Goal: Task Accomplishment & Management: Manage account settings

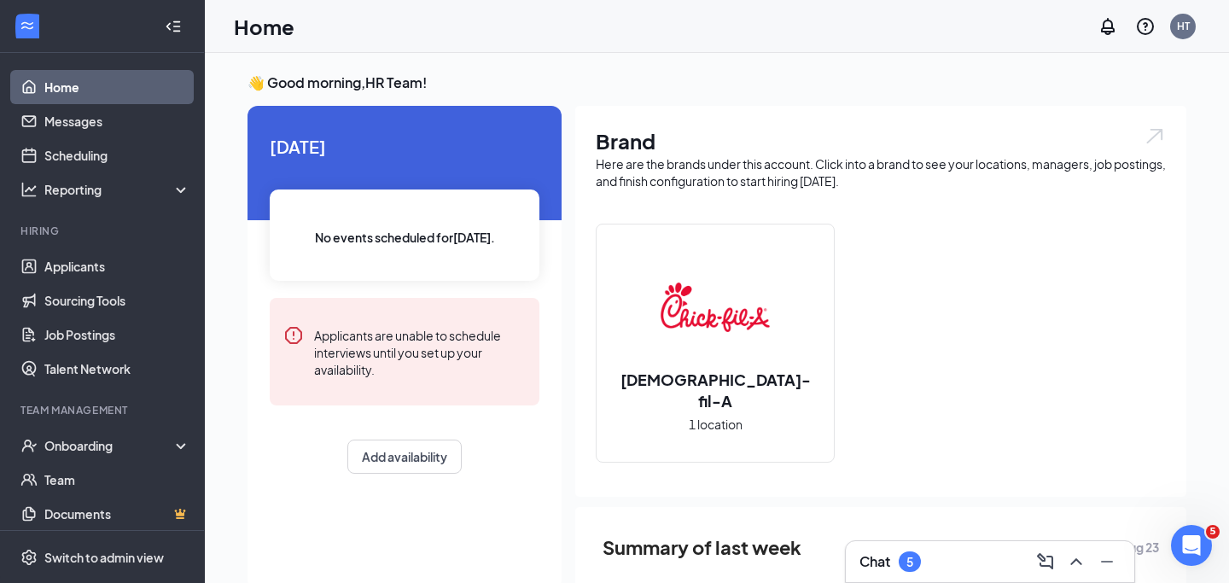
click at [990, 550] on div "Chat 5" at bounding box center [989, 561] width 261 height 27
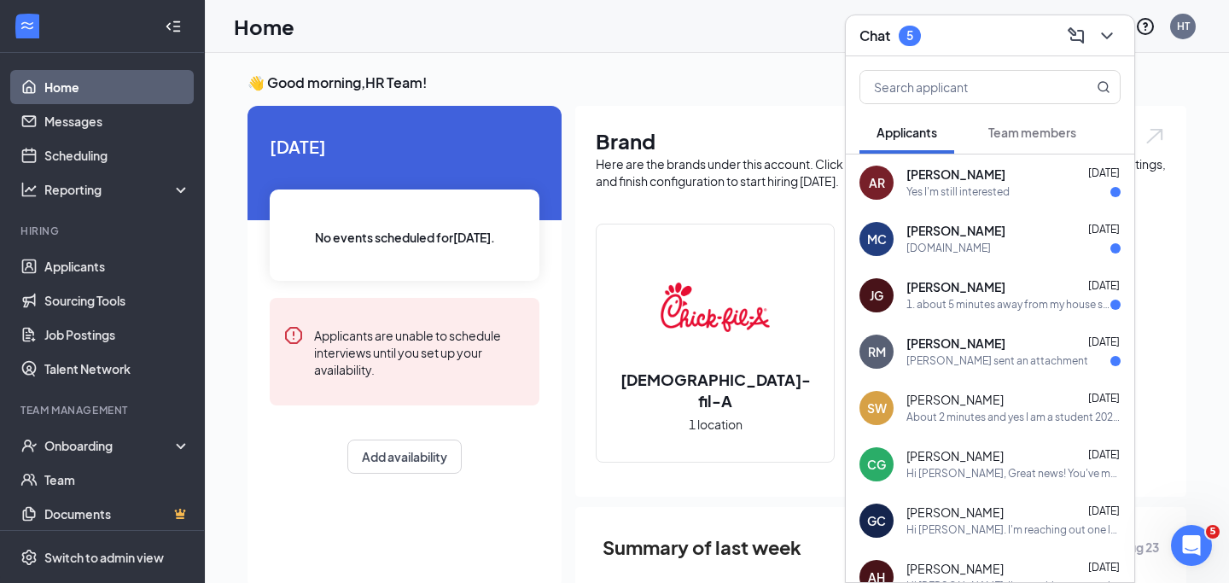
click at [1038, 195] on div "Yes I'm still interested" at bounding box center [1013, 192] width 214 height 15
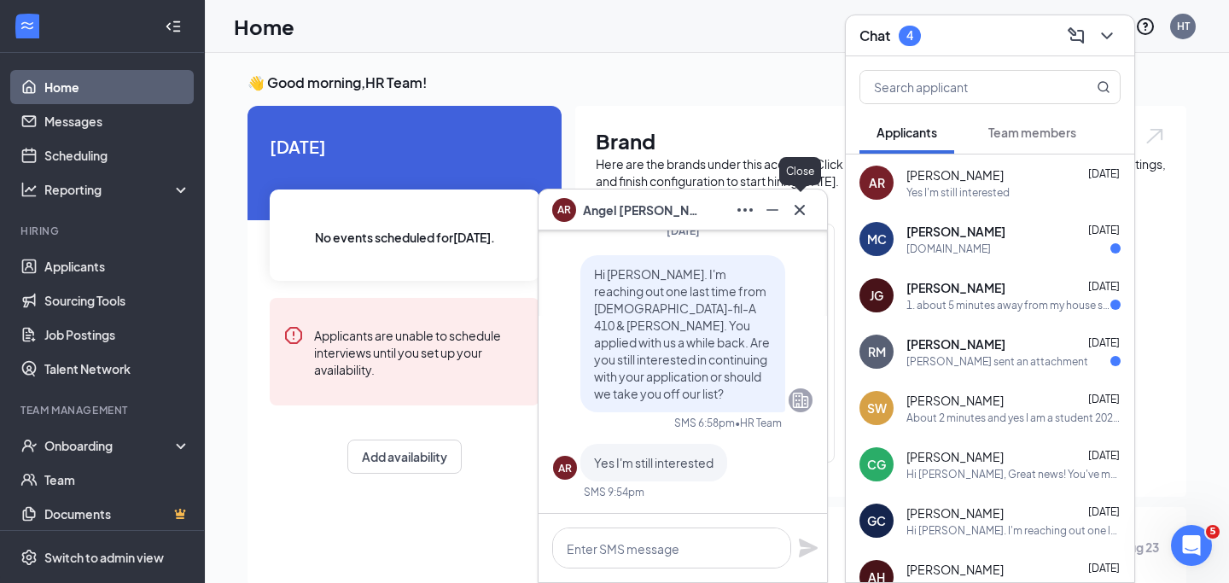
click at [802, 210] on icon "Cross" at bounding box center [799, 210] width 20 height 20
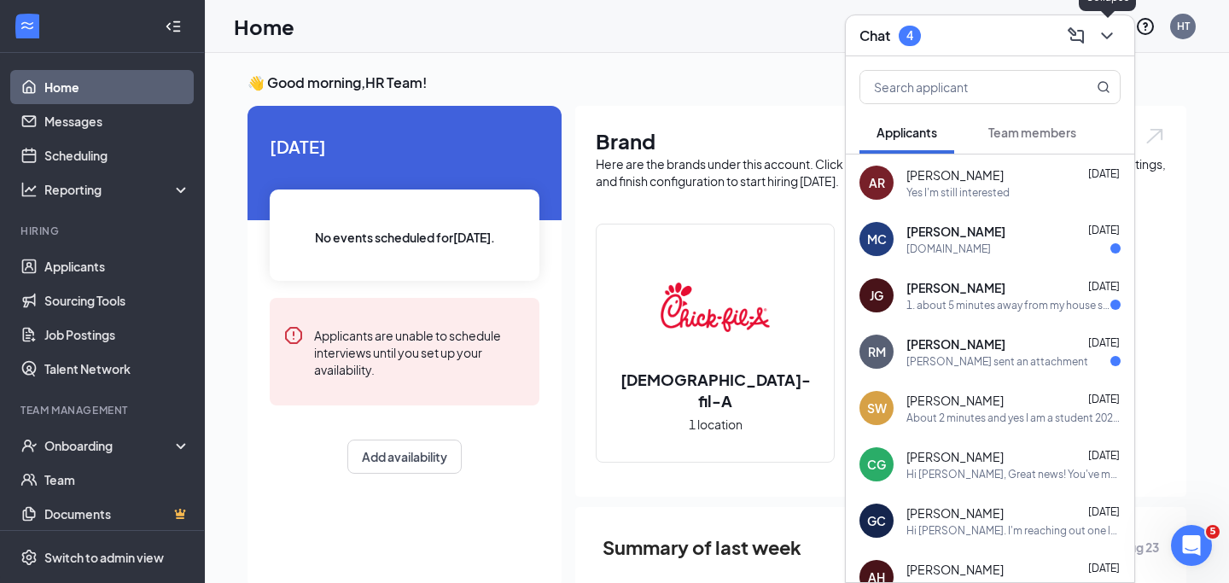
click at [1106, 38] on icon "ChevronDown" at bounding box center [1106, 35] width 11 height 7
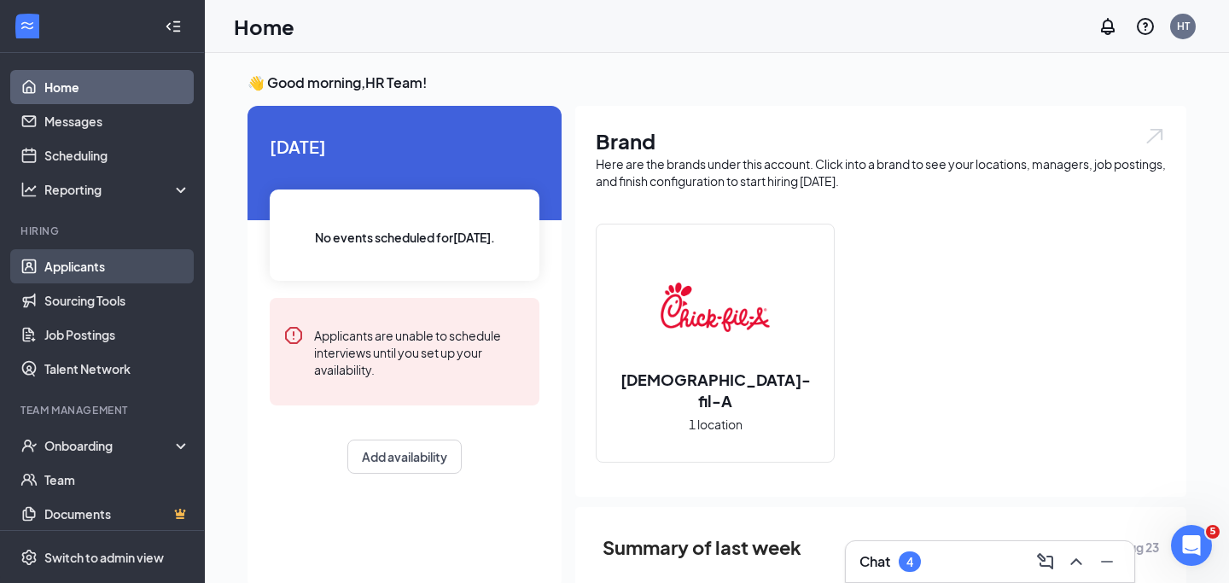
click at [131, 258] on link "Applicants" at bounding box center [117, 266] width 146 height 34
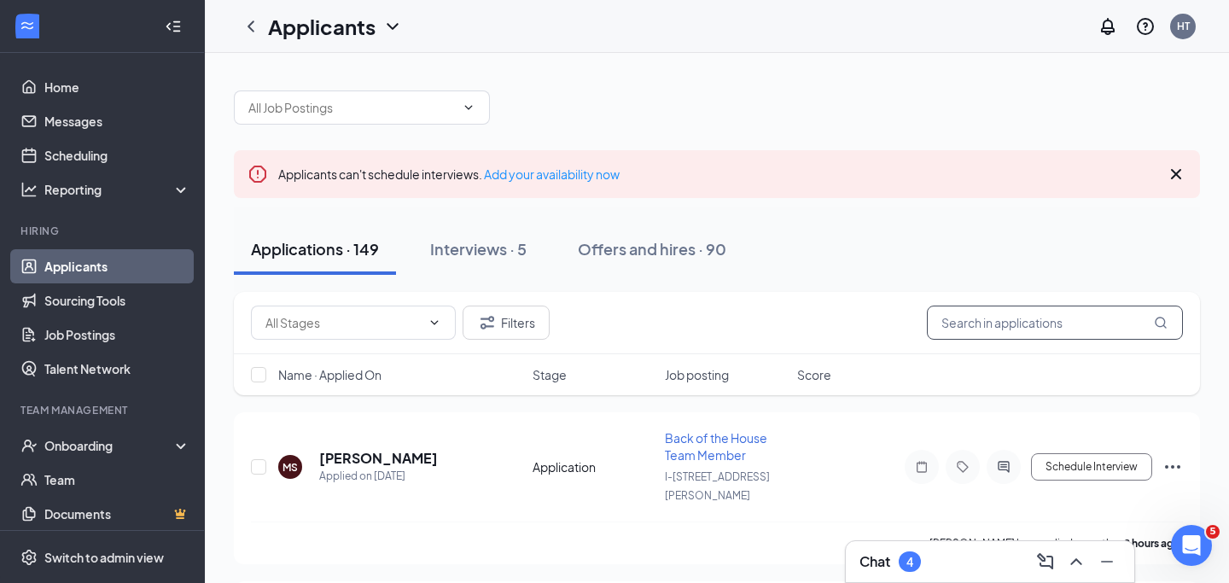
click at [947, 324] on input "text" at bounding box center [1055, 322] width 256 height 34
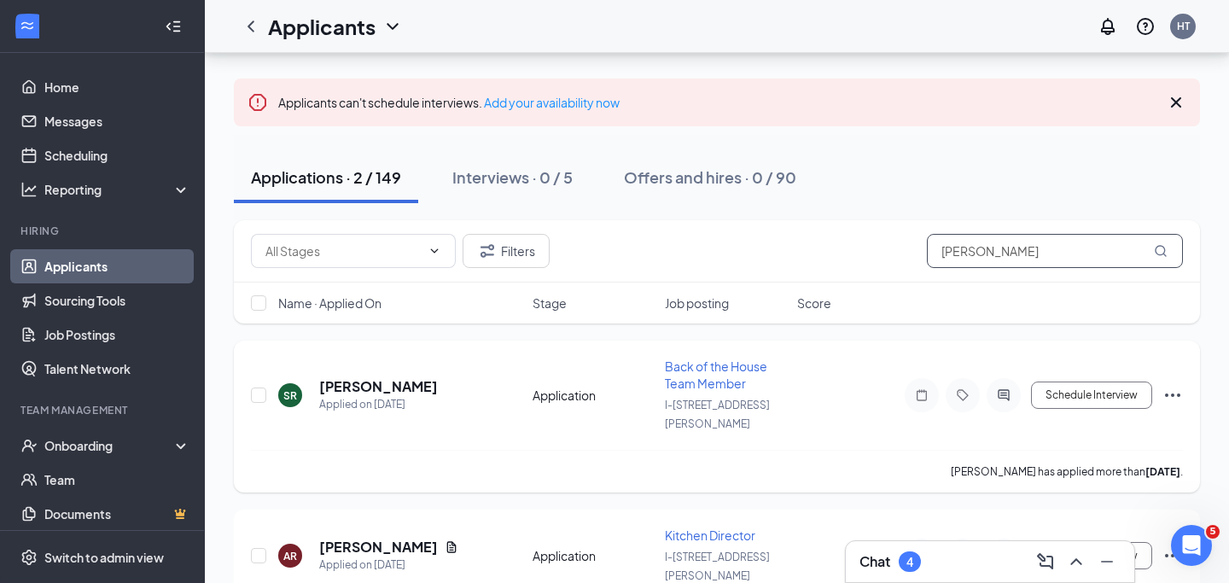
scroll to position [122, 0]
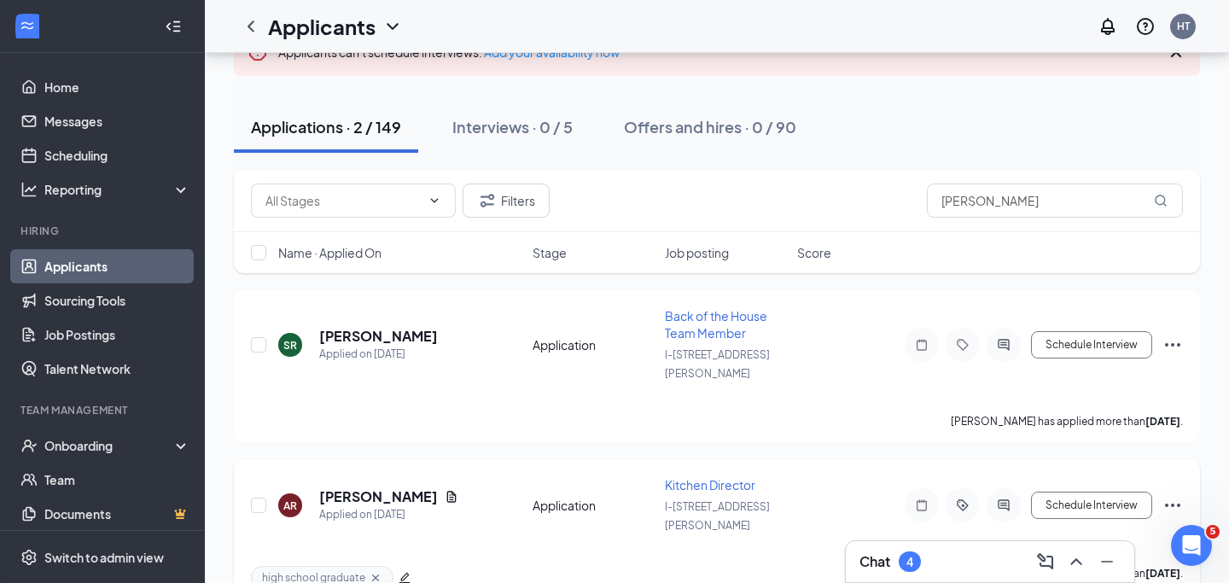
click at [1168, 495] on icon "Ellipses" at bounding box center [1172, 505] width 20 height 20
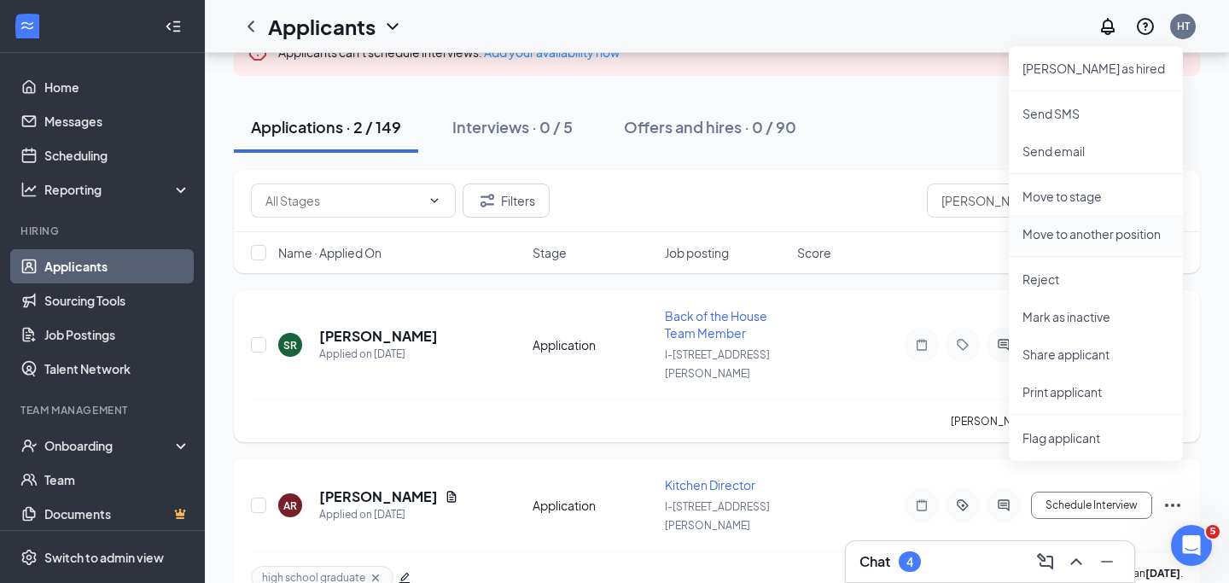
click at [1131, 237] on p "Move to another position" at bounding box center [1095, 233] width 147 height 17
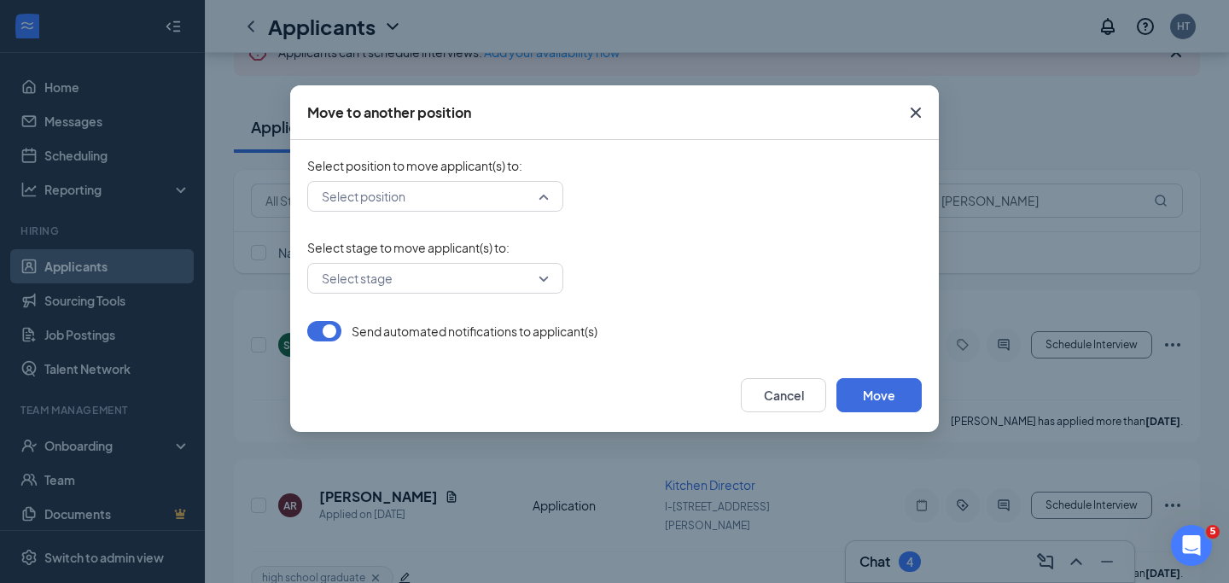
click at [543, 198] on div "Select position" at bounding box center [435, 196] width 256 height 31
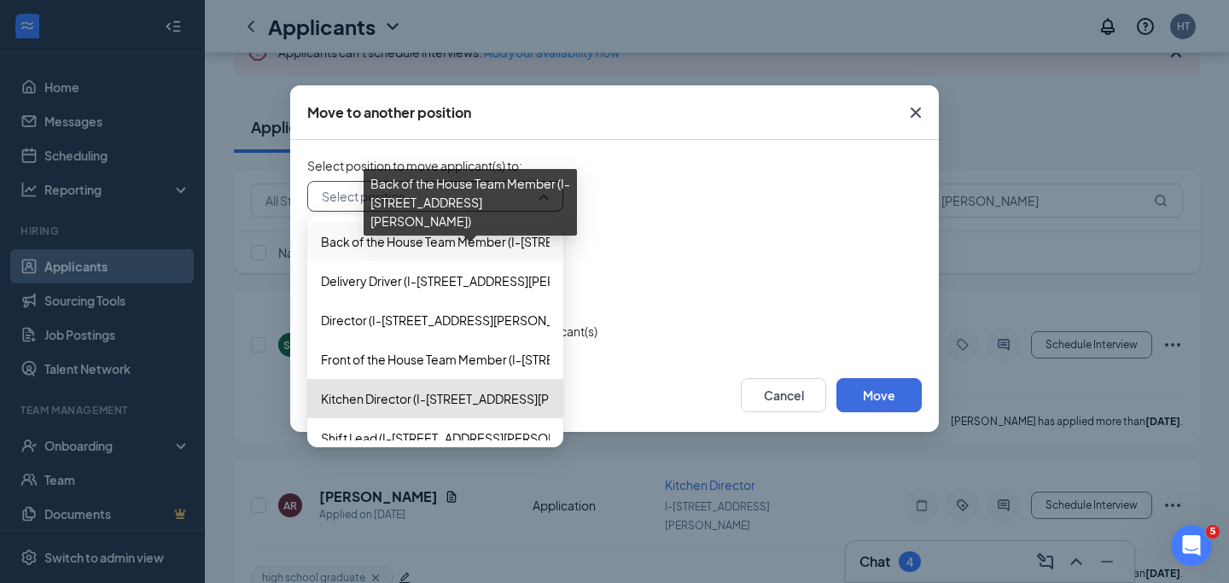
click at [515, 241] on span "Back of the House Team Member (I-[STREET_ADDRESS][PERSON_NAME])" at bounding box center [527, 241] width 412 height 19
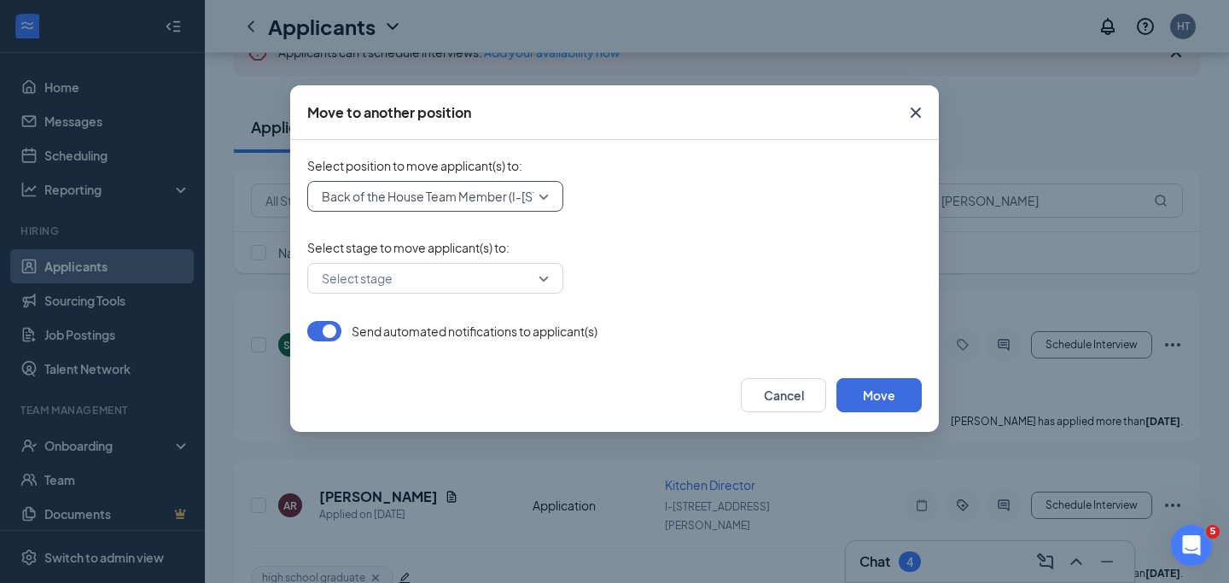
click at [541, 272] on div "Select stage" at bounding box center [435, 278] width 256 height 31
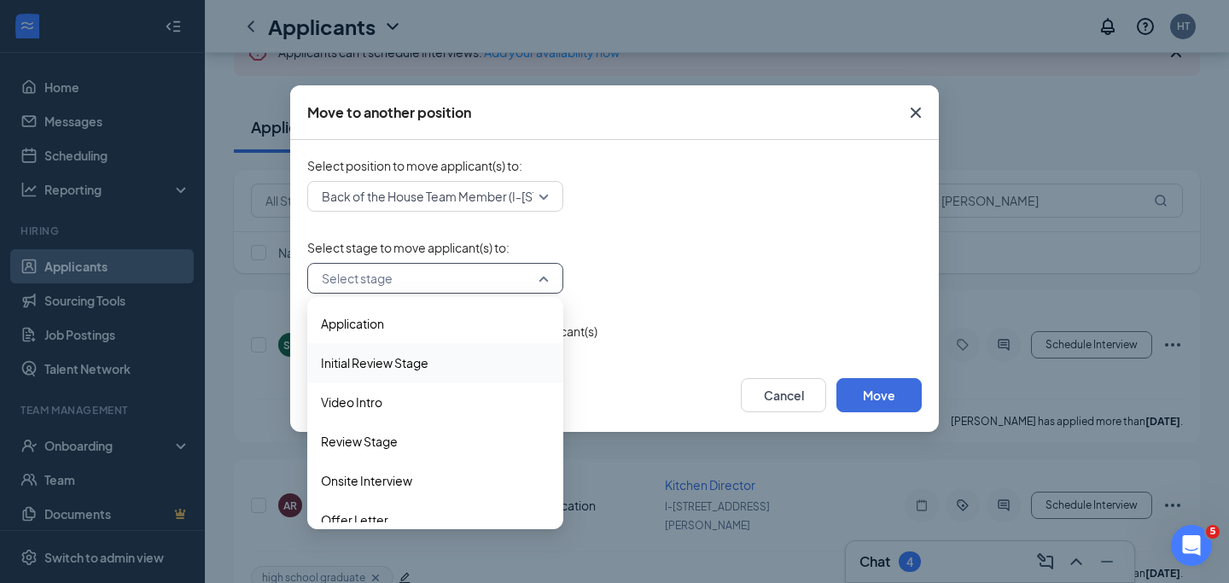
click at [497, 356] on span "Initial Review Stage" at bounding box center [435, 362] width 229 height 19
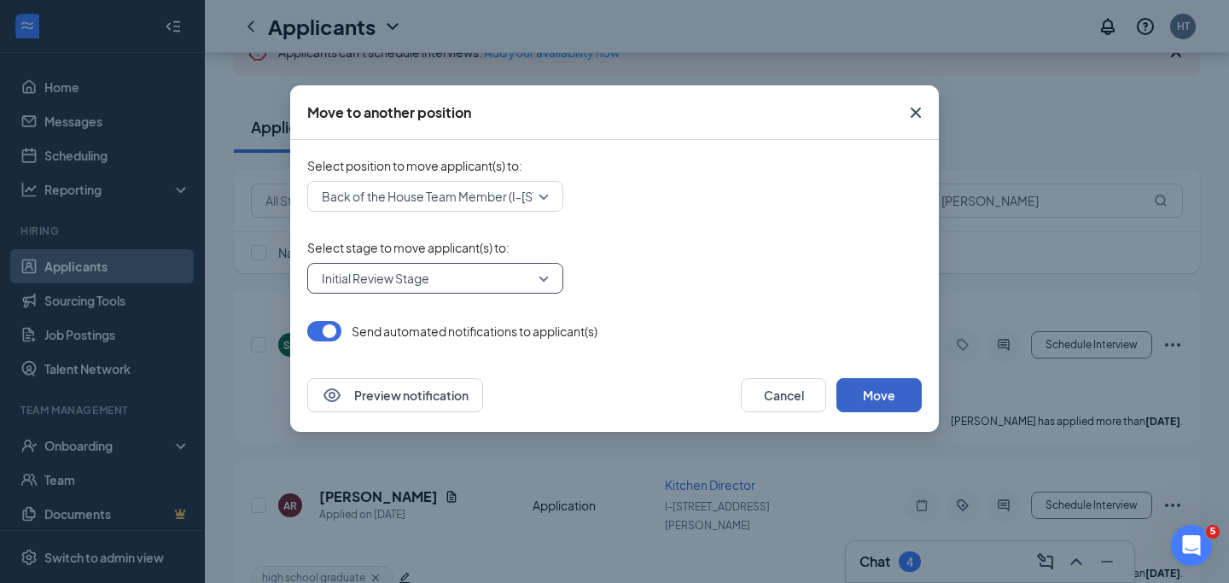
click at [905, 392] on button "Move" at bounding box center [878, 395] width 85 height 34
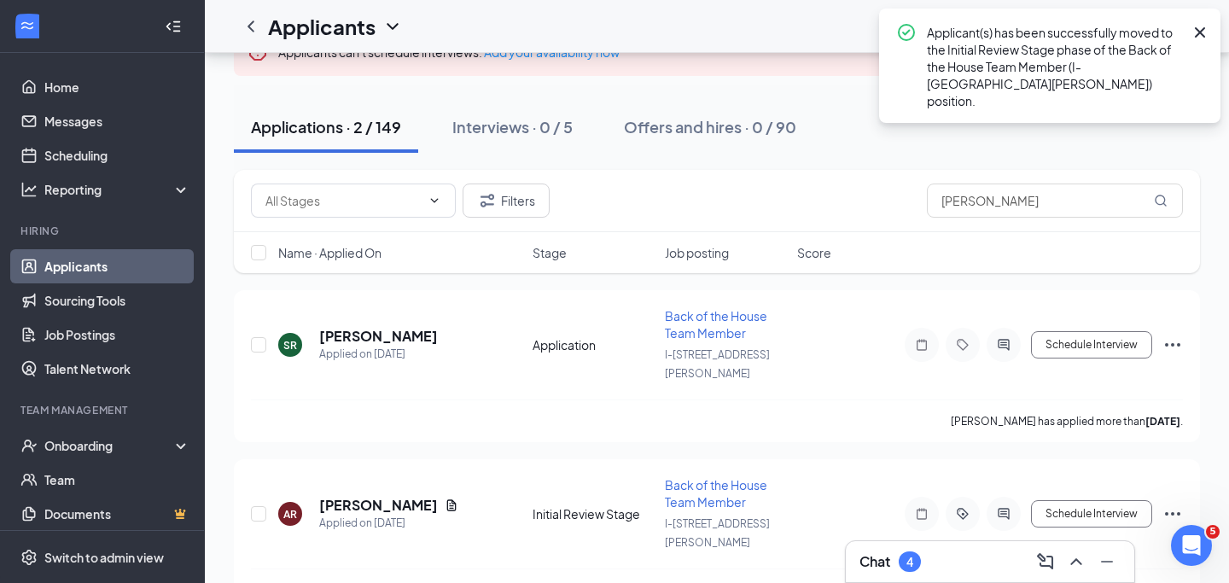
click at [956, 555] on div "Chat 4" at bounding box center [989, 561] width 261 height 27
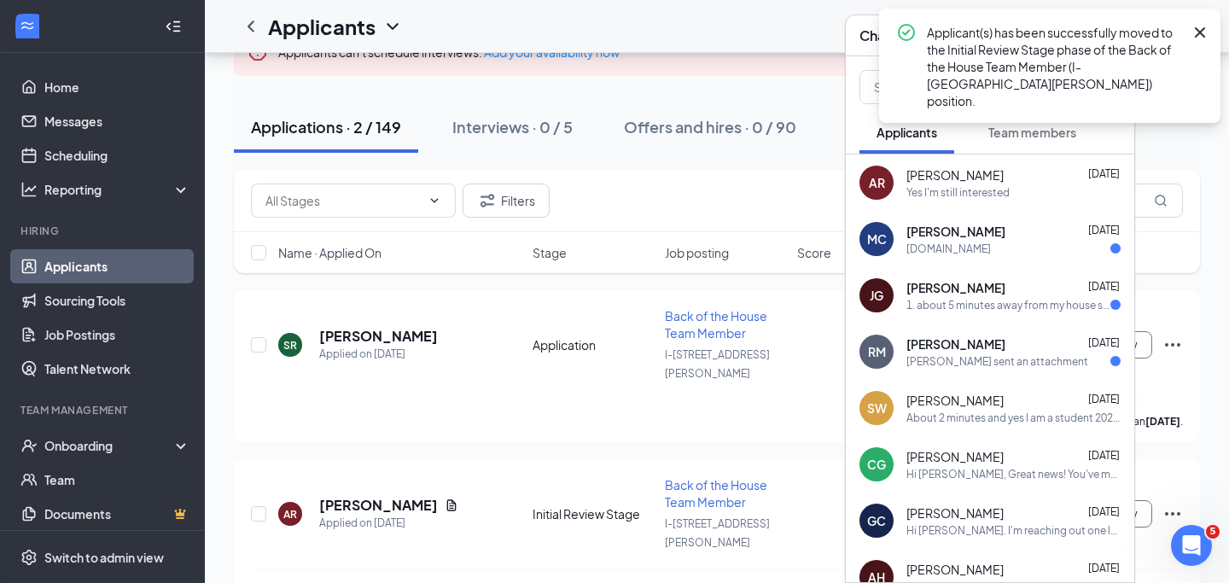
click at [1200, 32] on icon "Cross" at bounding box center [1200, 32] width 10 height 10
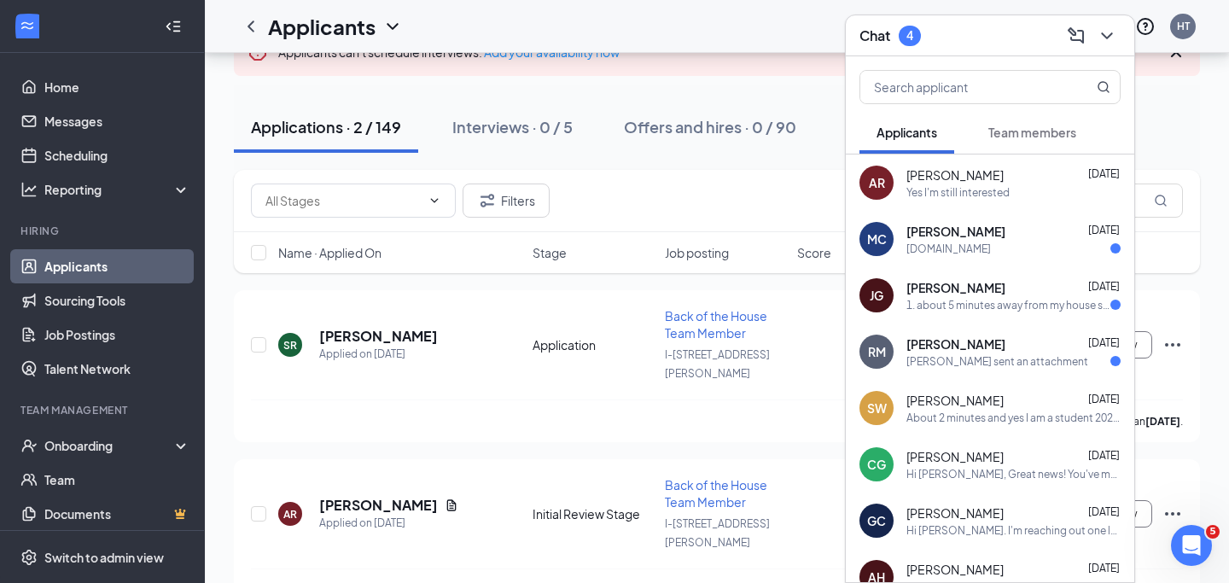
click at [1019, 240] on div "[PERSON_NAME] [DATE] [DOMAIN_NAME]" at bounding box center [1013, 239] width 214 height 33
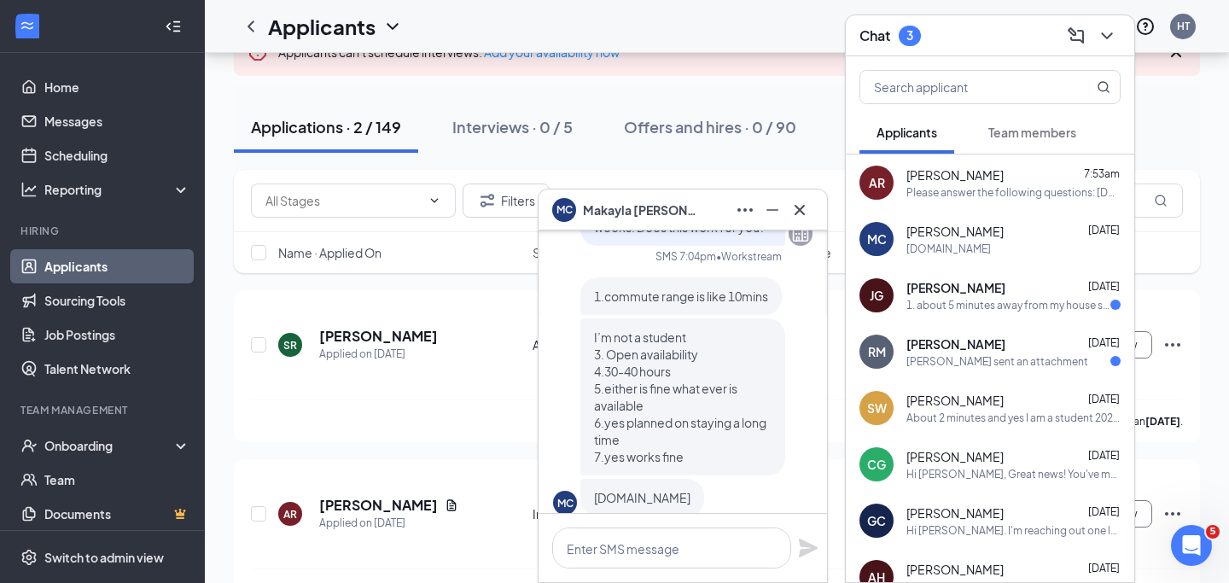
scroll to position [-31, 0]
click at [801, 208] on icon "Cross" at bounding box center [799, 210] width 20 height 20
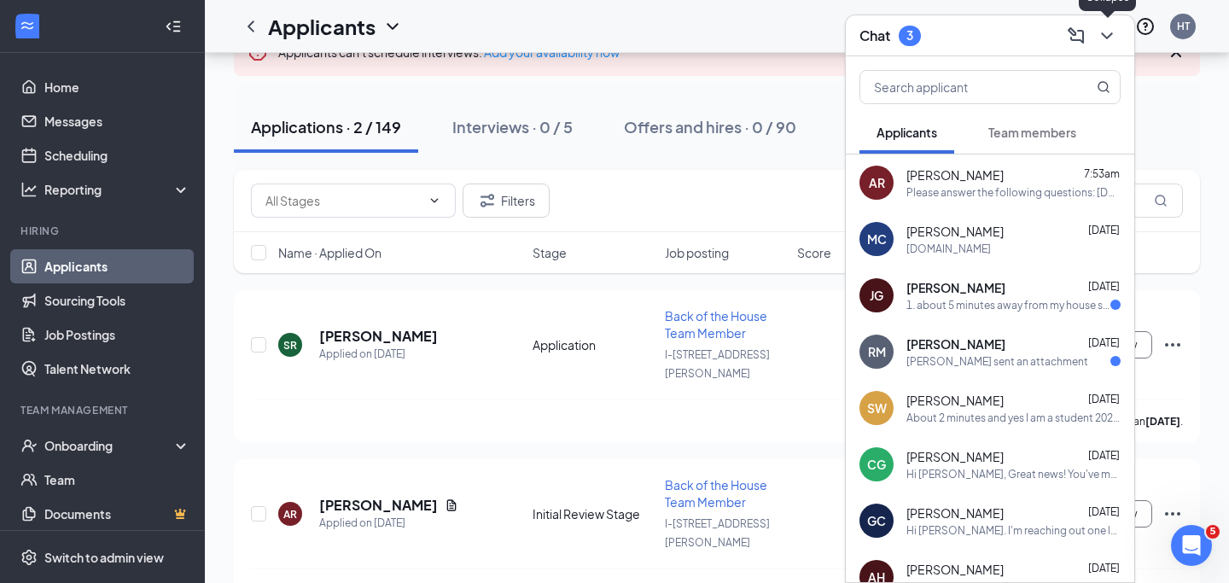
click at [1109, 41] on icon "ChevronDown" at bounding box center [1107, 36] width 20 height 20
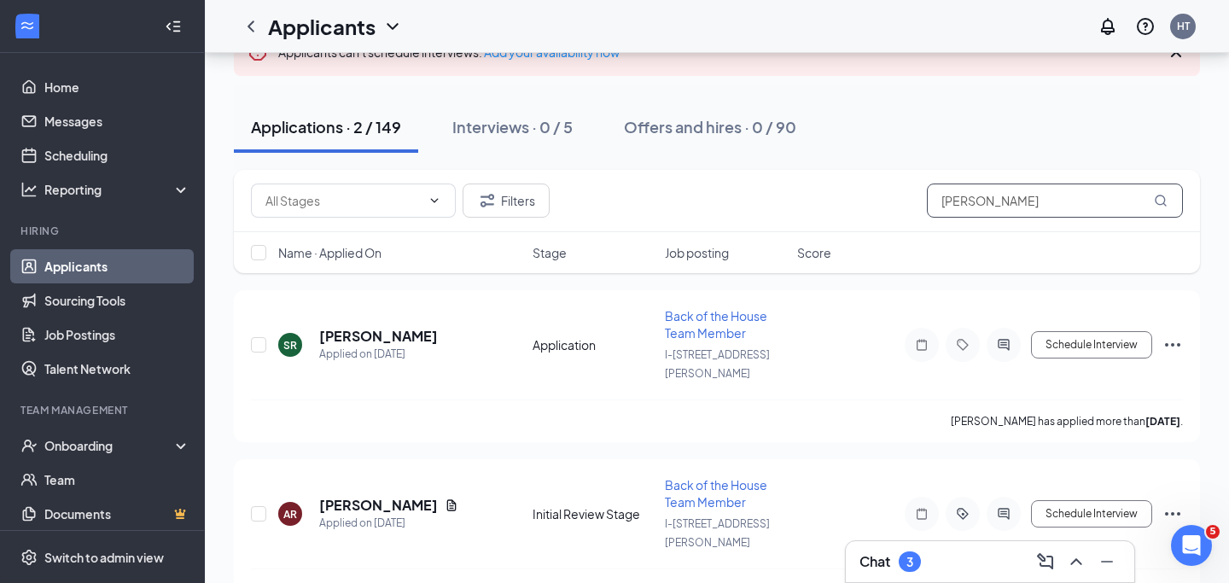
click at [964, 191] on input "[PERSON_NAME]" at bounding box center [1055, 200] width 256 height 34
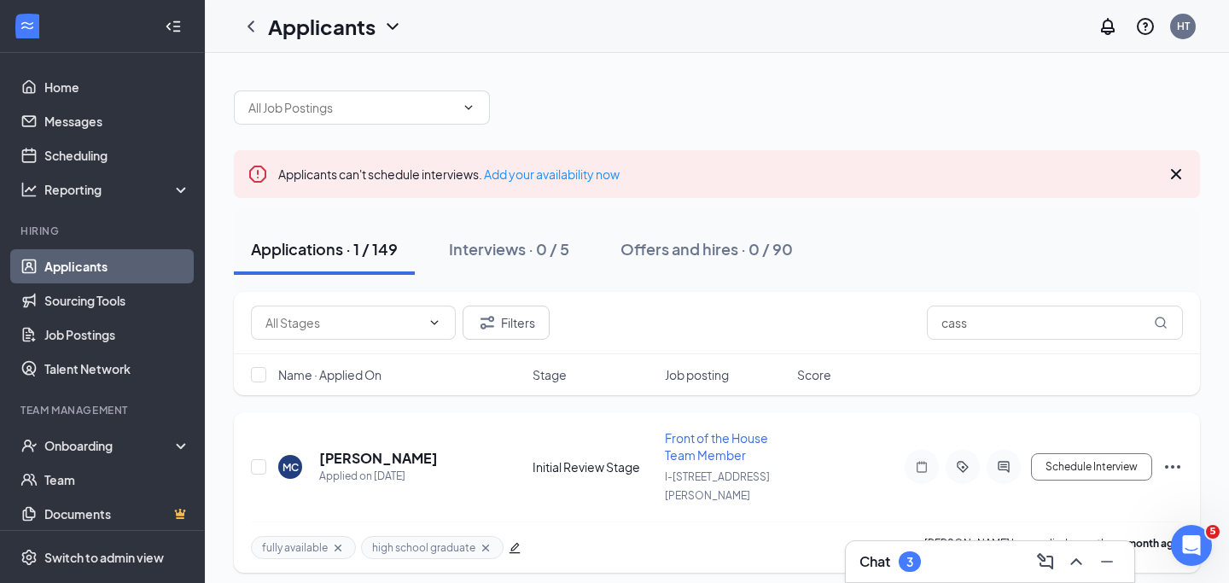
click at [1169, 457] on icon "Ellipses" at bounding box center [1172, 467] width 20 height 20
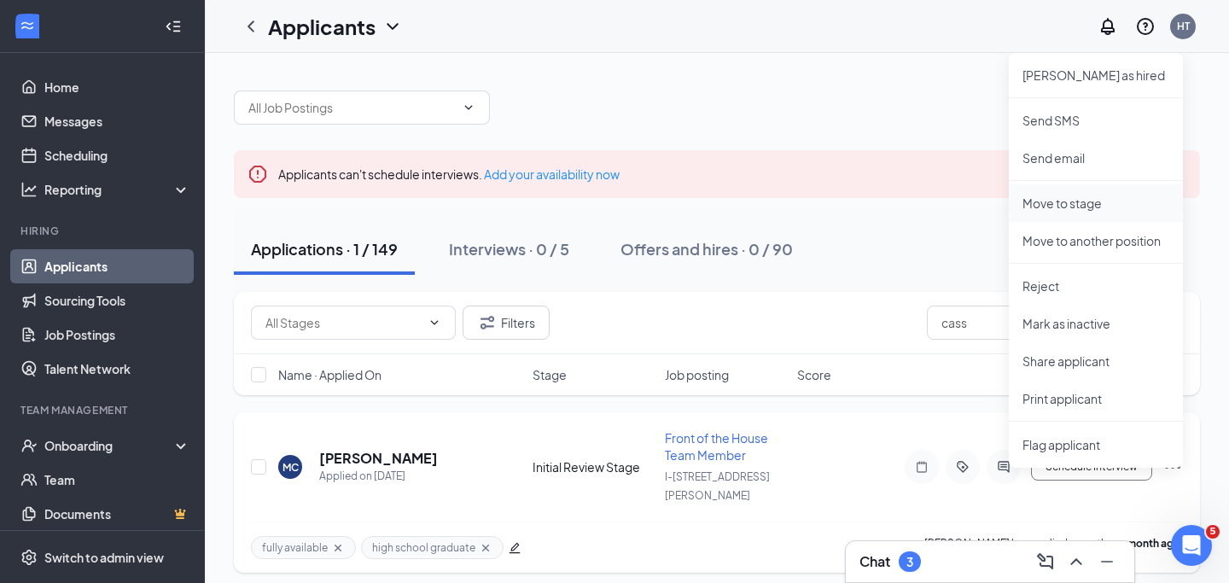
click at [1078, 202] on p "Move to stage" at bounding box center [1095, 203] width 147 height 17
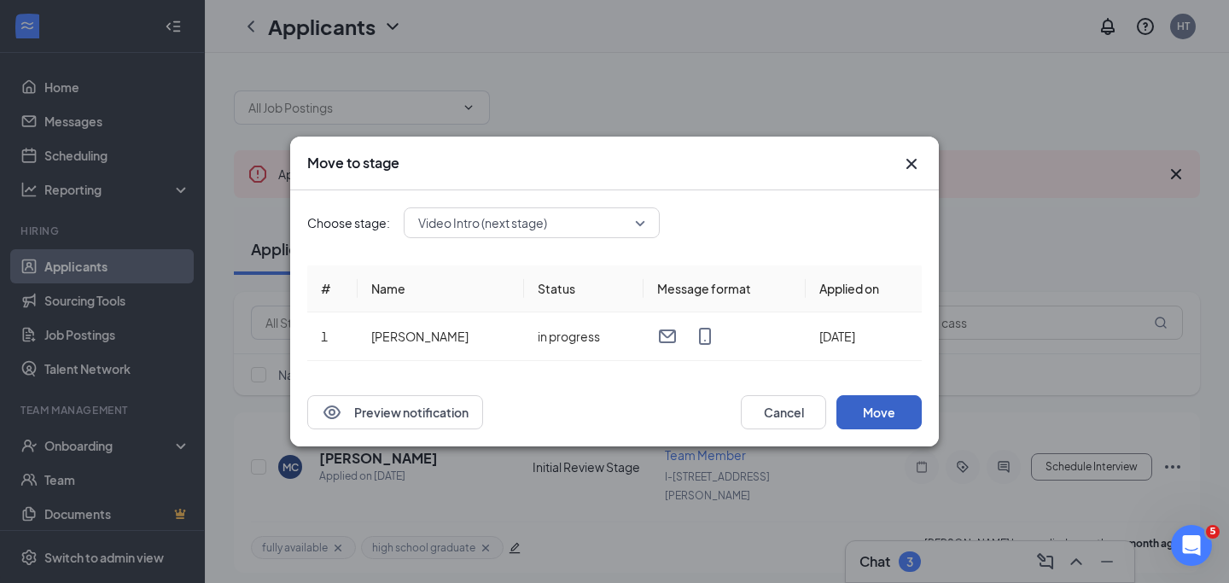
click at [864, 410] on button "Move" at bounding box center [878, 412] width 85 height 34
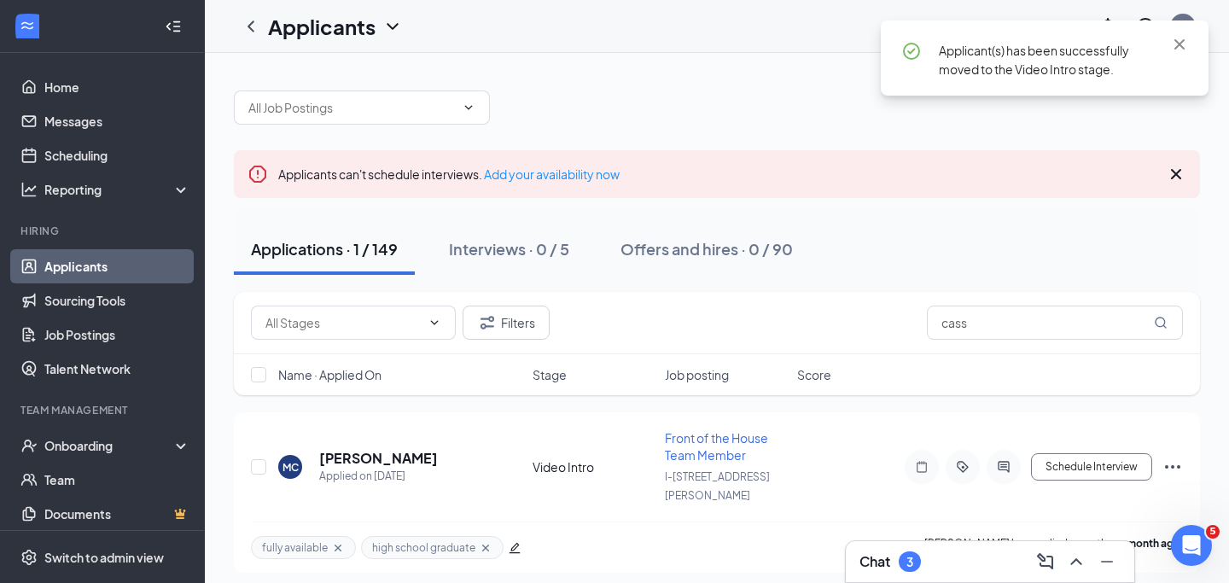
click at [954, 558] on div "Chat 3" at bounding box center [989, 561] width 261 height 27
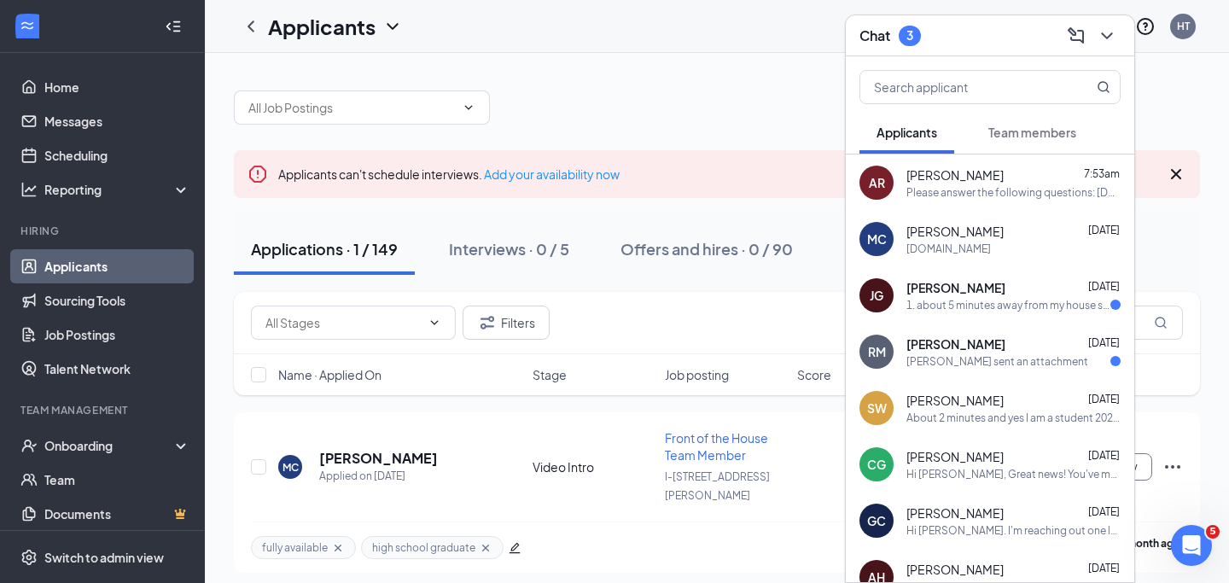
click at [992, 308] on div "1. about 5 minutes away from my house so the commute is pretty good from where …" at bounding box center [1008, 305] width 204 height 15
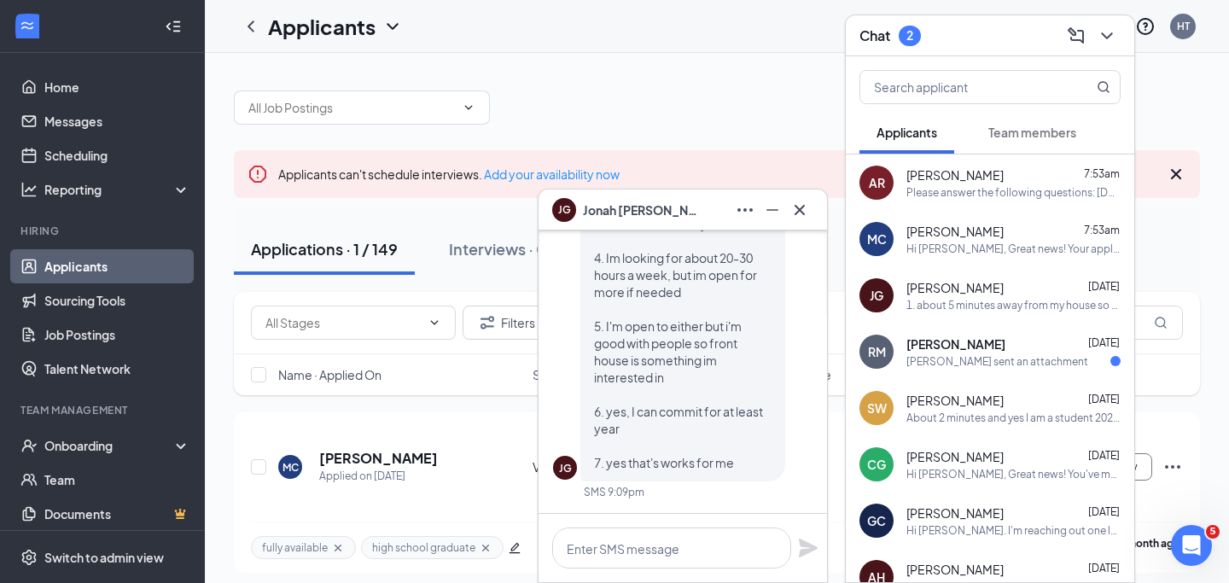
scroll to position [-13, 0]
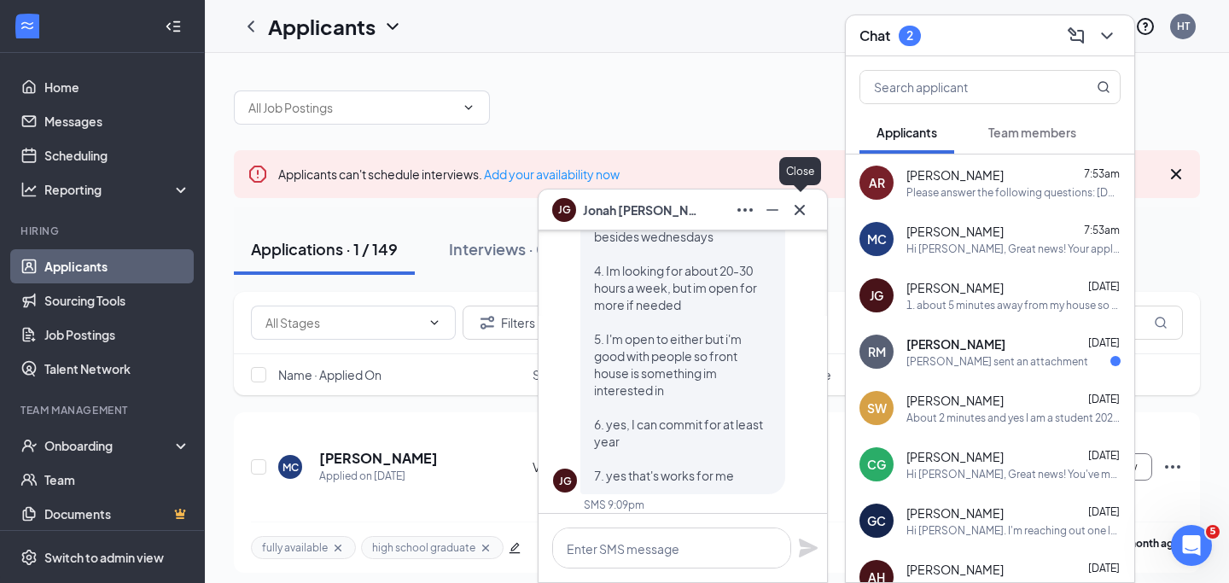
click at [801, 203] on icon "Cross" at bounding box center [799, 210] width 20 height 20
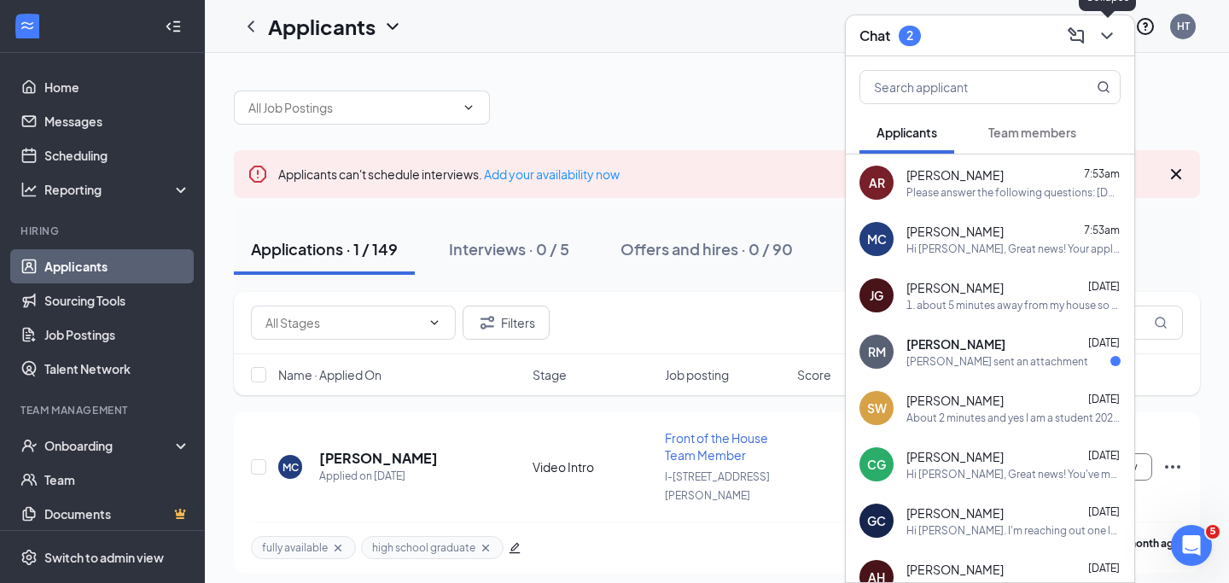
click at [1104, 32] on icon "ChevronDown" at bounding box center [1107, 36] width 20 height 20
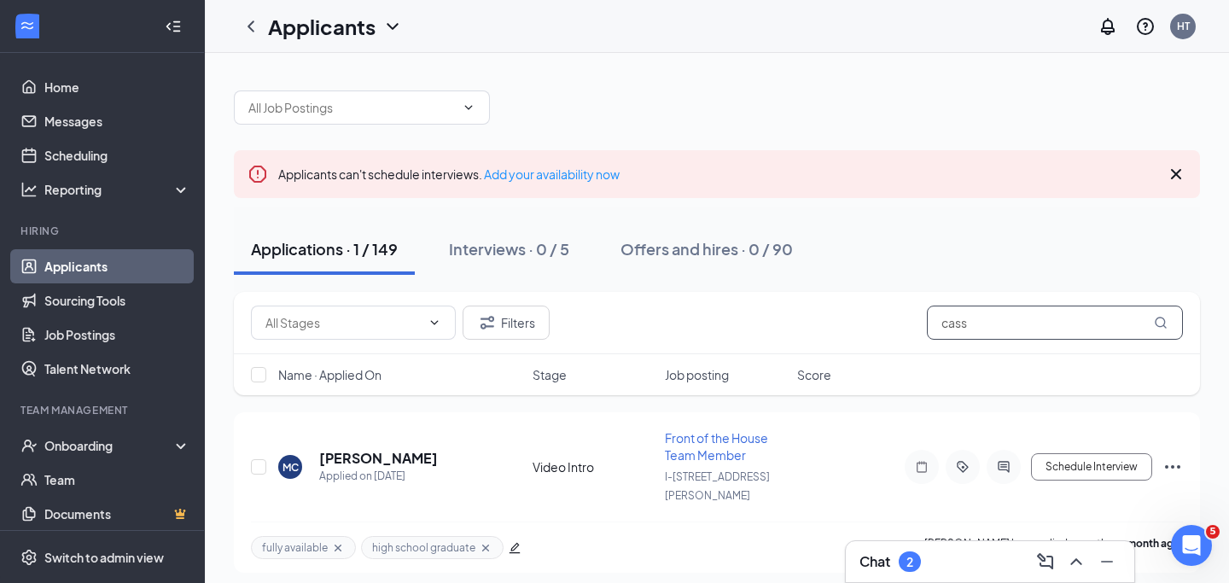
click at [960, 322] on input "cass" at bounding box center [1055, 322] width 256 height 34
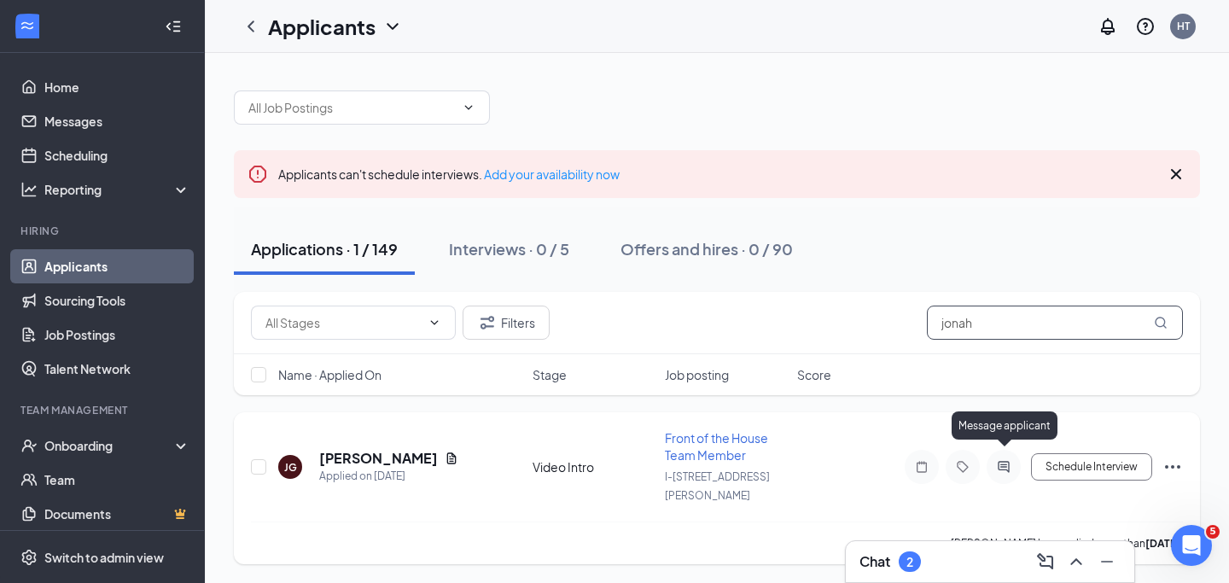
type input "jonah"
click at [1007, 460] on icon "ActiveChat" at bounding box center [1003, 467] width 20 height 14
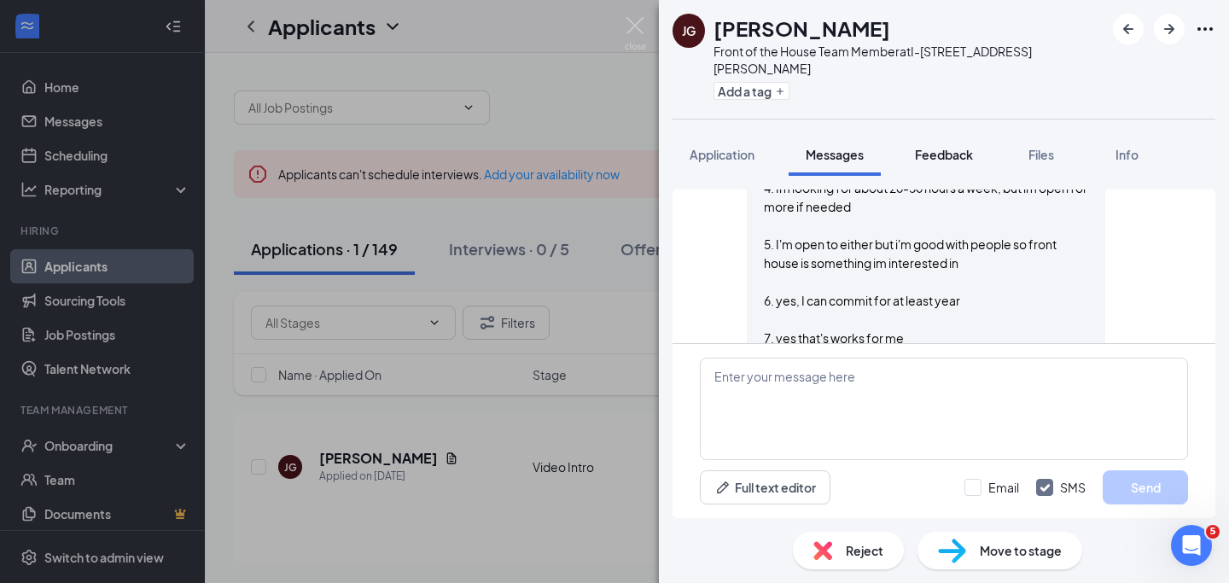
scroll to position [1229, 0]
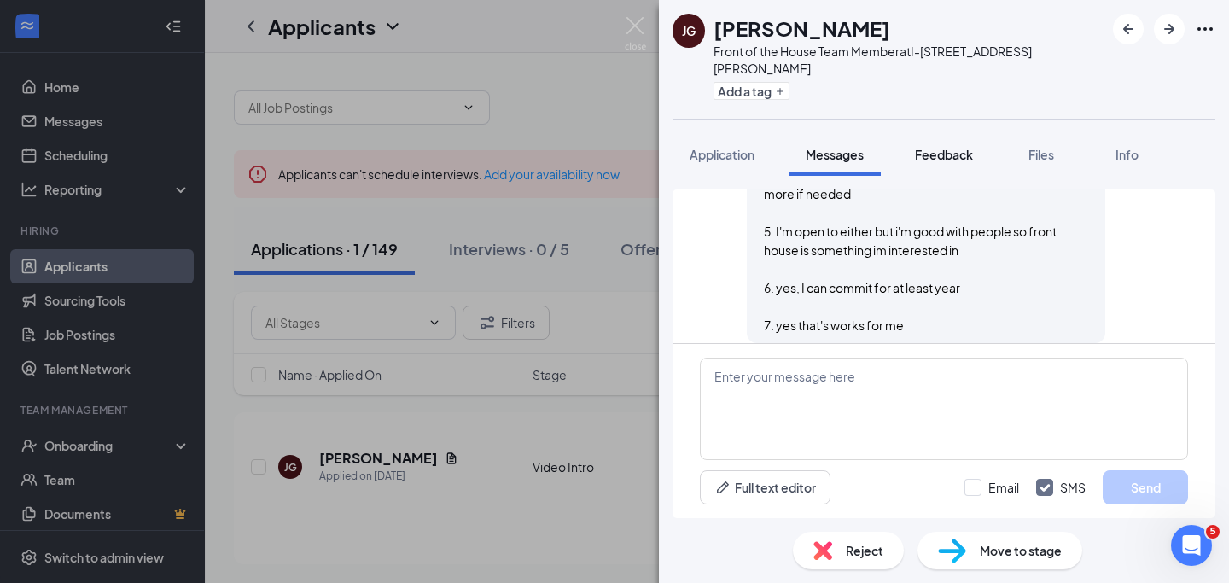
click at [955, 152] on button "Feedback" at bounding box center [944, 154] width 92 height 43
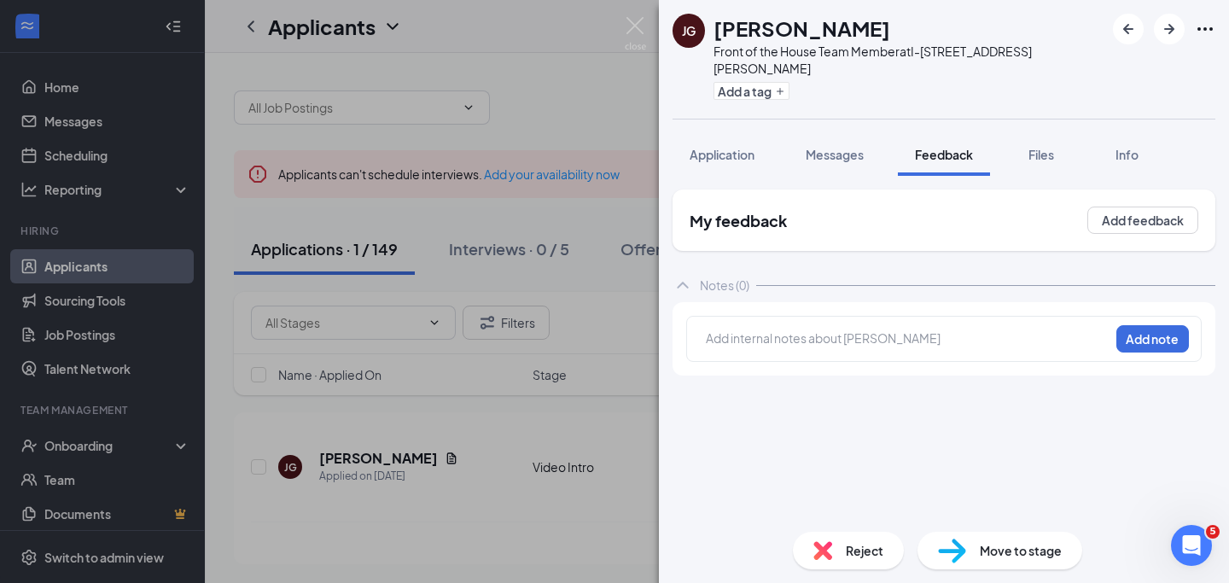
click at [880, 329] on div at bounding box center [908, 338] width 402 height 18
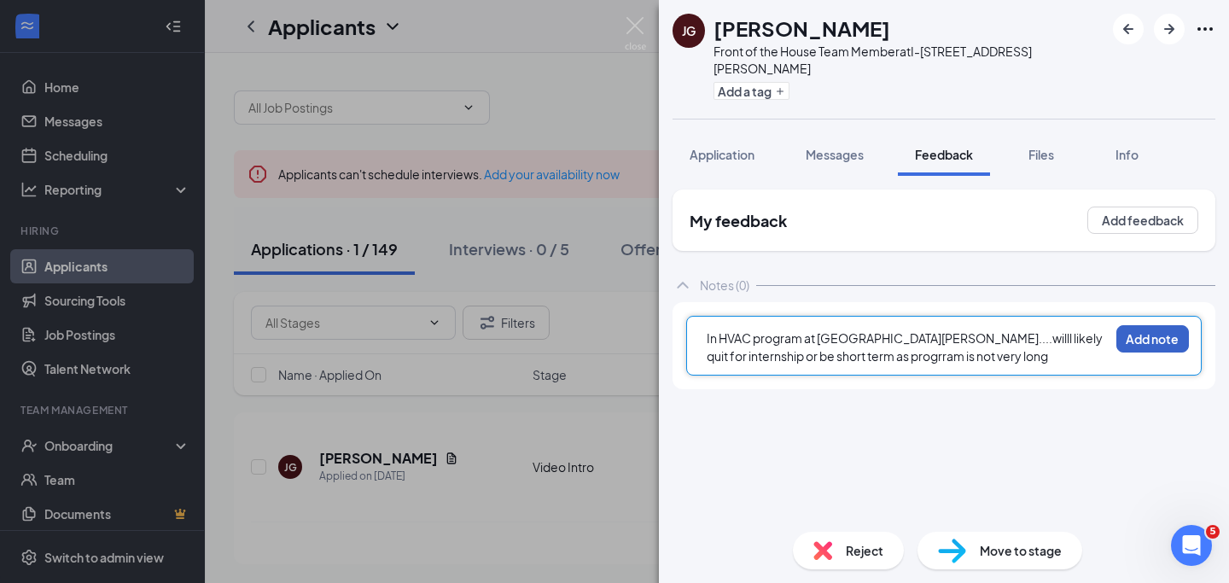
click at [1138, 331] on button "Add note" at bounding box center [1152, 338] width 73 height 27
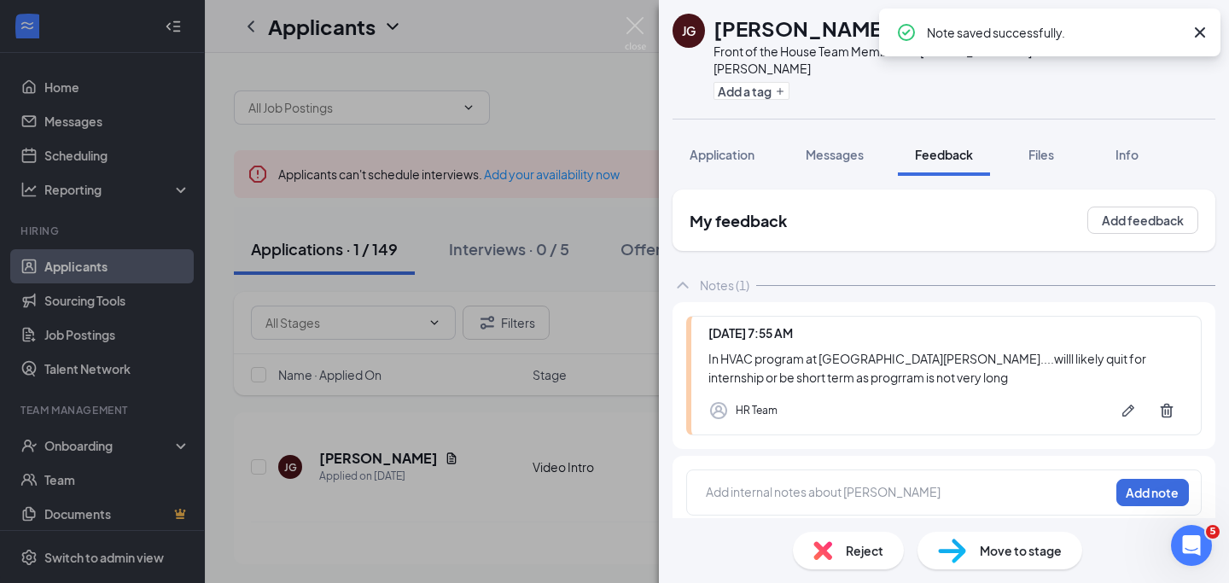
click at [847, 544] on span "Reject" at bounding box center [865, 550] width 38 height 19
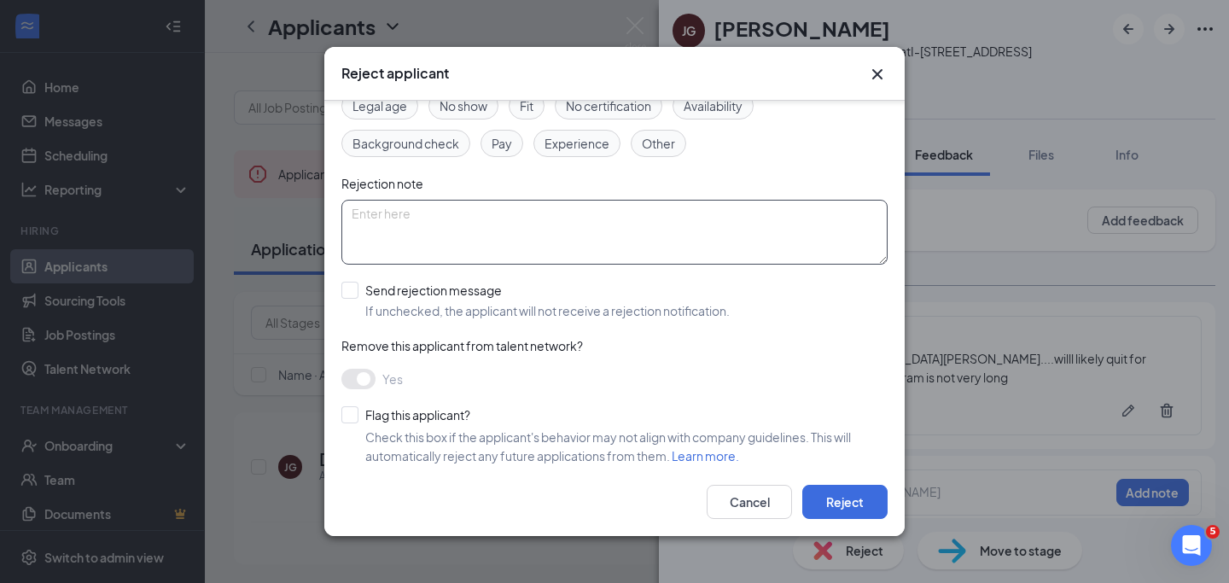
scroll to position [121, 0]
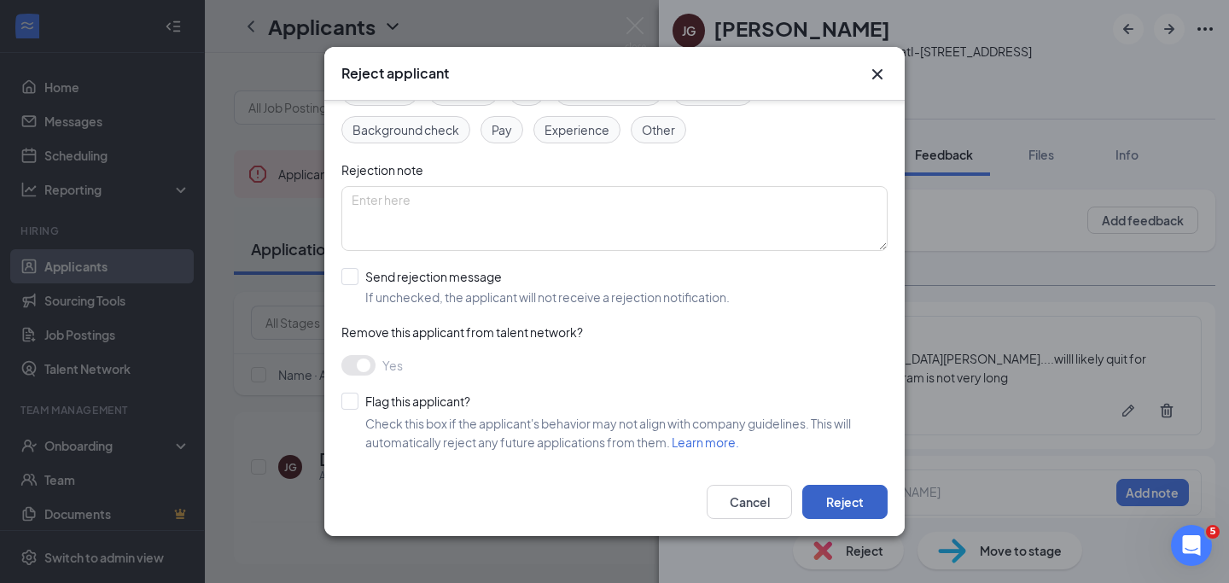
click at [829, 496] on button "Reject" at bounding box center [844, 502] width 85 height 34
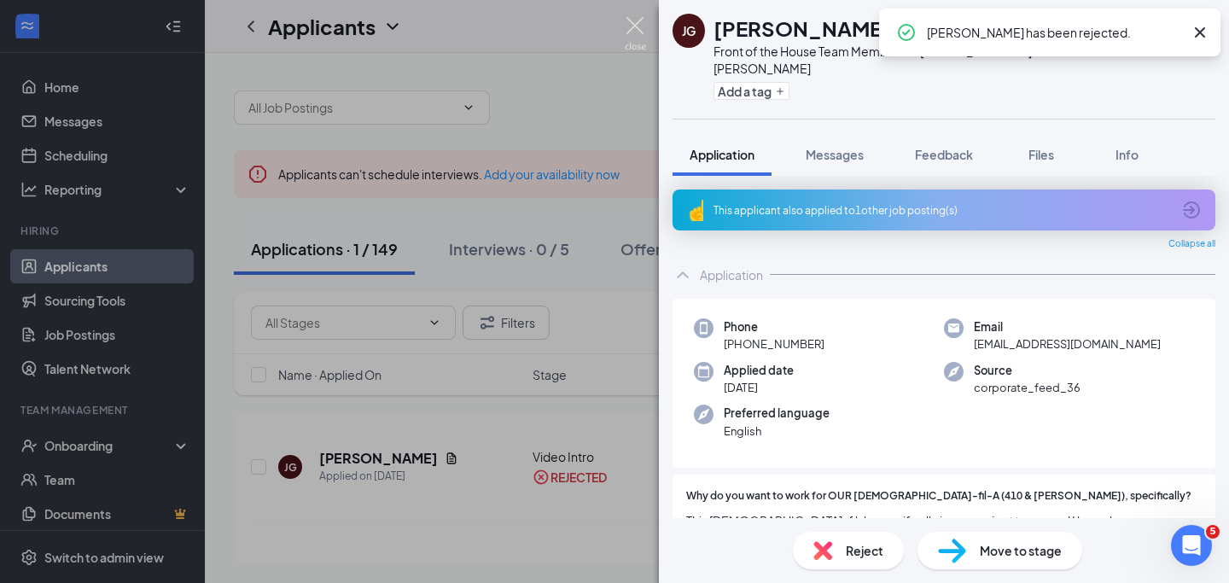
click at [637, 26] on img at bounding box center [635, 33] width 21 height 33
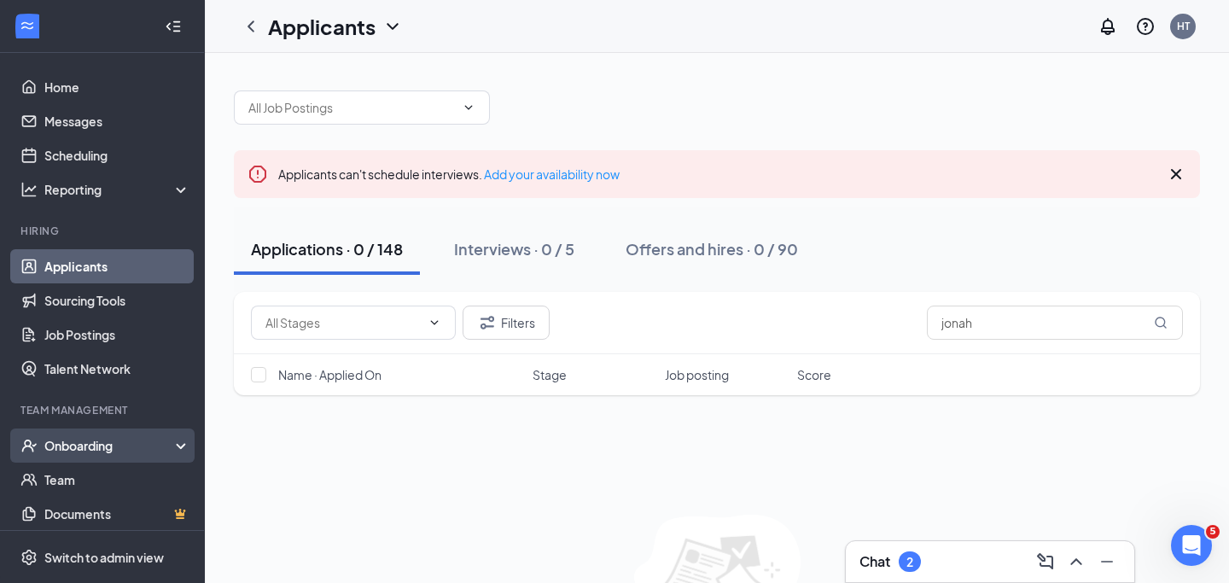
click at [122, 447] on div "Onboarding" at bounding box center [109, 445] width 131 height 17
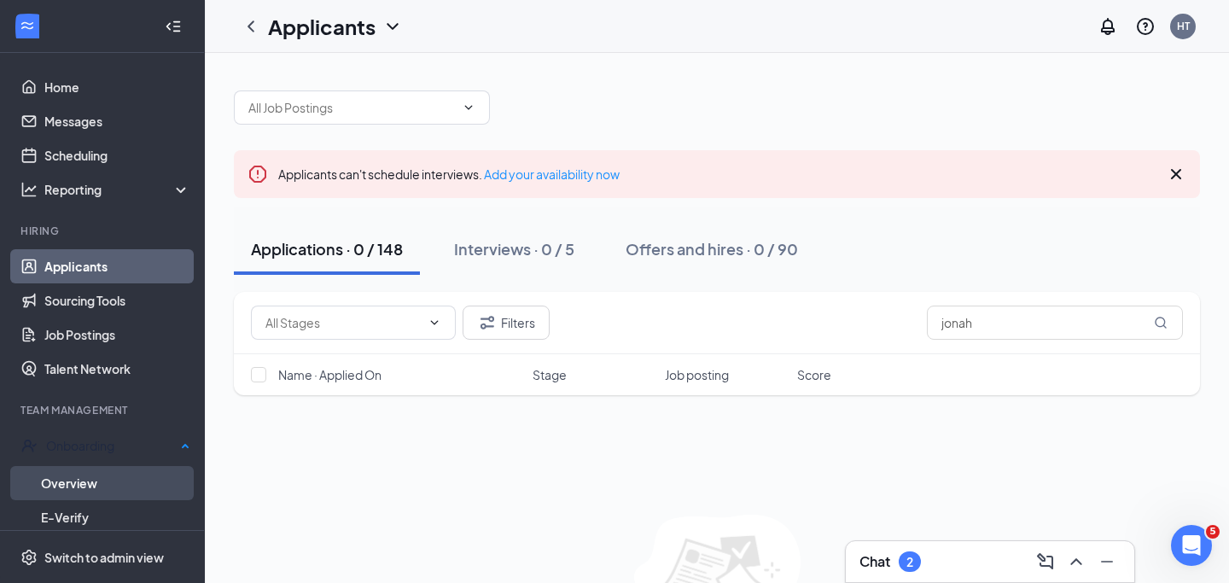
click at [119, 477] on link "Overview" at bounding box center [115, 483] width 149 height 34
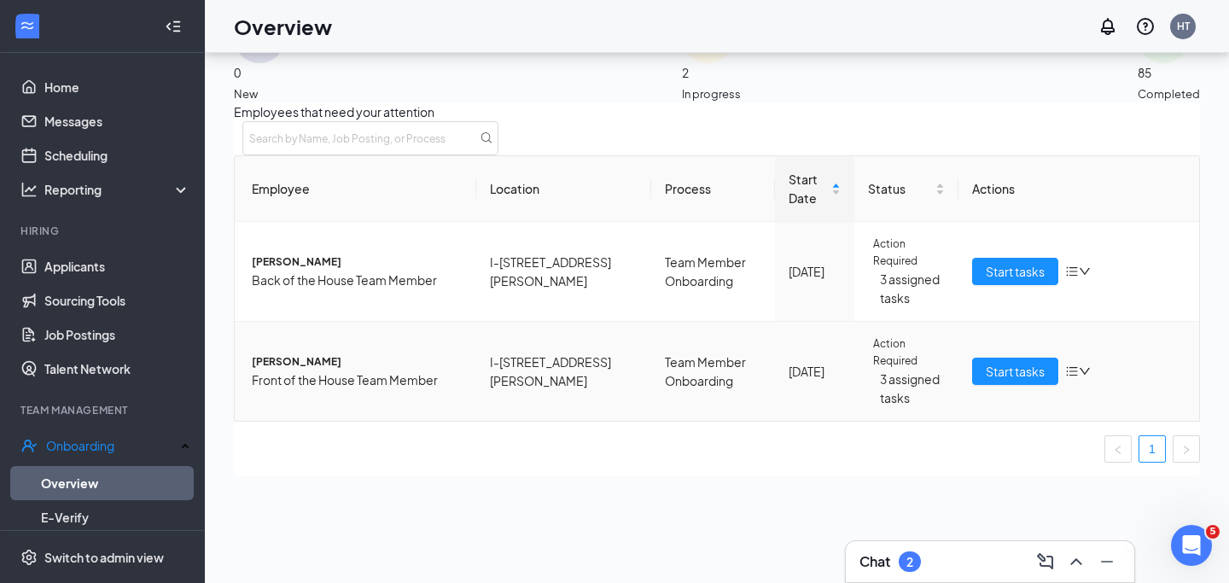
scroll to position [66, 0]
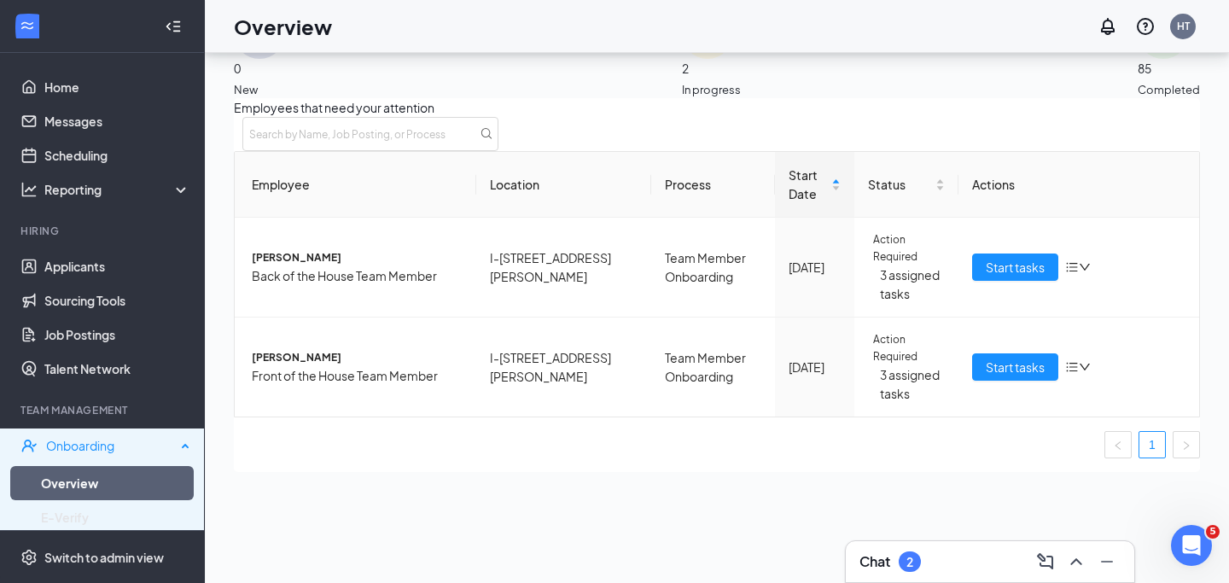
click at [90, 445] on div "Onboarding" at bounding box center [111, 445] width 130 height 17
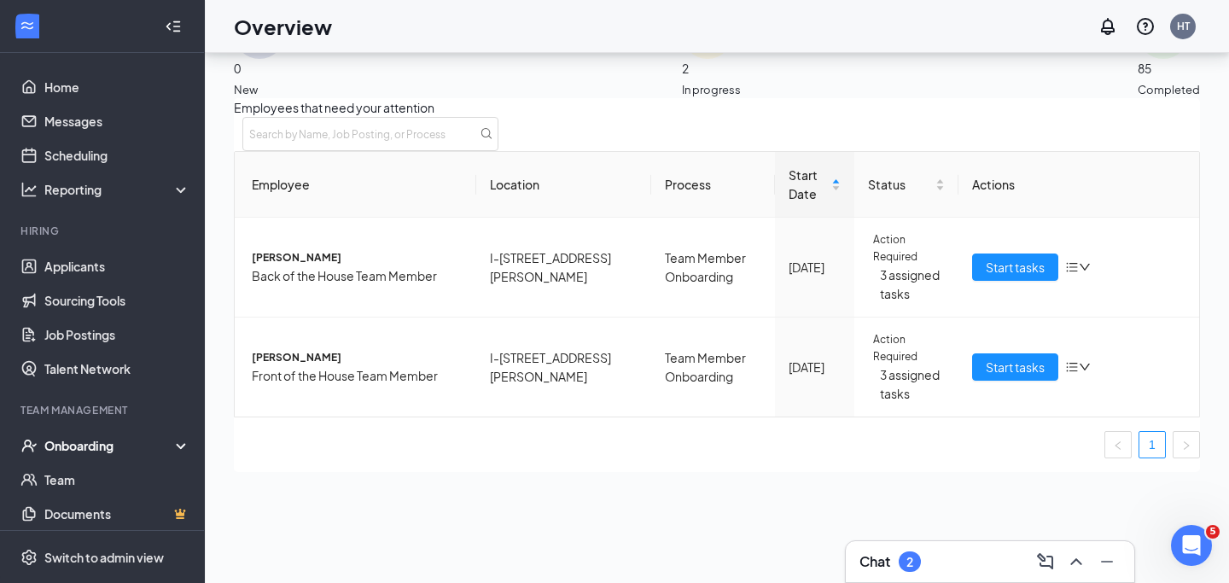
scroll to position [77, 0]
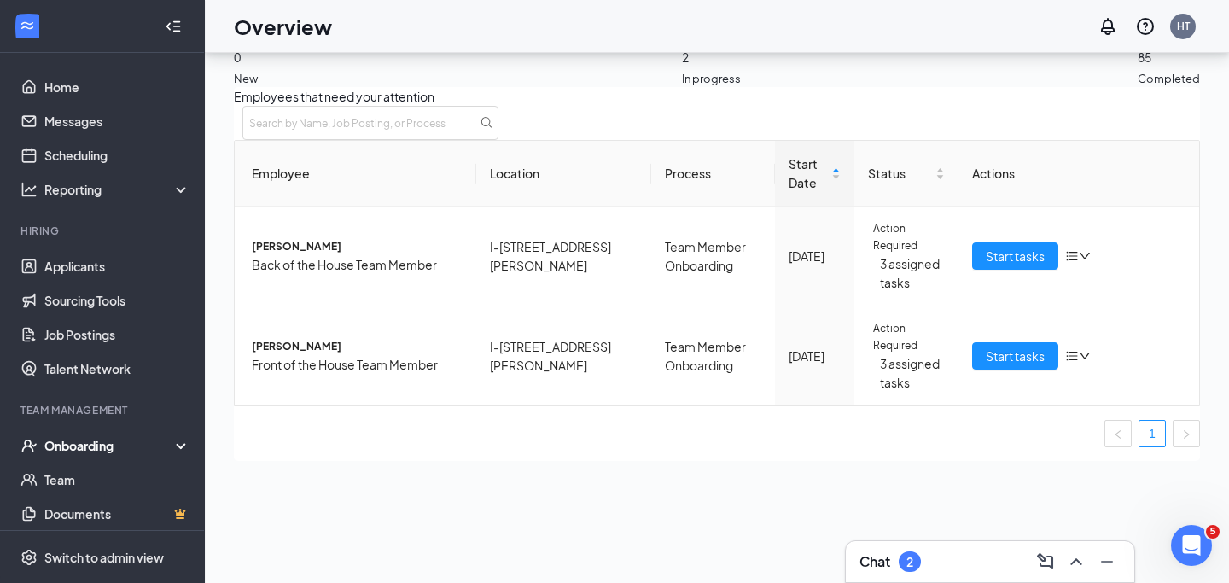
click at [957, 557] on div "Chat 2" at bounding box center [989, 561] width 261 height 27
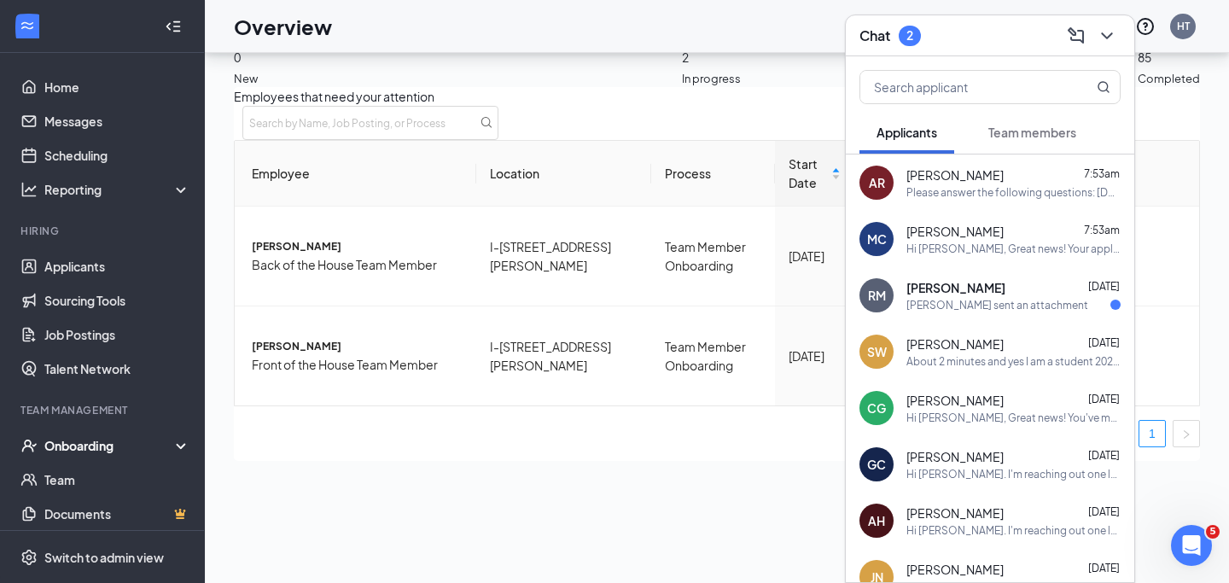
click at [957, 368] on div "SW [PERSON_NAME] [DATE] About 2 minutes and yes I am a student 2027 restore edu…" at bounding box center [990, 351] width 288 height 56
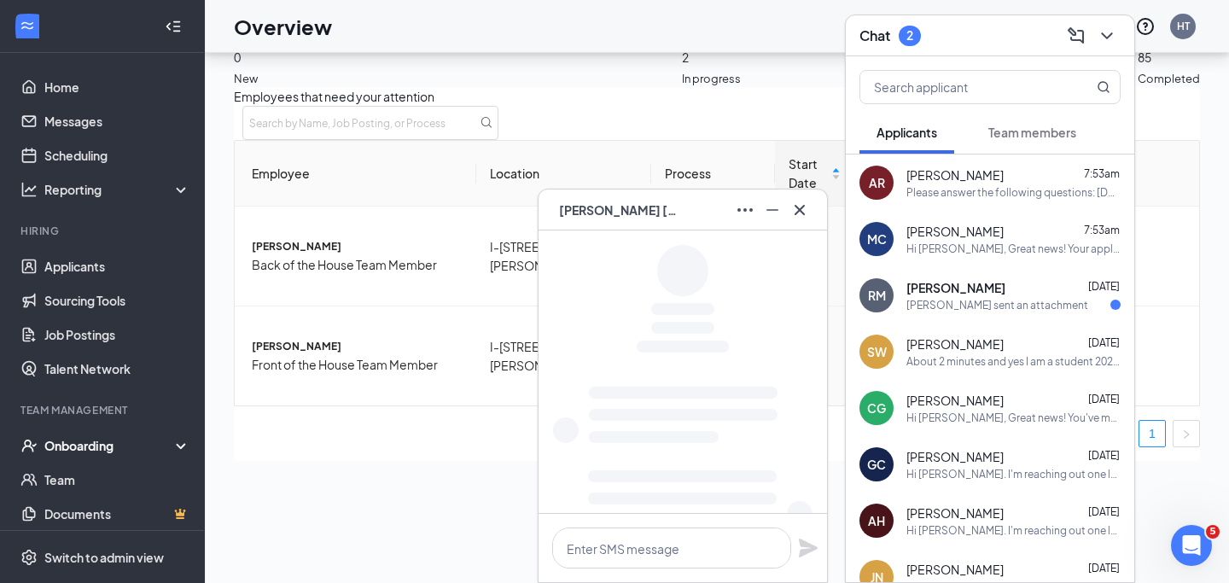
click at [959, 301] on div "[PERSON_NAME] sent an attachment" at bounding box center [997, 305] width 182 height 15
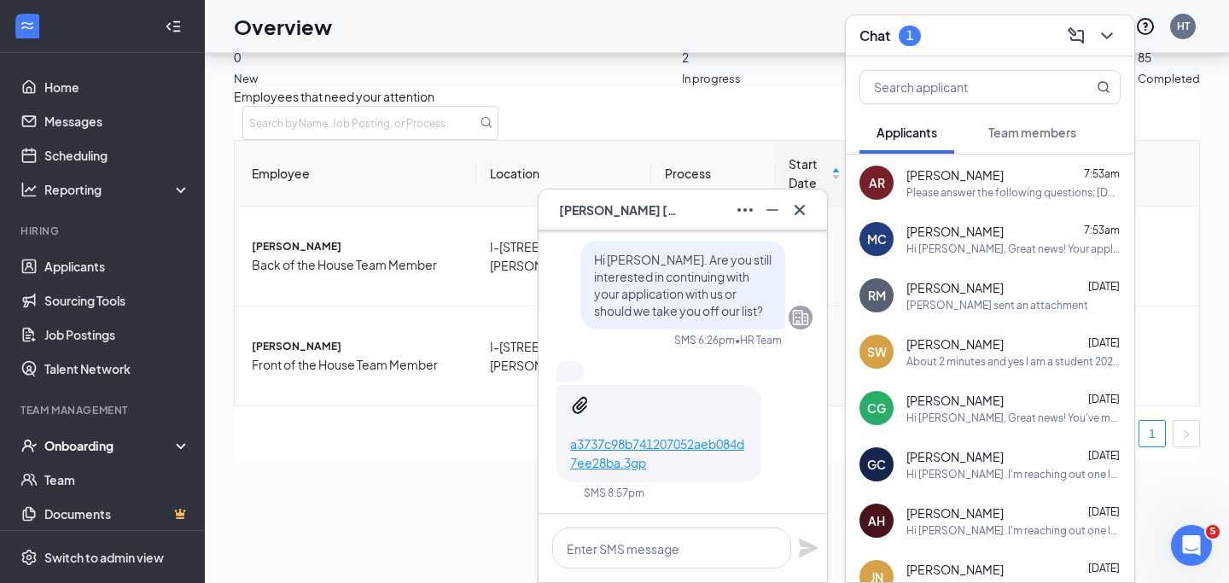
scroll to position [0, 0]
click at [693, 463] on p "a3737c98b741207052aeb084d7ee28ba.3gp" at bounding box center [658, 452] width 177 height 38
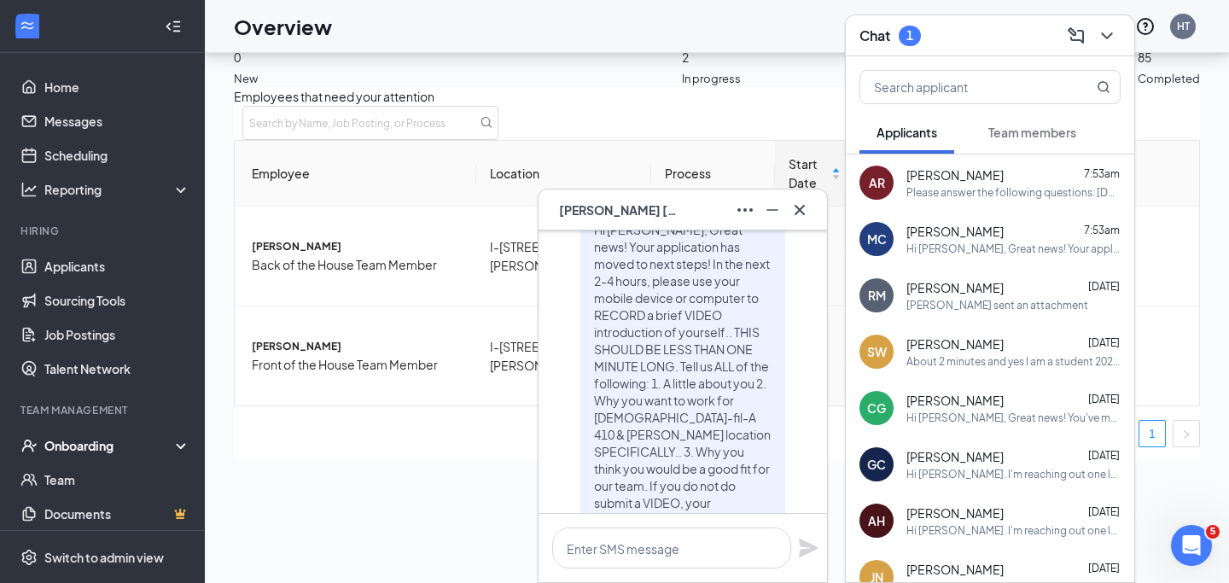
scroll to position [-1054, 0]
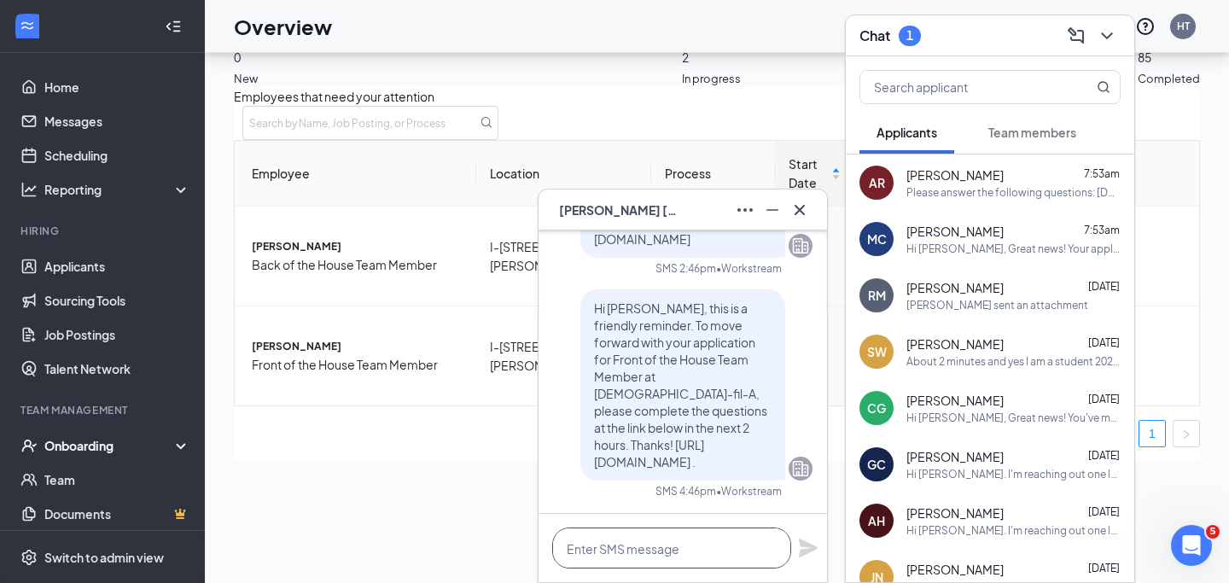
click at [585, 547] on textarea at bounding box center [671, 547] width 239 height 41
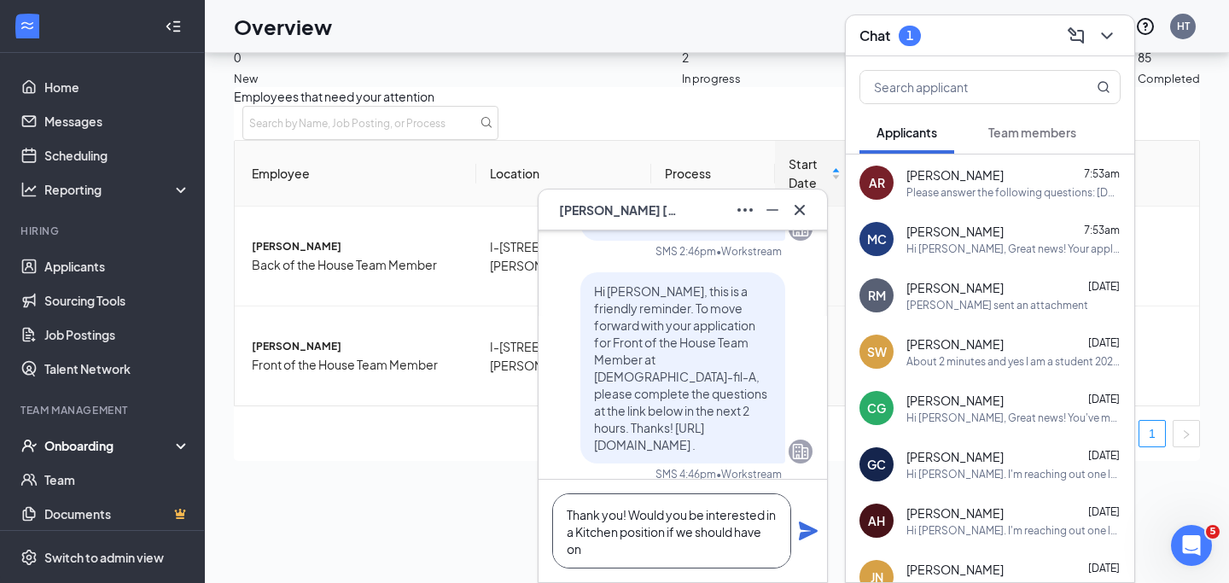
scroll to position [-1088, 0]
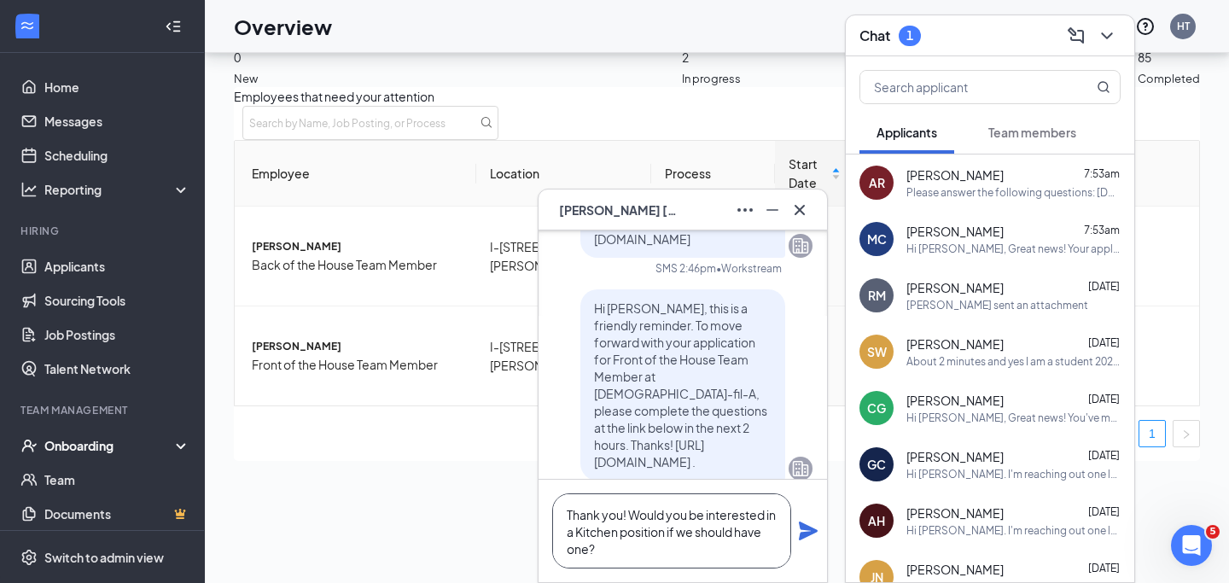
type textarea "Thank you! Would you be interested in a Kitchen position if we should have one?"
click at [805, 524] on icon "Plane" at bounding box center [808, 530] width 19 height 19
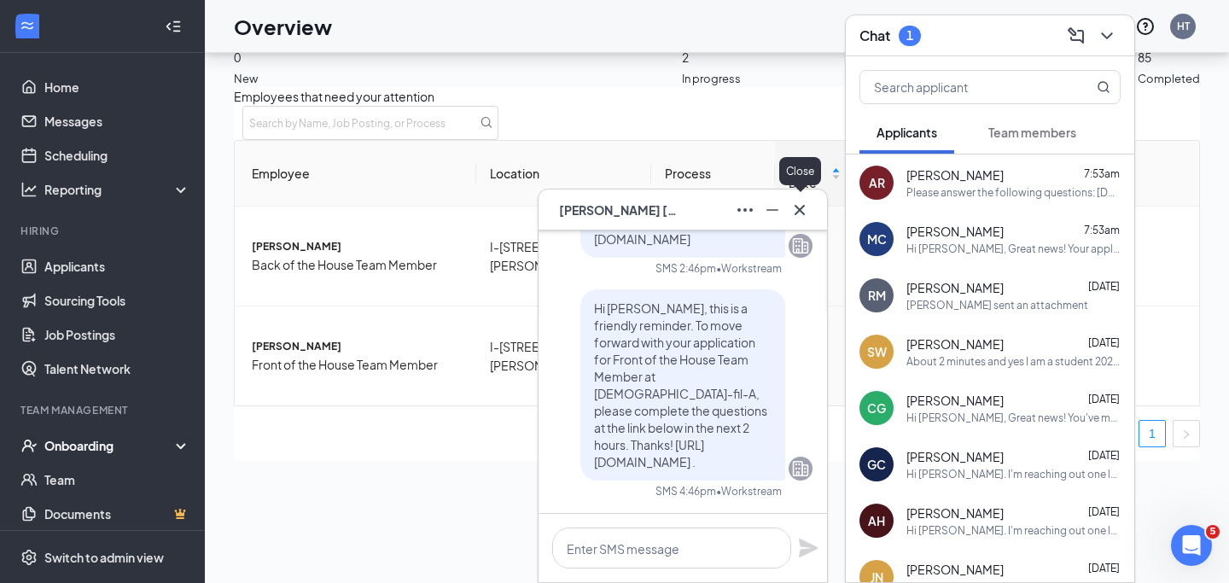
click at [807, 197] on div at bounding box center [799, 209] width 27 height 27
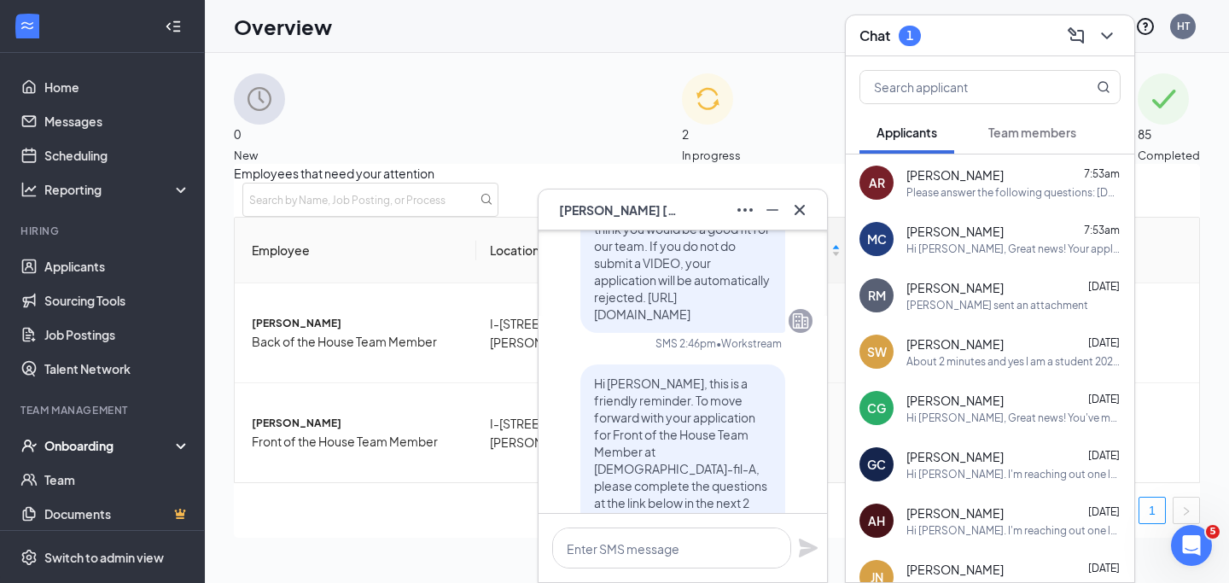
click at [1017, 128] on span "Team members" at bounding box center [1032, 132] width 88 height 15
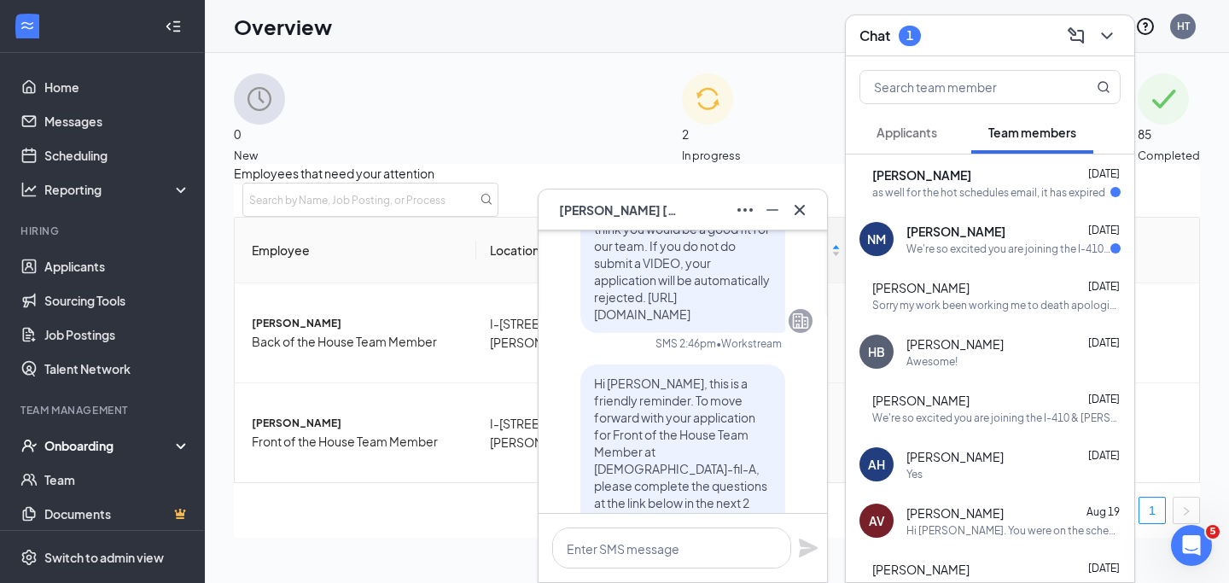
click at [934, 172] on span "[PERSON_NAME]" at bounding box center [921, 174] width 99 height 17
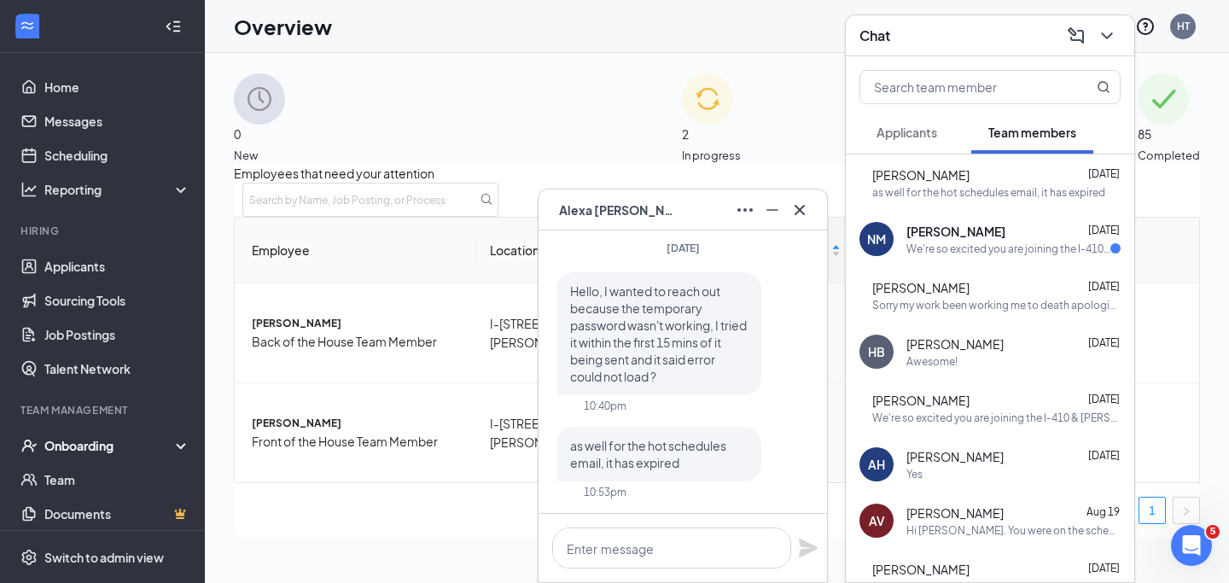
click at [932, 253] on div "We're so excited you are joining the I-410 & [PERSON_NAME] Ave [DEMOGRAPHIC_DAT…" at bounding box center [1008, 248] width 204 height 15
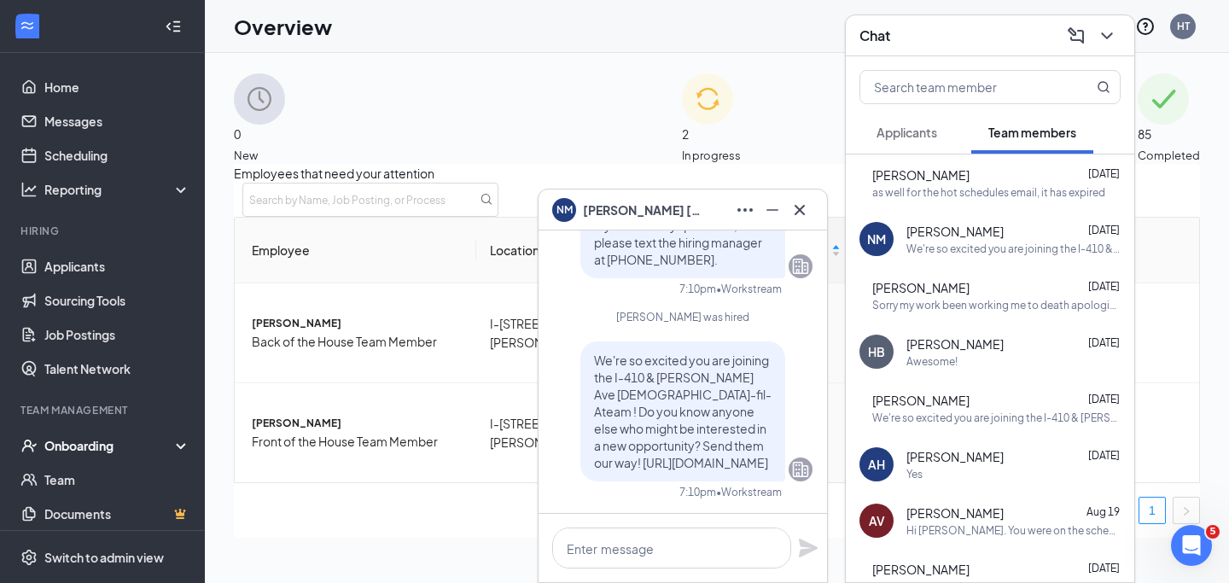
click at [934, 193] on div "as well for the hot schedules email, it has expired" at bounding box center [988, 192] width 233 height 15
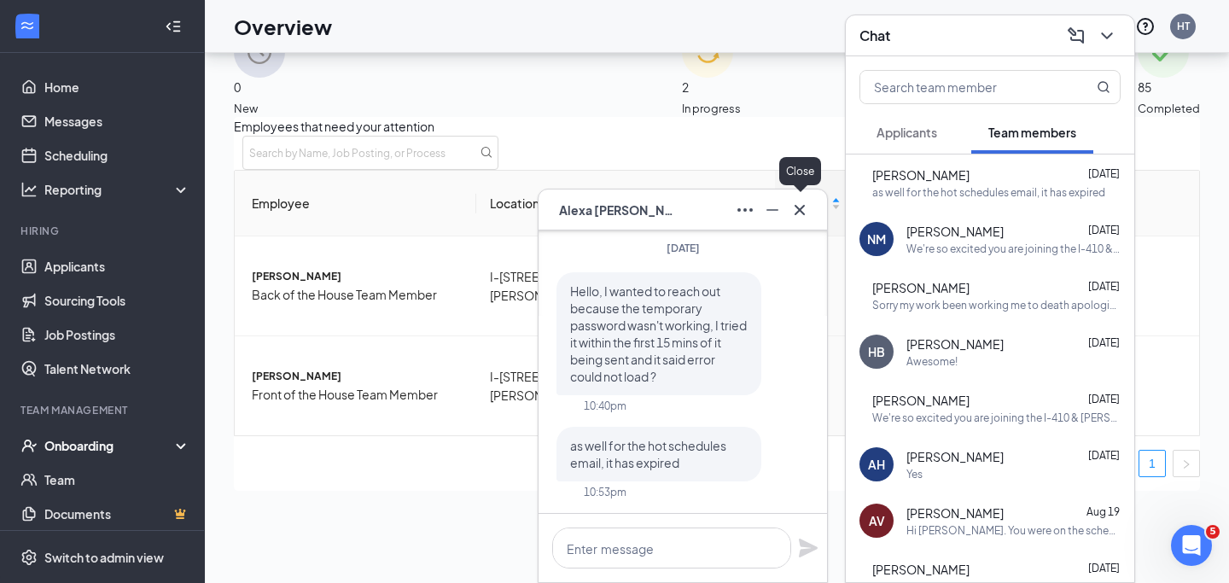
click at [800, 218] on icon "Cross" at bounding box center [799, 210] width 20 height 20
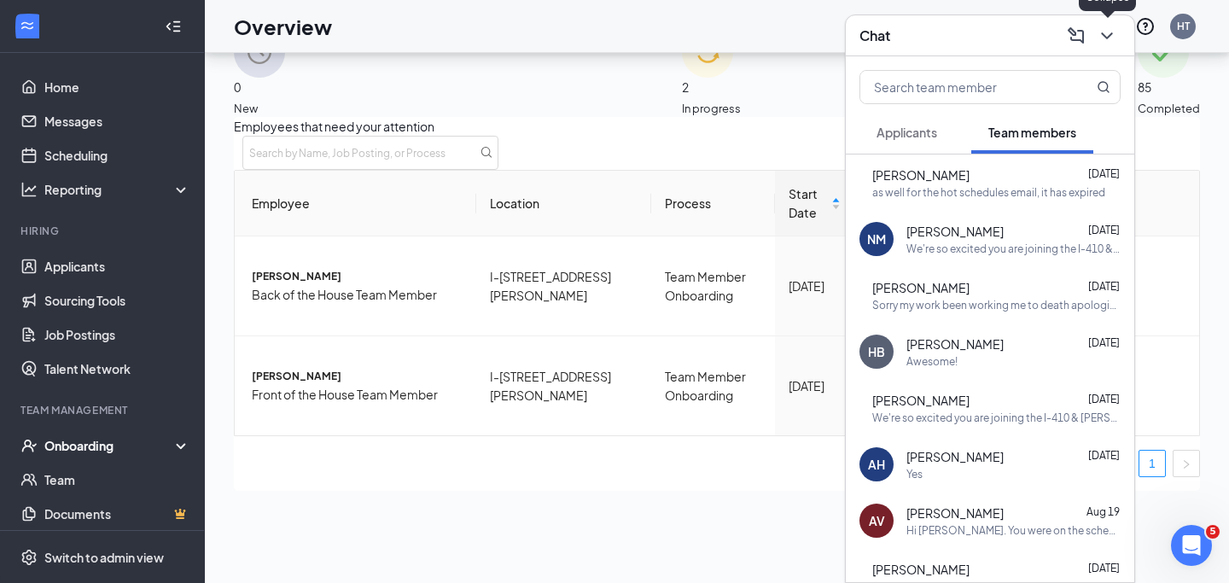
click at [1108, 32] on icon "ChevronDown" at bounding box center [1107, 36] width 20 height 20
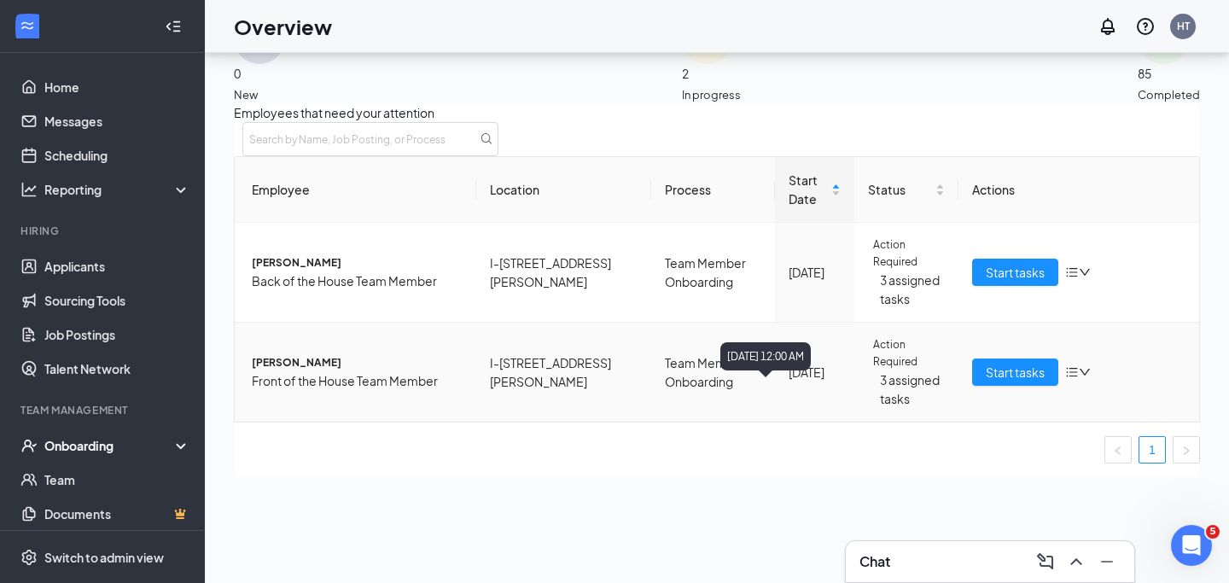
scroll to position [69, 0]
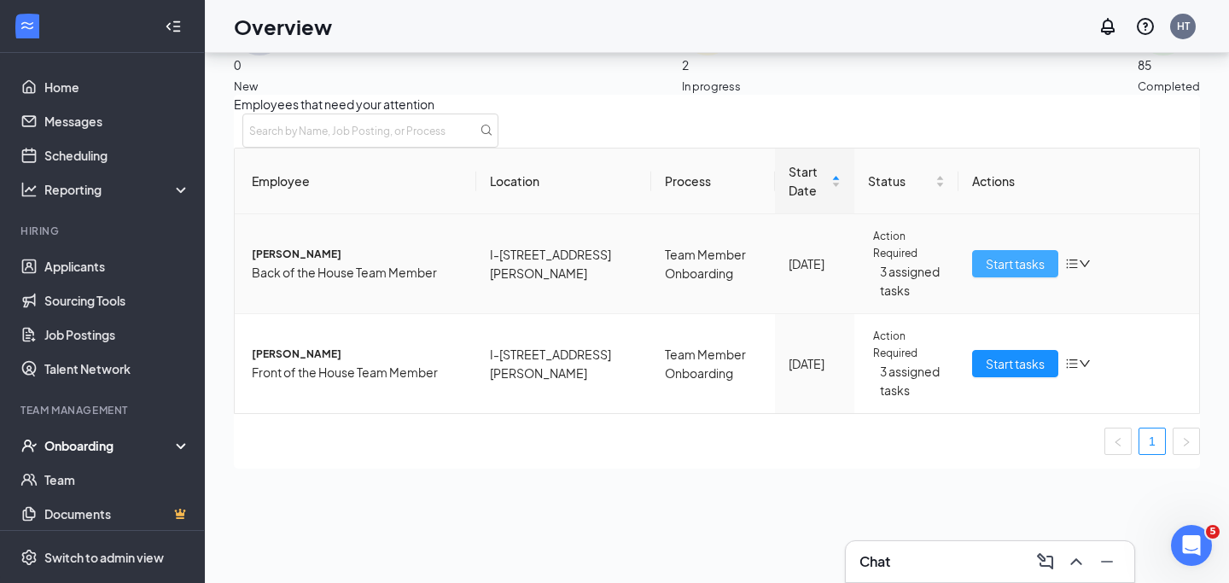
click at [994, 273] on span "Start tasks" at bounding box center [1015, 263] width 59 height 19
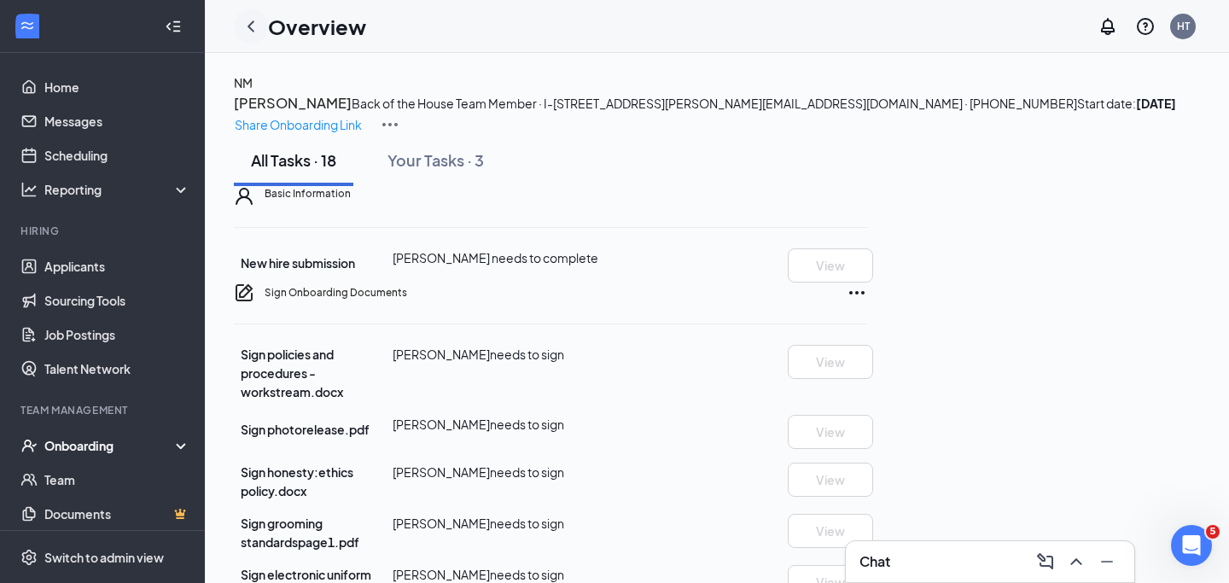
click at [253, 26] on icon "ChevronLeft" at bounding box center [251, 26] width 20 height 20
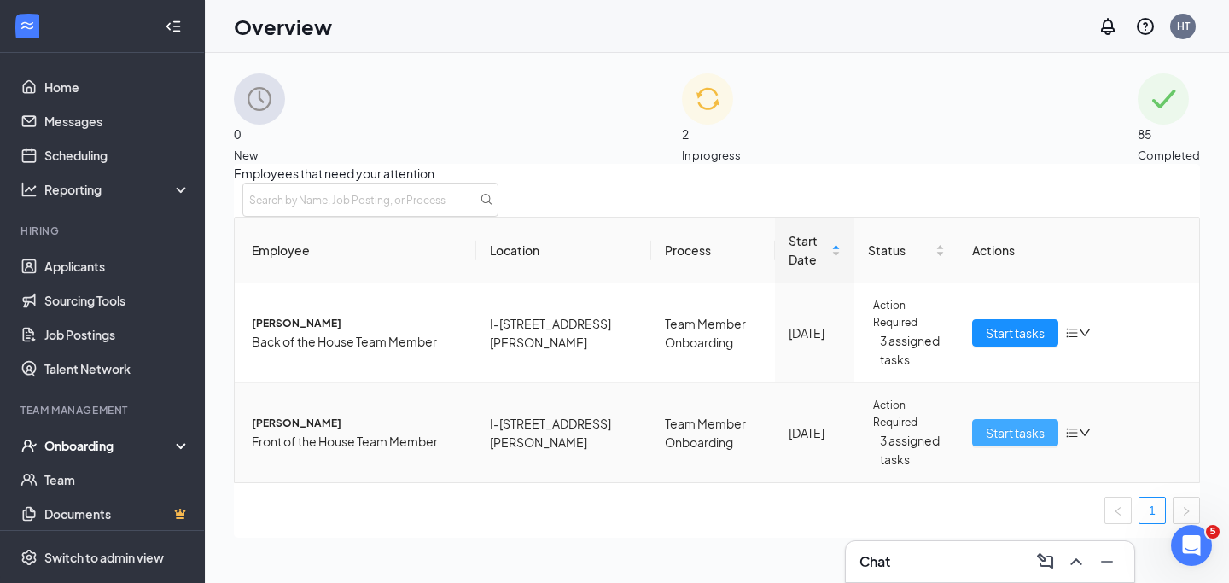
click at [986, 442] on span "Start tasks" at bounding box center [1015, 432] width 59 height 19
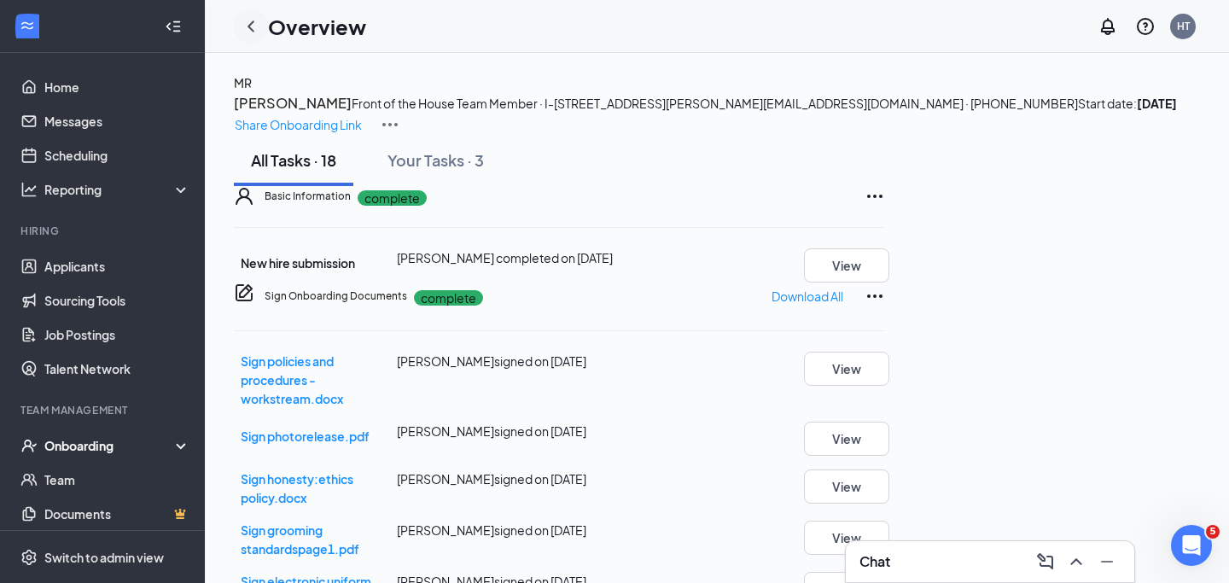
click at [239, 31] on div at bounding box center [251, 26] width 34 height 34
click at [254, 30] on icon "ChevronLeft" at bounding box center [251, 26] width 20 height 20
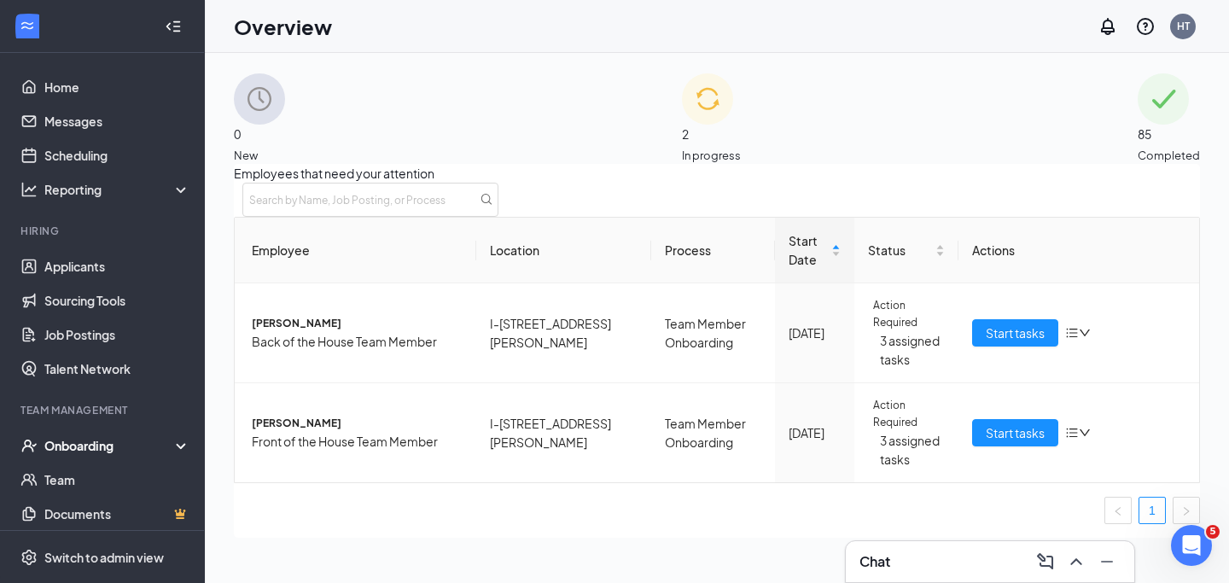
click at [908, 557] on div "Chat" at bounding box center [989, 561] width 261 height 27
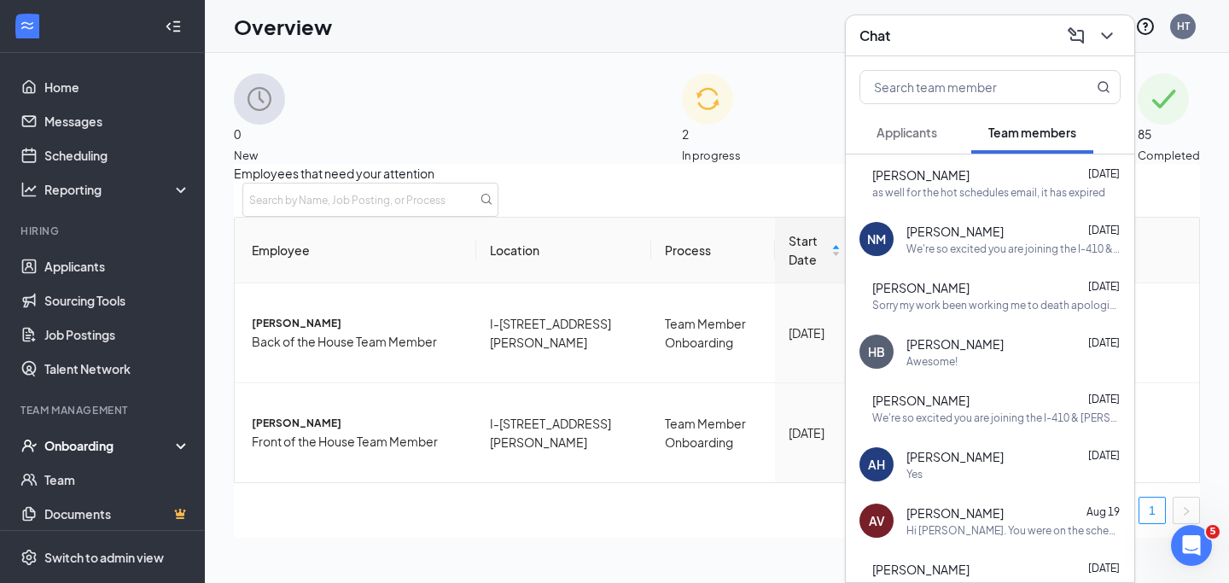
click at [985, 233] on div "[PERSON_NAME] [DATE]" at bounding box center [1013, 231] width 214 height 17
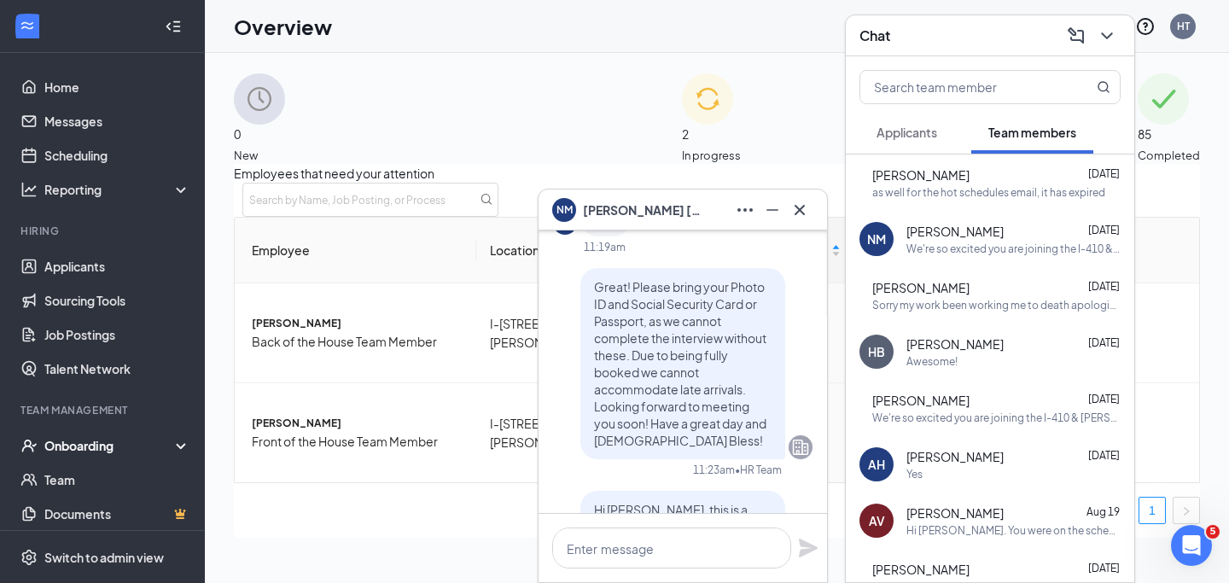
scroll to position [-2564, 0]
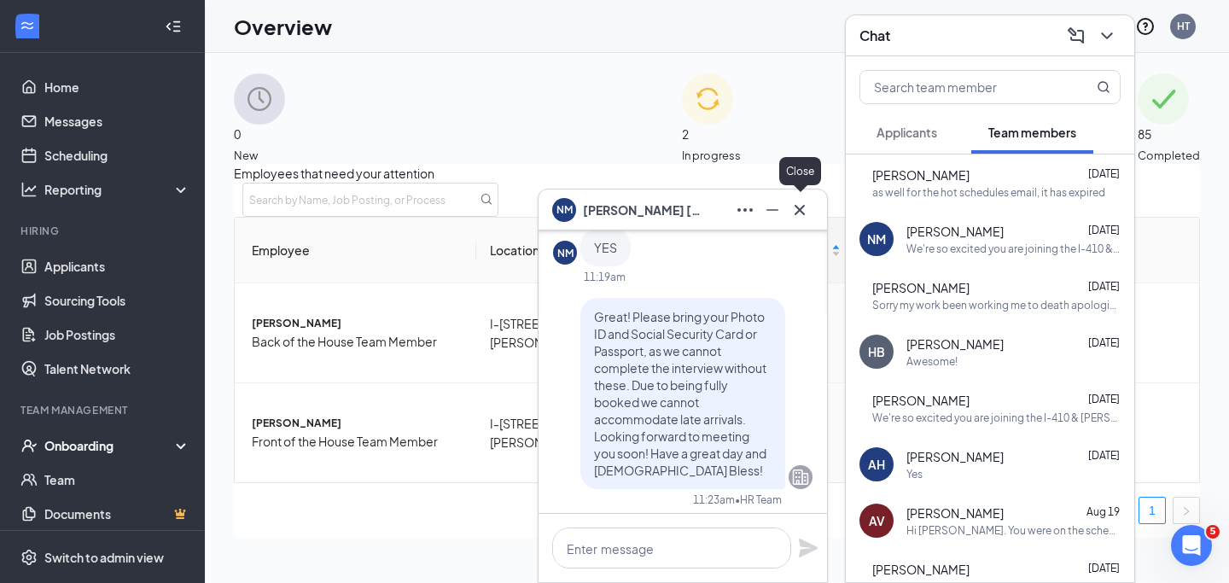
click at [800, 218] on icon "Cross" at bounding box center [799, 210] width 20 height 20
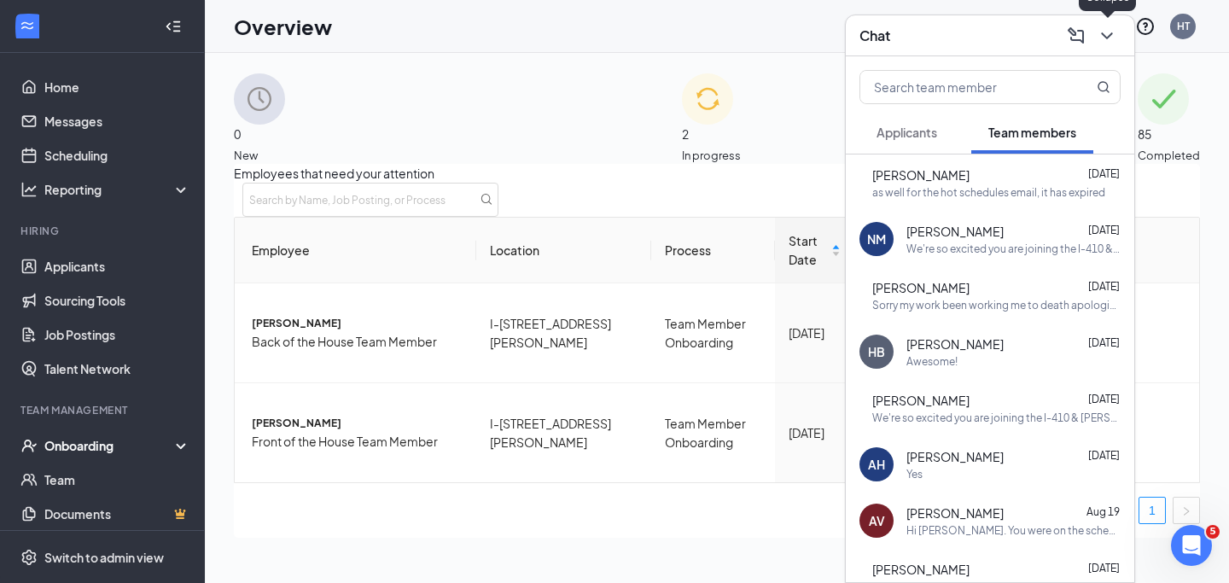
click at [1107, 44] on icon "ChevronDown" at bounding box center [1107, 36] width 20 height 20
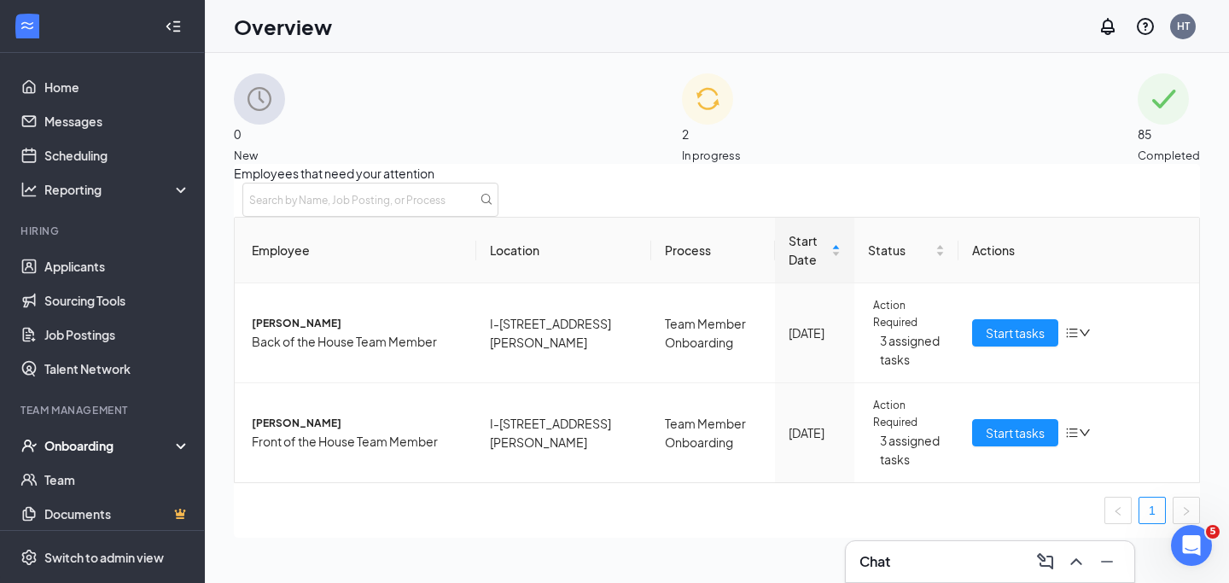
click at [969, 549] on div "Chat" at bounding box center [989, 561] width 261 height 27
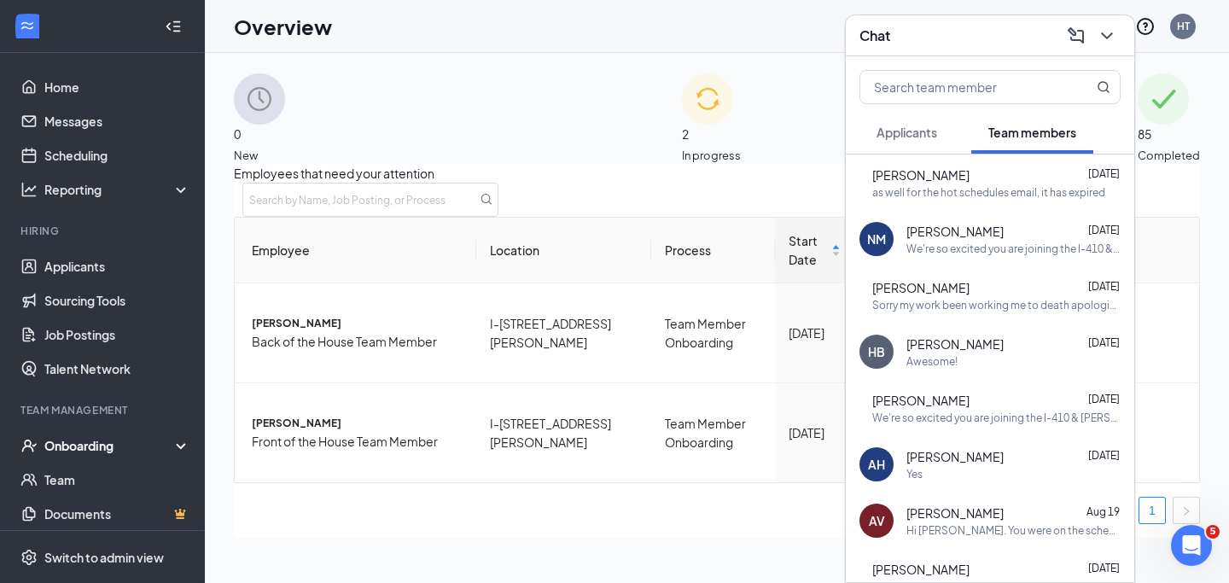
click at [995, 250] on div "We're so excited you are joining the I-410 & [PERSON_NAME] Ave [DEMOGRAPHIC_DAT…" at bounding box center [1013, 248] width 214 height 15
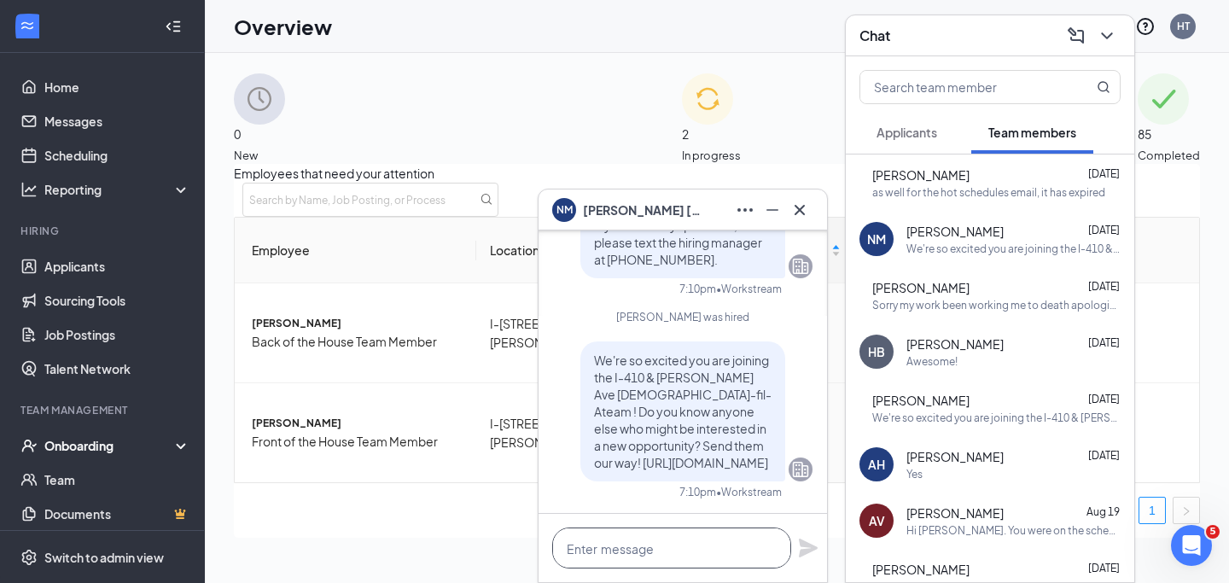
click at [625, 553] on textarea at bounding box center [671, 547] width 239 height 41
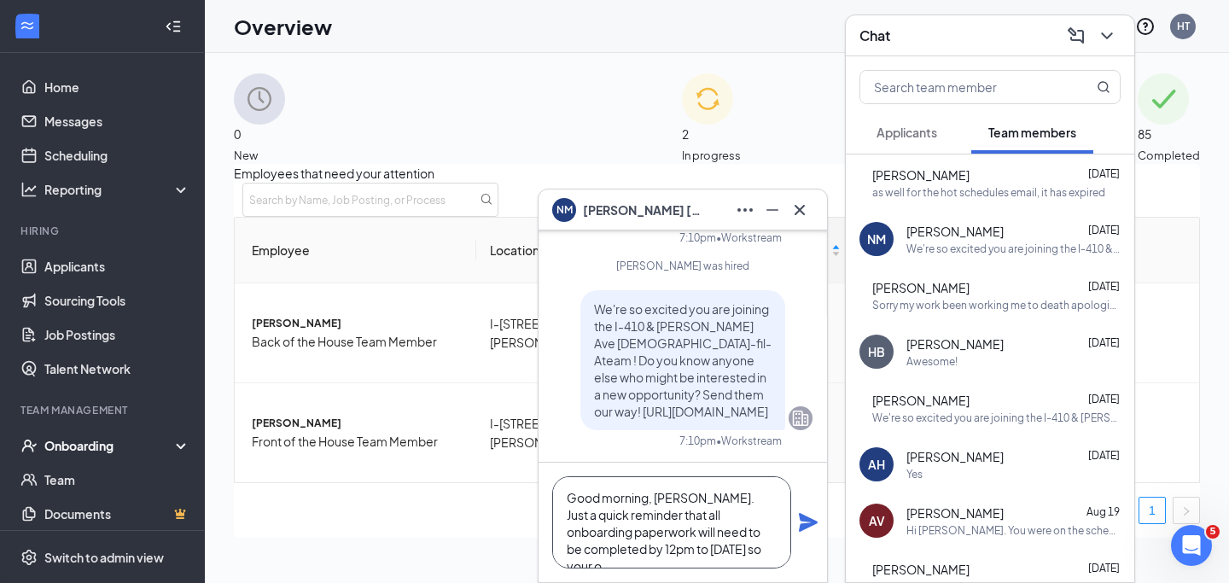
scroll to position [17, 0]
type textarea "Good morning, [PERSON_NAME]. Just a quick reminder that all onboarding paperwor…"
click at [806, 521] on icon "Plane" at bounding box center [808, 522] width 20 height 20
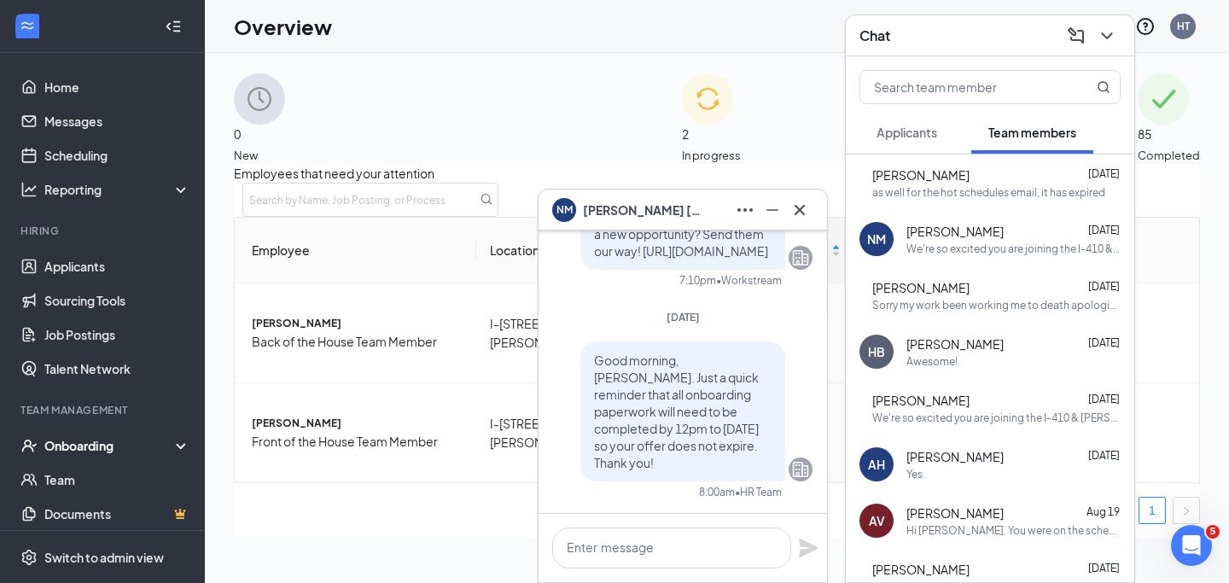
scroll to position [0, 0]
click at [950, 163] on div "[PERSON_NAME] [PERSON_NAME] [DATE] as well for the hot schedules email, it has …" at bounding box center [990, 182] width 288 height 56
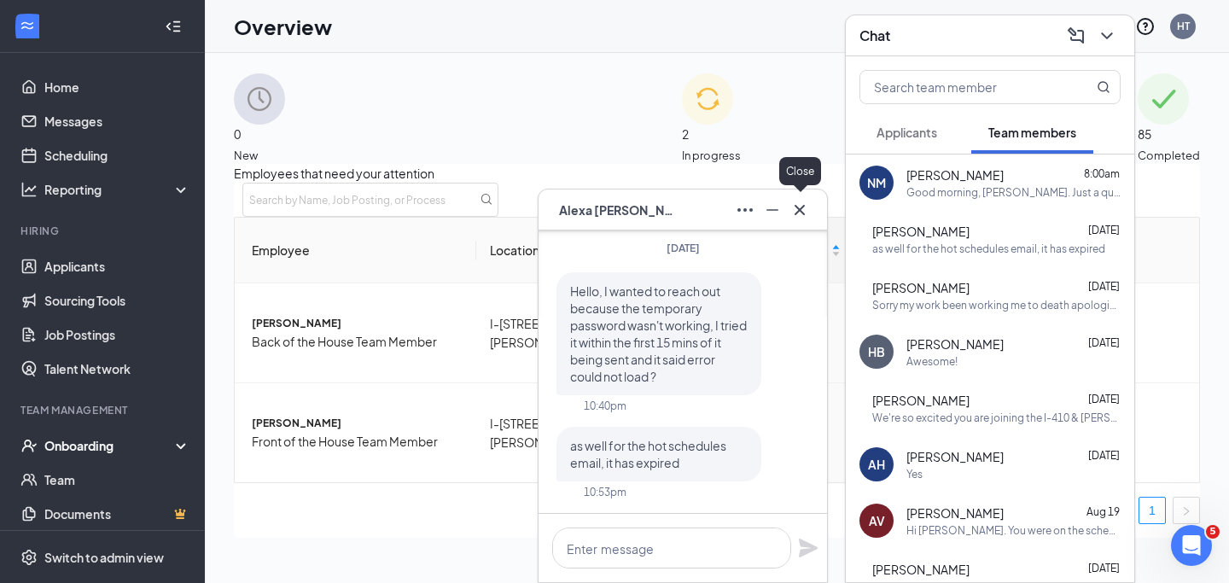
click at [804, 203] on icon "Cross" at bounding box center [799, 210] width 20 height 20
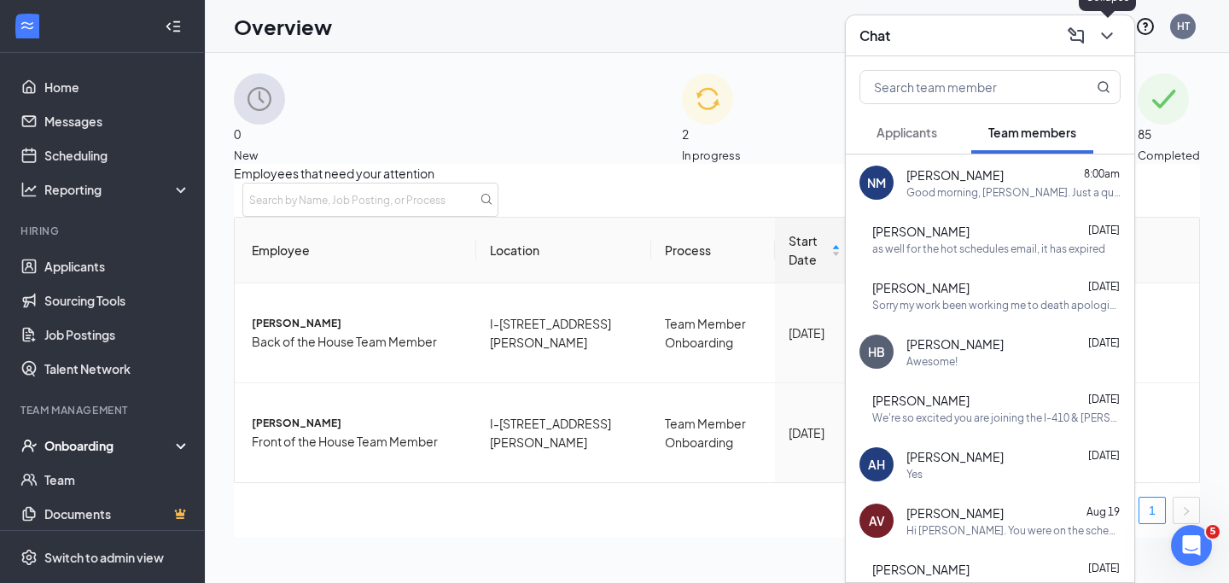
click at [1100, 32] on icon "ChevronDown" at bounding box center [1107, 36] width 20 height 20
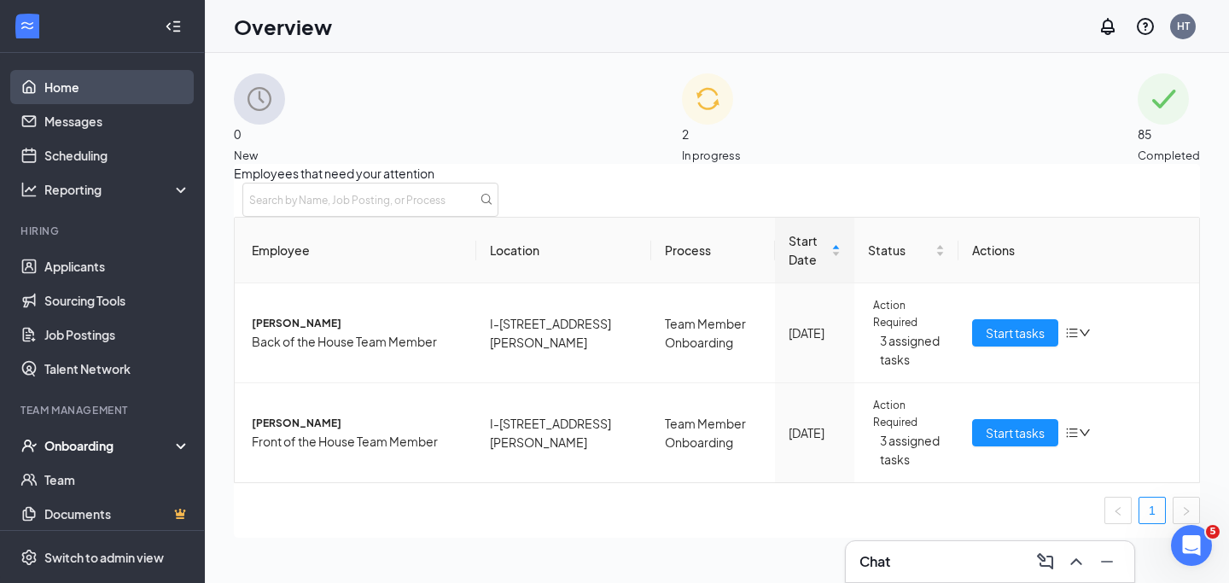
click at [137, 85] on link "Home" at bounding box center [117, 87] width 146 height 34
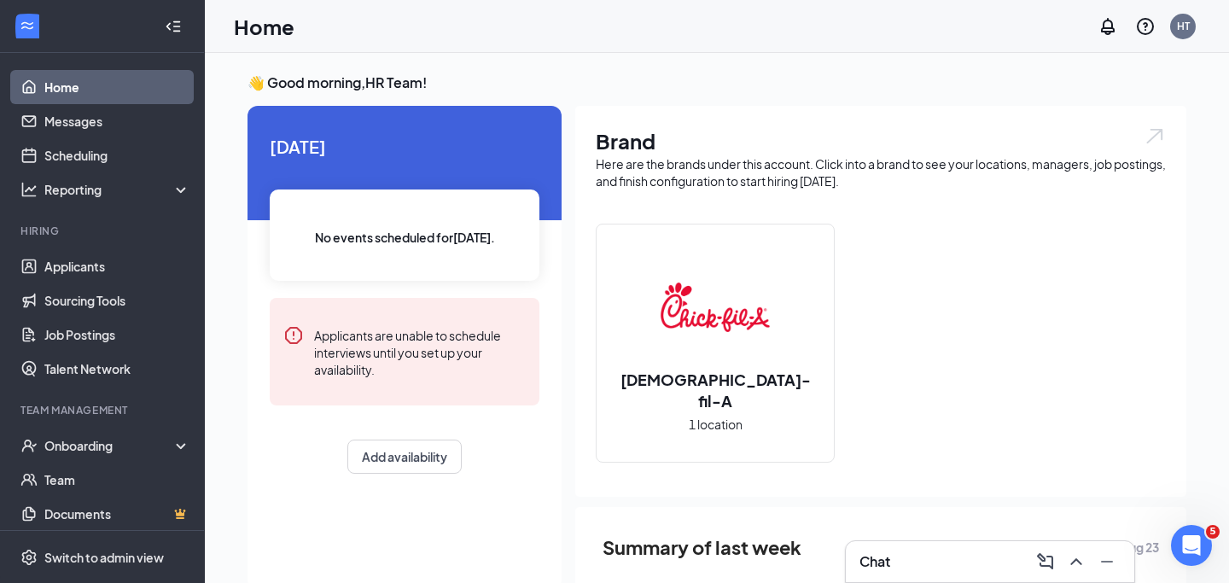
scroll to position [177, 0]
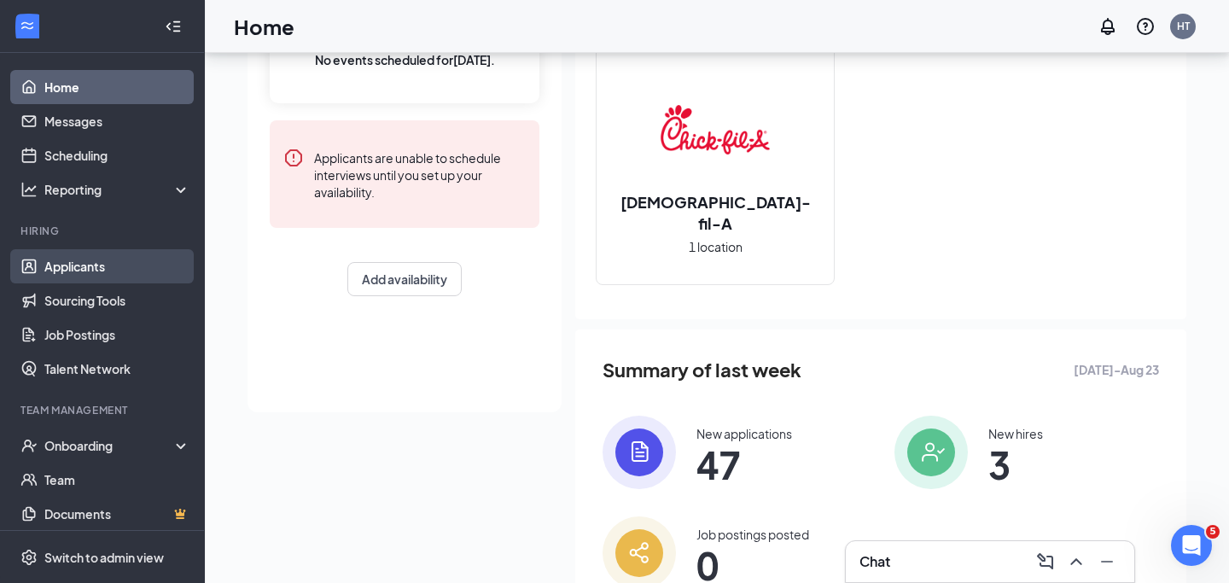
click at [103, 253] on link "Applicants" at bounding box center [117, 266] width 146 height 34
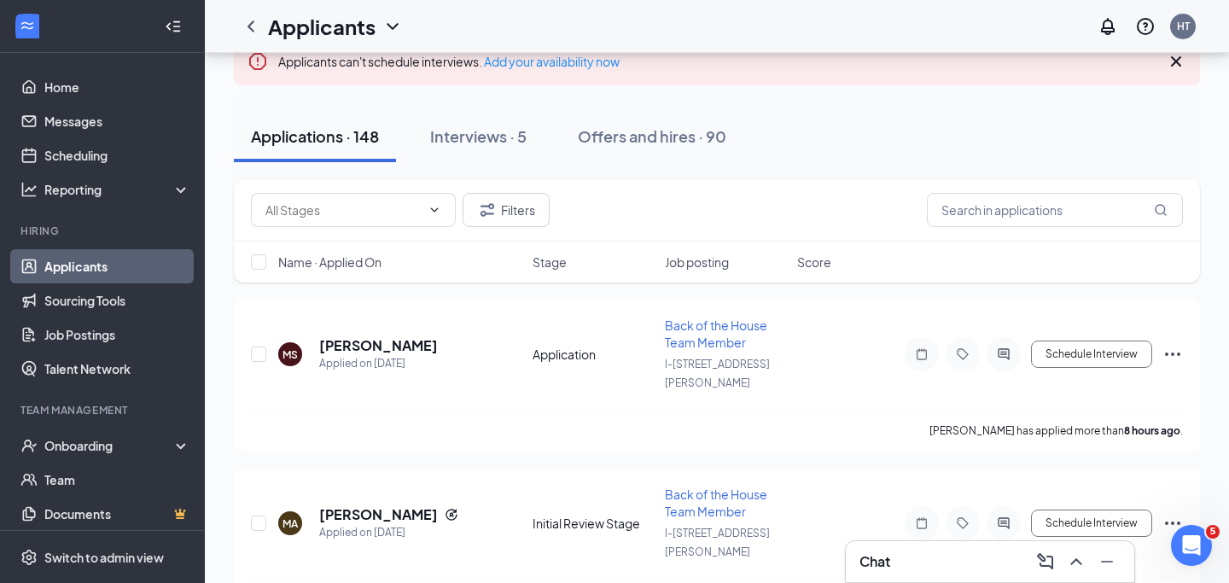
scroll to position [123, 0]
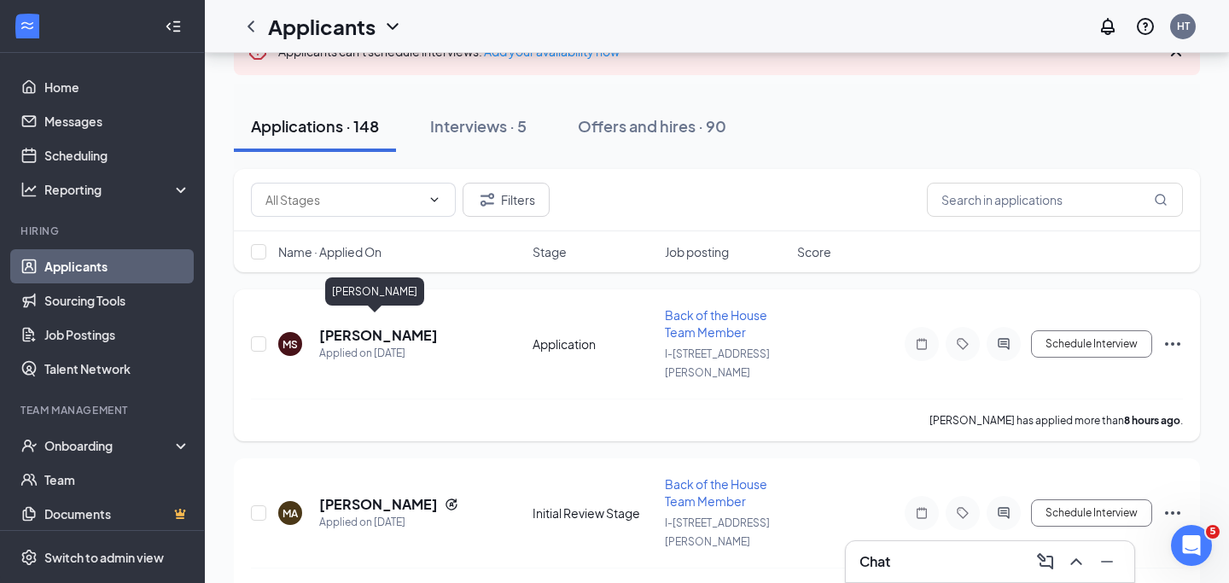
click at [375, 329] on h5 "[PERSON_NAME]" at bounding box center [378, 335] width 119 height 19
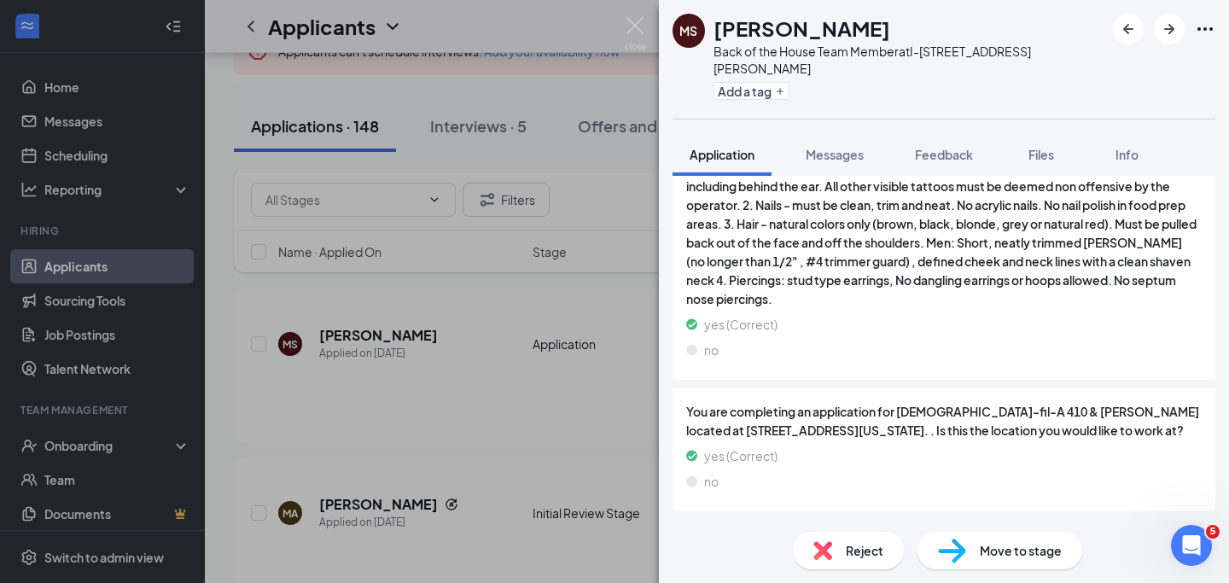
scroll to position [2859, 0]
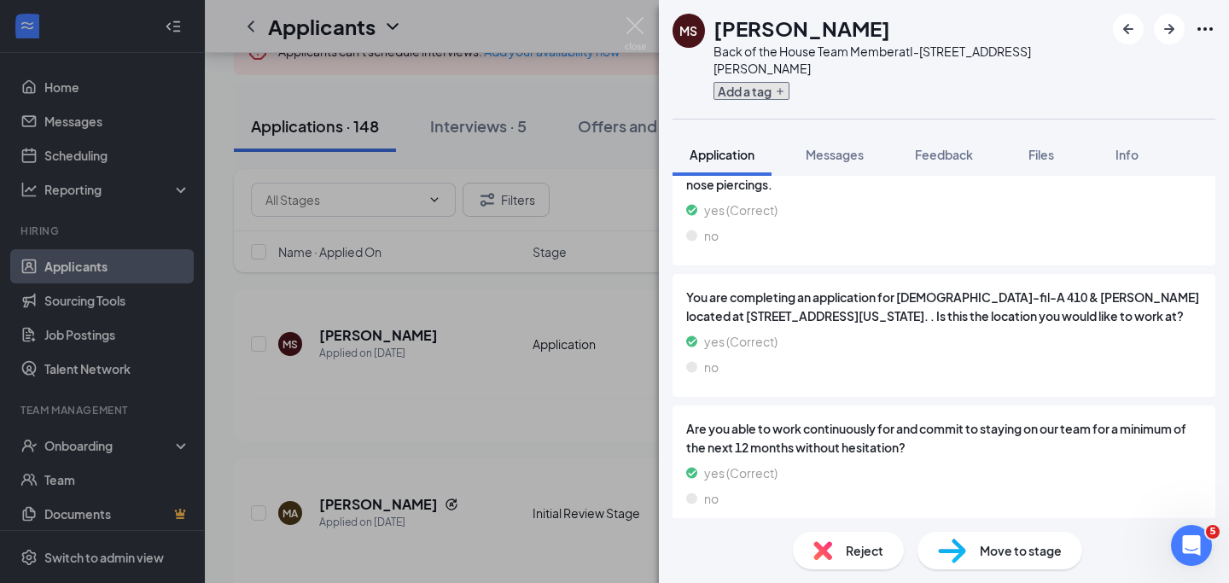
click at [769, 82] on button "Add a tag" at bounding box center [751, 91] width 76 height 18
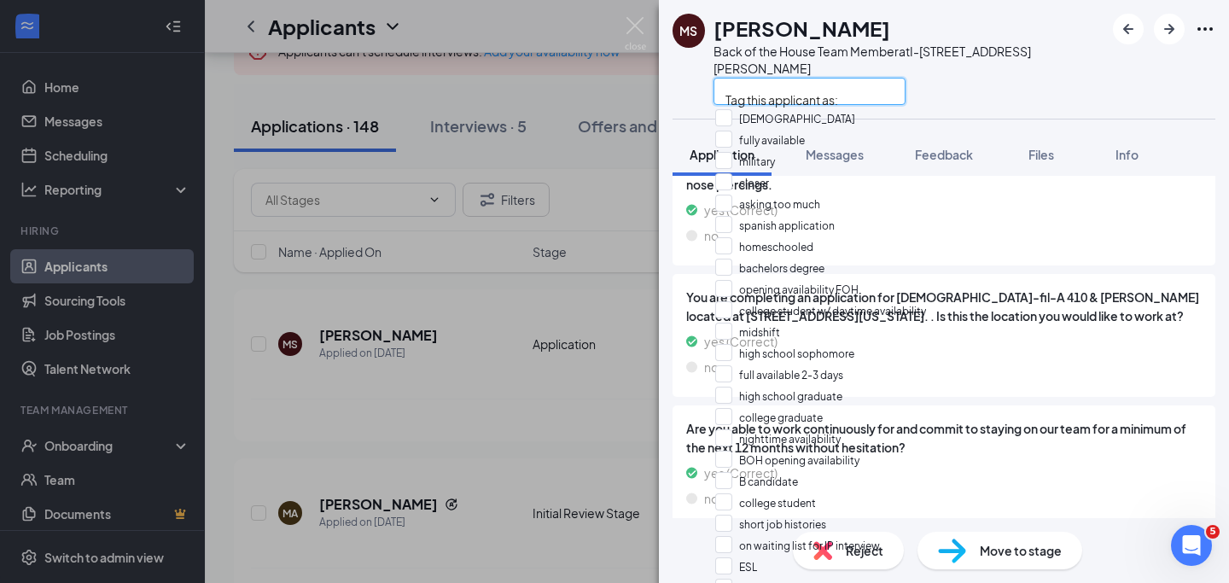
click at [768, 79] on input "text" at bounding box center [809, 91] width 192 height 27
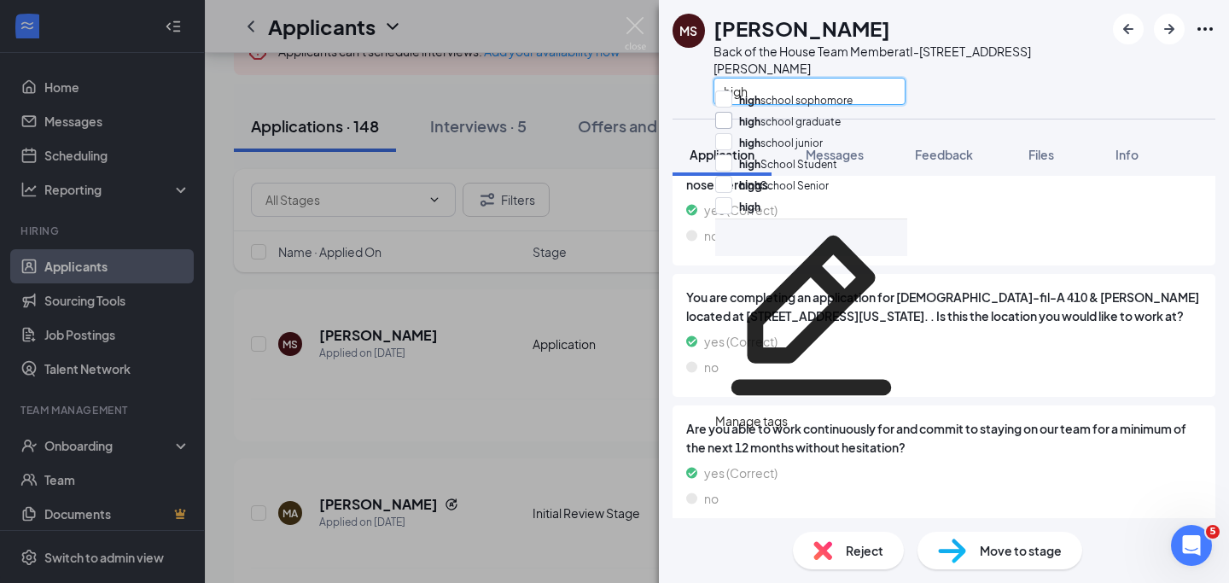
type input "high"
click at [733, 122] on input "high school graduate" at bounding box center [777, 121] width 125 height 19
checkbox input "true"
click at [1026, 87] on div "[PERSON_NAME] Back of the House Team Member at I-[GEOGRAPHIC_DATA][PERSON_NAME]" at bounding box center [944, 59] width 570 height 119
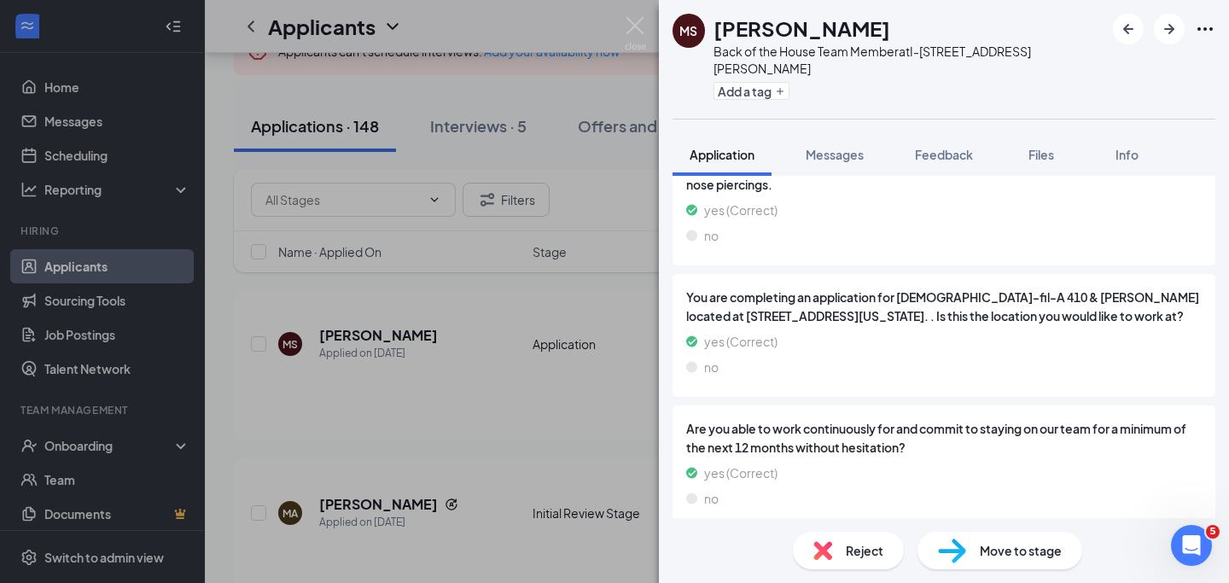
scroll to position [2852, 0]
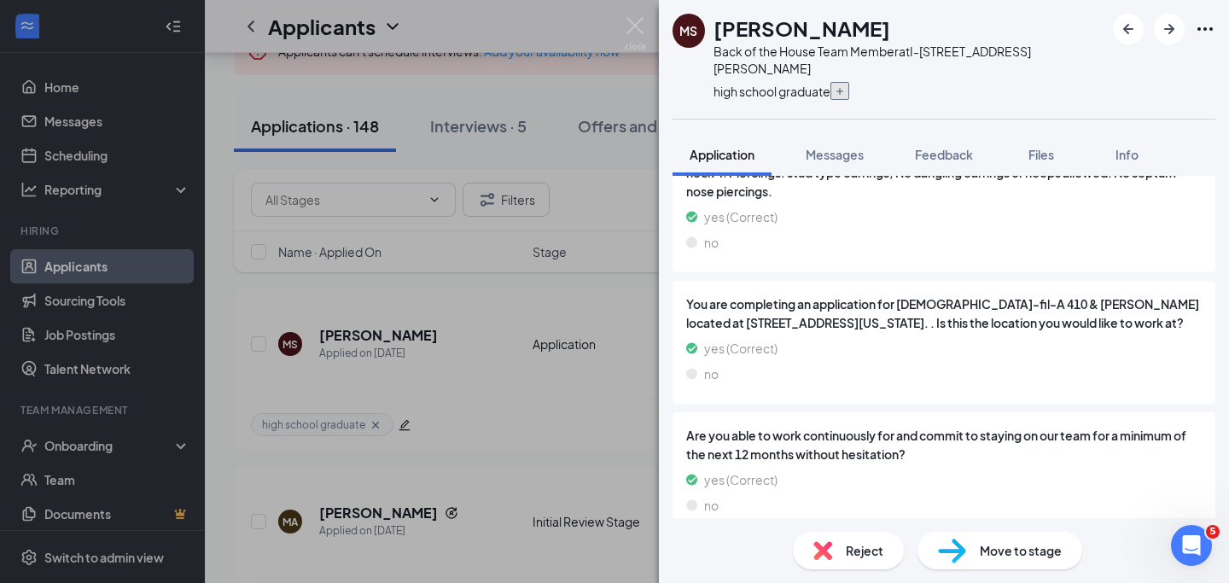
click at [843, 88] on icon "Plus" at bounding box center [839, 91] width 7 height 7
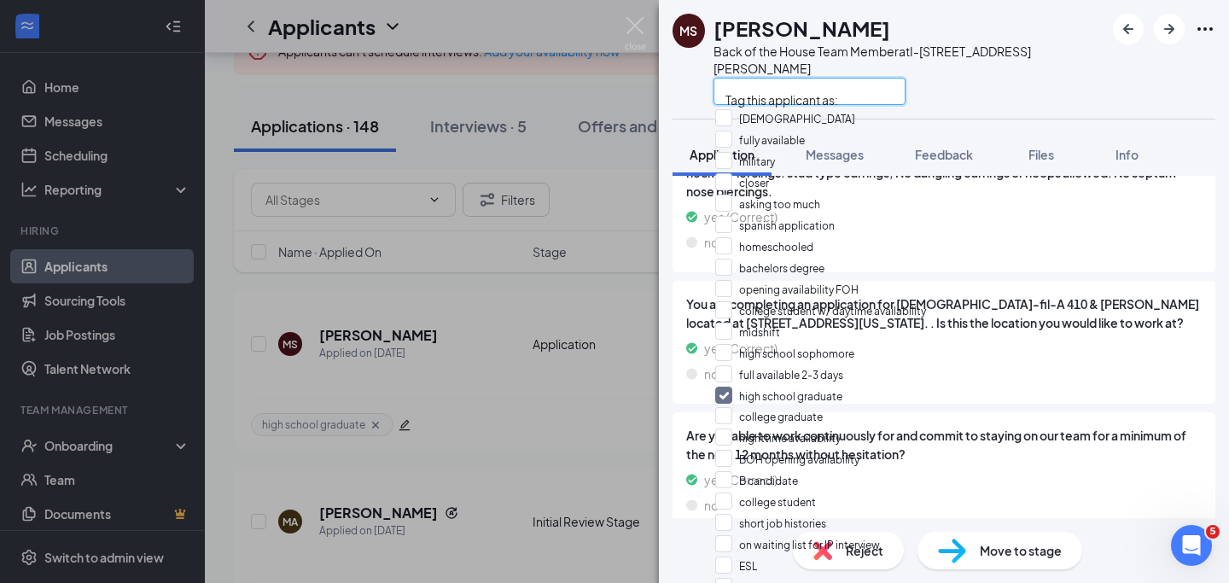
click at [846, 78] on input "text" at bounding box center [809, 91] width 192 height 27
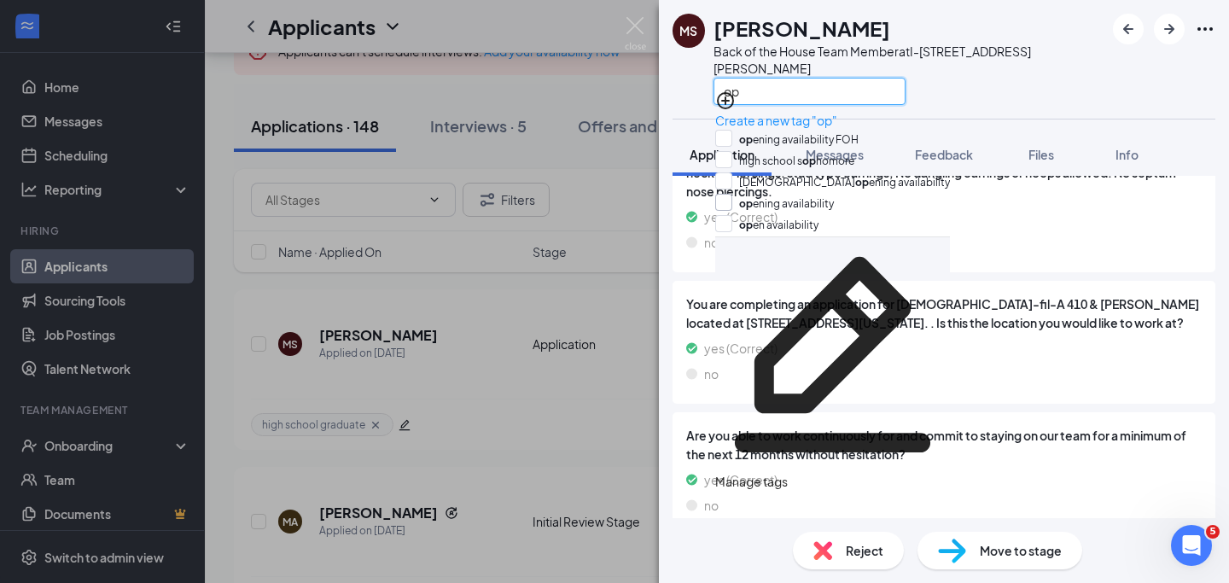
type input "op"
click at [735, 207] on input "op ening availability" at bounding box center [774, 203] width 119 height 19
checkbox input "true"
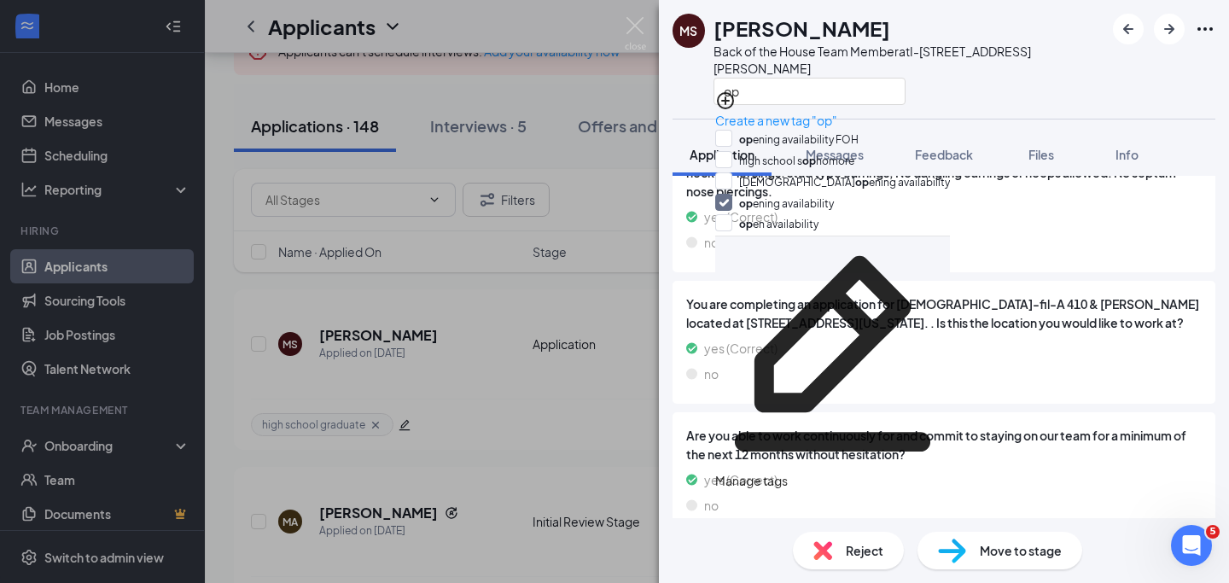
click at [970, 77] on div "op" at bounding box center [908, 91] width 391 height 28
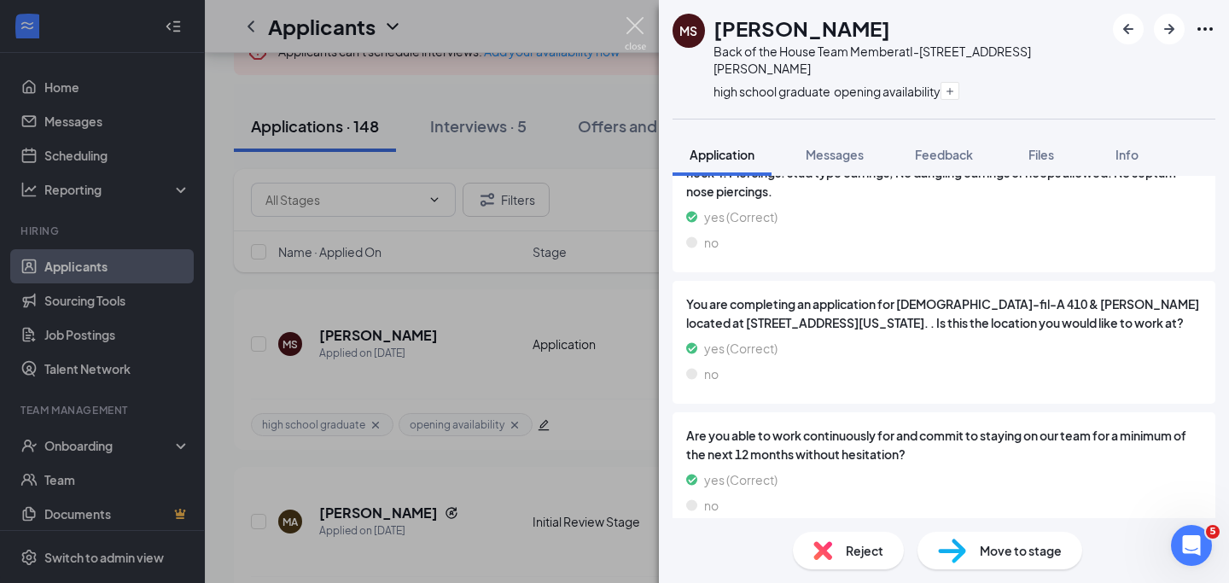
click at [637, 34] on img at bounding box center [635, 33] width 21 height 33
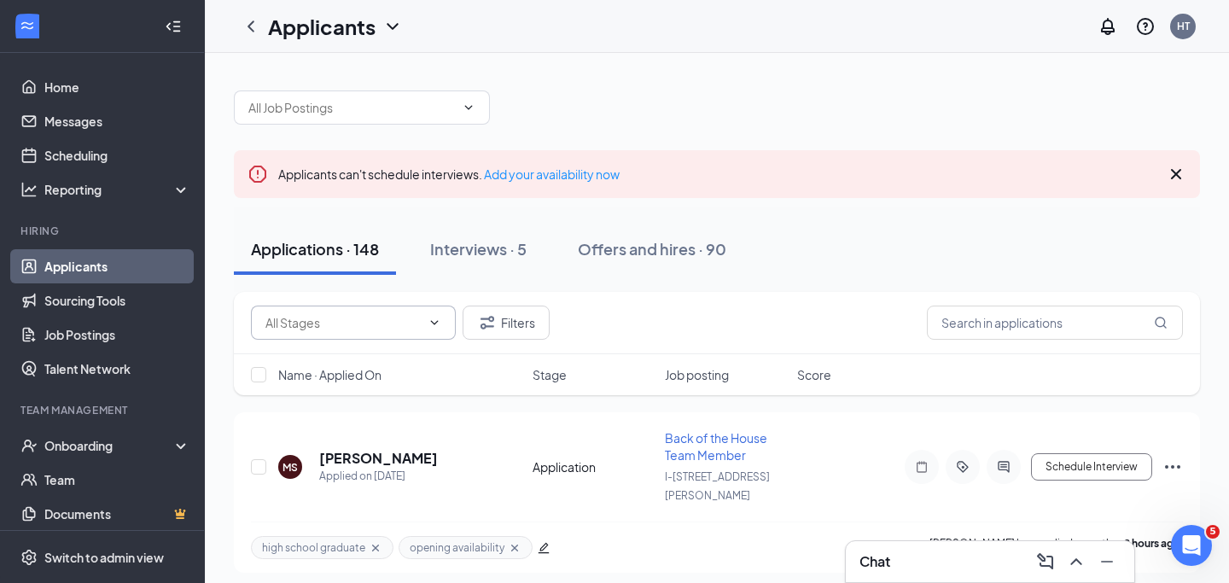
click at [447, 325] on span at bounding box center [353, 322] width 205 height 34
click at [436, 323] on icon "ChevronUp" at bounding box center [435, 323] width 14 height 14
click at [436, 323] on icon "ChevronDown" at bounding box center [435, 323] width 14 height 14
click at [381, 381] on div "Initial Review Stage (17)" at bounding box center [316, 371] width 130 height 19
type input "Initial Review Stage (17)"
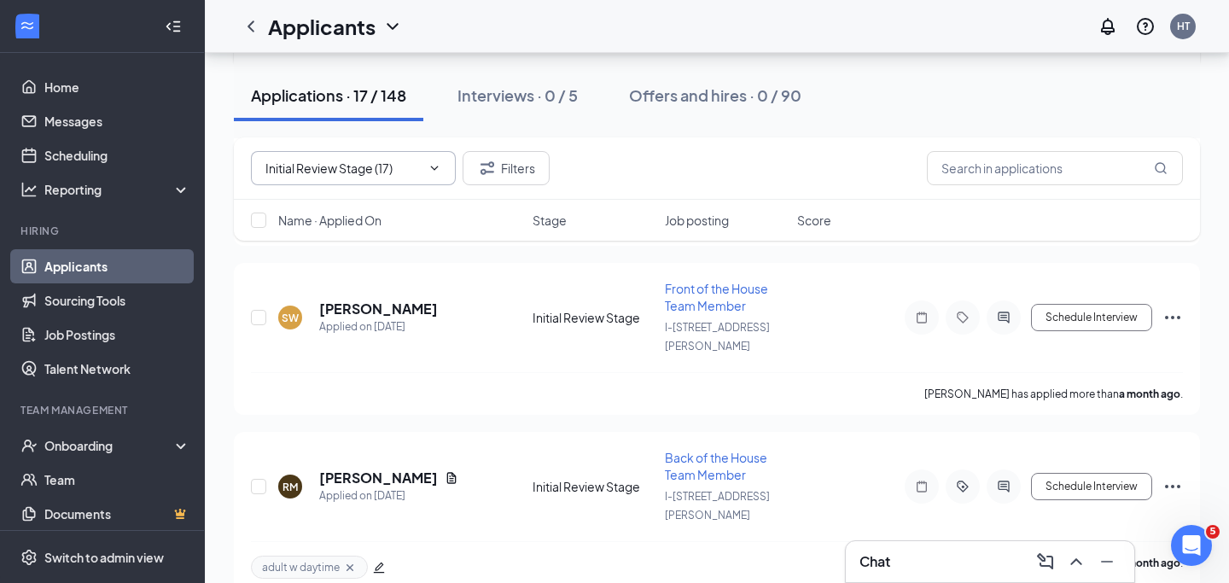
scroll to position [2466, 0]
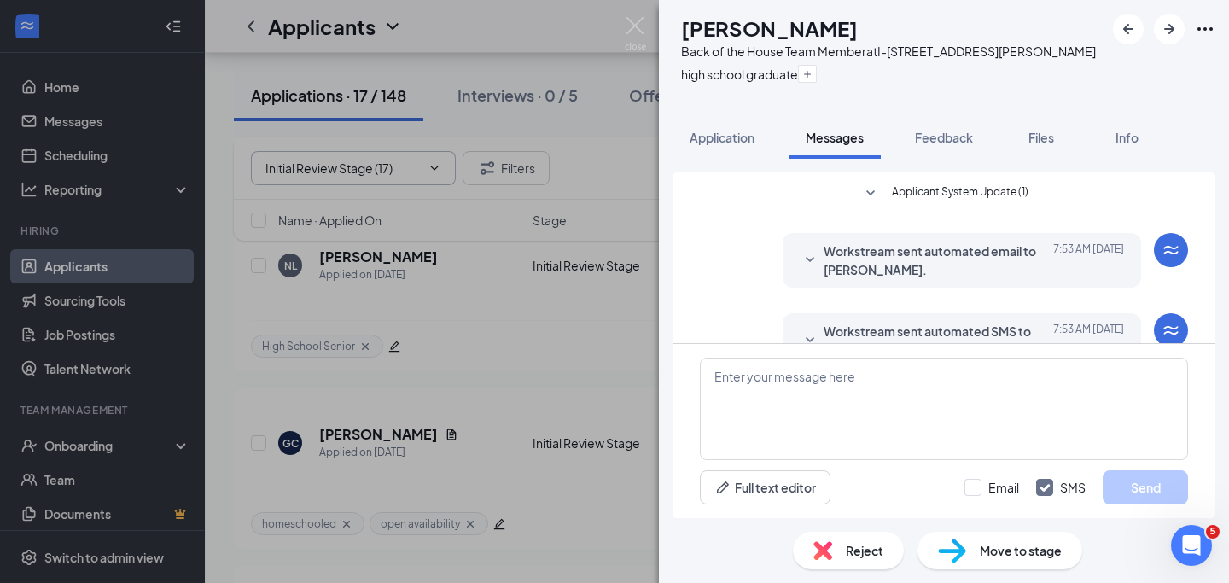
scroll to position [657, 0]
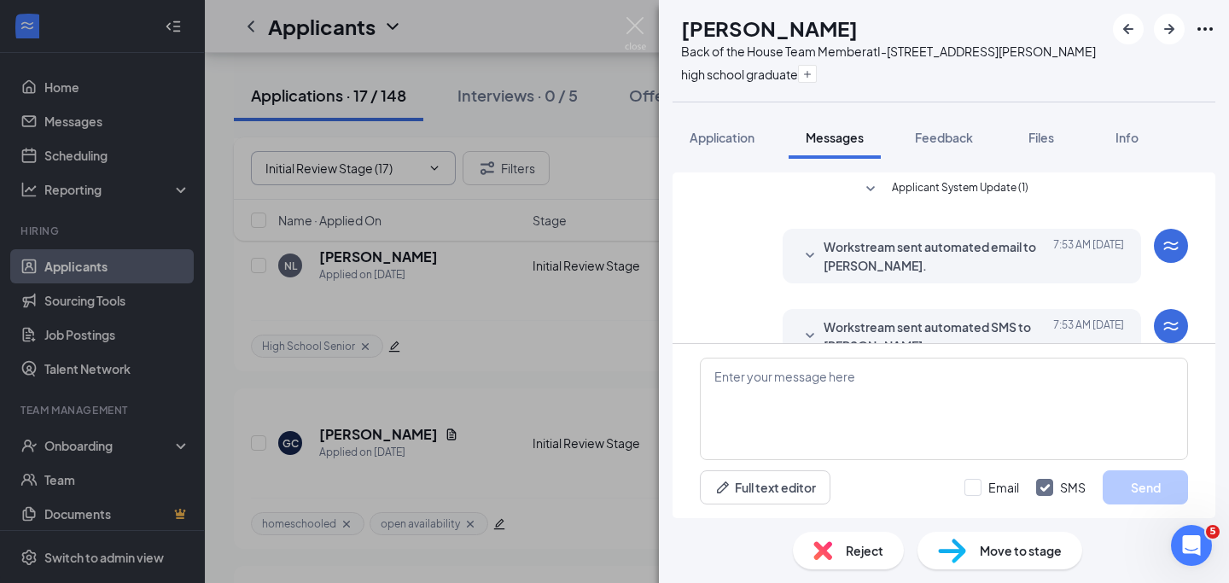
click at [953, 317] on span "Workstream sent automated SMS to [PERSON_NAME]." at bounding box center [935, 336] width 224 height 38
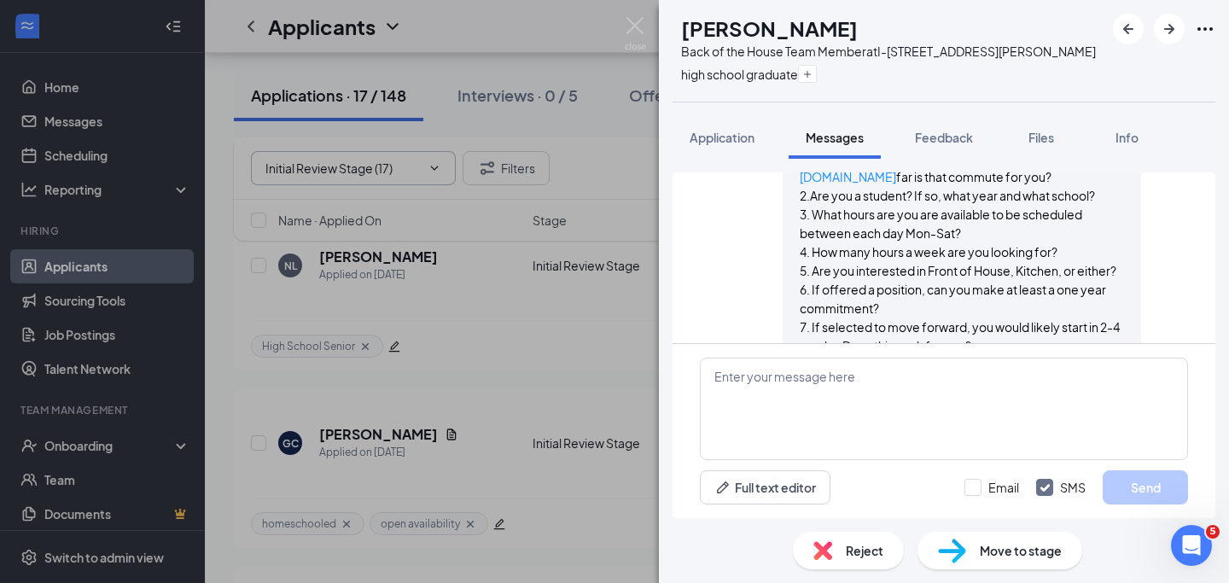
scroll to position [741, 0]
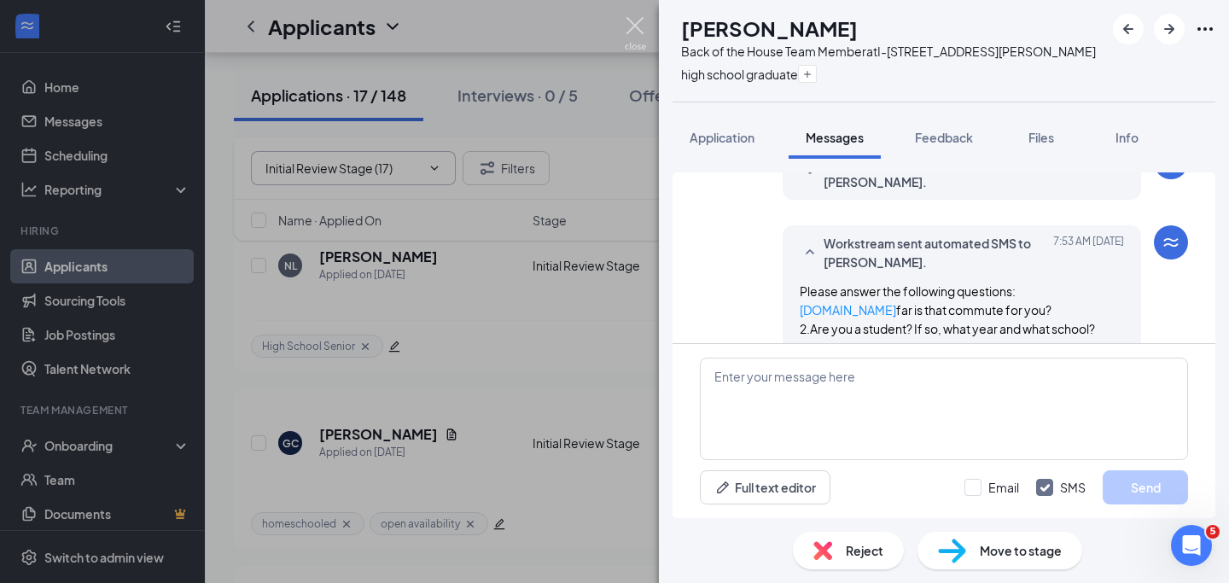
click at [631, 23] on img at bounding box center [635, 33] width 21 height 33
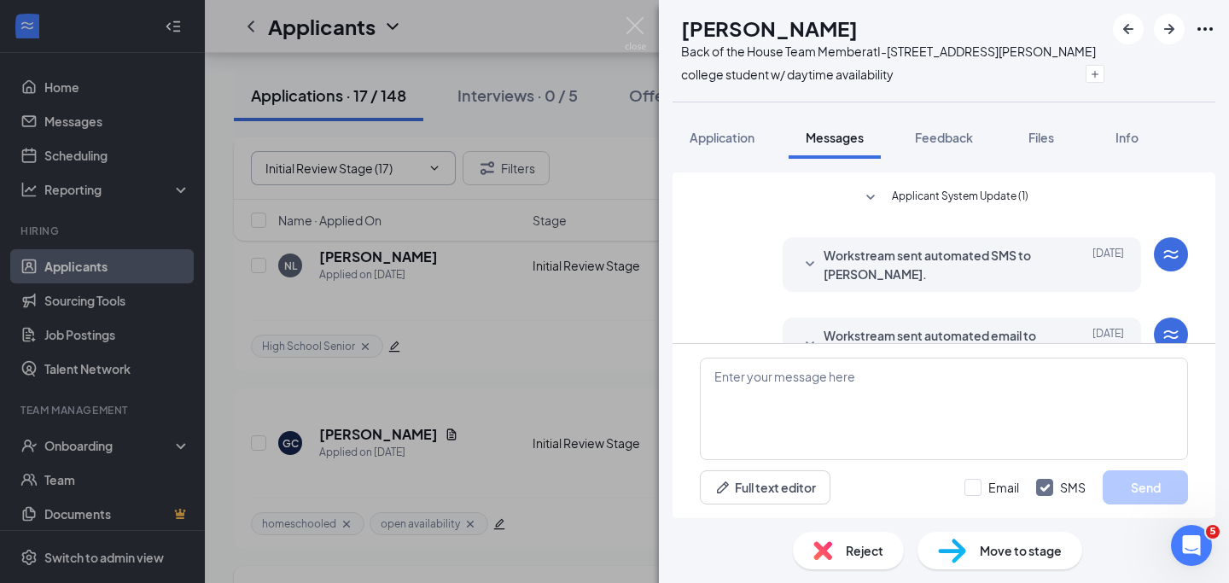
scroll to position [249, 0]
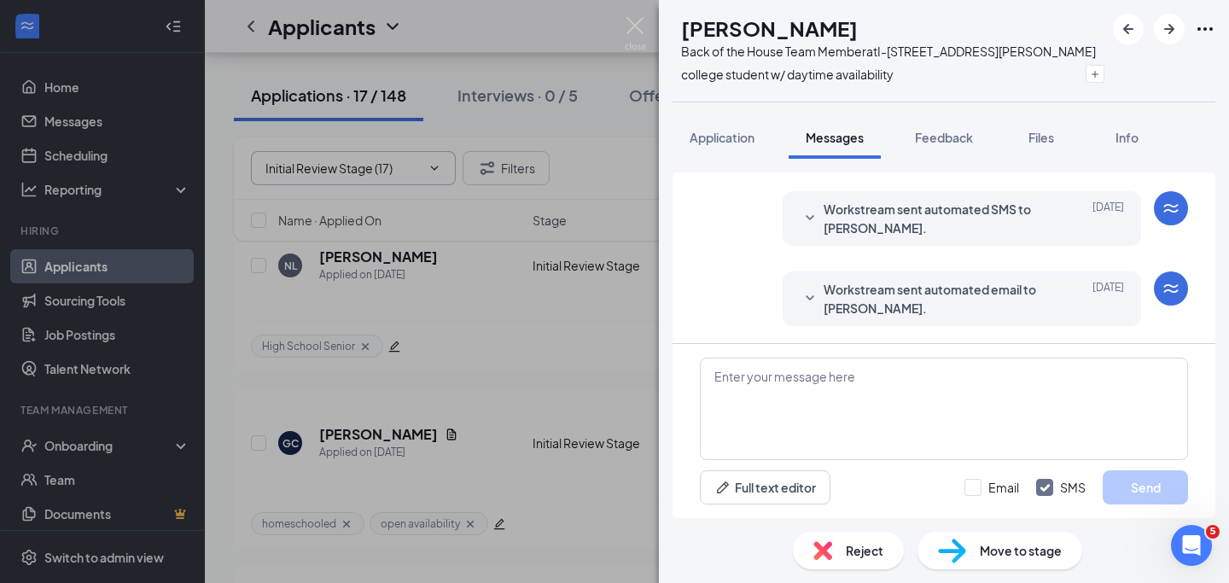
click at [995, 311] on span "Workstream sent automated email to [PERSON_NAME]." at bounding box center [935, 299] width 224 height 38
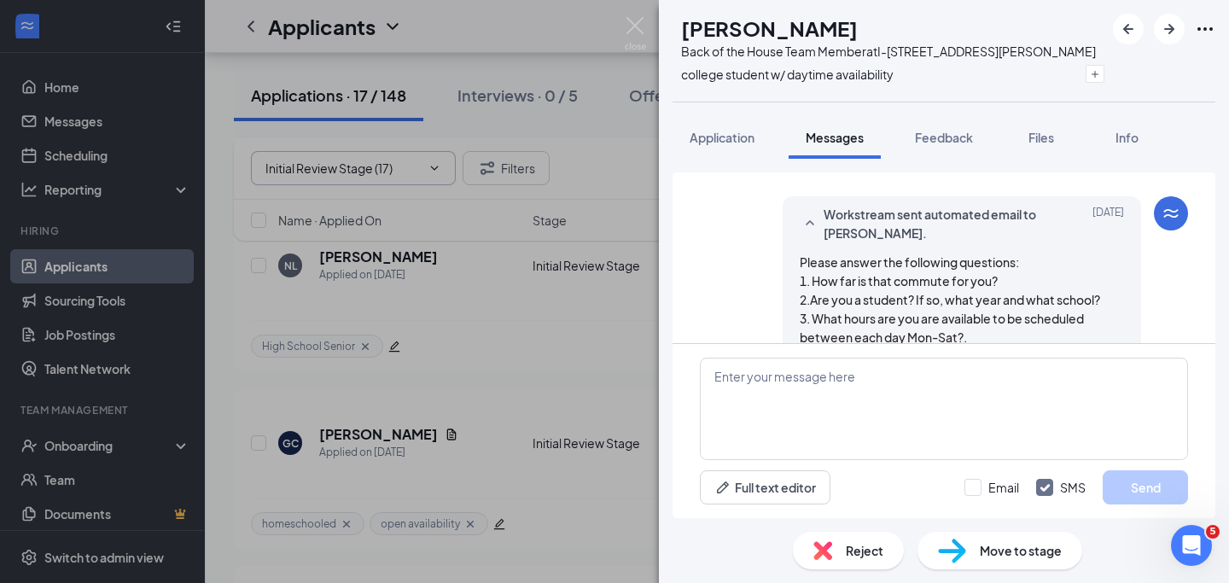
scroll to position [485, 0]
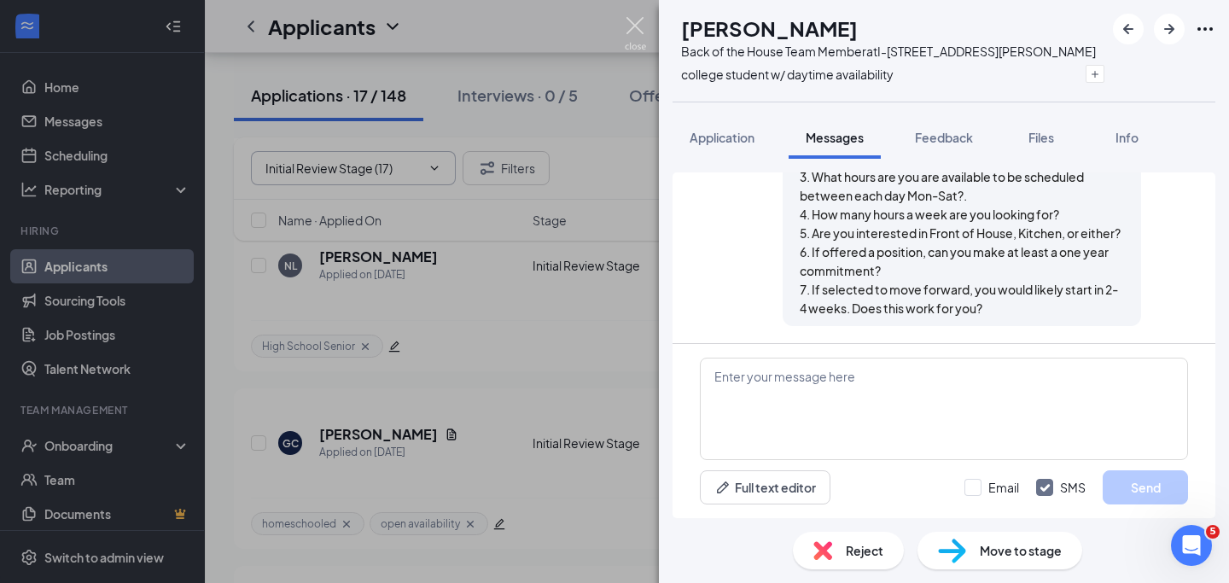
click at [638, 27] on img at bounding box center [635, 33] width 21 height 33
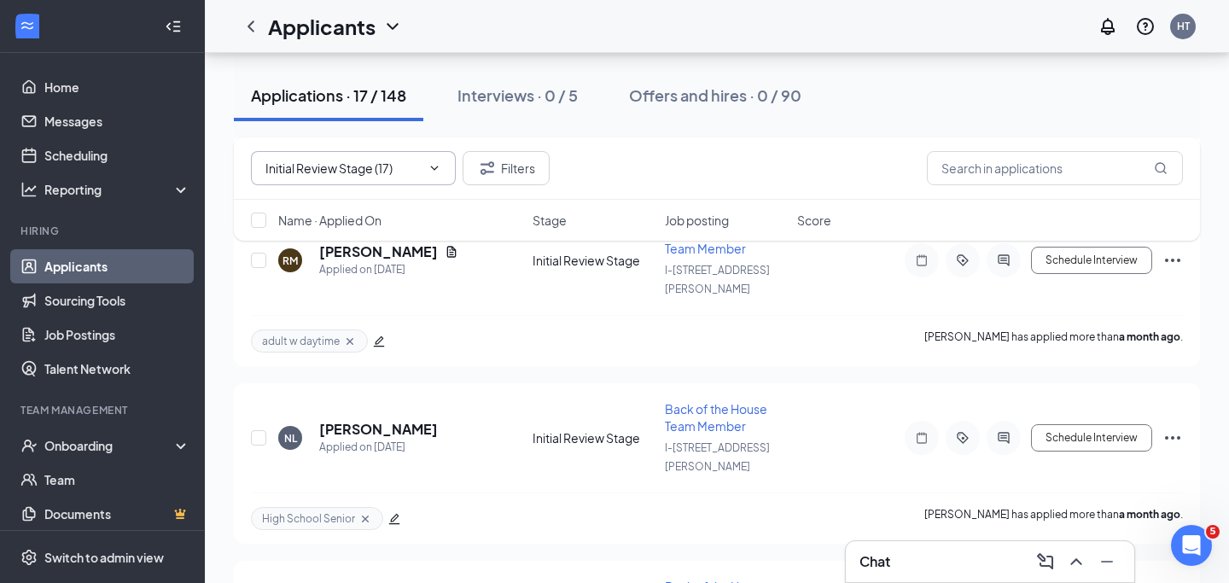
scroll to position [2275, 0]
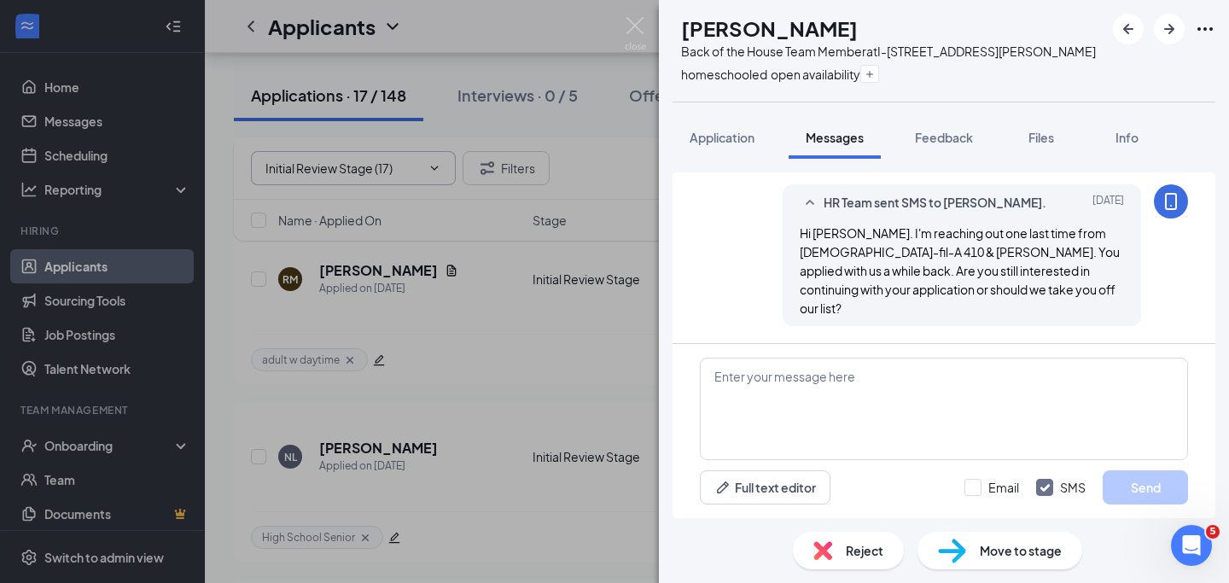
scroll to position [789, 0]
click at [639, 28] on img at bounding box center [635, 33] width 21 height 33
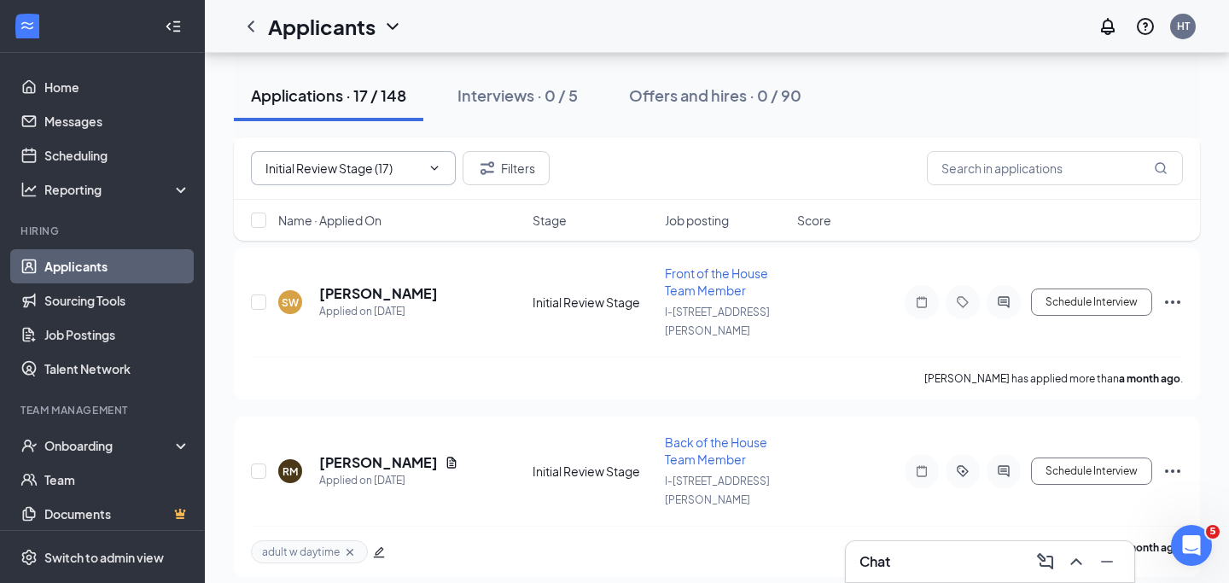
scroll to position [2068, 0]
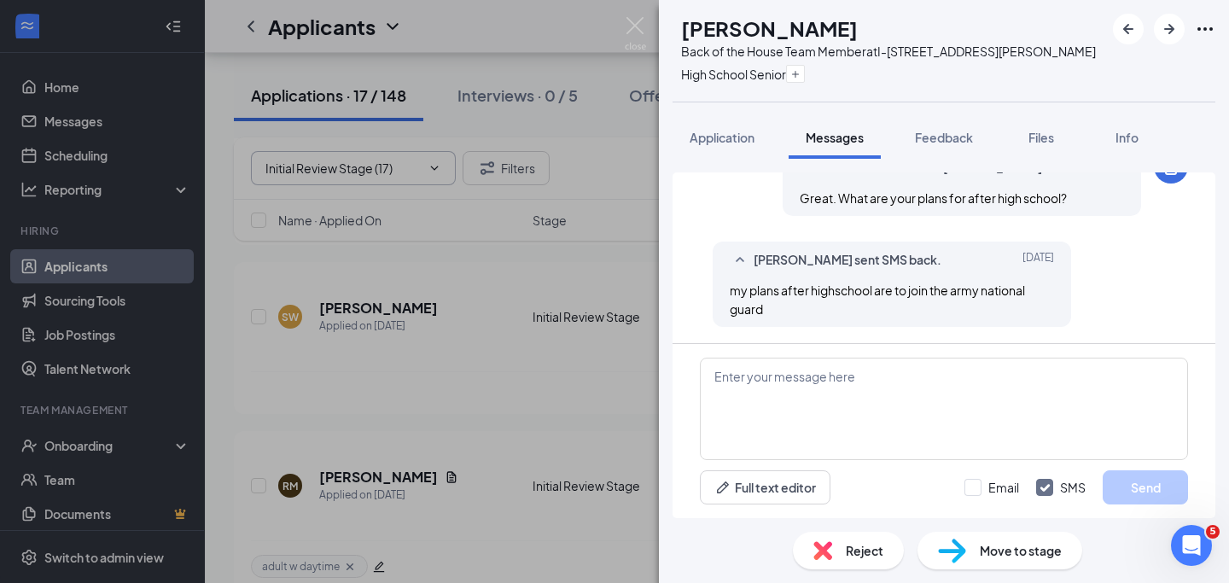
scroll to position [676, 0]
click at [967, 140] on span "Feedback" at bounding box center [944, 137] width 58 height 15
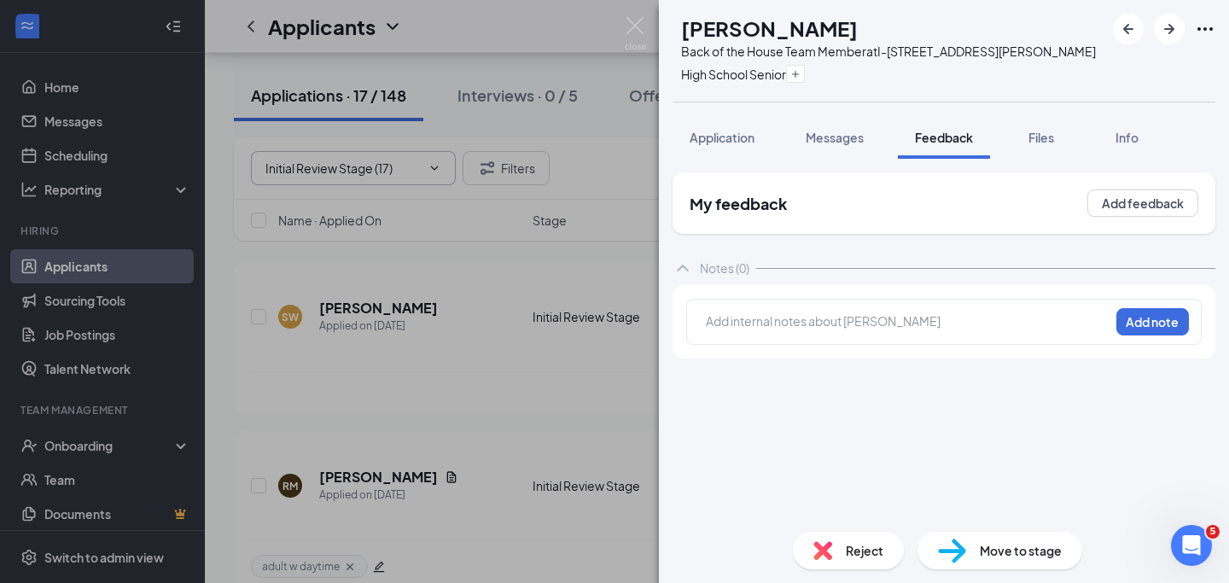
click at [881, 312] on div at bounding box center [908, 321] width 402 height 18
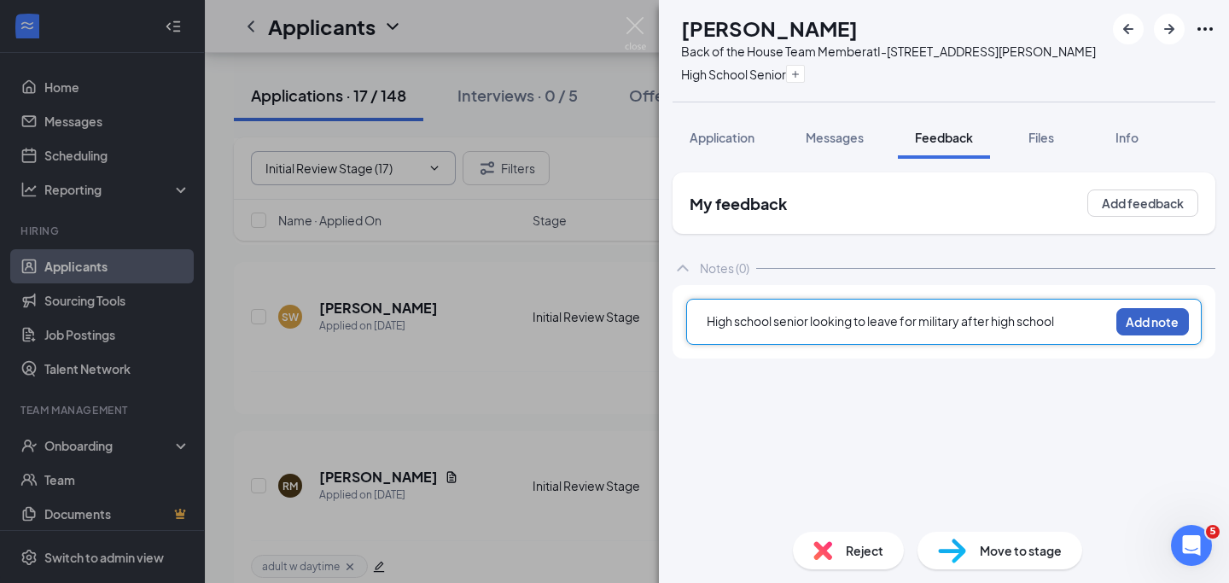
click at [1139, 318] on button "Add note" at bounding box center [1152, 321] width 73 height 27
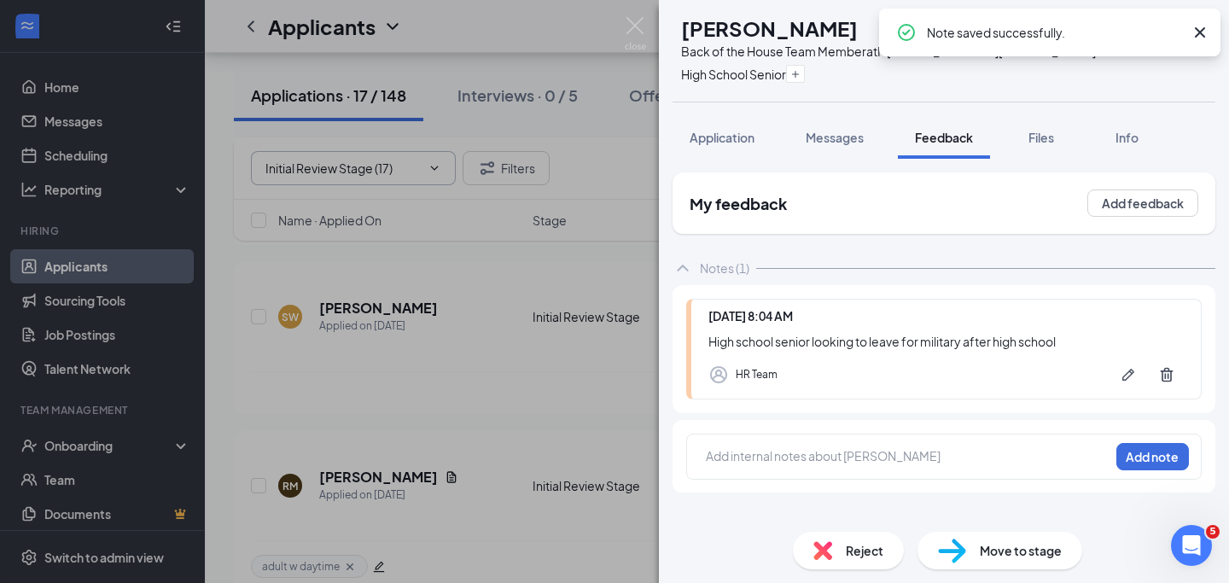
click at [882, 556] on span "Reject" at bounding box center [865, 550] width 38 height 19
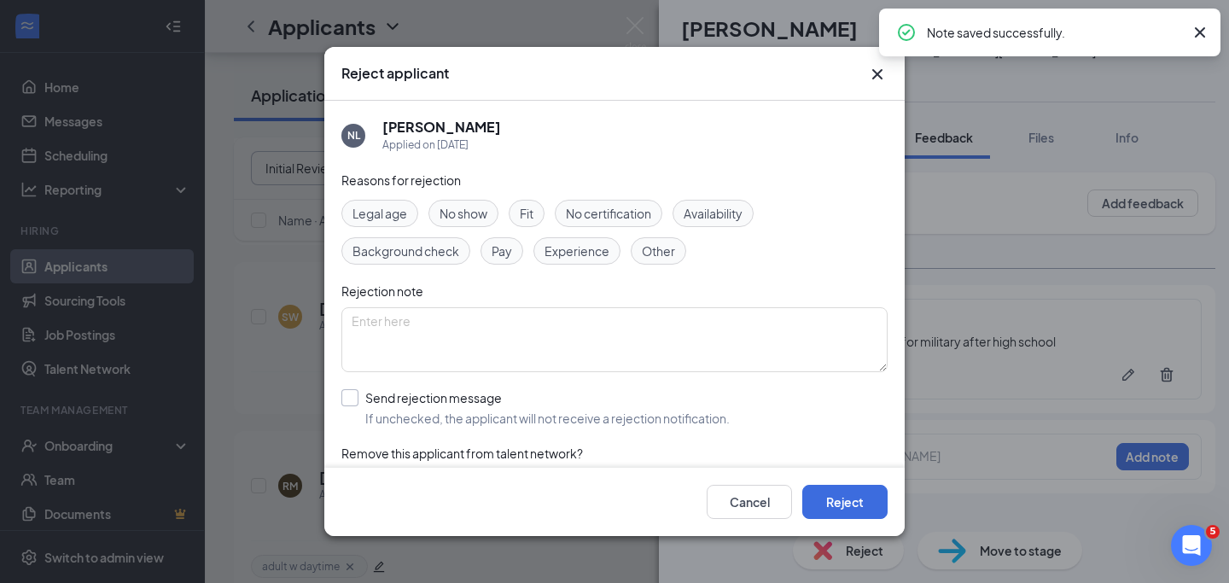
scroll to position [45, 0]
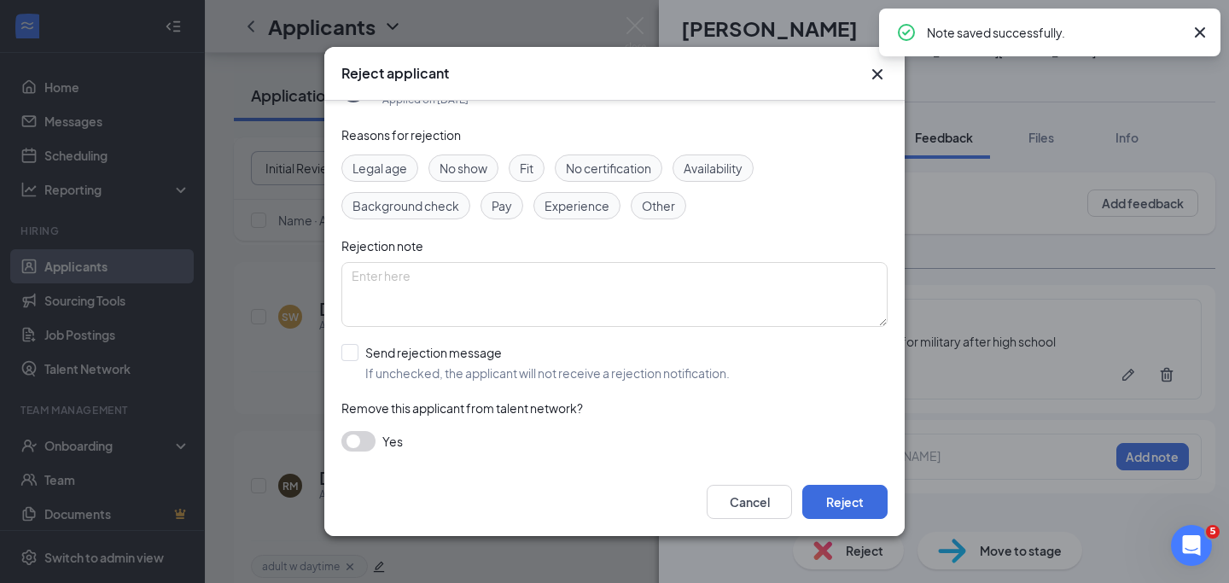
click at [362, 445] on button "button" at bounding box center [358, 441] width 34 height 20
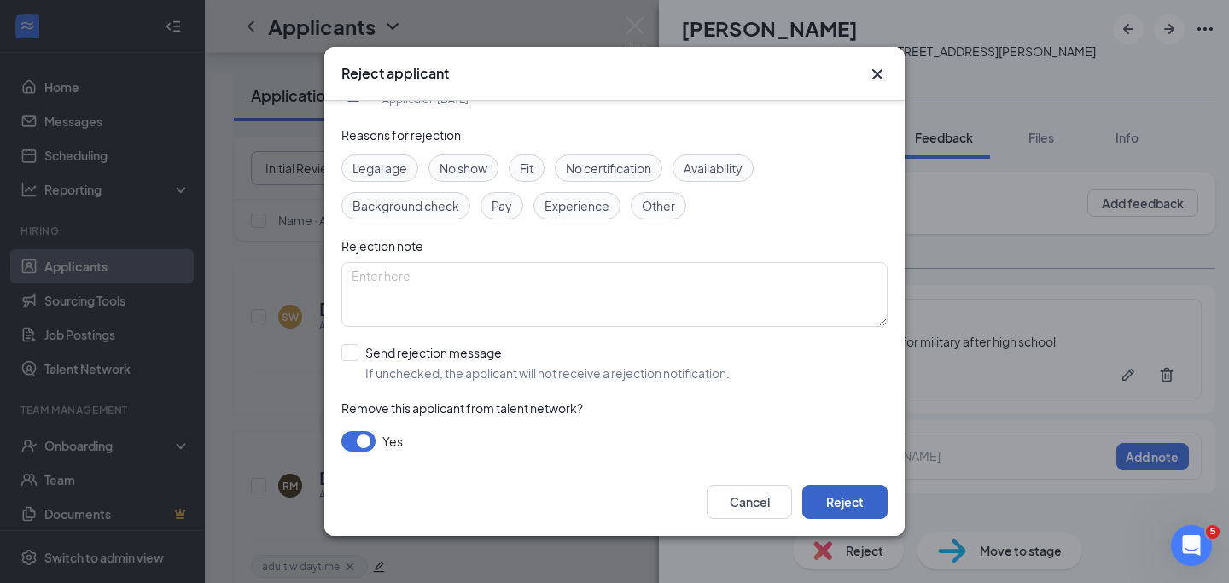
click at [846, 500] on button "Reject" at bounding box center [844, 502] width 85 height 34
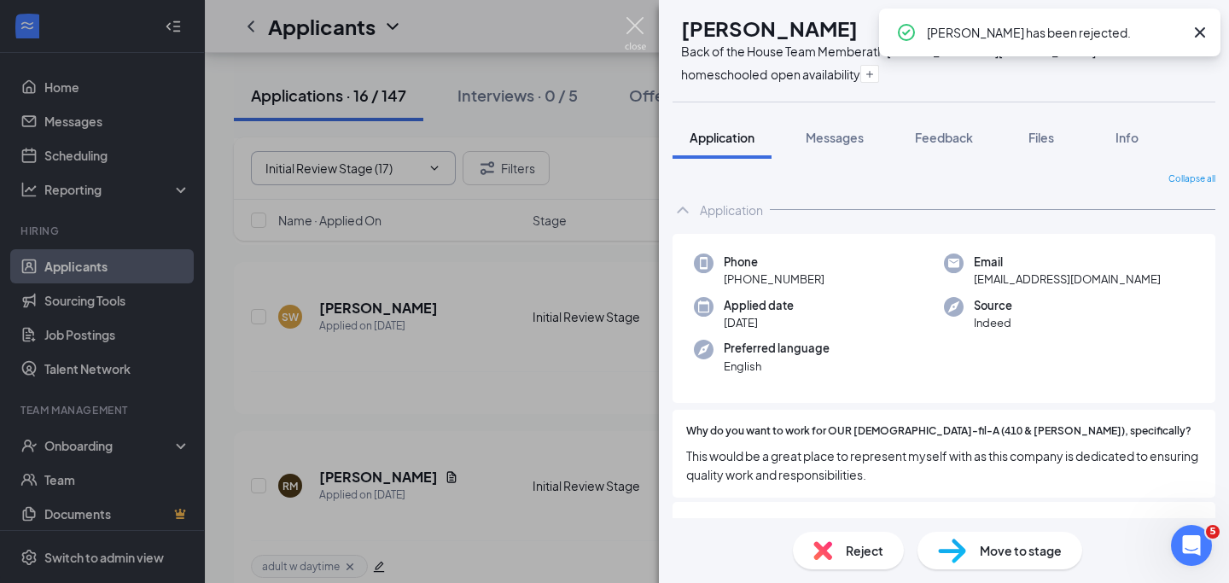
click at [633, 23] on img at bounding box center [635, 33] width 21 height 33
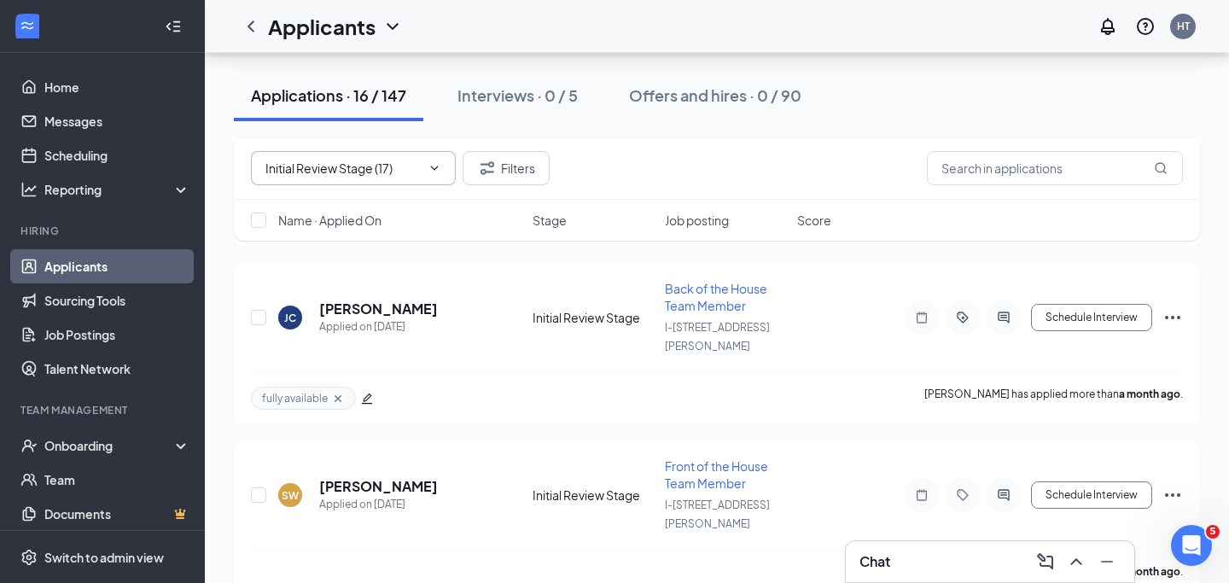
scroll to position [1888, 0]
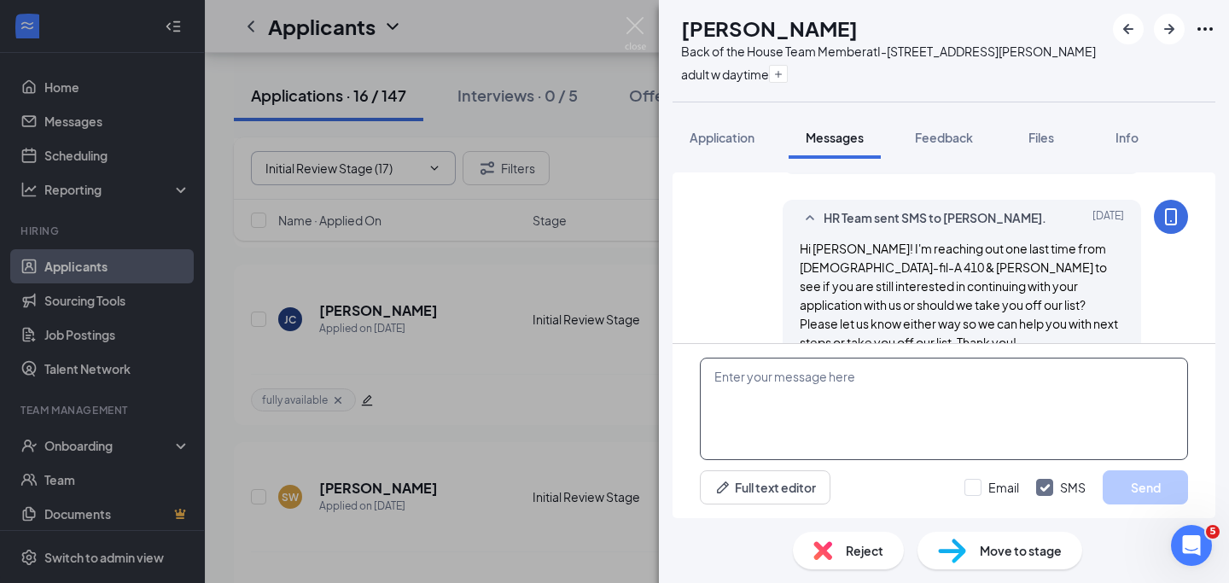
scroll to position [416, 0]
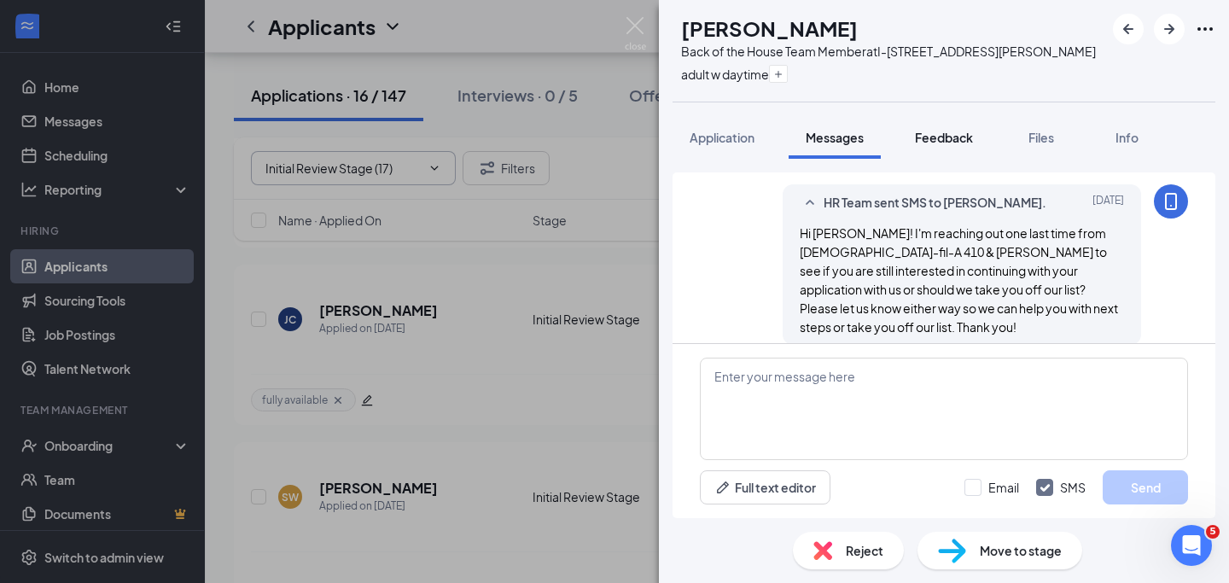
click at [946, 136] on span "Feedback" at bounding box center [944, 137] width 58 height 15
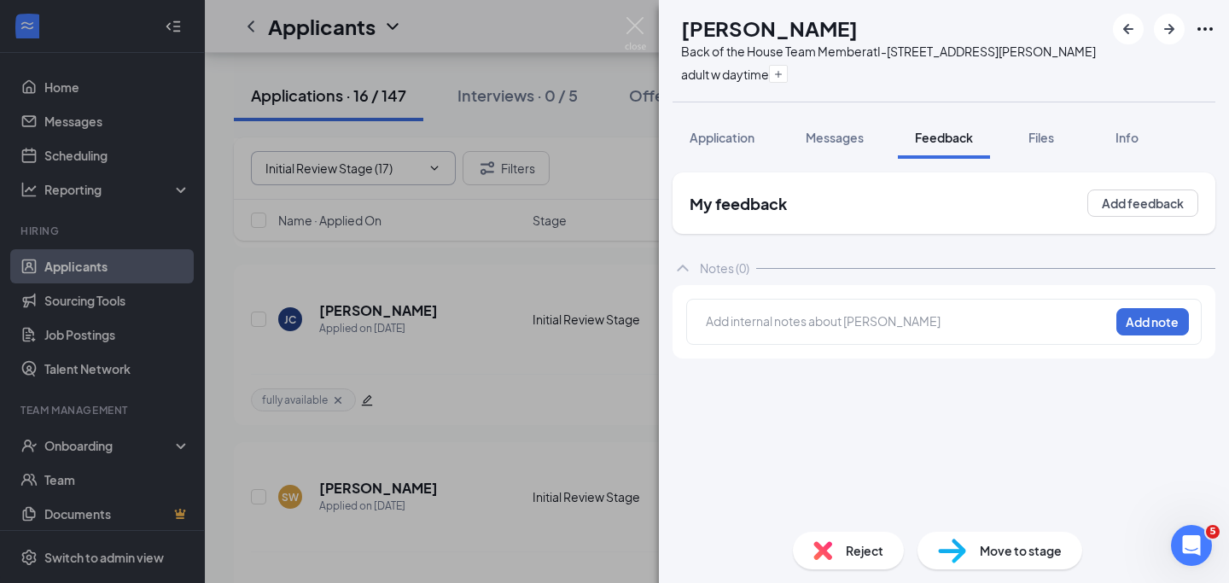
click at [802, 318] on div at bounding box center [908, 321] width 402 height 18
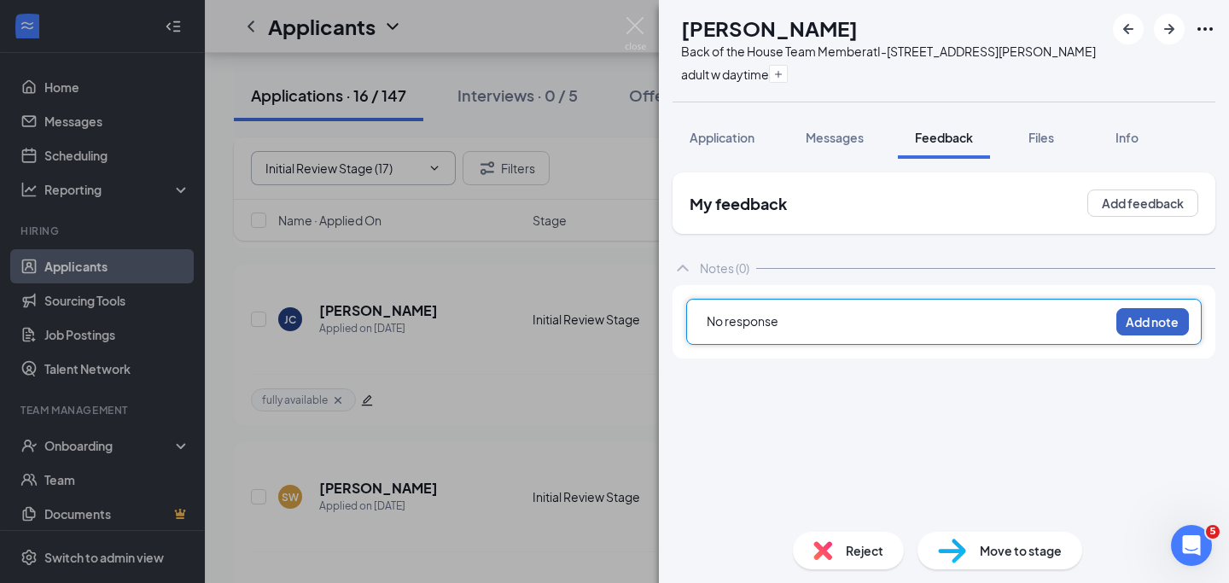
click at [1153, 321] on button "Add note" at bounding box center [1152, 321] width 73 height 27
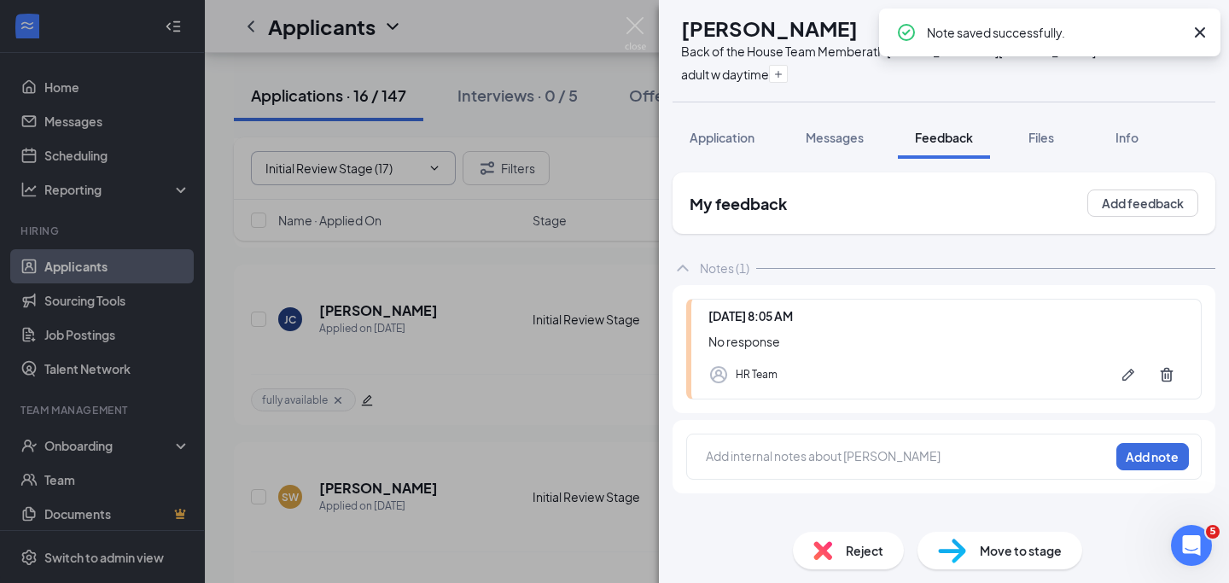
click at [847, 548] on span "Reject" at bounding box center [865, 550] width 38 height 19
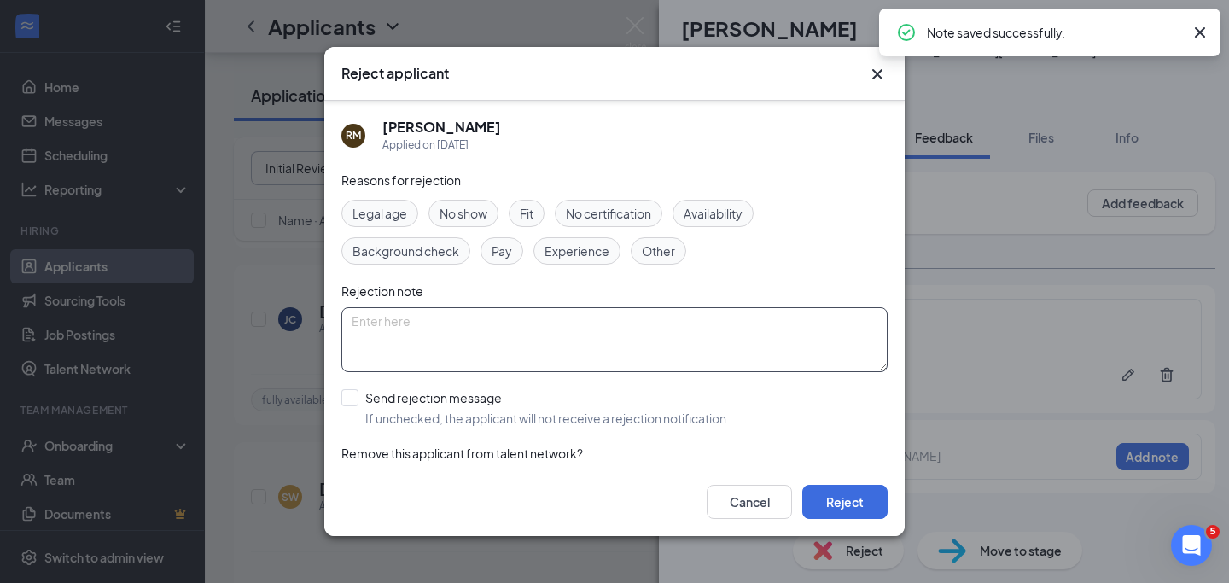
scroll to position [45, 0]
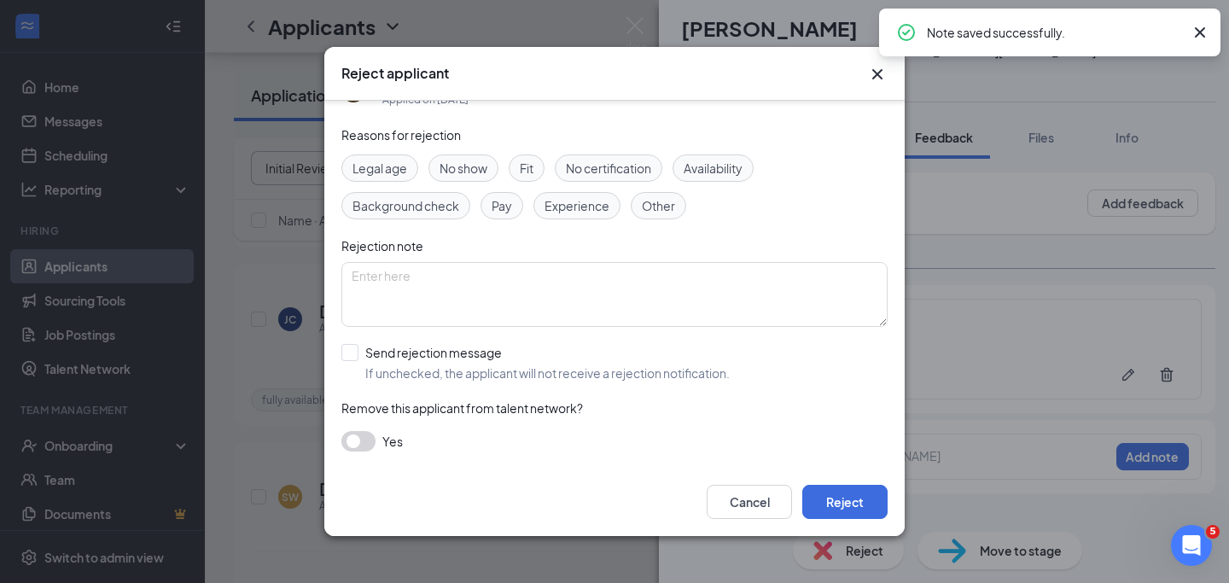
click at [370, 441] on button "button" at bounding box center [358, 441] width 34 height 20
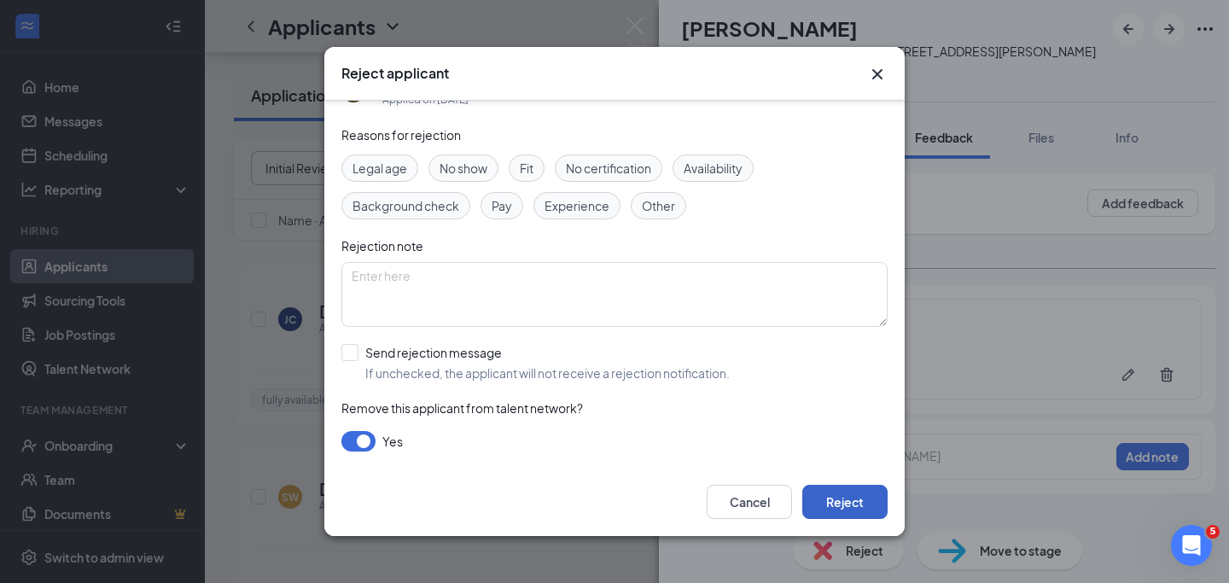
click at [831, 506] on button "Reject" at bounding box center [844, 502] width 85 height 34
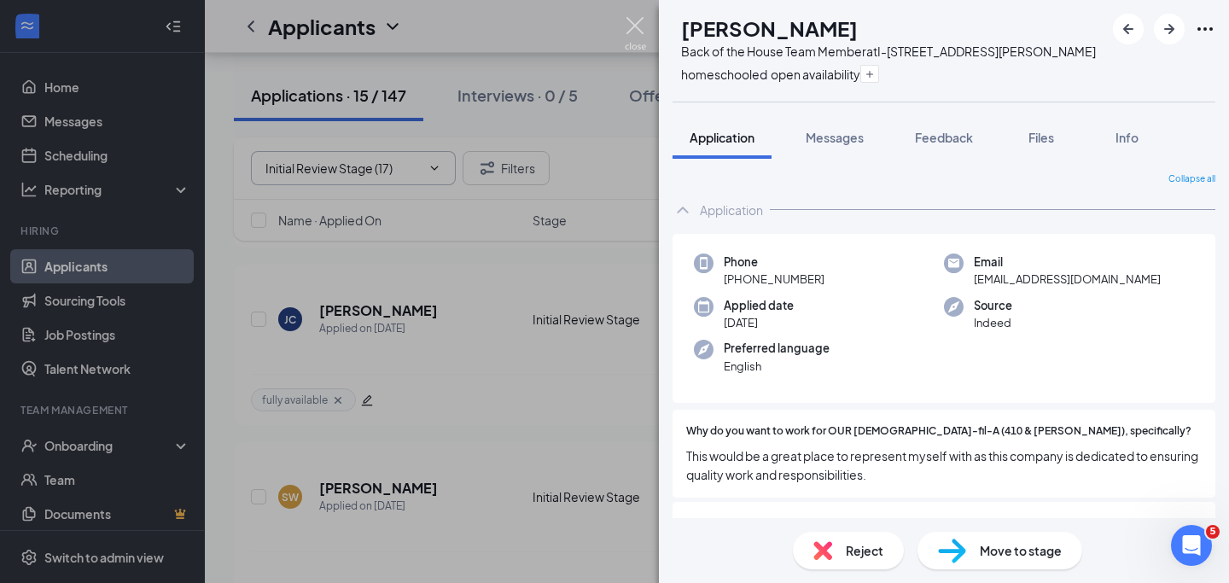
click at [632, 18] on img at bounding box center [635, 33] width 21 height 33
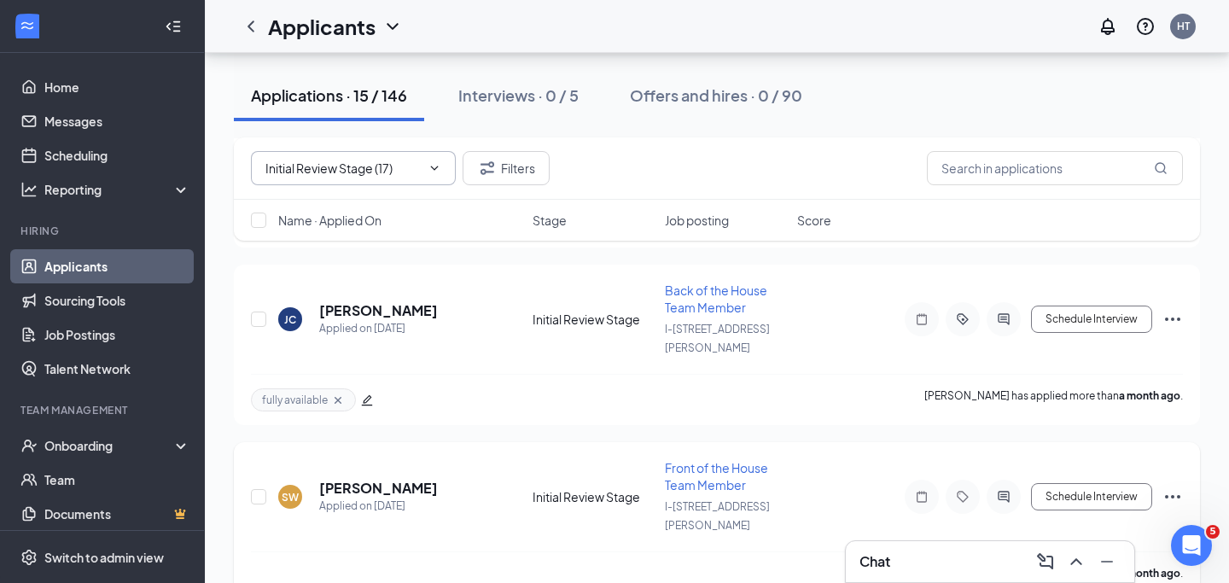
scroll to position [1801, 0]
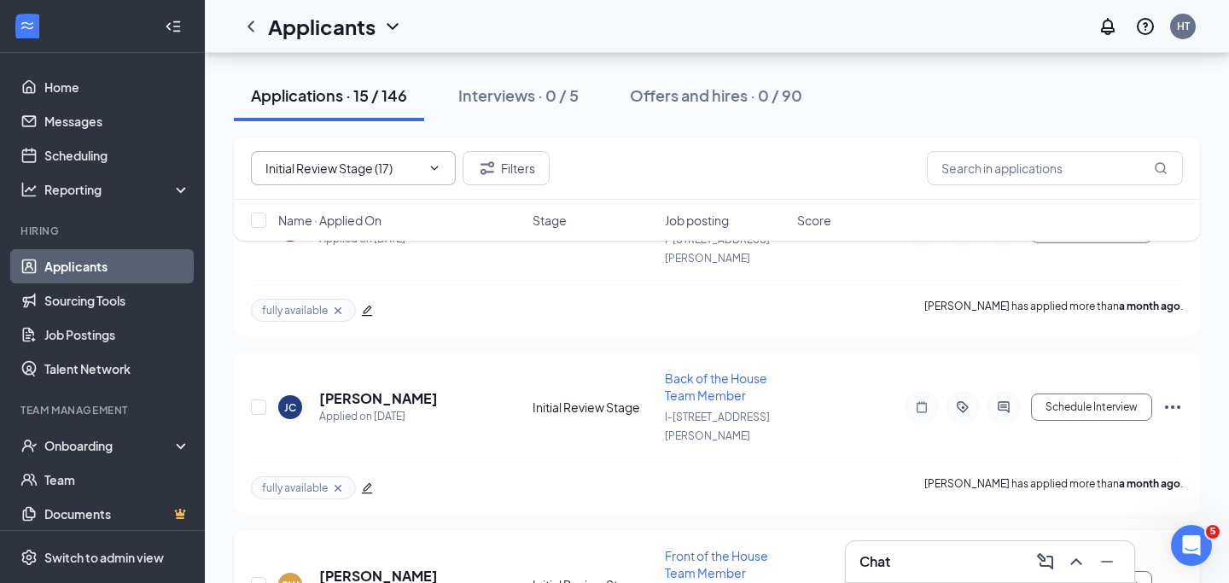
click at [994, 578] on icon "ActiveChat" at bounding box center [1003, 585] width 20 height 14
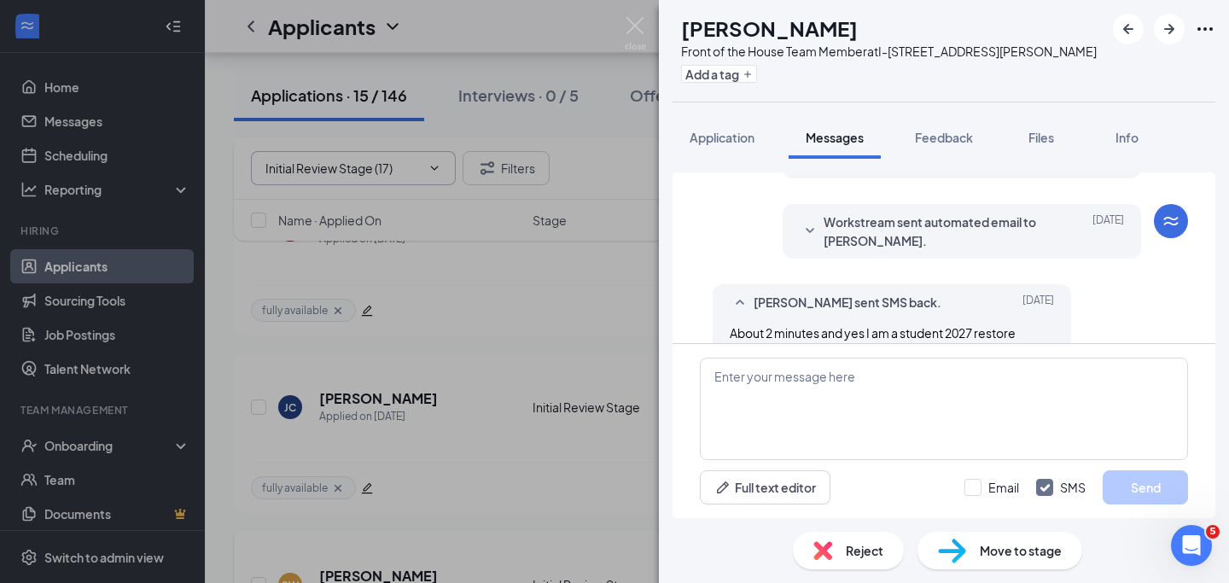
scroll to position [398, 0]
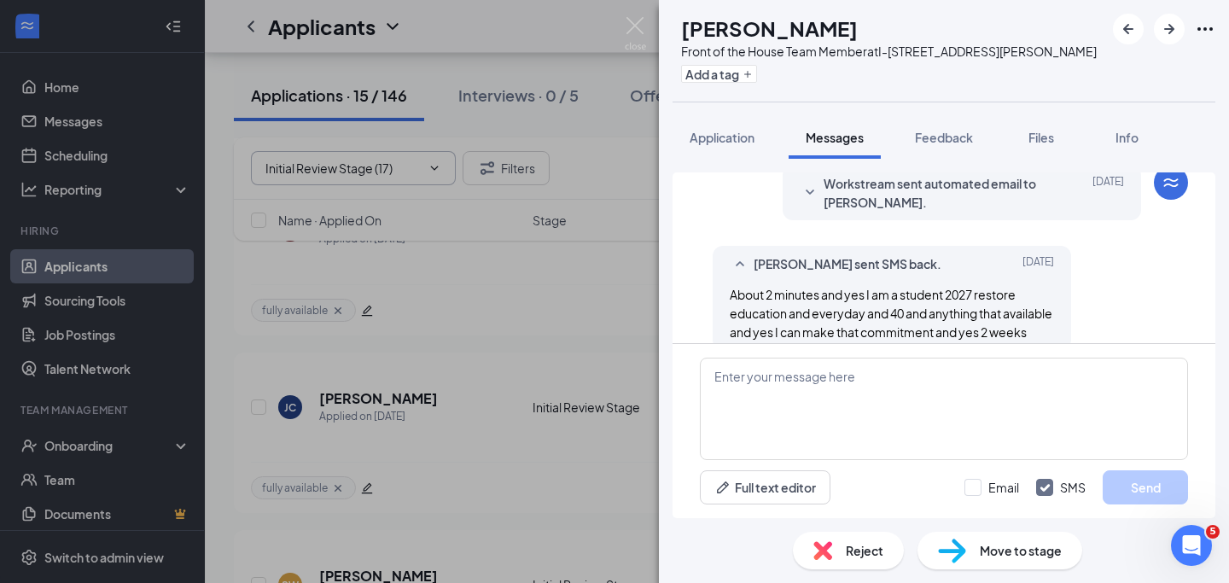
scroll to position [356, 0]
click at [1027, 211] on div "Workstream sent automated email to [PERSON_NAME]. [DATE] Please answer the foll…" at bounding box center [961, 192] width 358 height 55
click at [997, 214] on div "Workstream sent automated email to [PERSON_NAME]. [DATE] Please answer the foll…" at bounding box center [961, 192] width 358 height 55
click at [975, 207] on span "Workstream sent automated email to [PERSON_NAME]." at bounding box center [935, 192] width 224 height 38
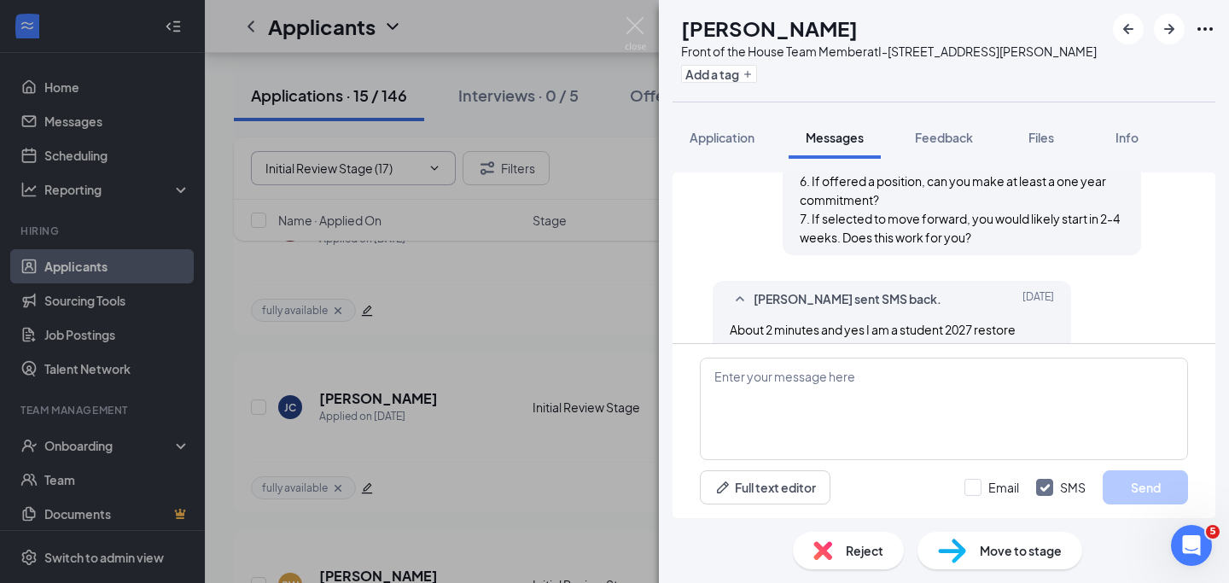
scroll to position [594, 0]
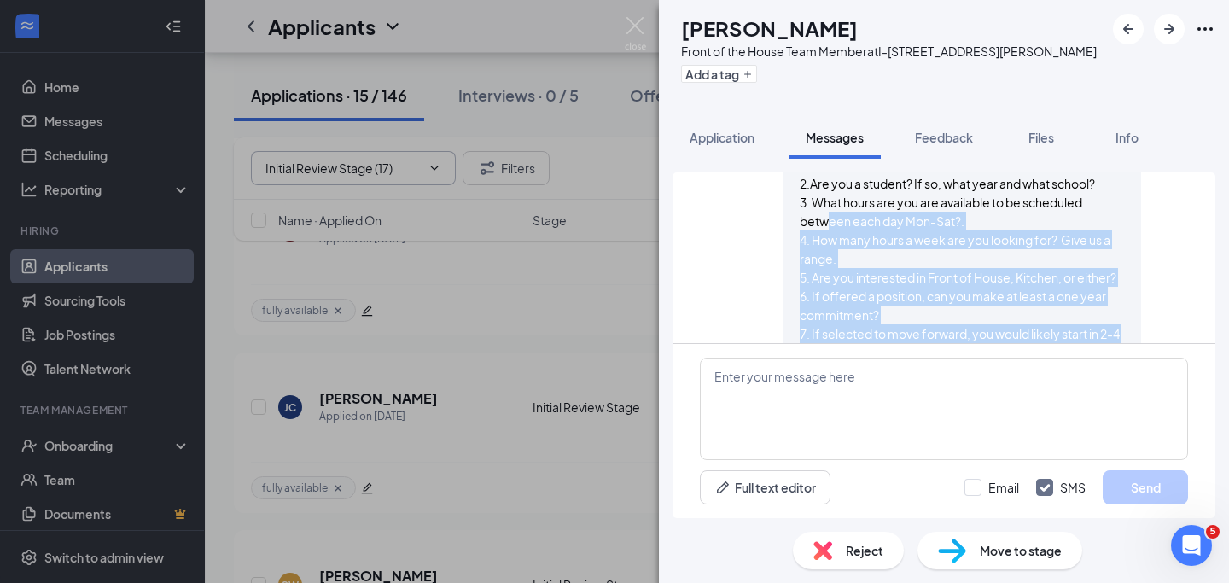
drag, startPoint x: 986, startPoint y: 197, endPoint x: 832, endPoint y: 213, distance: 154.5
click at [832, 213] on span "Please answer the following questions: 1. How far is that commute for you? 2.Ar…" at bounding box center [962, 249] width 324 height 225
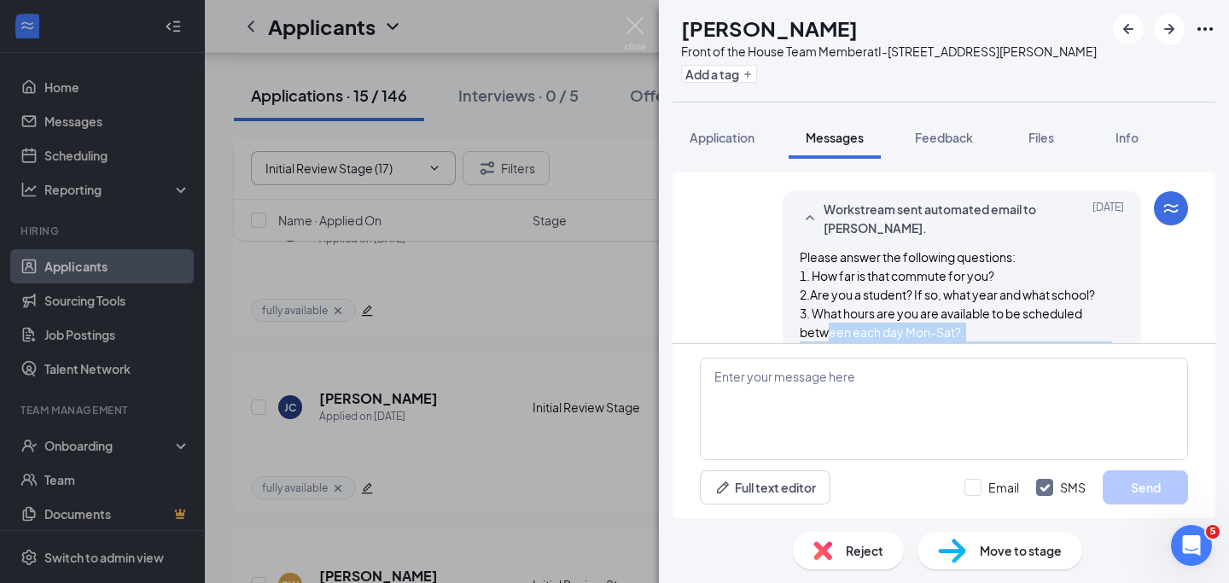
scroll to position [360, 0]
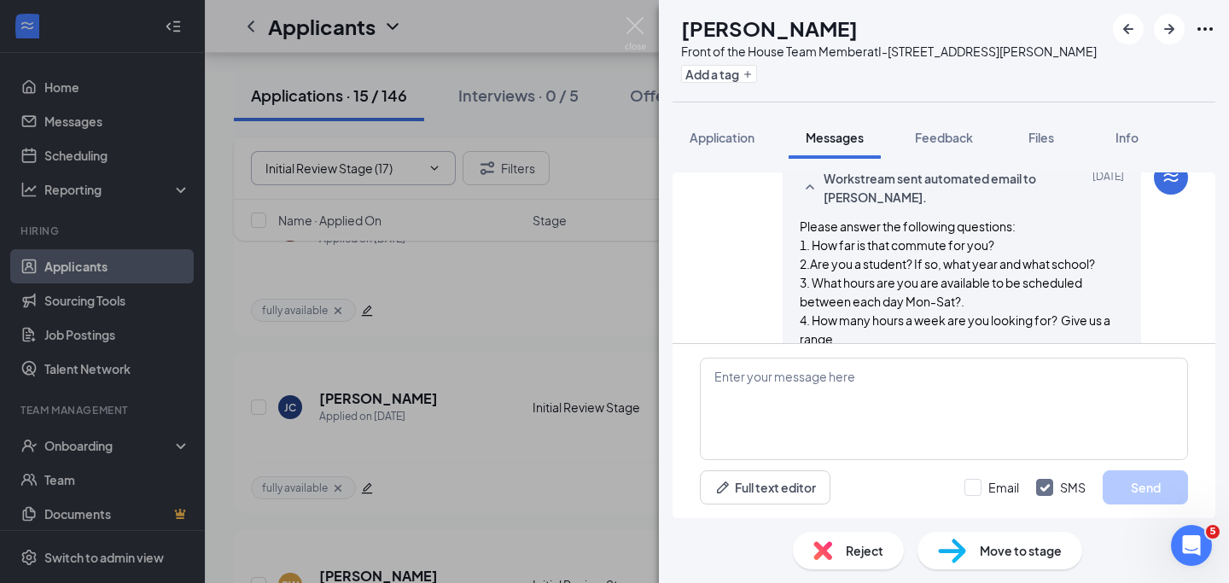
click at [747, 304] on div "Workstream sent automated email to [PERSON_NAME]. [DATE] Please answer the foll…" at bounding box center [944, 309] width 488 height 299
drag, startPoint x: 798, startPoint y: 283, endPoint x: 970, endPoint y: 306, distance: 173.9
click at [970, 306] on div "Workstream sent automated email to [PERSON_NAME]. [DATE] Please answer the foll…" at bounding box center [961, 305] width 358 height 290
copy p "3. What hours are you are available to be scheduled between each day Mon-Sat?."
click at [965, 386] on textarea at bounding box center [944, 409] width 488 height 102
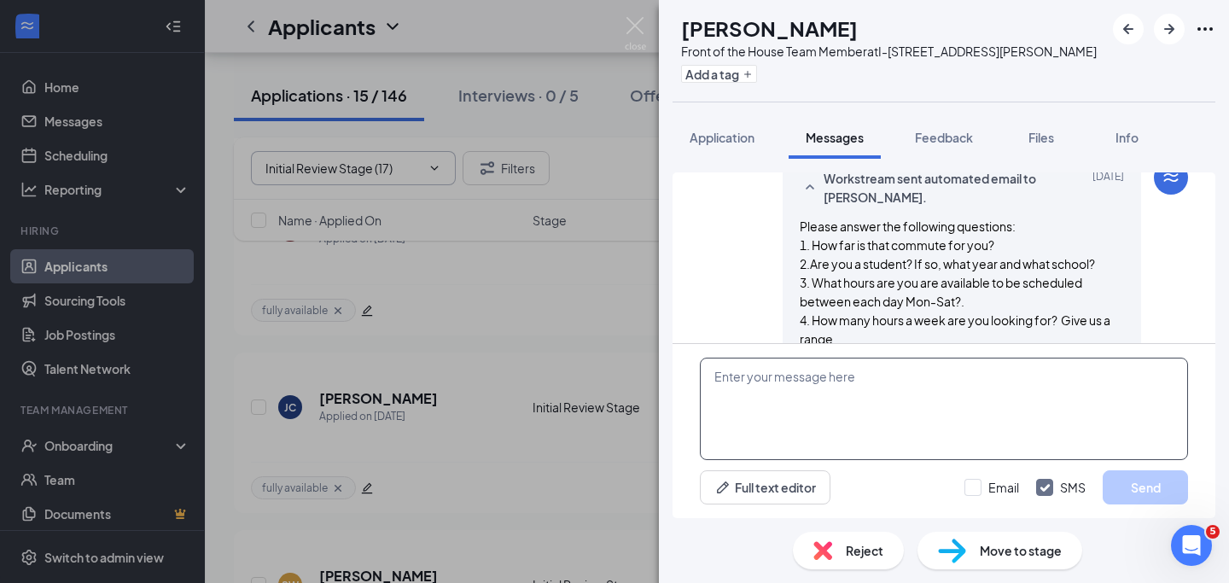
paste textarea "3. What hours are you are available to be scheduled between each day Mon-Sat?."
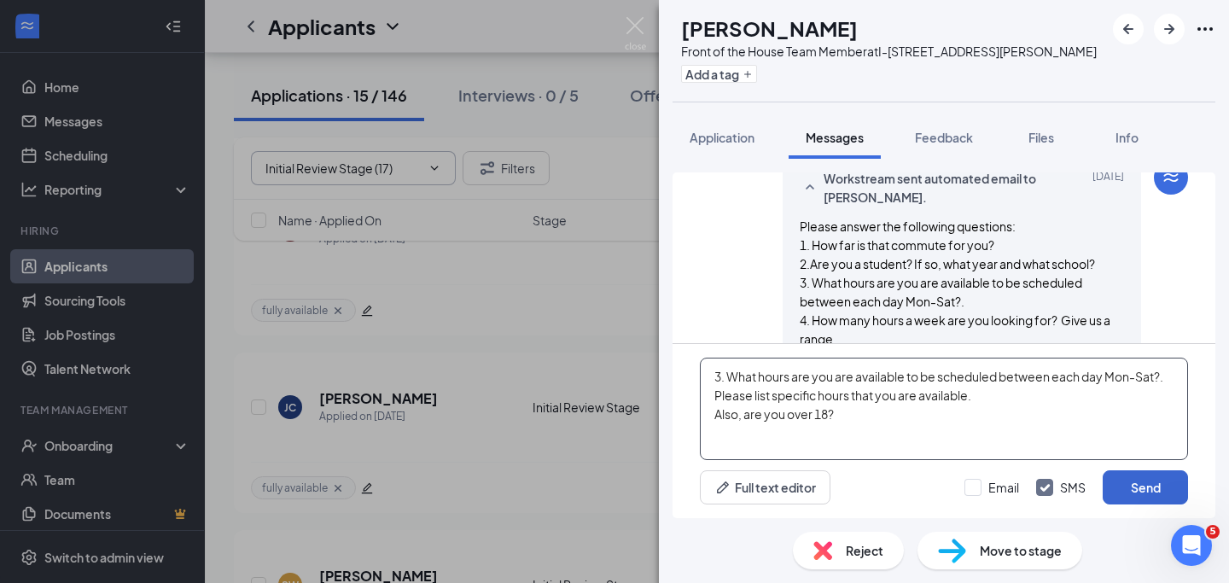
type textarea "3. What hours are you are available to be scheduled between each day Mon-Sat?. …"
click at [1143, 478] on button "Send" at bounding box center [1144, 487] width 85 height 34
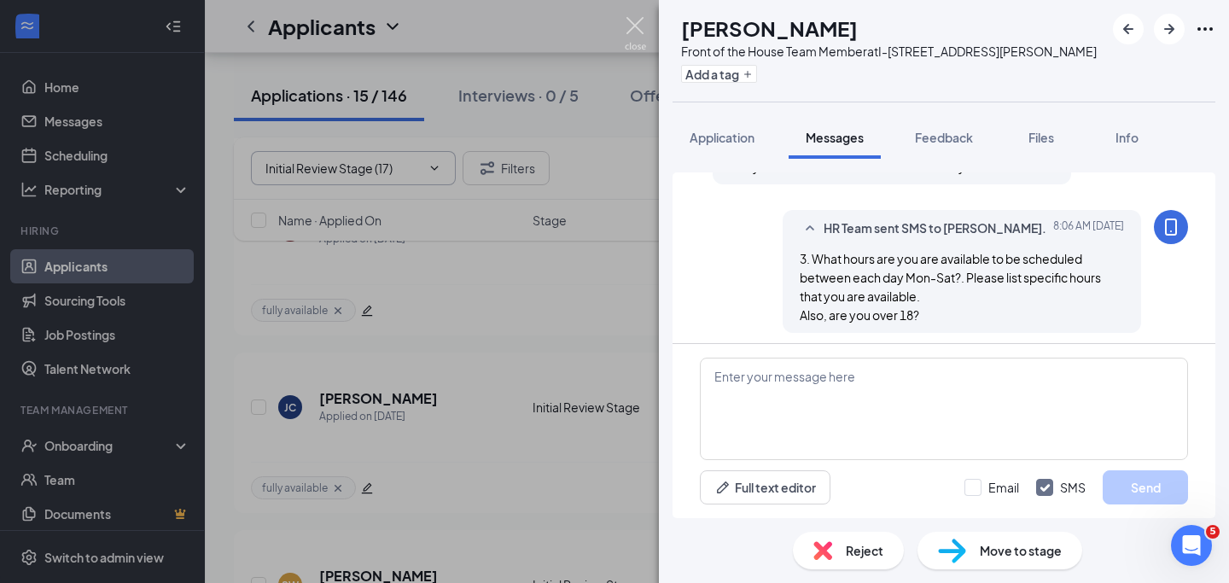
scroll to position [782, 0]
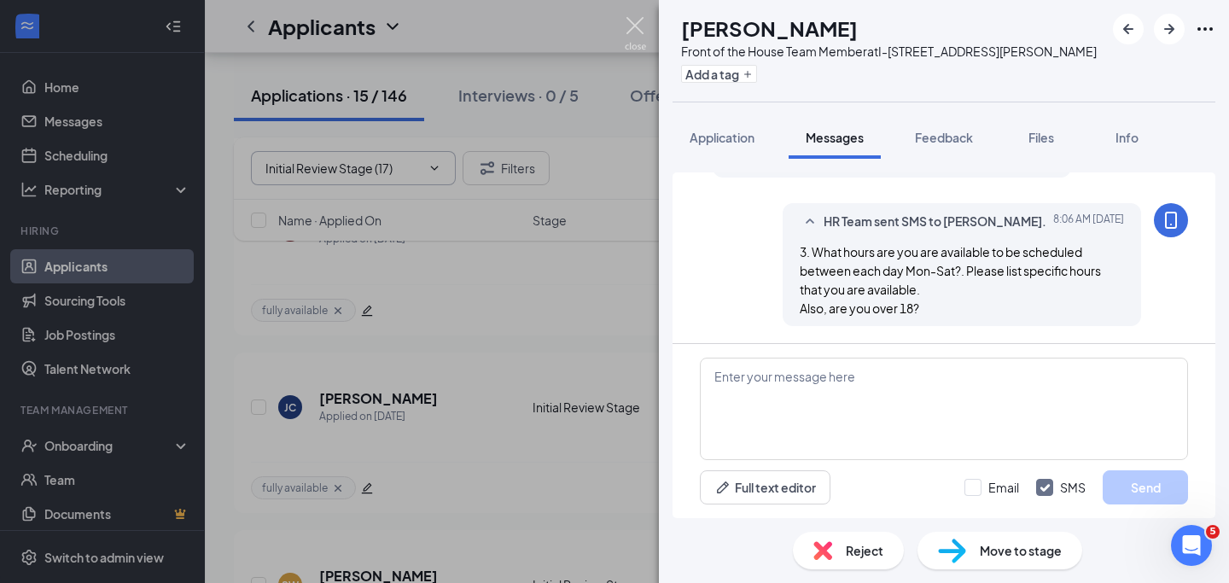
click at [633, 29] on img at bounding box center [635, 33] width 21 height 33
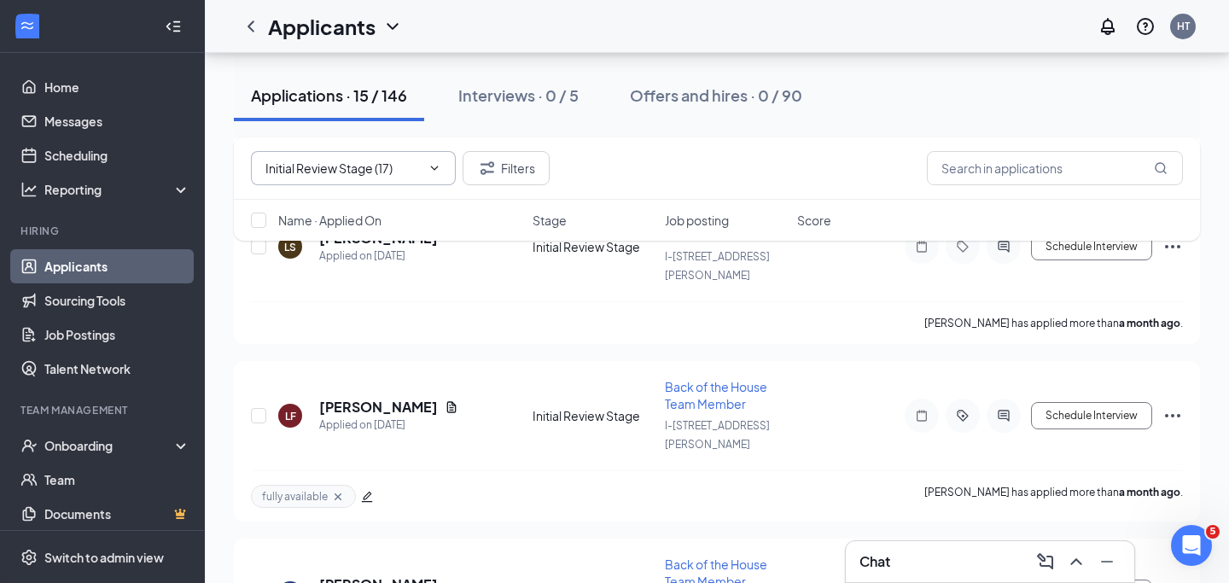
scroll to position [1614, 0]
click at [1014, 577] on div at bounding box center [1003, 594] width 34 height 34
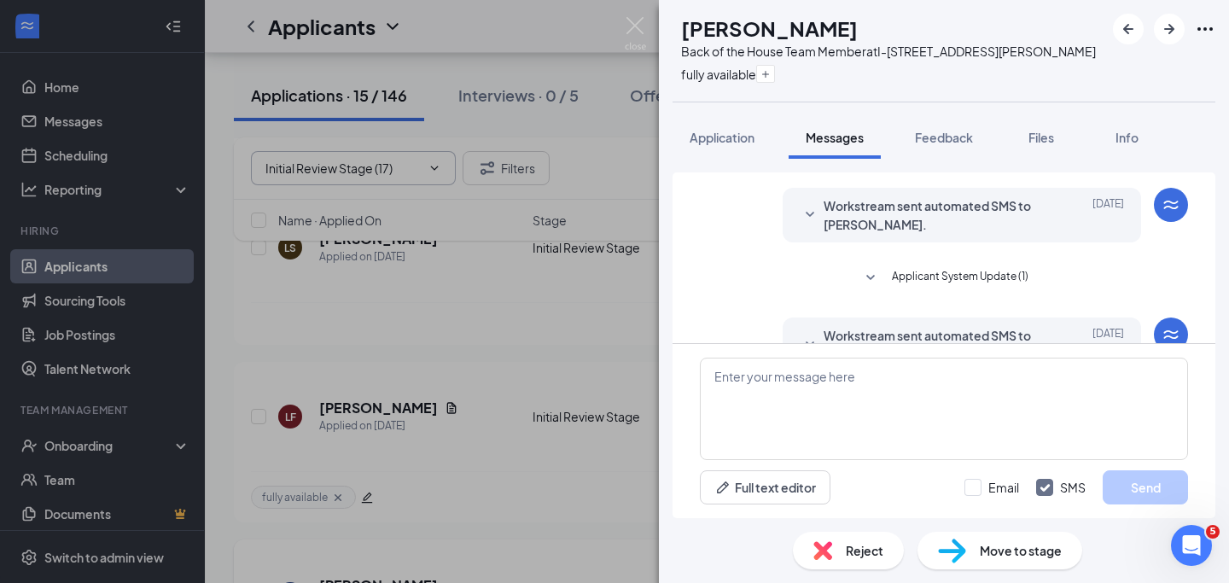
scroll to position [249, 0]
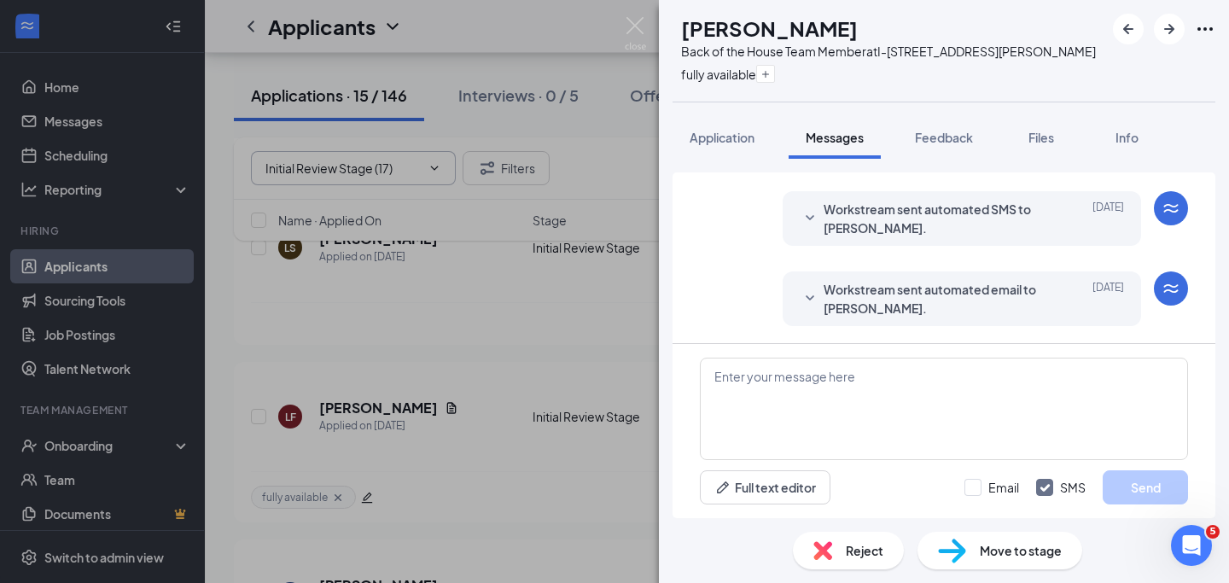
click at [1003, 331] on div "Workstream sent automated email to [PERSON_NAME]. [DATE] Please answer the foll…" at bounding box center [944, 302] width 488 height 63
click at [999, 308] on span "Workstream sent automated email to [PERSON_NAME]." at bounding box center [935, 299] width 224 height 38
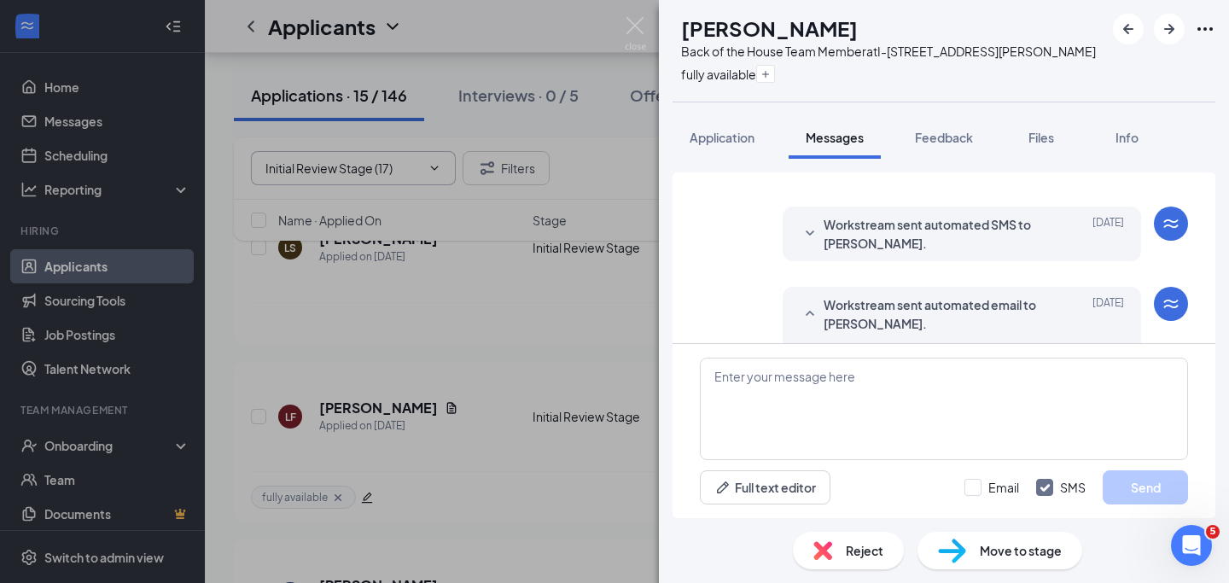
click at [981, 241] on span "Workstream sent automated SMS to [PERSON_NAME]." at bounding box center [935, 234] width 224 height 38
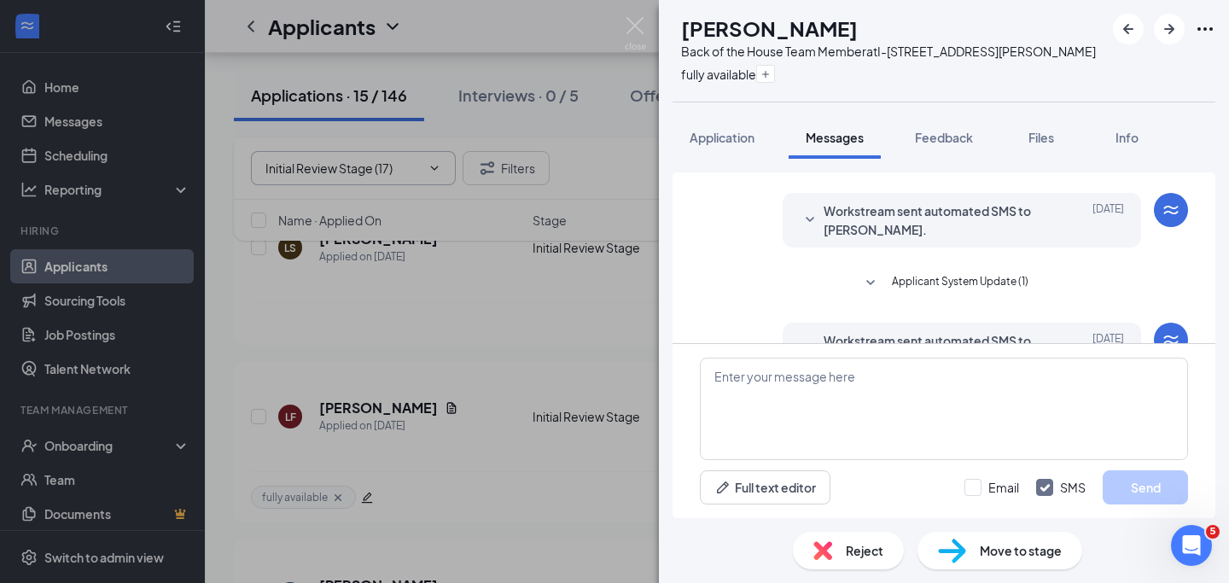
scroll to position [94, 0]
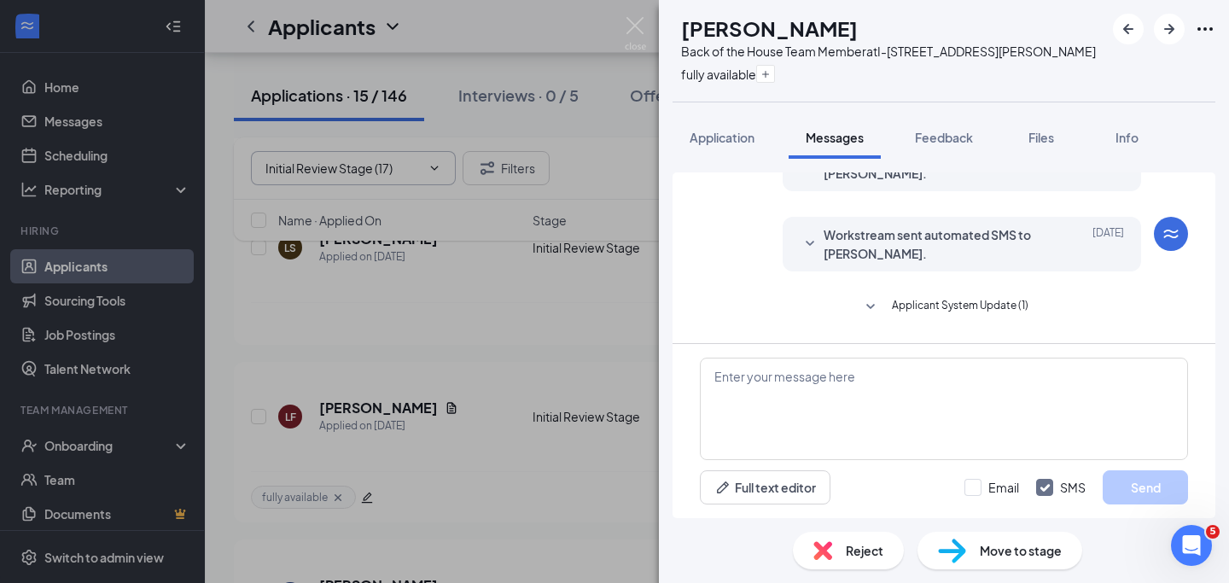
click at [980, 242] on span "Workstream sent automated SMS to [PERSON_NAME]." at bounding box center [935, 244] width 224 height 38
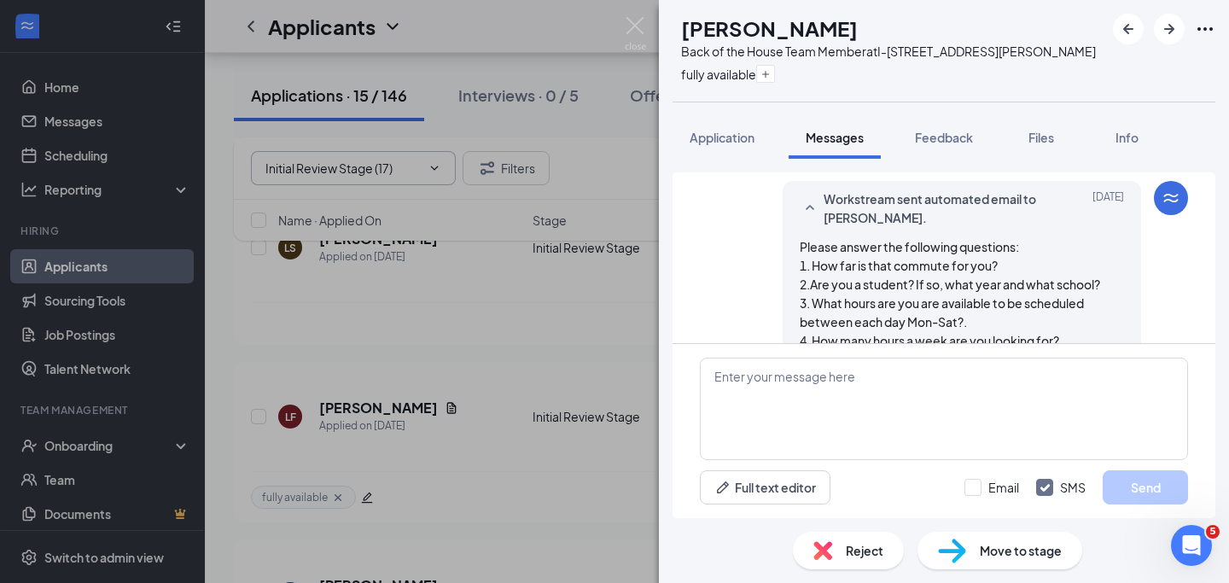
scroll to position [768, 0]
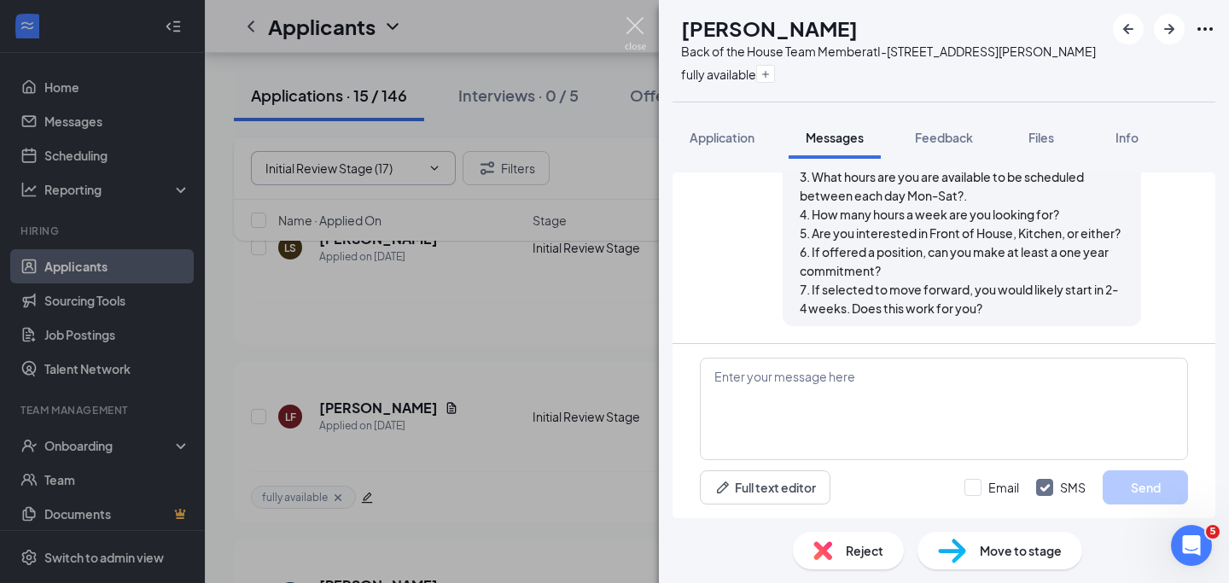
click at [637, 27] on img at bounding box center [635, 33] width 21 height 33
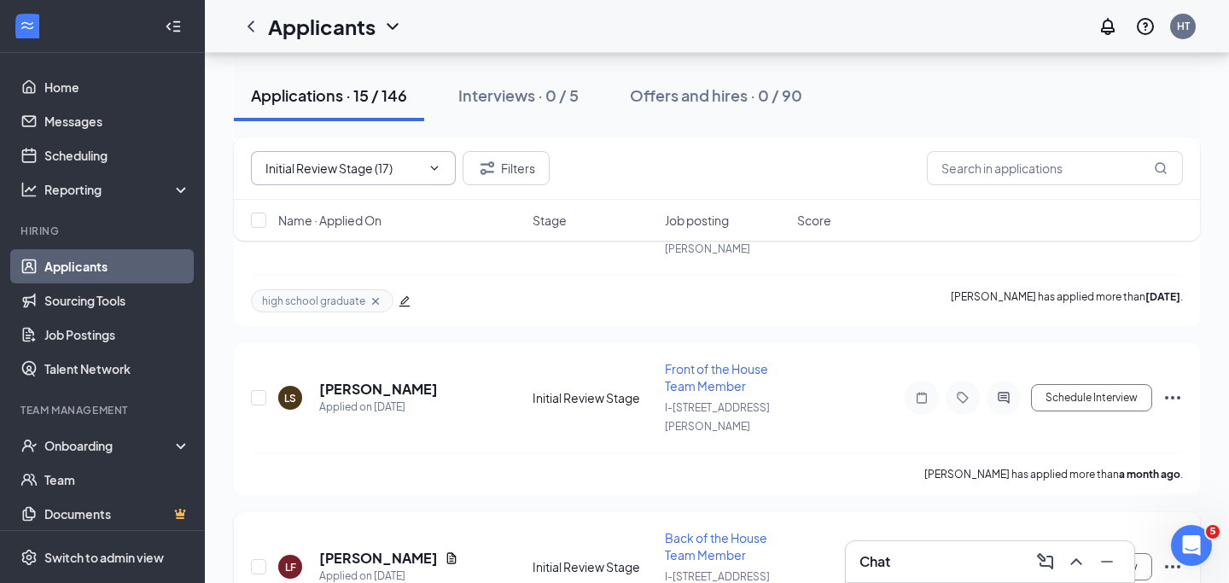
scroll to position [1461, 0]
click at [997, 552] on div at bounding box center [1003, 569] width 34 height 34
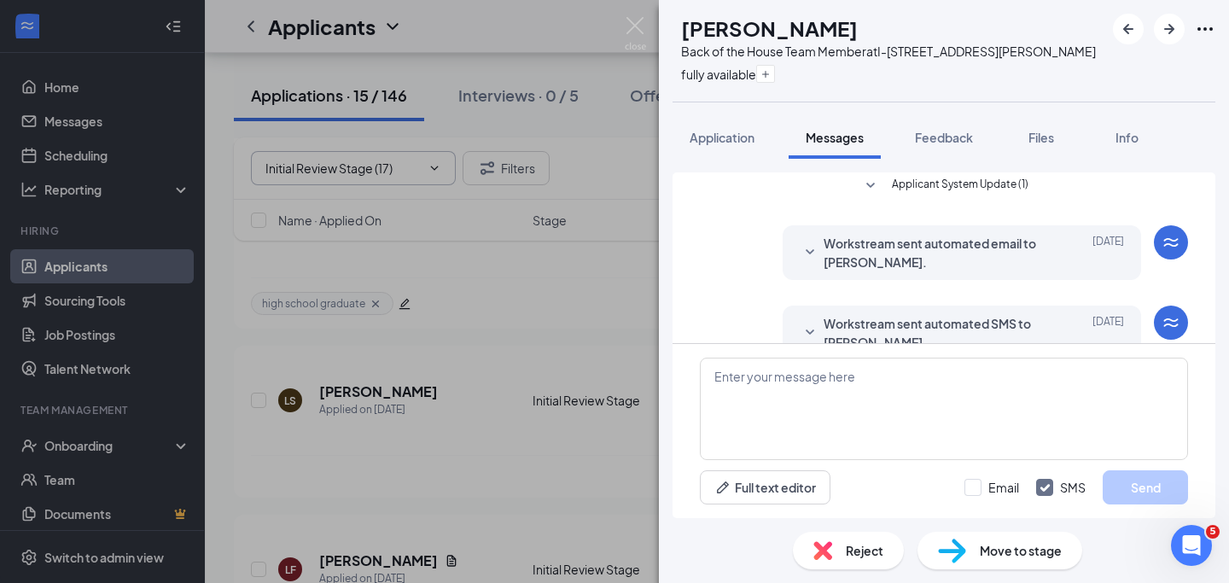
scroll to position [249, 0]
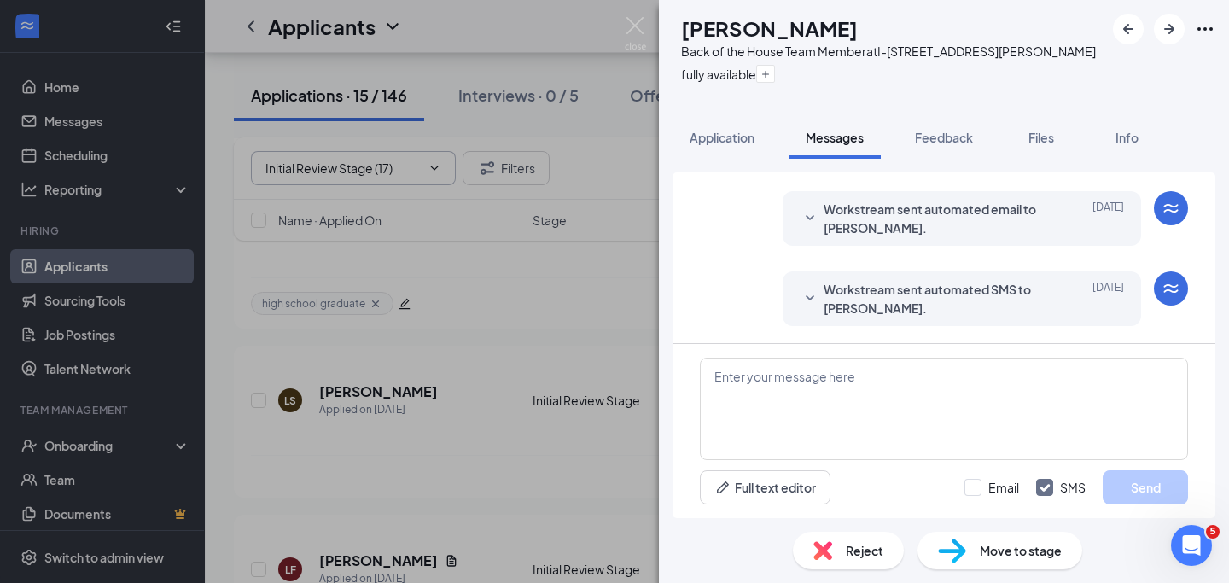
click at [971, 306] on span "Workstream sent automated SMS to [PERSON_NAME]." at bounding box center [935, 299] width 224 height 38
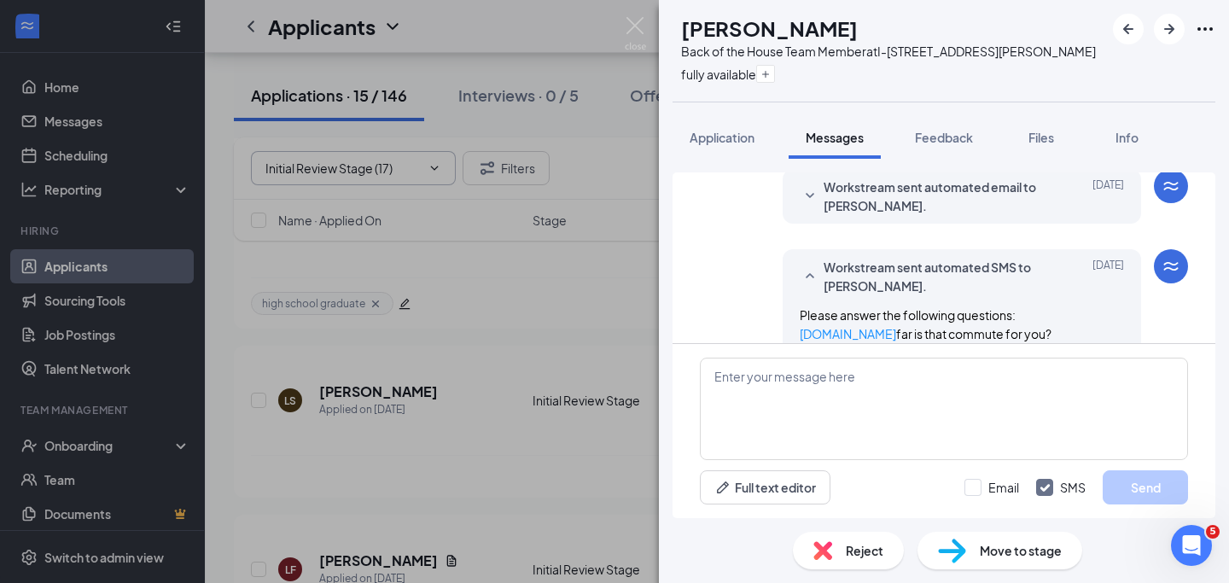
scroll to position [208, 0]
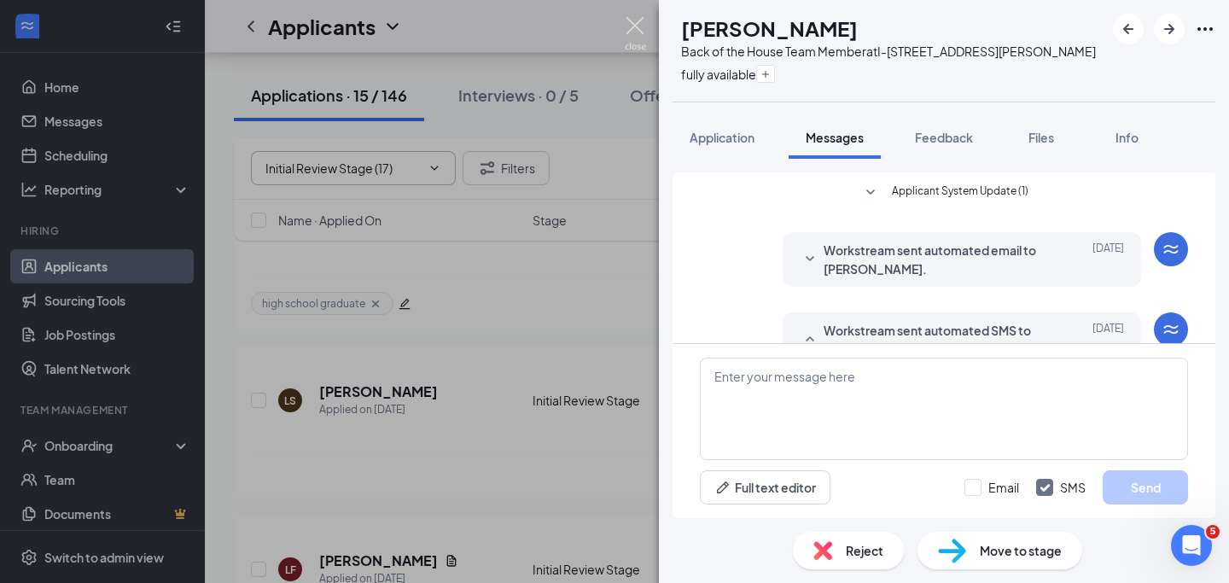
click at [631, 29] on img at bounding box center [635, 33] width 21 height 33
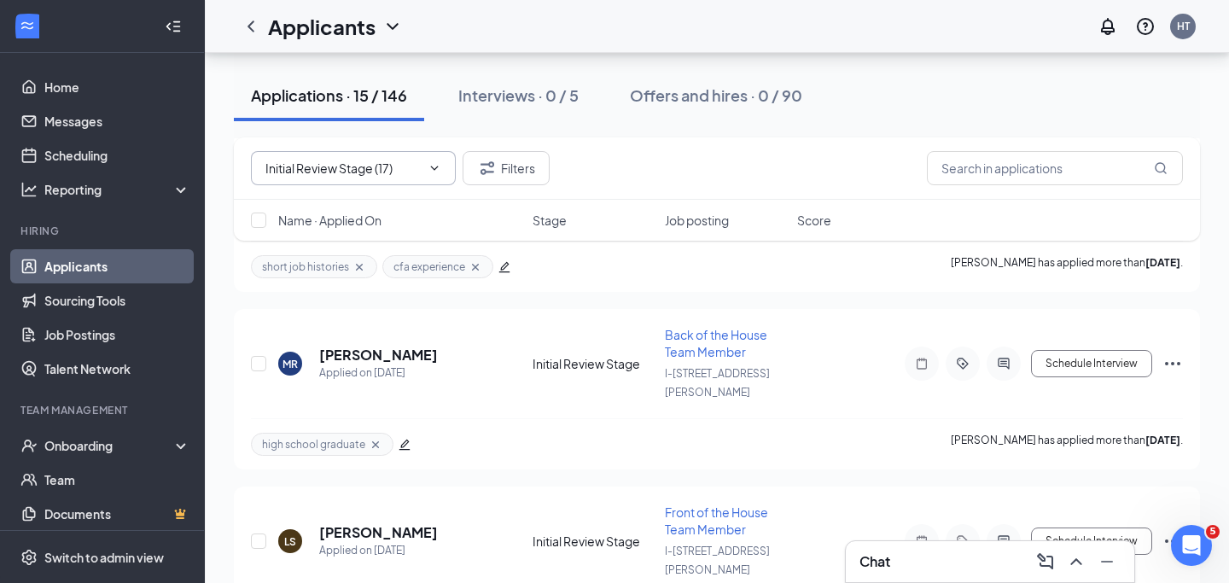
scroll to position [1284, 0]
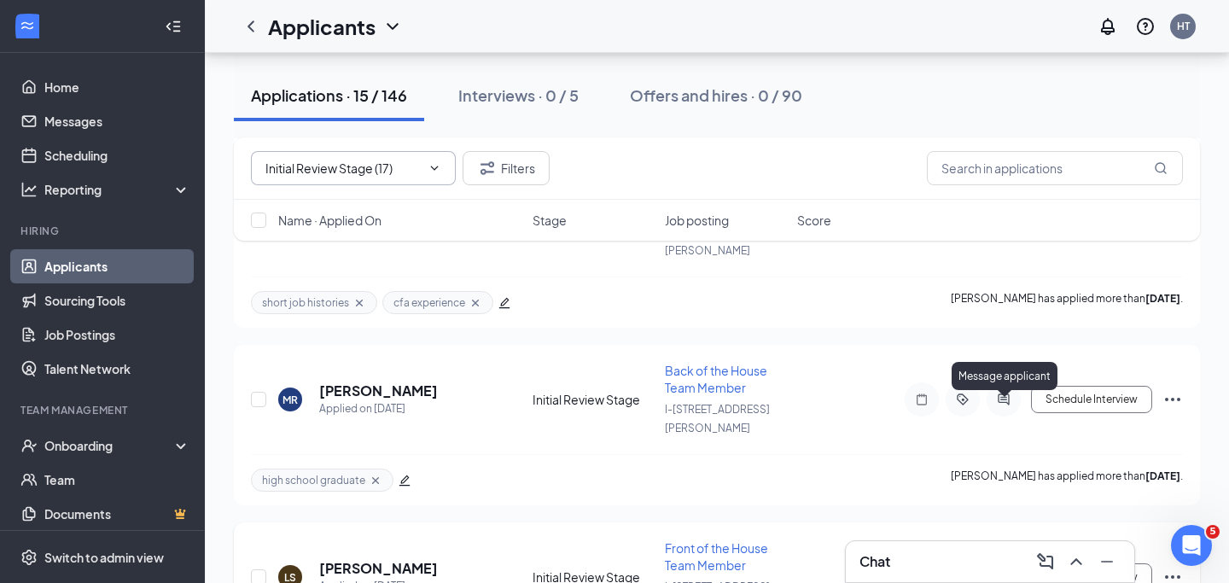
click at [1000, 570] on icon "ActiveChat" at bounding box center [1003, 577] width 20 height 14
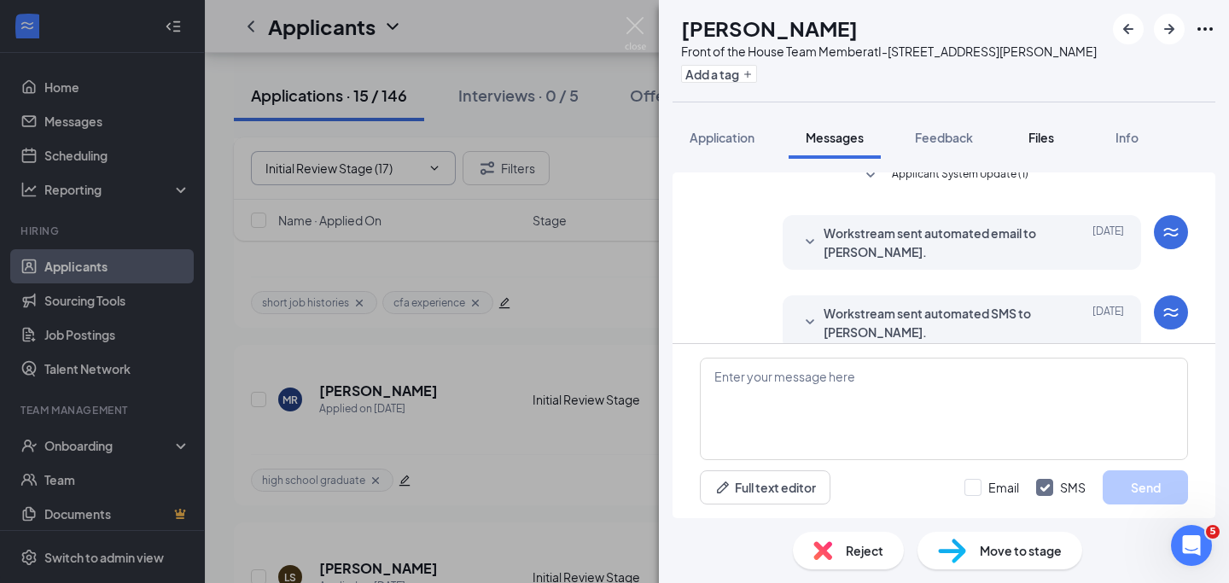
scroll to position [249, 0]
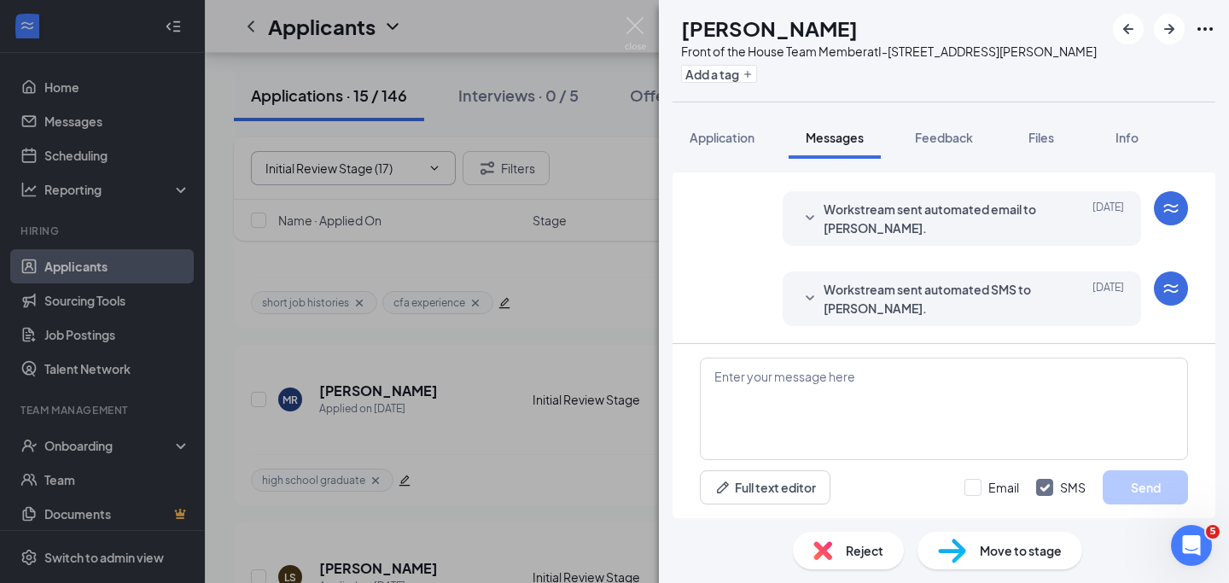
click at [1005, 300] on span "Workstream sent automated SMS to [PERSON_NAME]." at bounding box center [935, 299] width 224 height 38
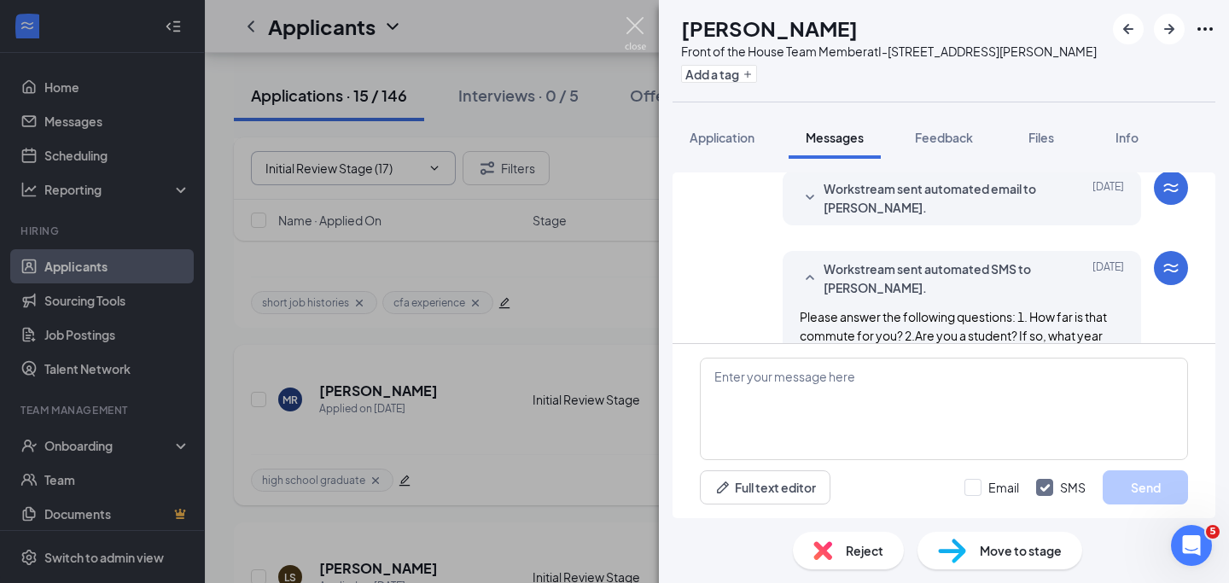
click at [635, 24] on img at bounding box center [635, 33] width 21 height 33
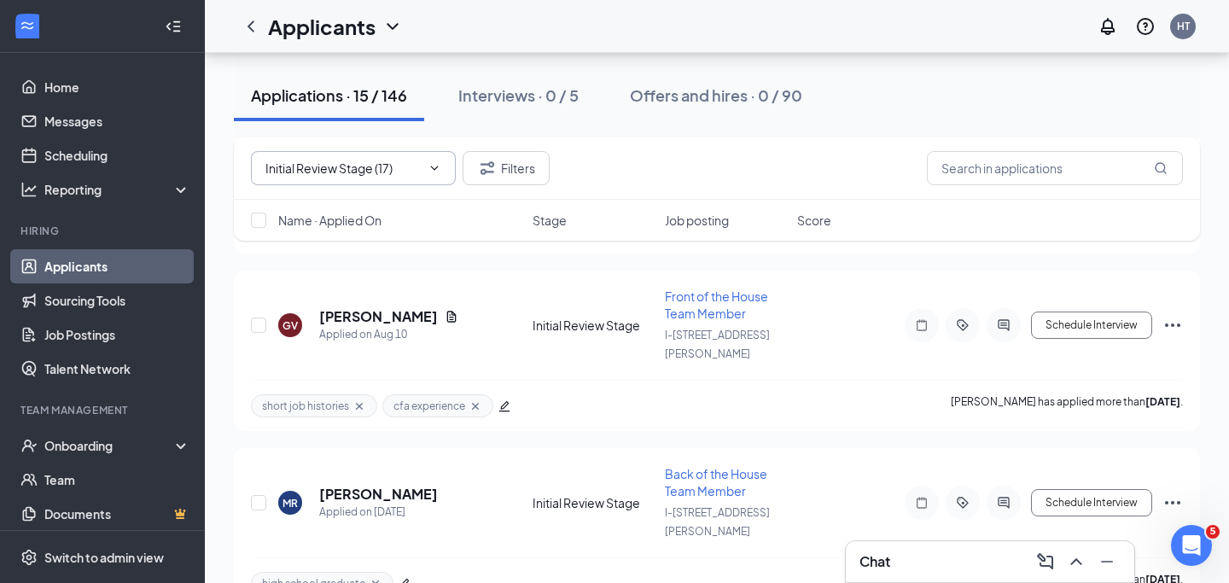
scroll to position [1161, 0]
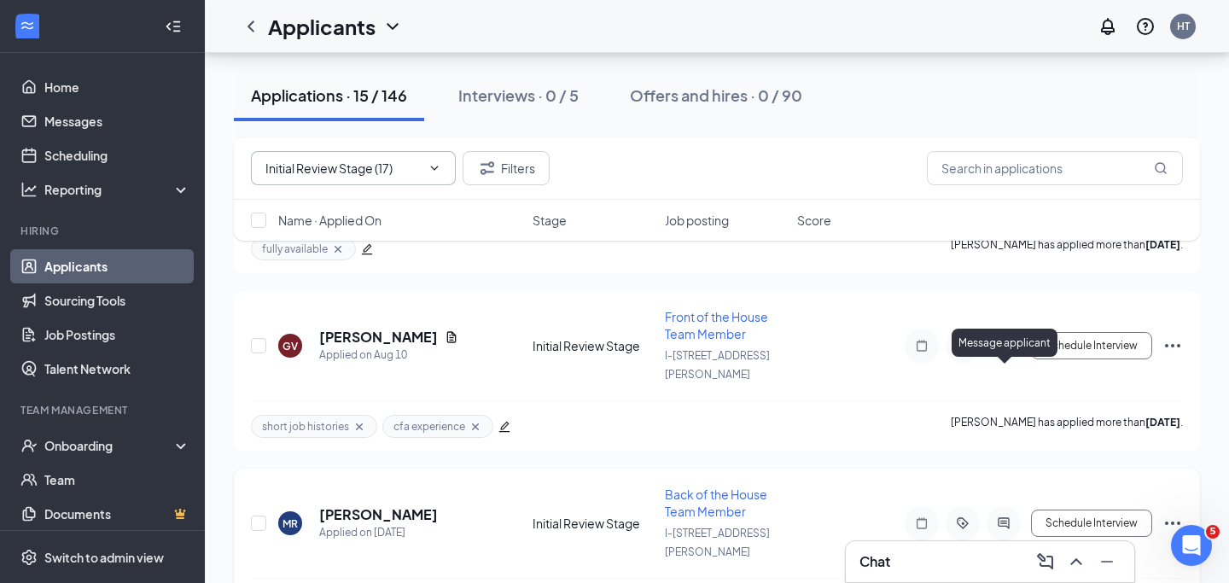
click at [1009, 516] on icon "ActiveChat" at bounding box center [1003, 523] width 20 height 14
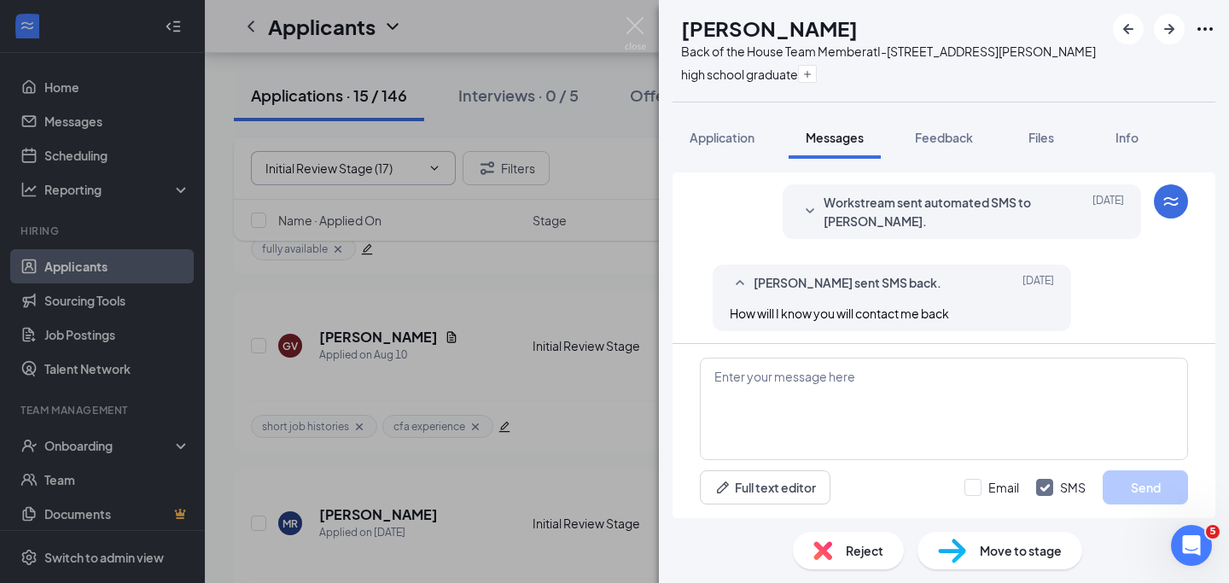
scroll to position [341, 0]
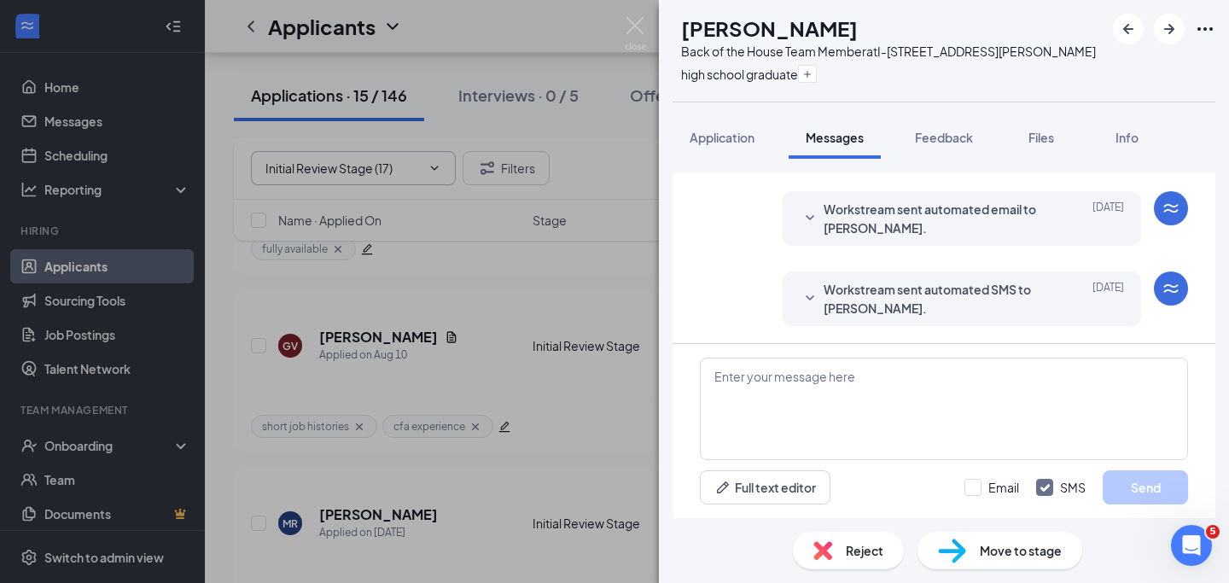
click at [969, 291] on span "Workstream sent automated SMS to [PERSON_NAME]." at bounding box center [935, 299] width 224 height 38
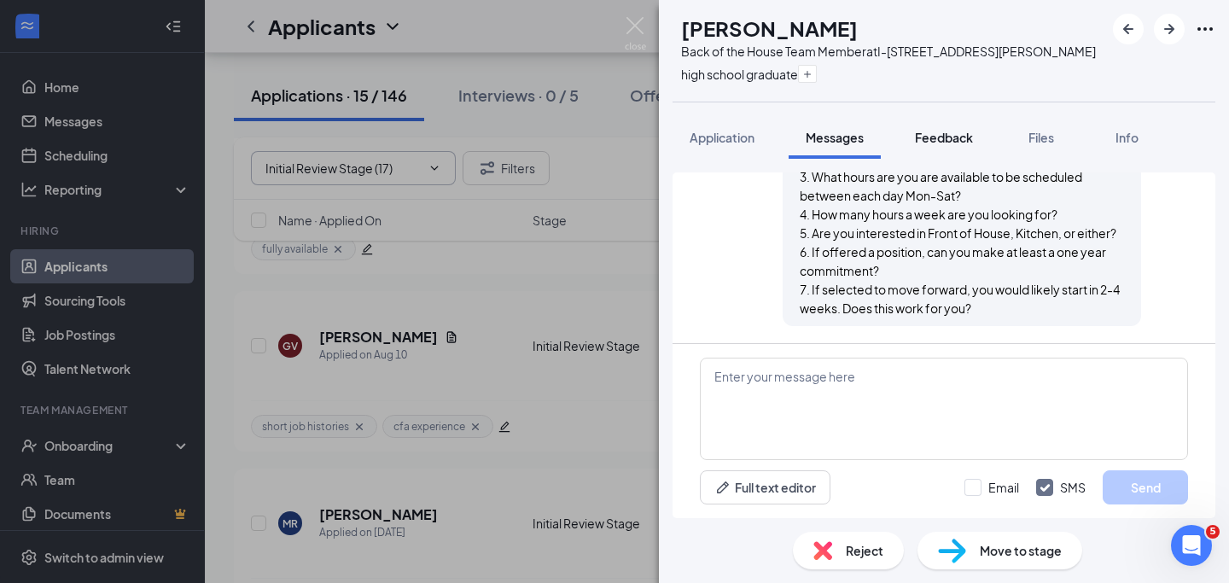
click at [934, 144] on span "Feedback" at bounding box center [944, 137] width 58 height 15
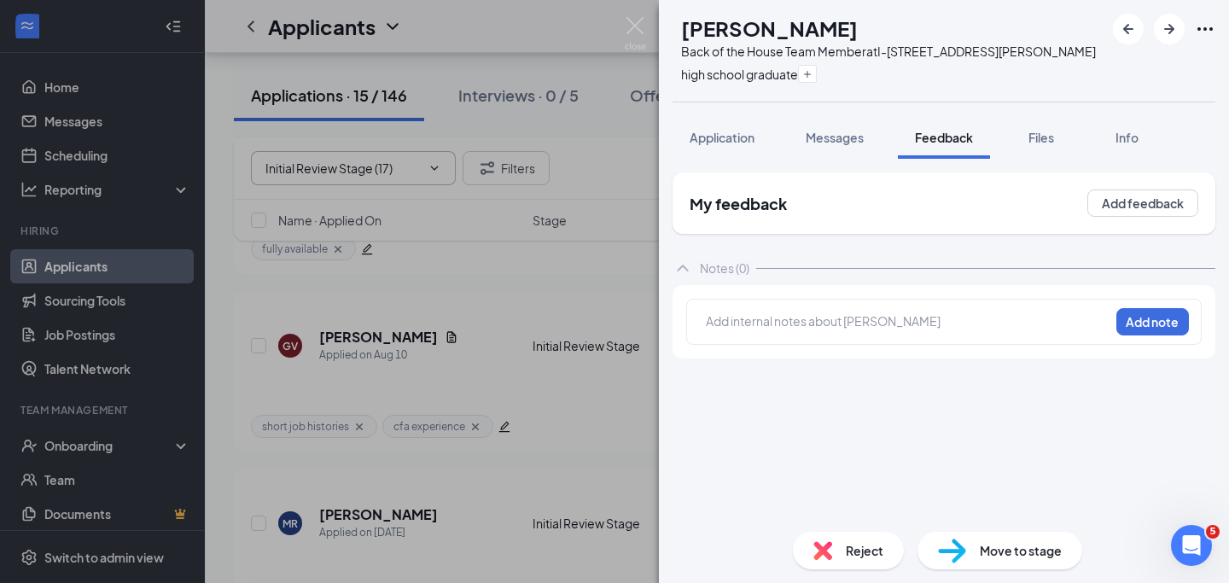
click at [800, 317] on div at bounding box center [908, 321] width 402 height 18
click at [1152, 335] on div "No response Add note" at bounding box center [943, 322] width 515 height 46
click at [1137, 319] on button "Add note" at bounding box center [1152, 321] width 73 height 27
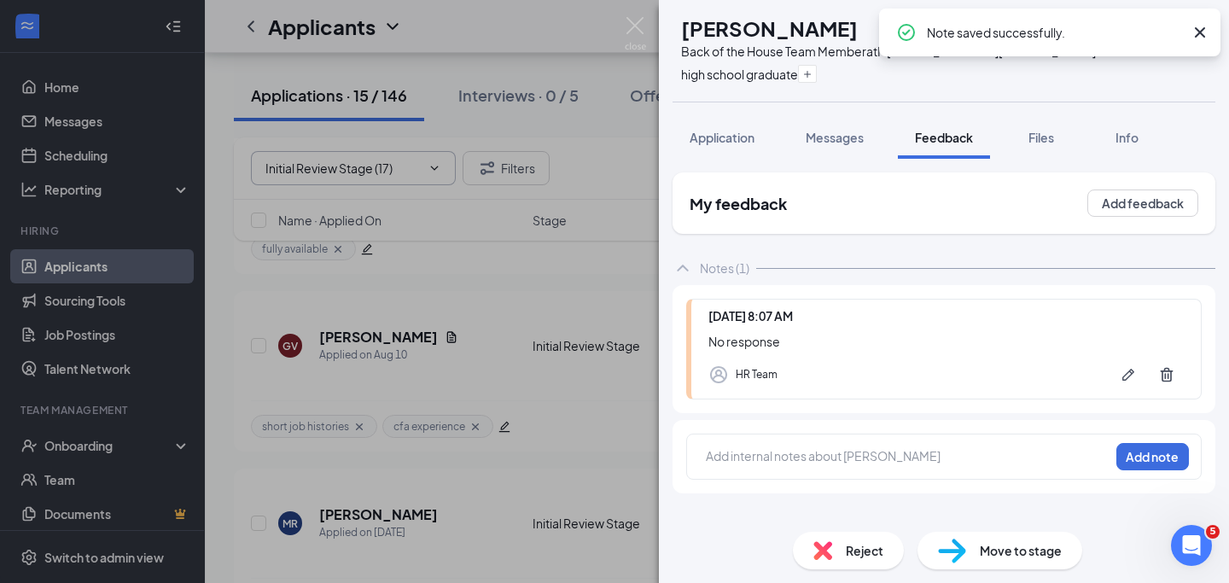
click at [852, 553] on span "Reject" at bounding box center [865, 550] width 38 height 19
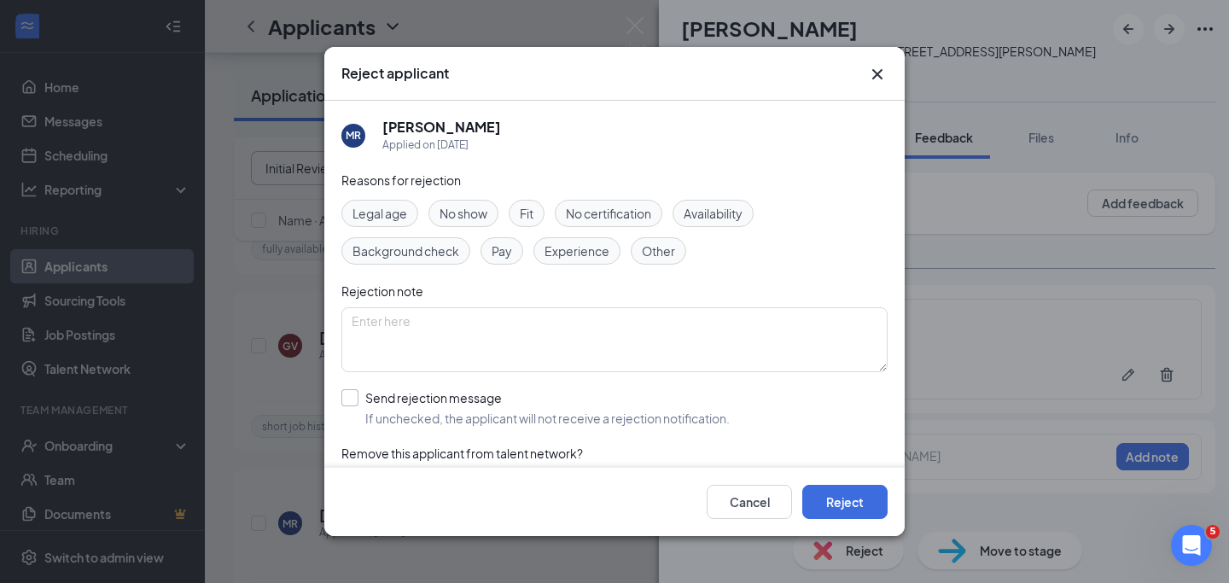
scroll to position [45, 0]
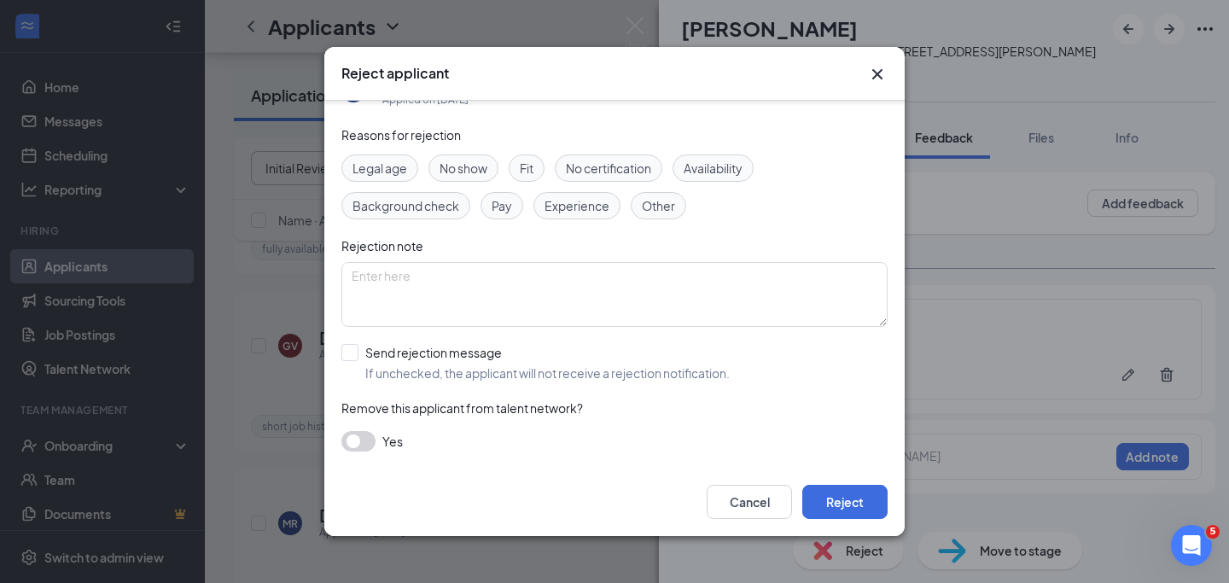
click at [363, 442] on button "button" at bounding box center [358, 441] width 34 height 20
click at [837, 498] on button "Reject" at bounding box center [844, 502] width 85 height 34
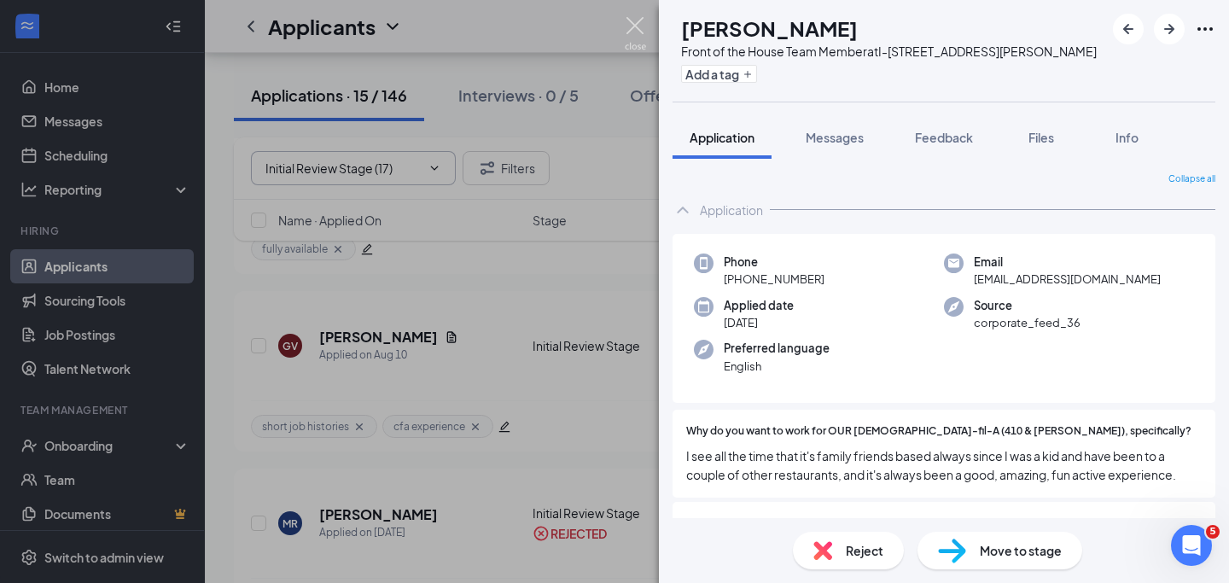
click at [636, 26] on img at bounding box center [635, 33] width 21 height 33
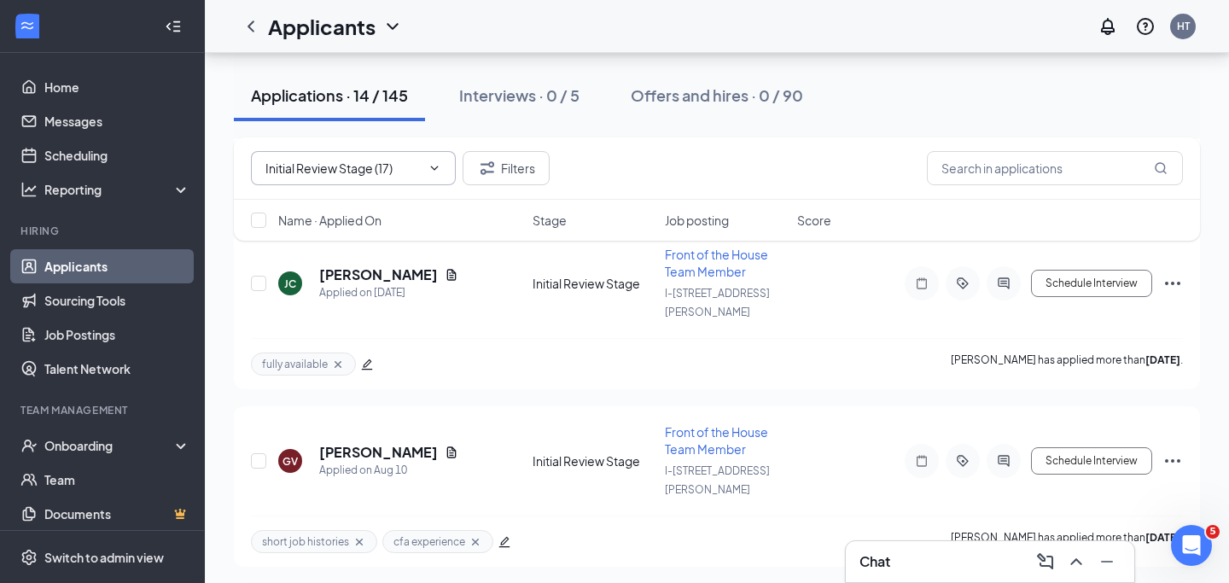
scroll to position [1044, 0]
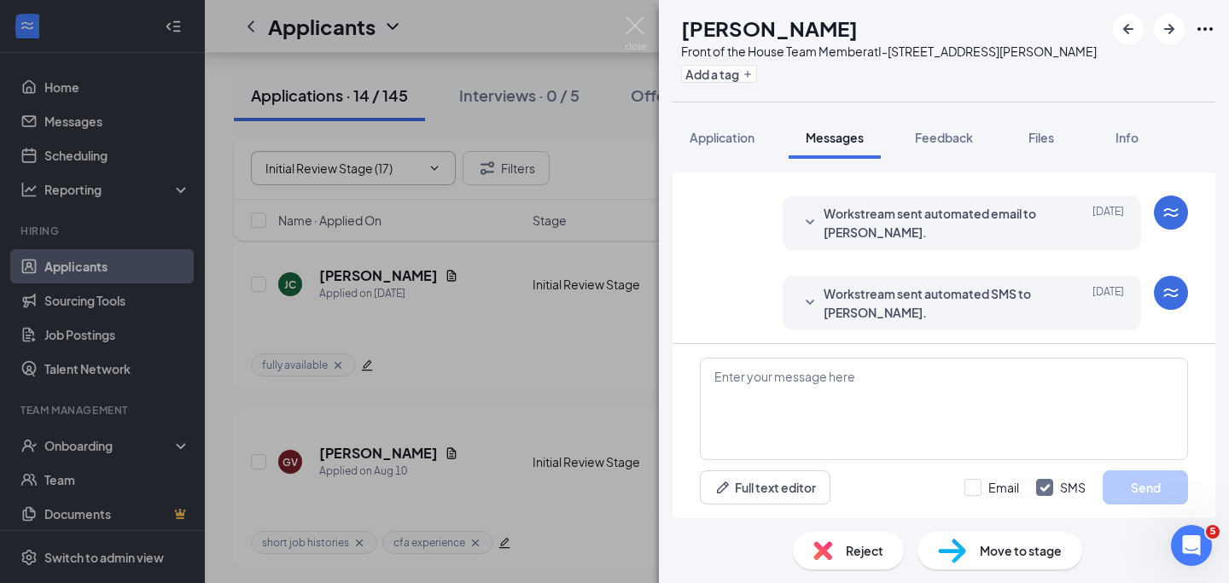
scroll to position [249, 0]
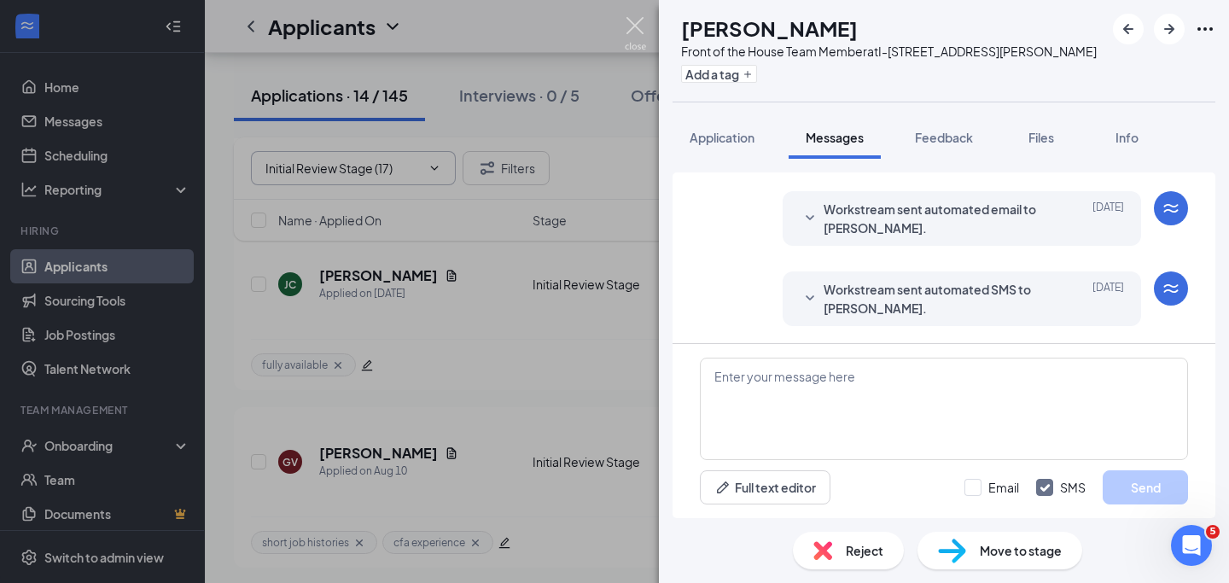
click at [640, 20] on img at bounding box center [635, 33] width 21 height 33
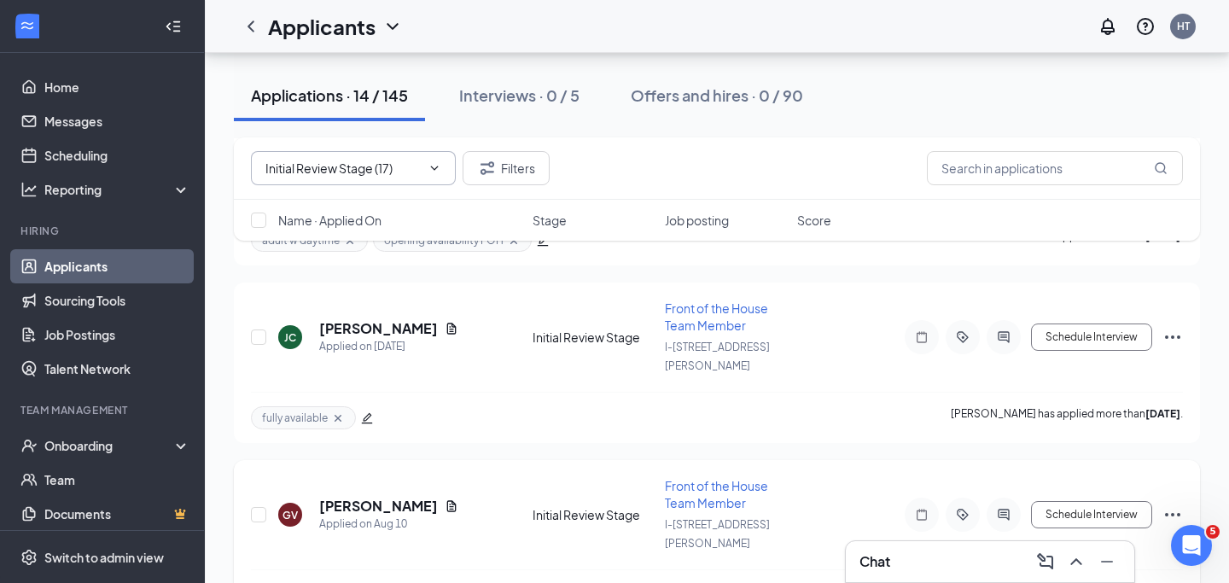
scroll to position [971, 0]
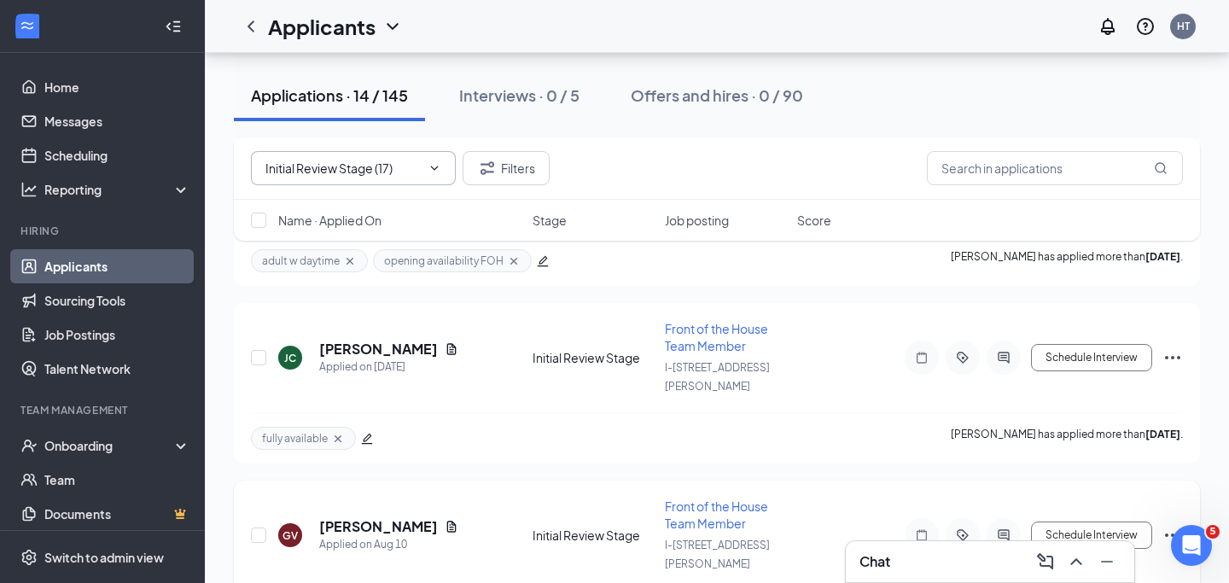
click at [1009, 528] on icon "ActiveChat" at bounding box center [1003, 535] width 20 height 14
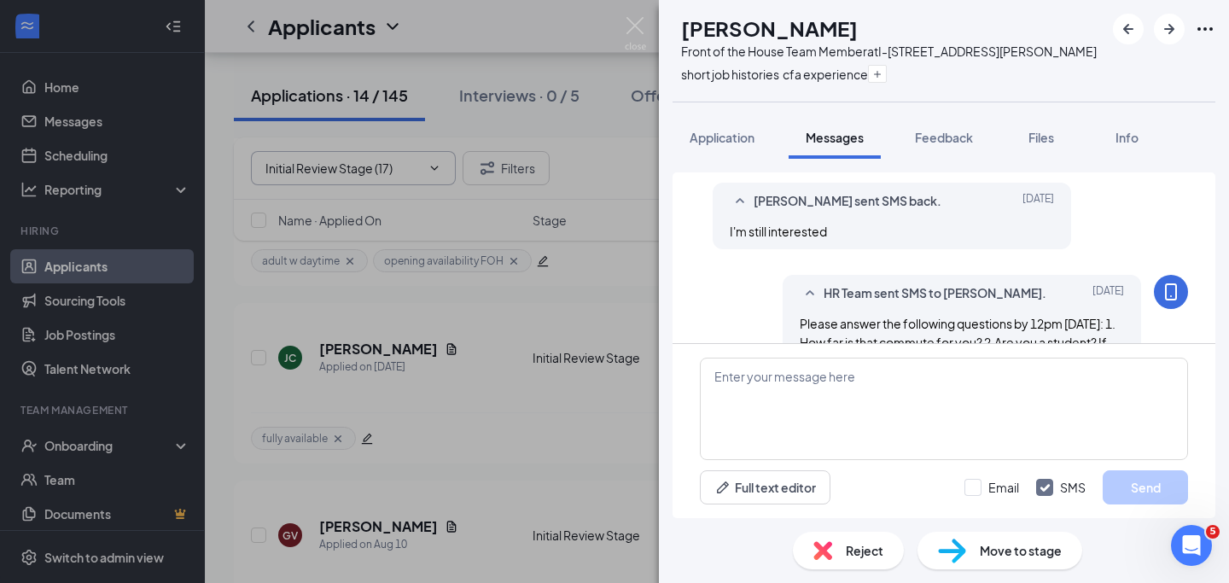
scroll to position [566, 0]
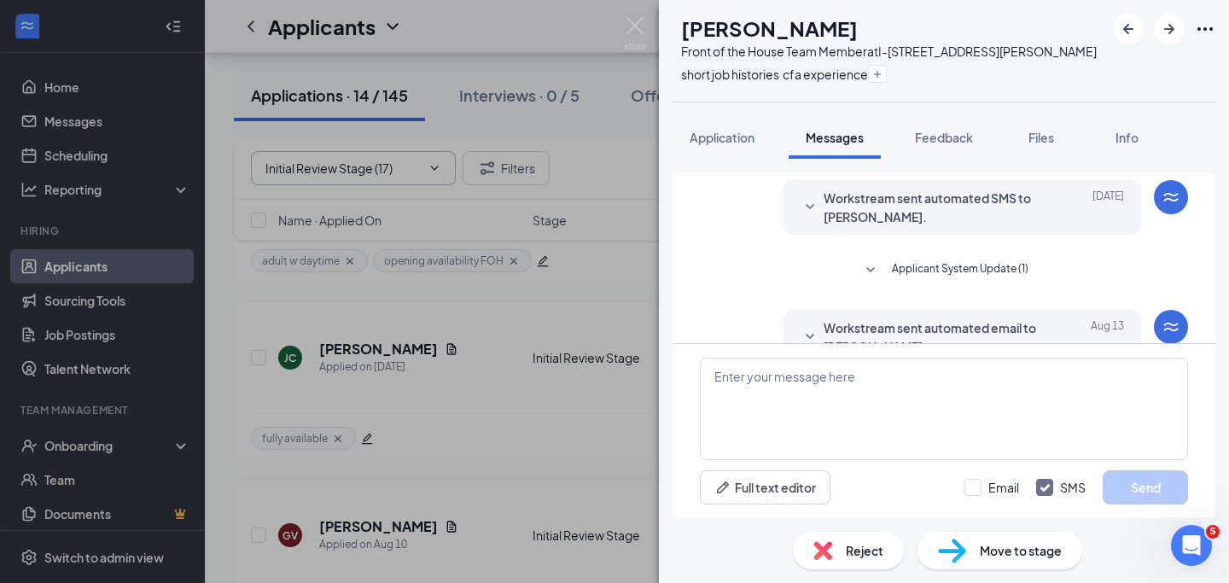
scroll to position [67, 0]
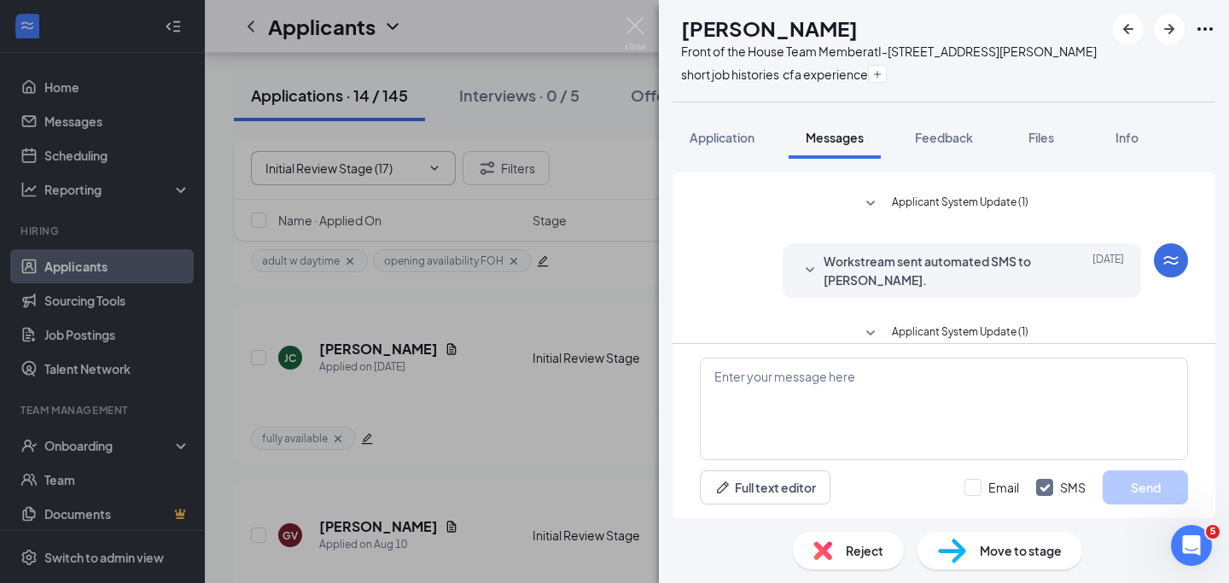
click at [1008, 258] on span "Workstream sent automated SMS to [PERSON_NAME]." at bounding box center [935, 271] width 224 height 38
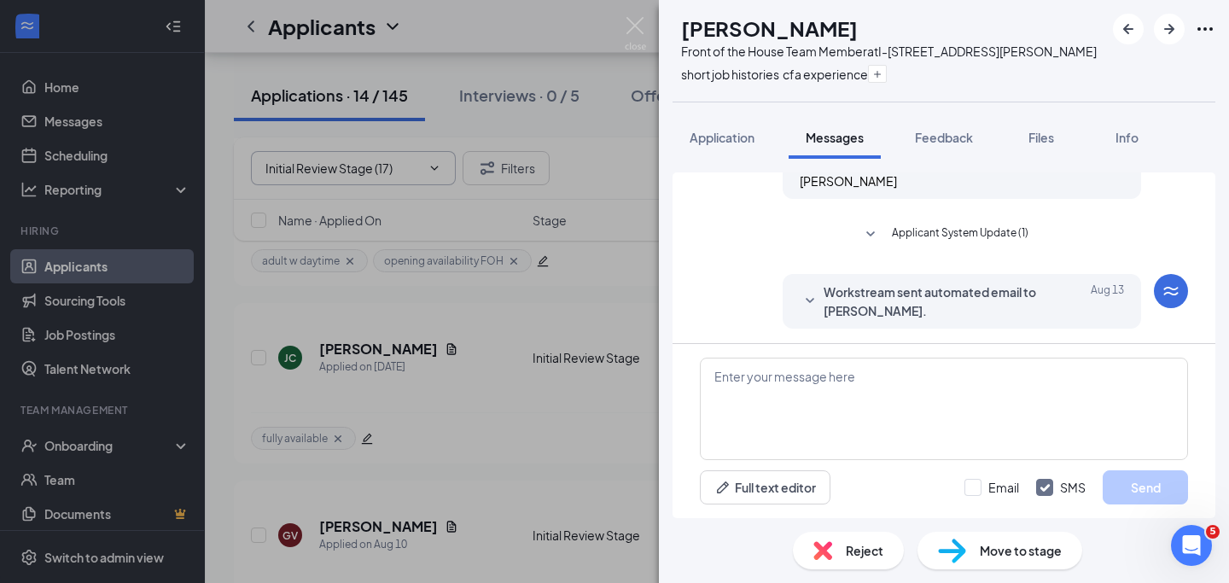
click at [1007, 282] on span "Workstream sent automated email to [PERSON_NAME]." at bounding box center [935, 301] width 224 height 38
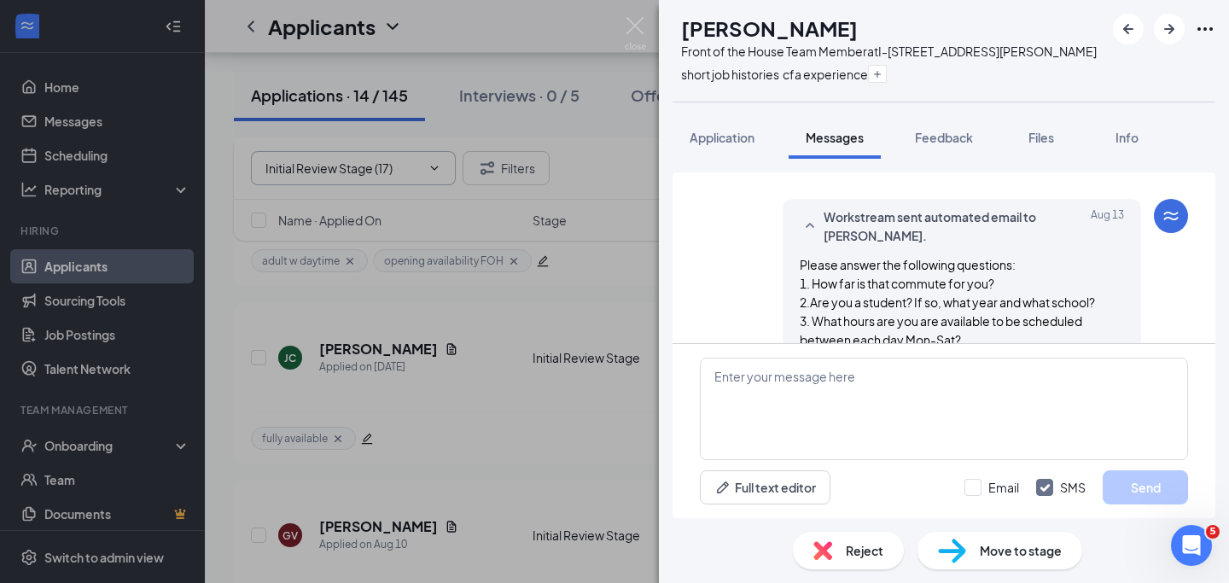
scroll to position [504, 0]
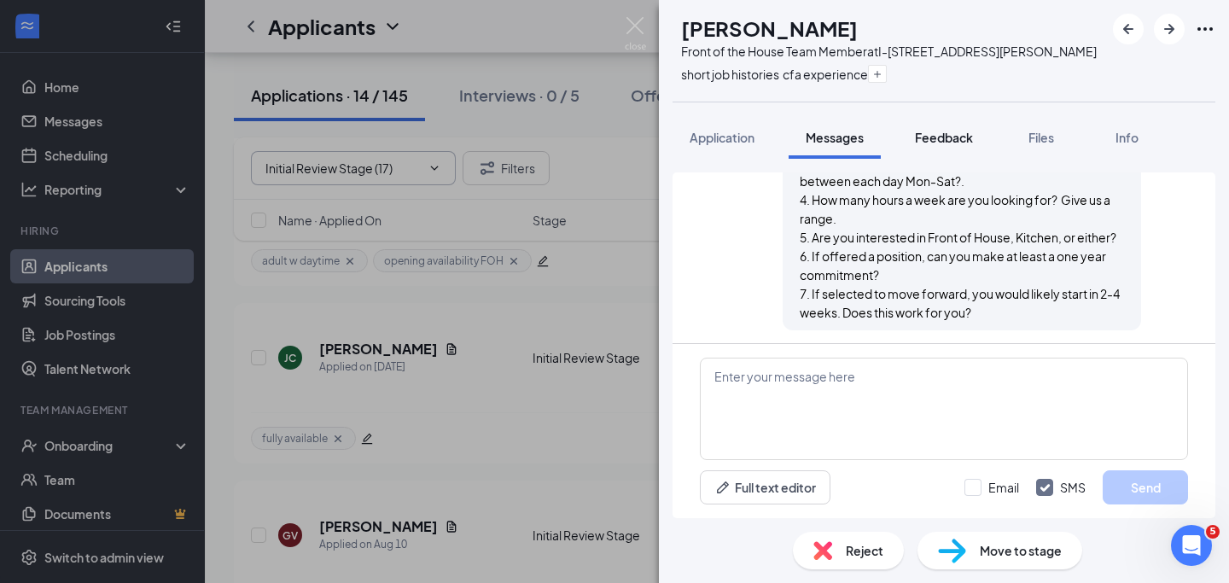
click at [930, 139] on span "Feedback" at bounding box center [944, 137] width 58 height 15
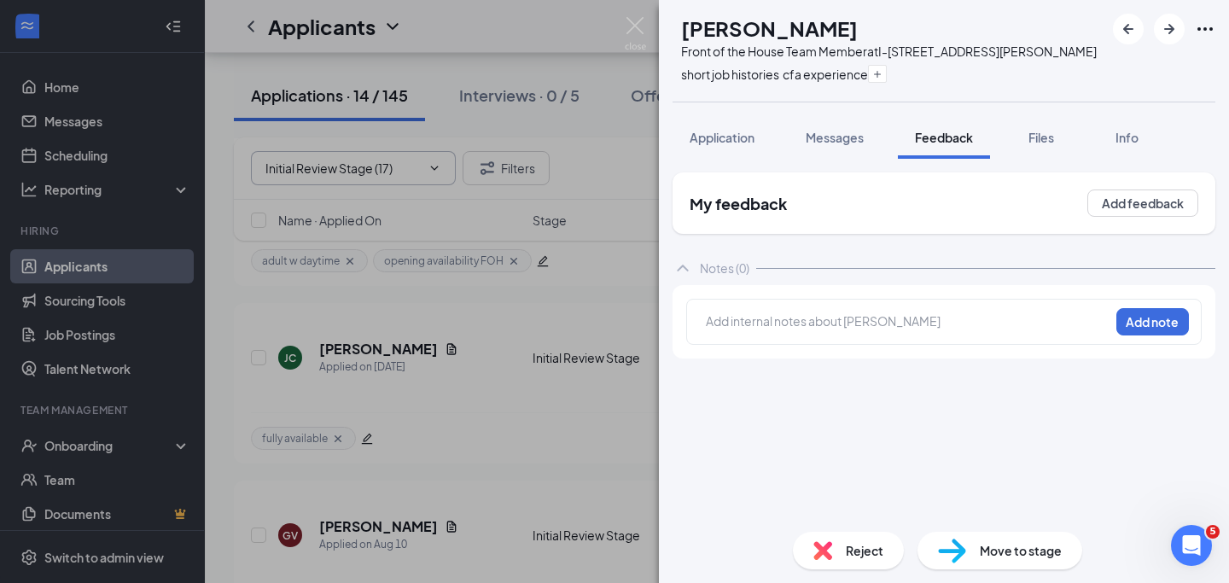
click at [823, 317] on div at bounding box center [908, 321] width 402 height 18
click at [1142, 315] on button "Add note" at bounding box center [1152, 321] width 73 height 27
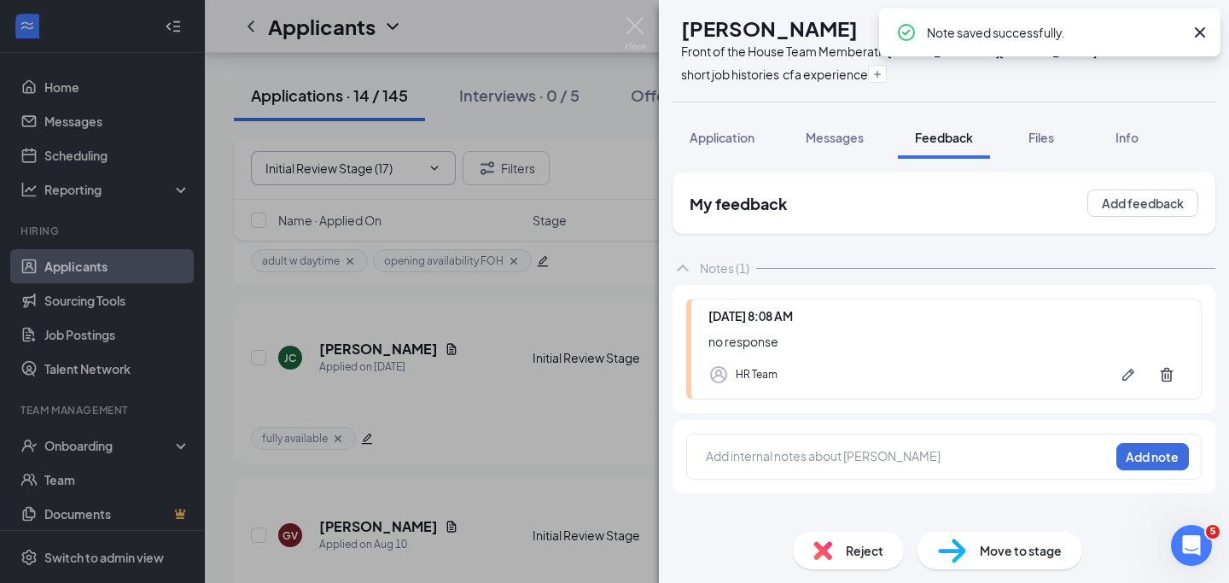
click at [819, 550] on img at bounding box center [822, 550] width 19 height 19
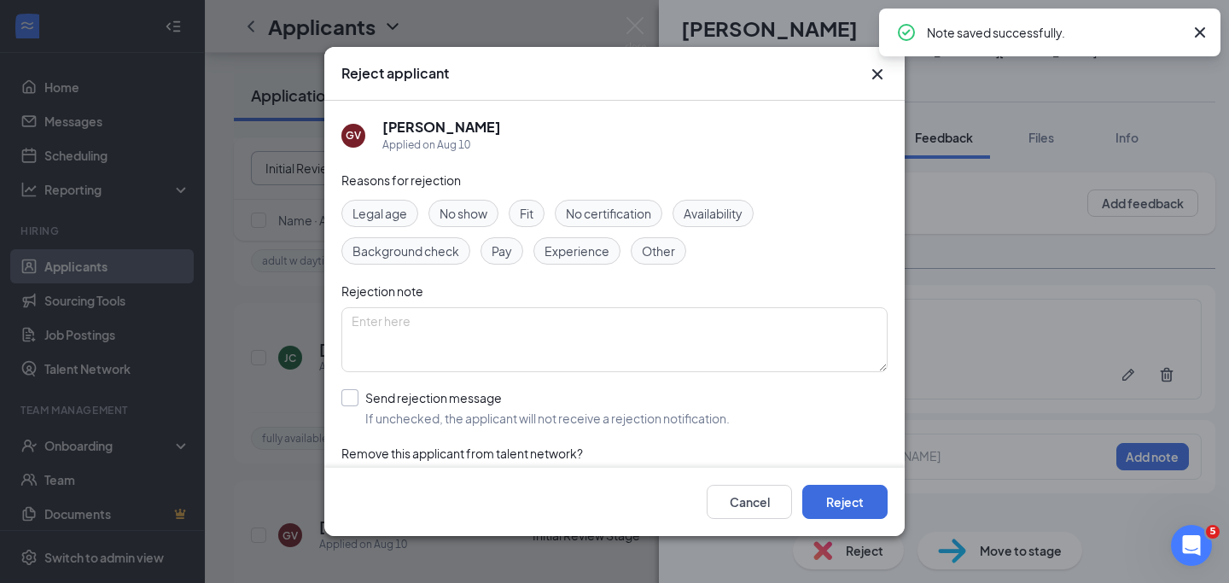
scroll to position [45, 0]
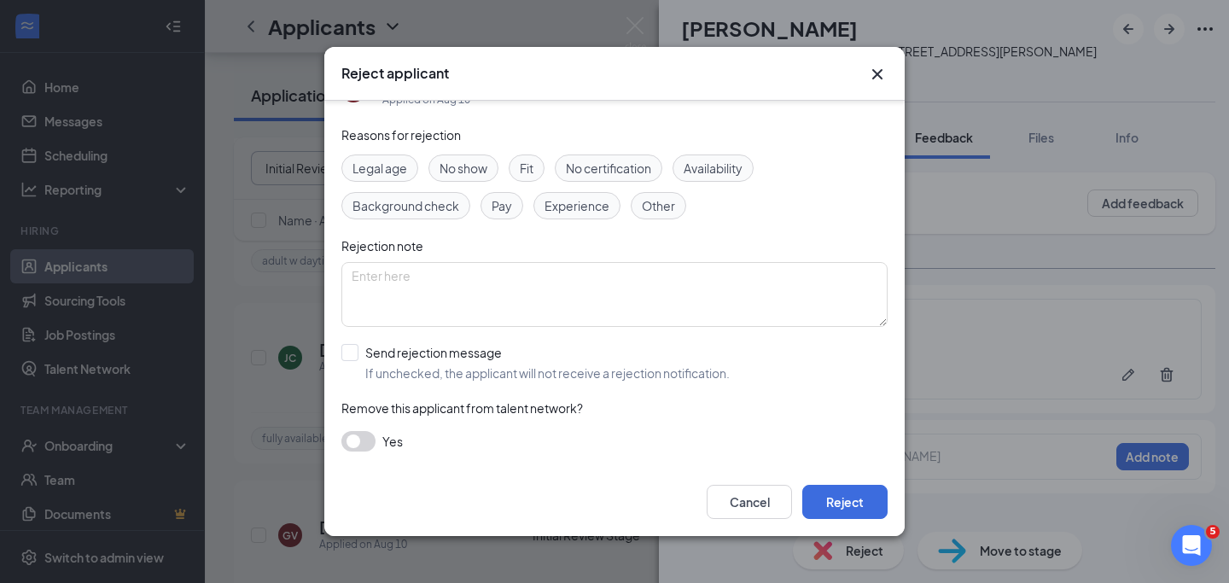
click at [364, 439] on button "button" at bounding box center [358, 441] width 34 height 20
click at [826, 497] on button "Reject" at bounding box center [844, 502] width 85 height 34
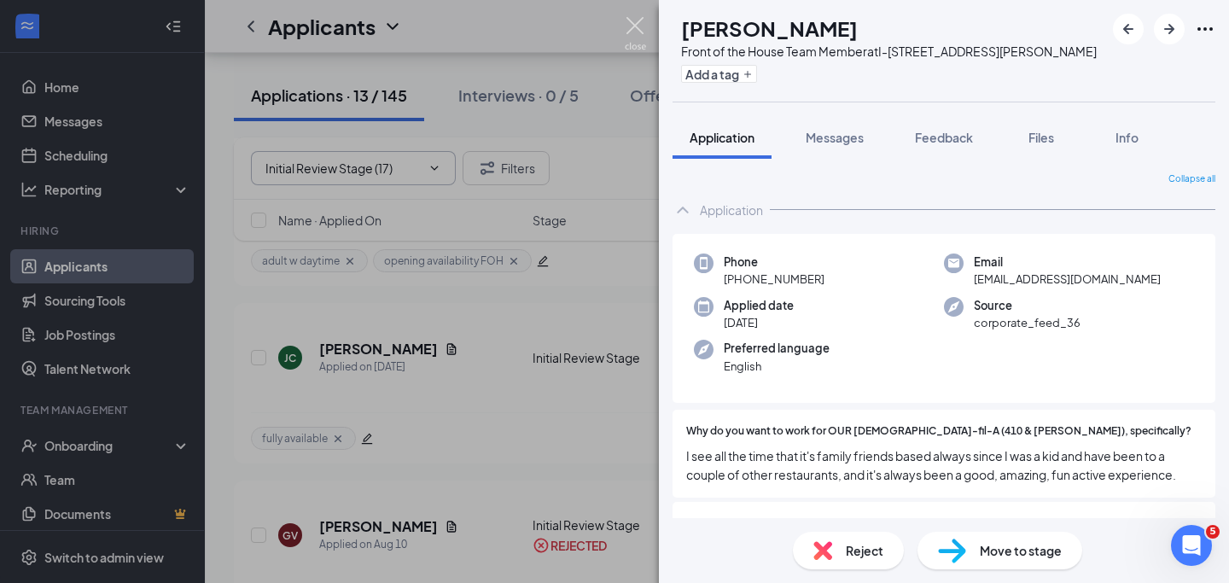
click at [636, 19] on img at bounding box center [635, 33] width 21 height 33
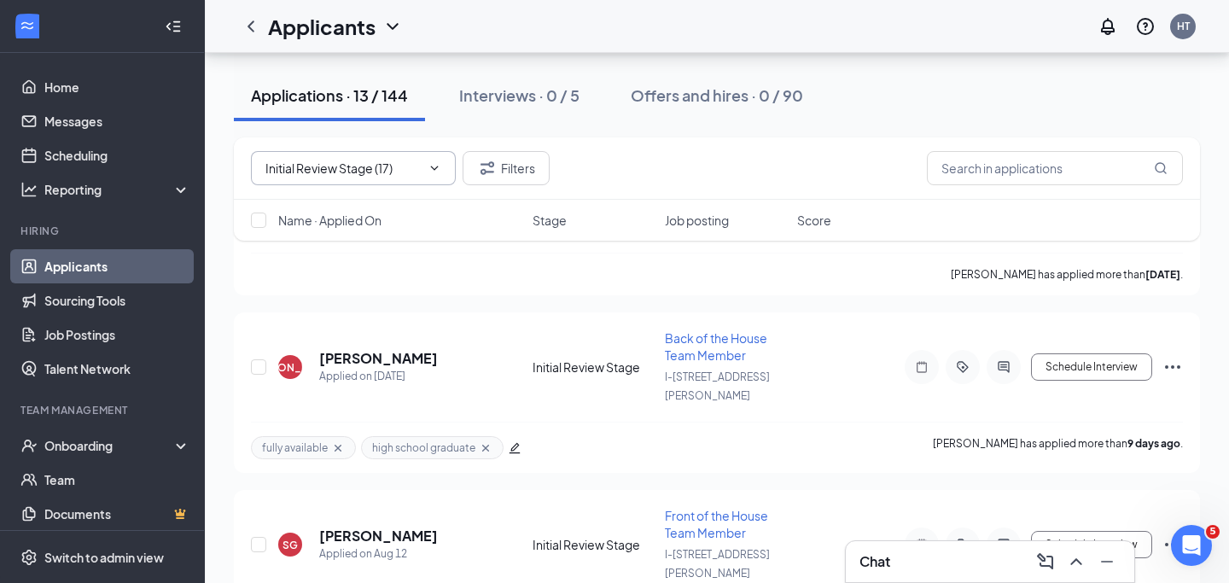
scroll to position [601, 0]
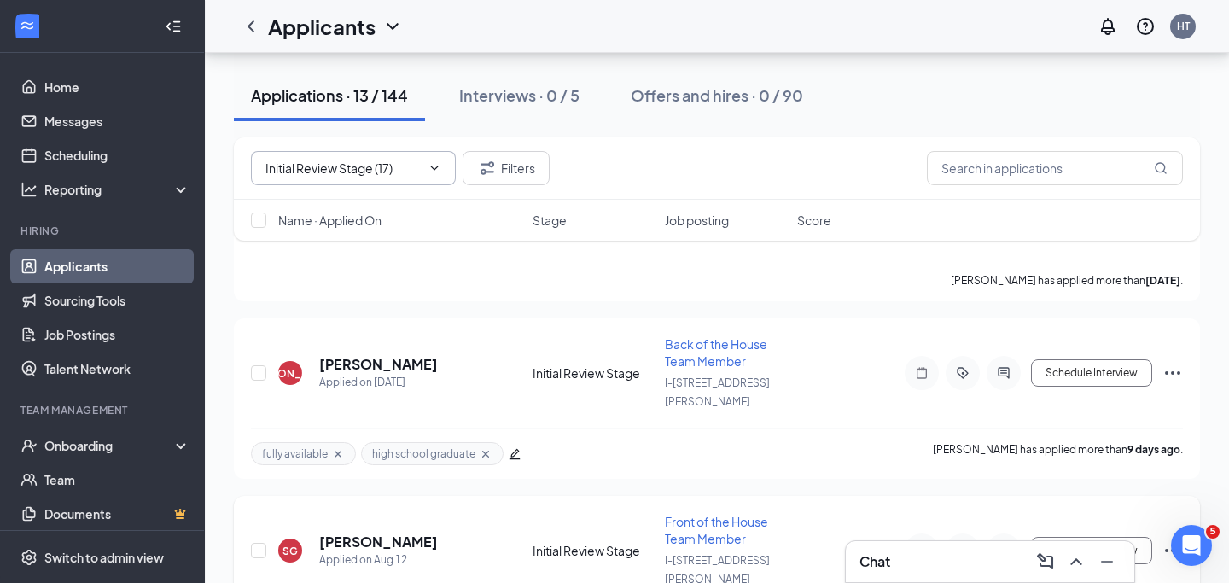
click at [996, 544] on icon "ActiveChat" at bounding box center [1003, 551] width 20 height 14
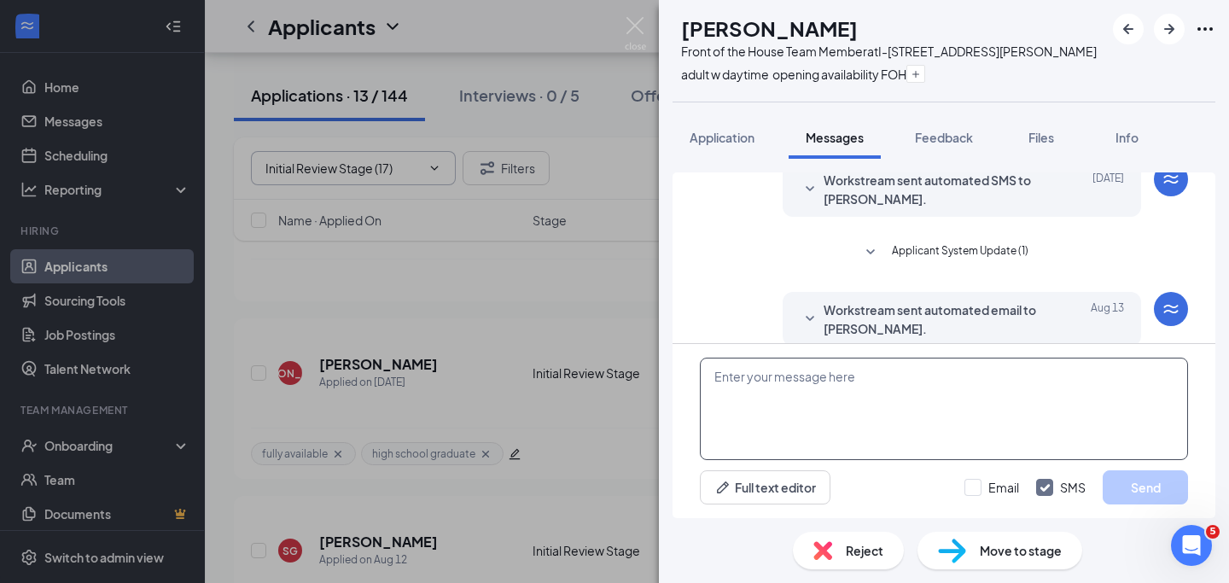
scroll to position [416, 0]
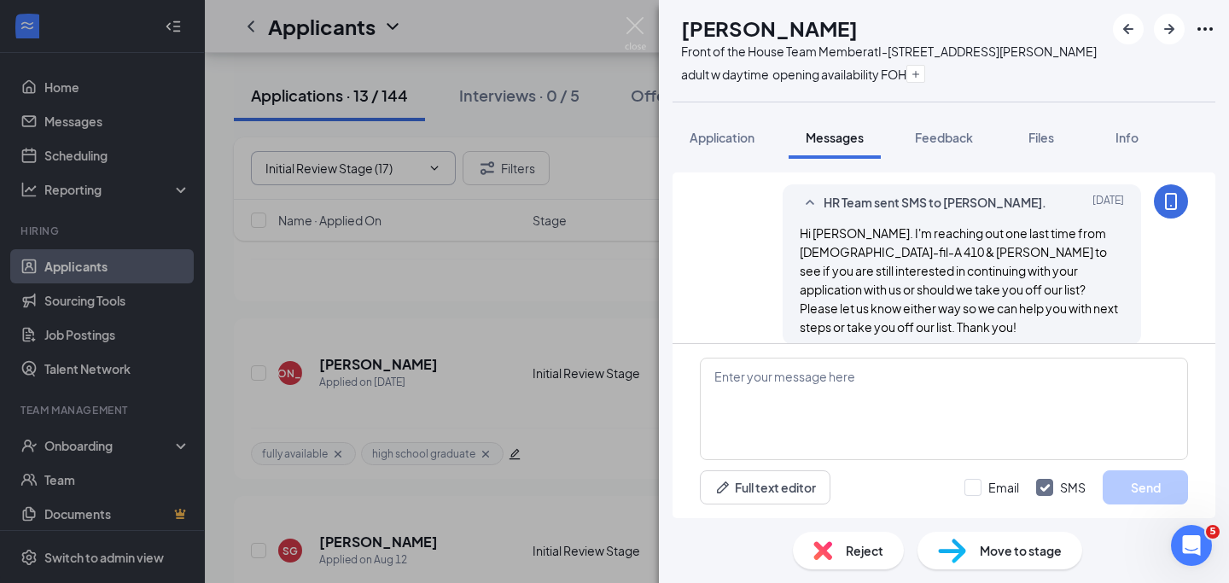
scroll to position [163, 0]
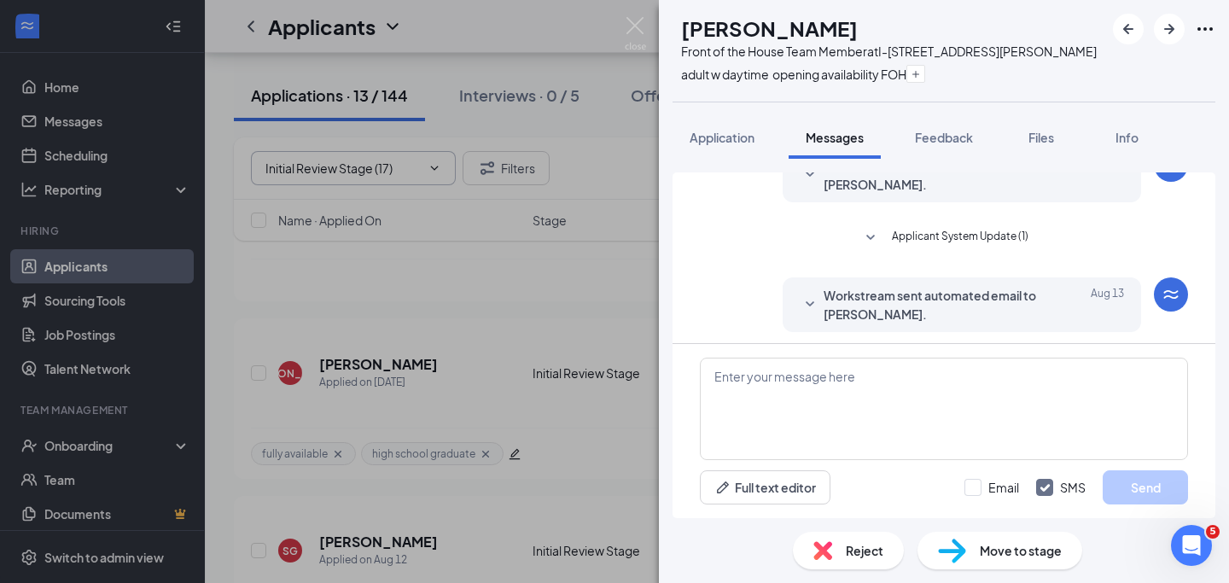
click at [980, 284] on div "Workstream sent automated email to [PERSON_NAME]. [DATE] Please answer the foll…" at bounding box center [961, 304] width 358 height 55
click at [978, 307] on span "Workstream sent automated email to [PERSON_NAME]." at bounding box center [935, 305] width 224 height 38
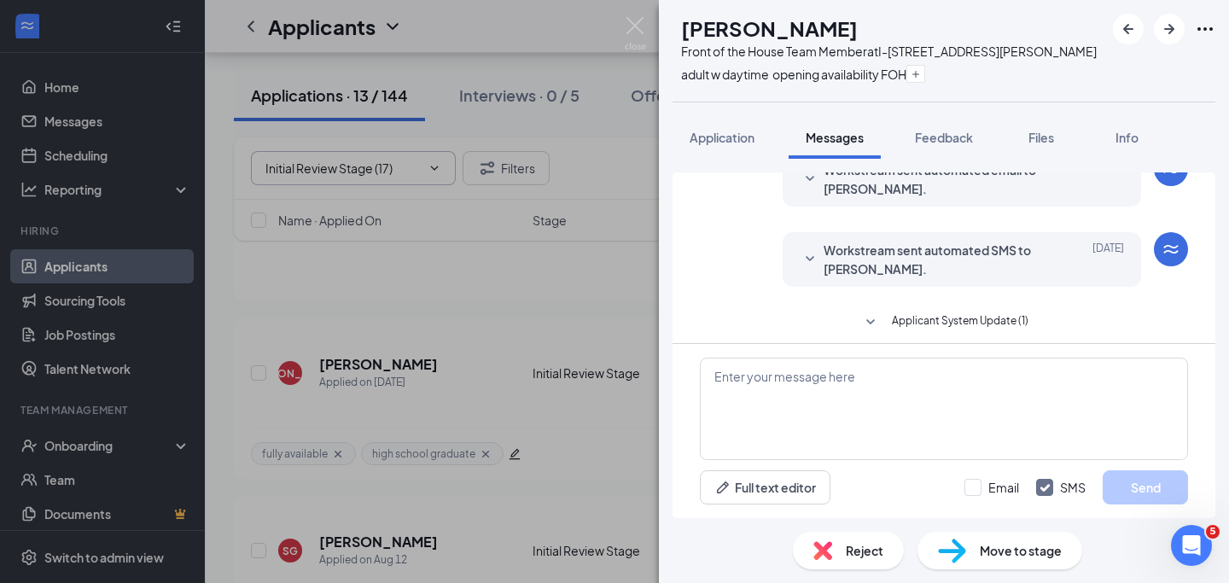
click at [971, 272] on span "Workstream sent automated SMS to [PERSON_NAME]." at bounding box center [935, 260] width 224 height 38
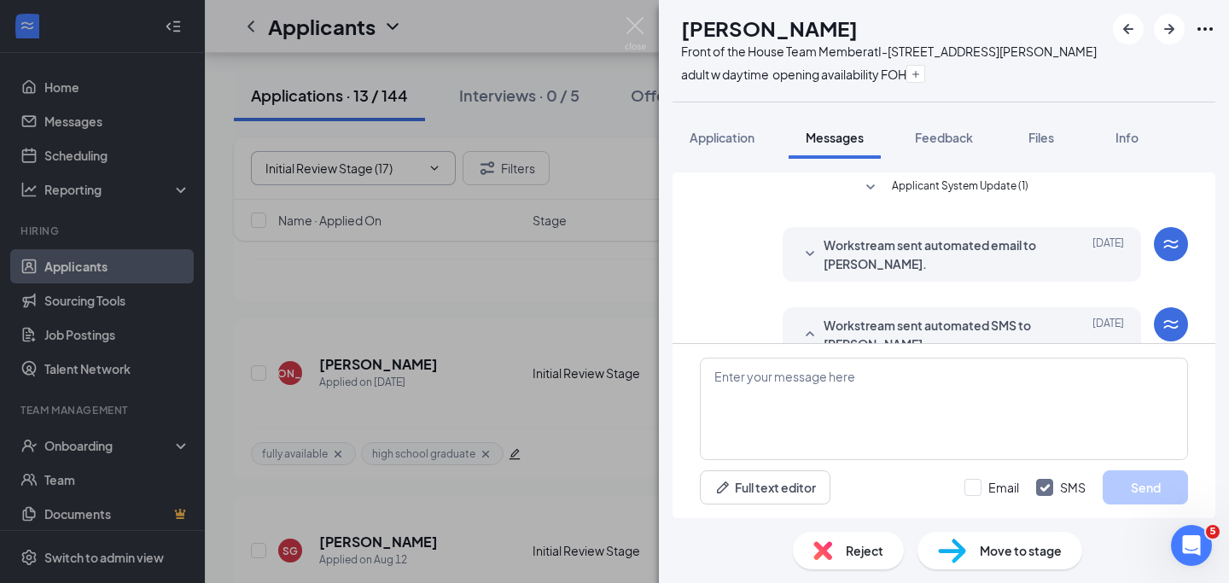
scroll to position [1, 0]
click at [966, 247] on span "Workstream sent automated email to [PERSON_NAME]." at bounding box center [935, 257] width 224 height 38
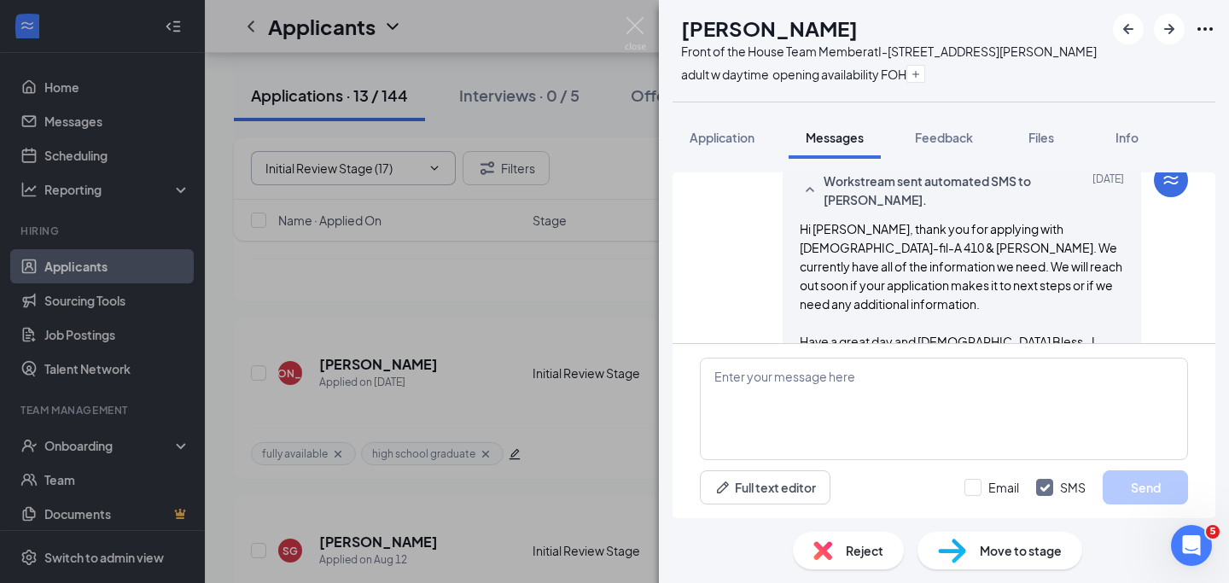
scroll to position [398, 0]
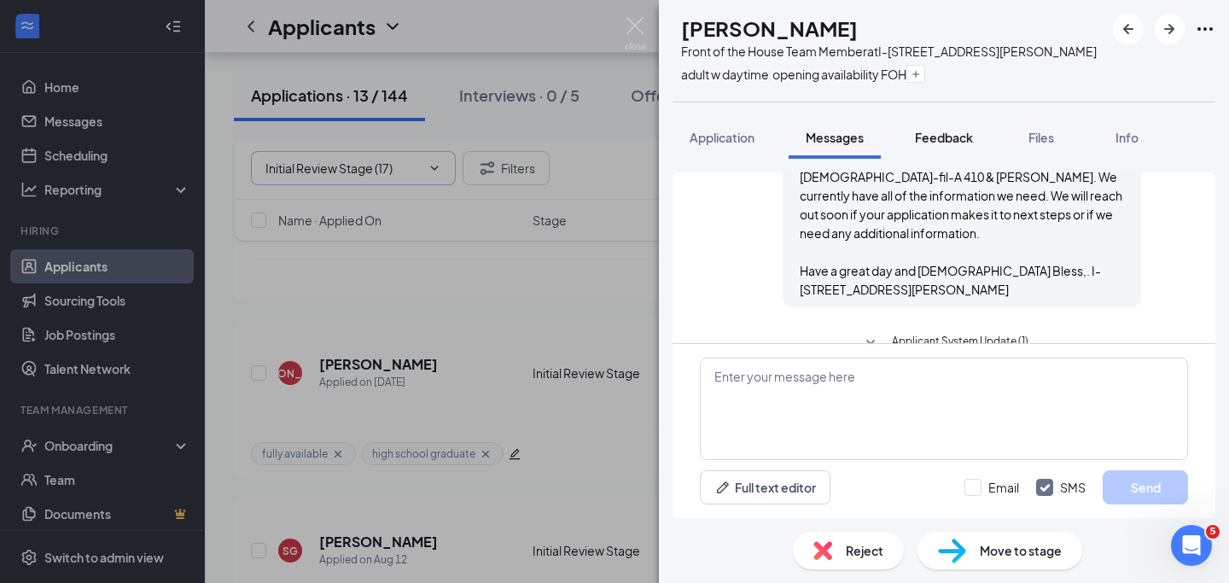
click at [953, 136] on span "Feedback" at bounding box center [944, 137] width 58 height 15
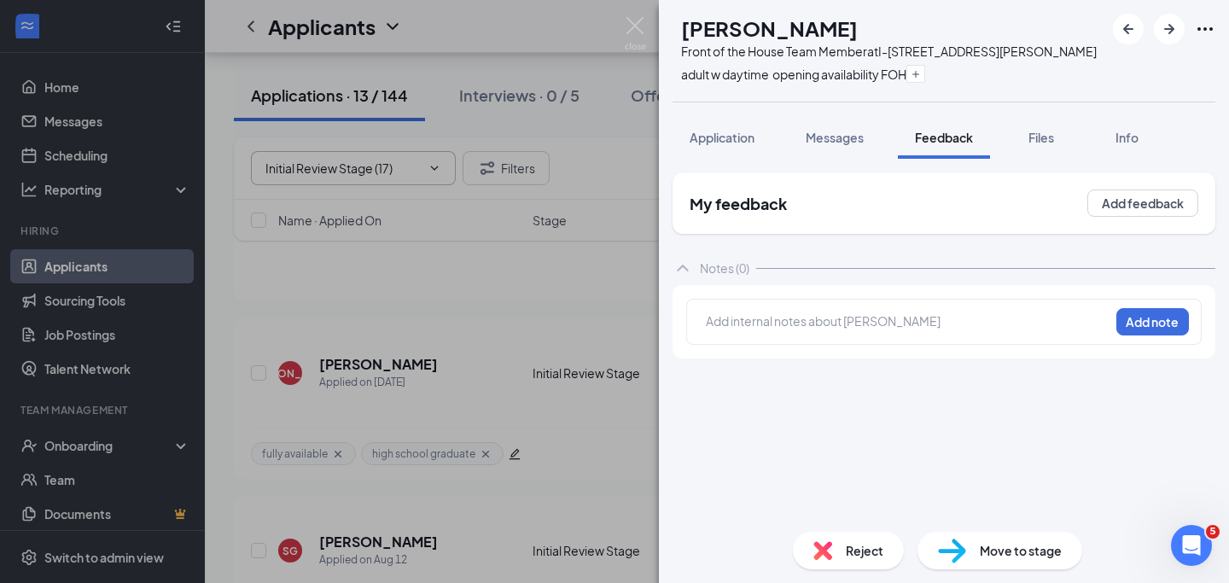
click at [870, 315] on div at bounding box center [908, 321] width 402 height 18
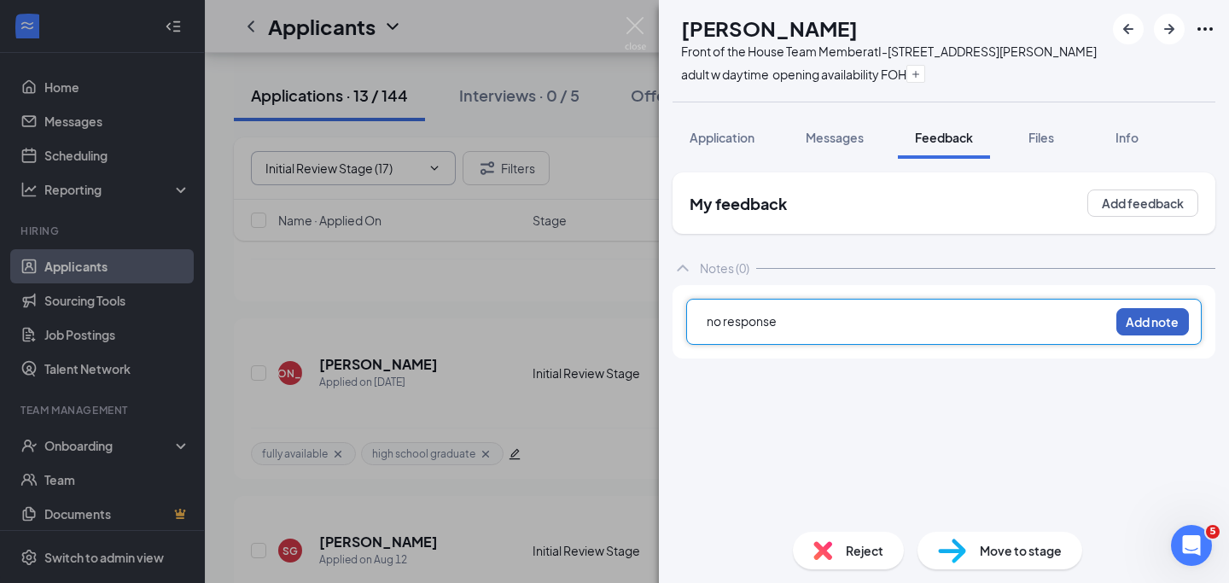
click at [1178, 321] on button "Add note" at bounding box center [1152, 321] width 73 height 27
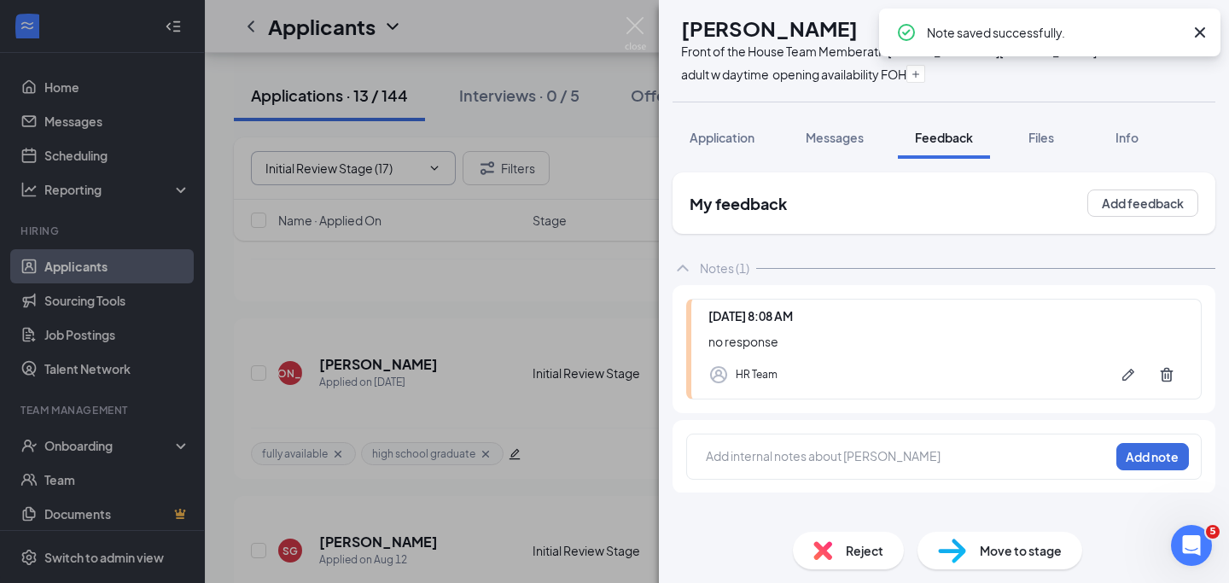
click at [864, 555] on span "Reject" at bounding box center [865, 550] width 38 height 19
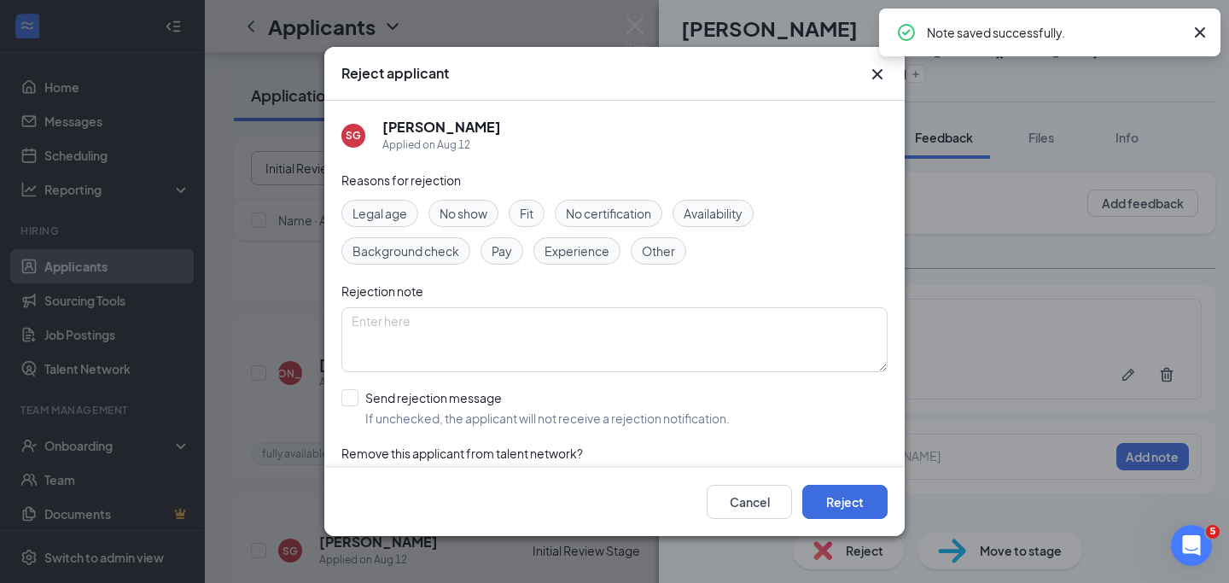
scroll to position [45, 0]
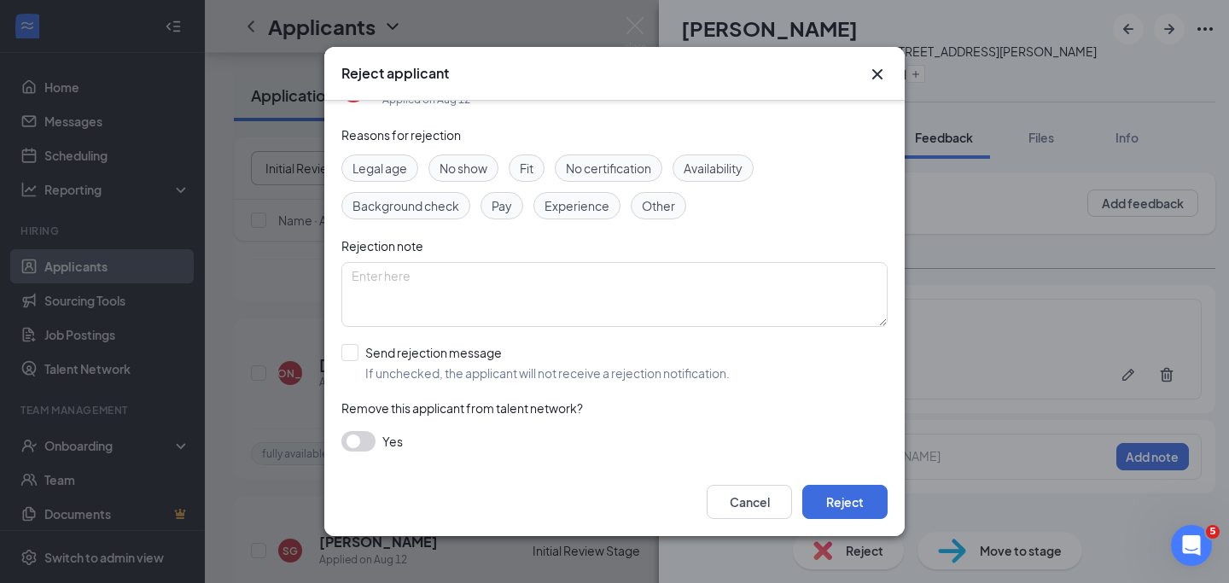
click at [374, 435] on div "Yes" at bounding box center [614, 441] width 546 height 20
click at [370, 446] on button "button" at bounding box center [358, 441] width 34 height 20
click at [829, 495] on button "Reject" at bounding box center [844, 502] width 85 height 34
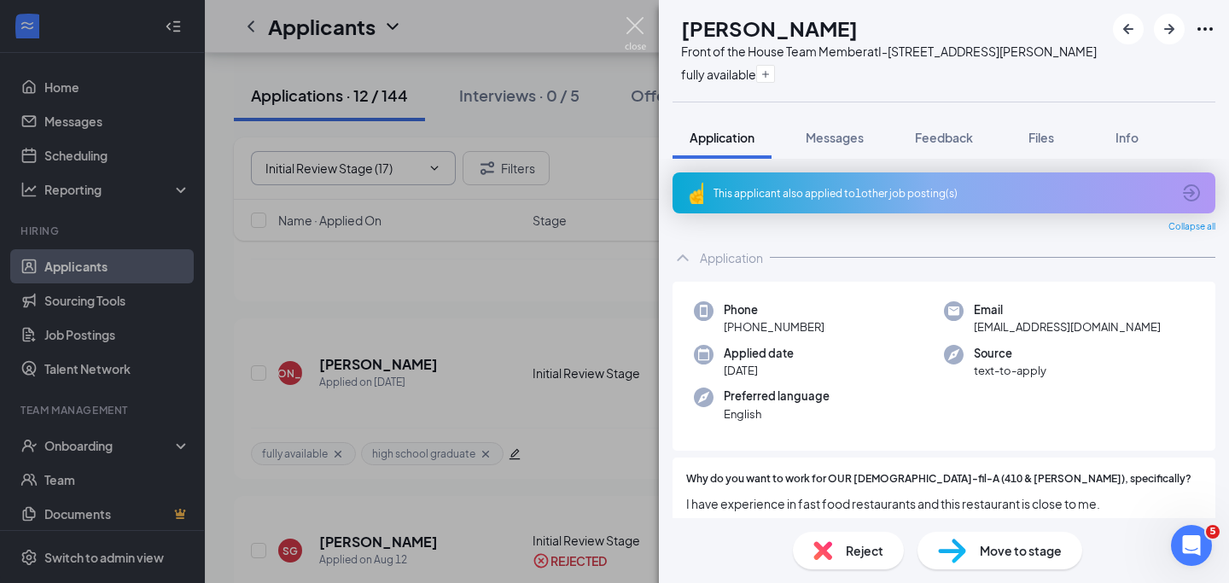
click at [635, 24] on img at bounding box center [635, 33] width 21 height 33
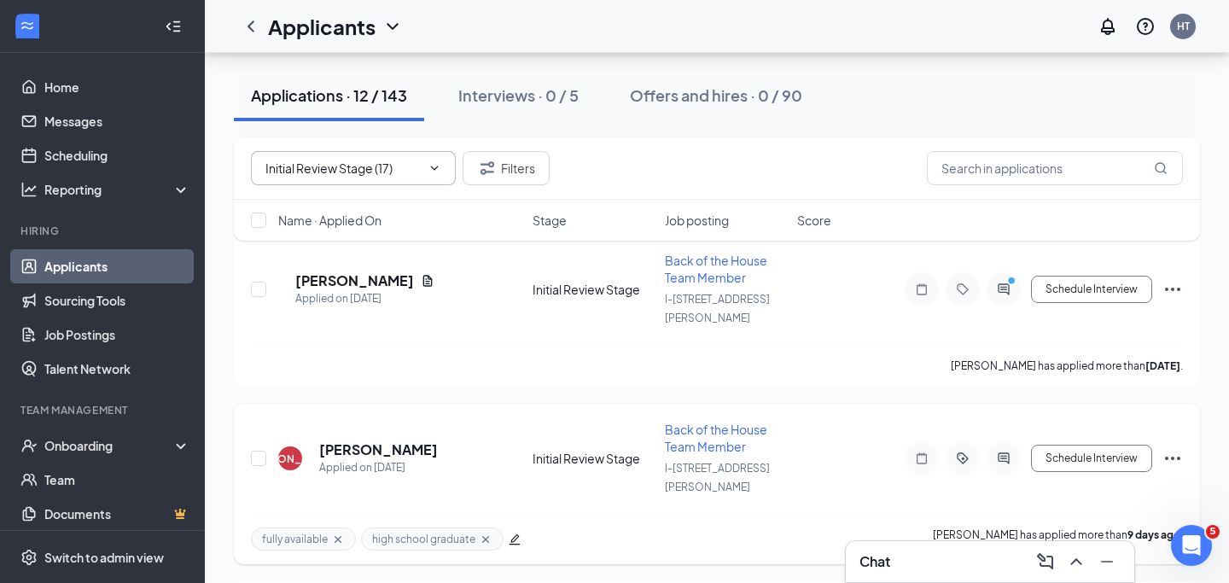
scroll to position [511, 0]
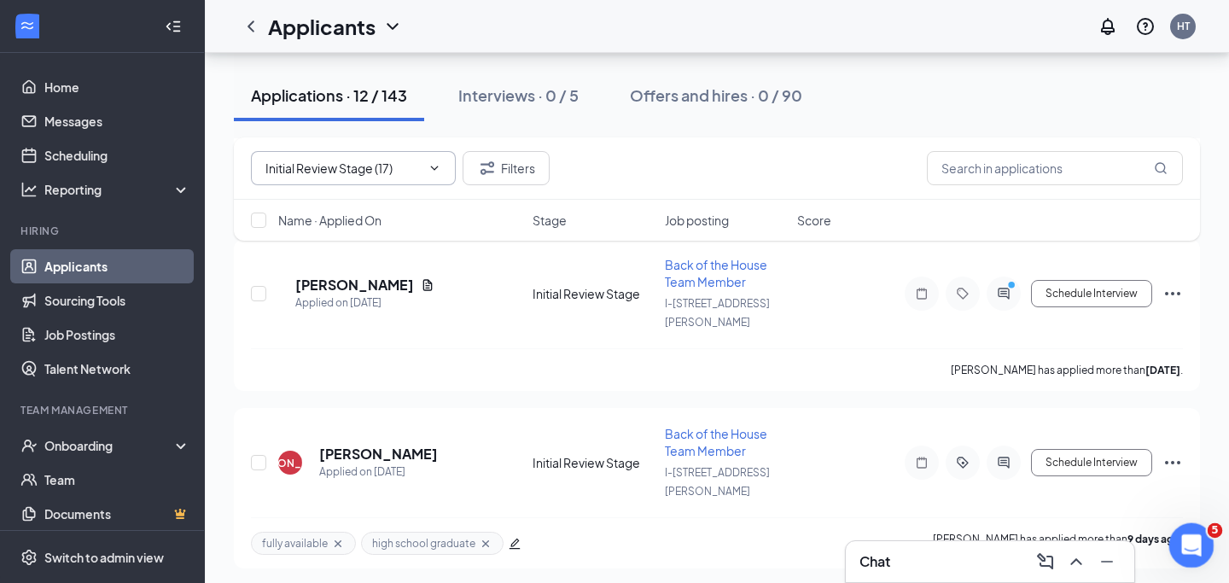
click at [1196, 555] on div "Open Intercom Messenger" at bounding box center [1189, 543] width 56 height 56
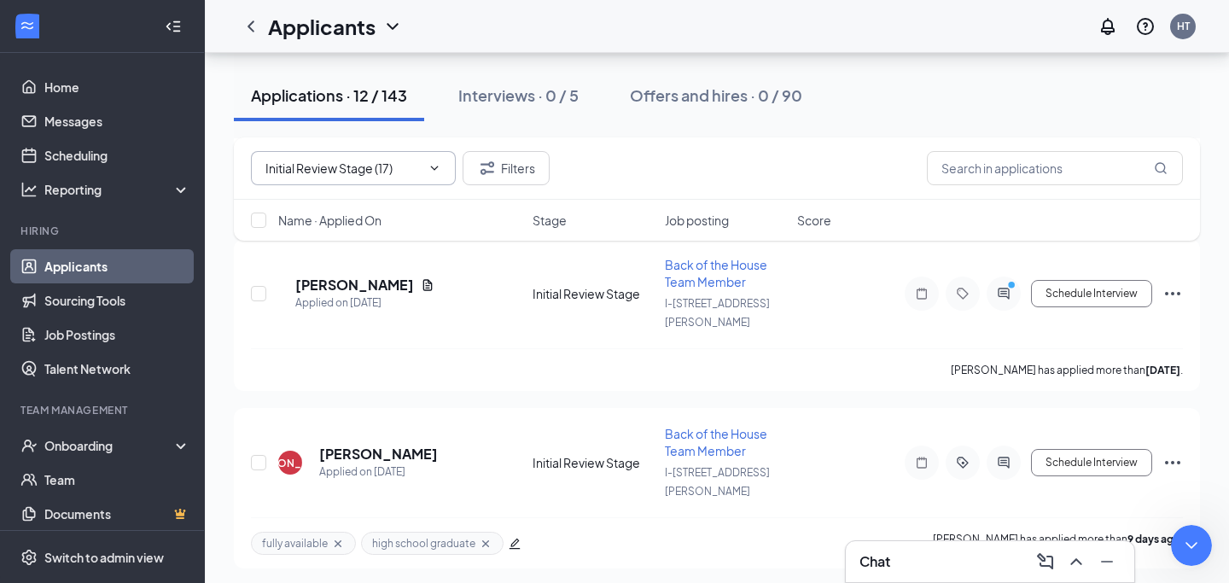
type textarea "g"
type textarea "Good morning. When we reject a candidate there is a box that we can select that…"
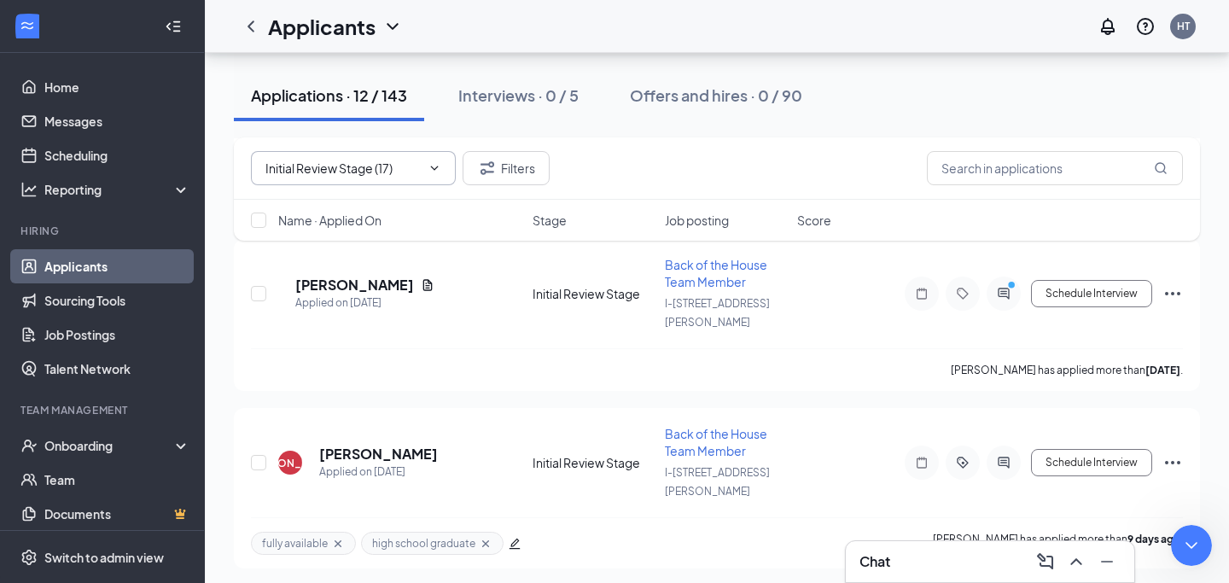
scroll to position [1545, 0]
click at [1172, 532] on div "Close Intercom Messenger" at bounding box center [1188, 542] width 41 height 41
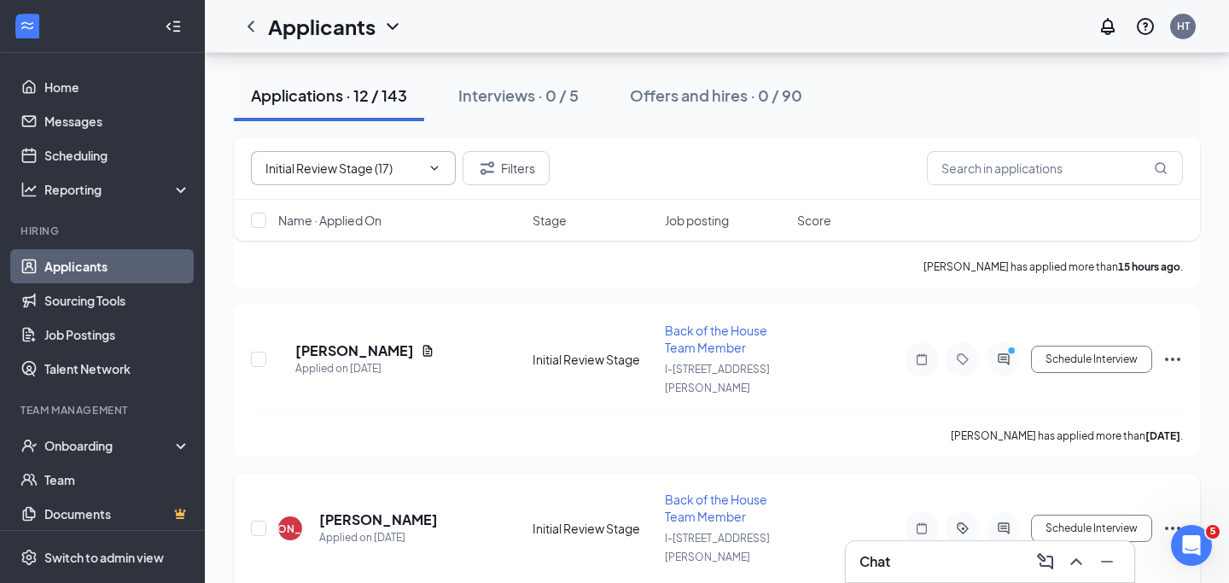
scroll to position [431, 0]
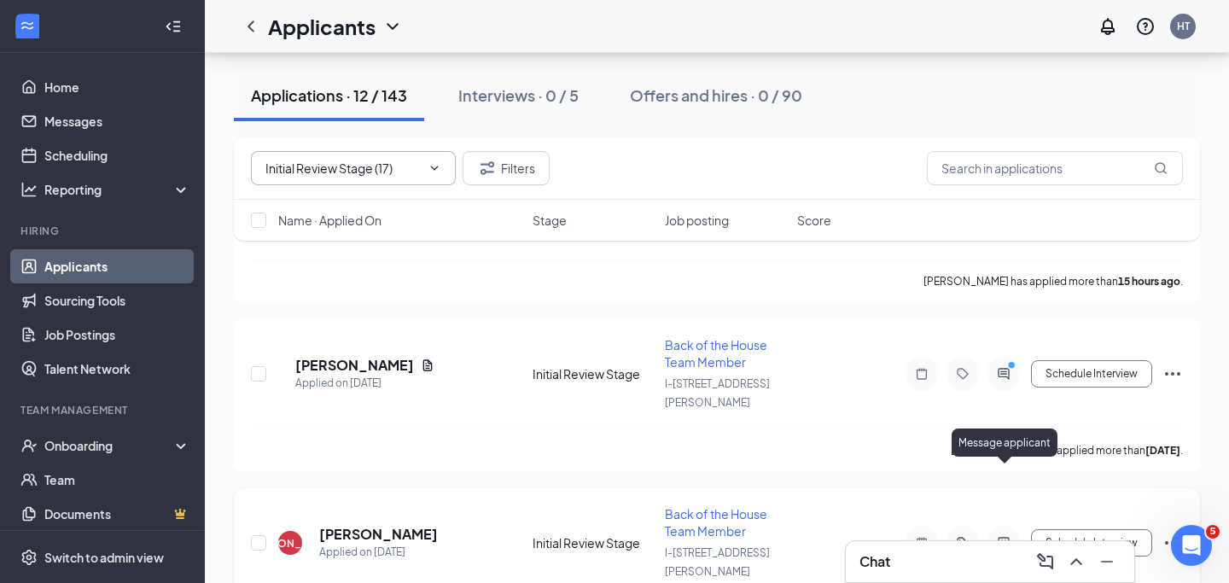
click at [1008, 537] on icon "ActiveChat" at bounding box center [1003, 542] width 11 height 11
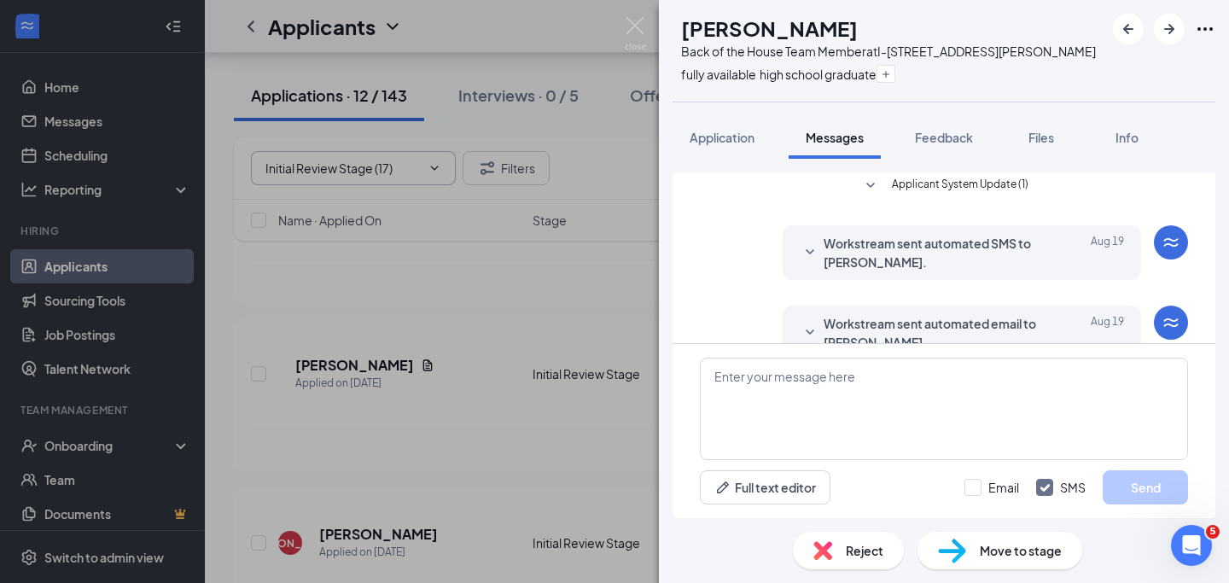
scroll to position [208, 0]
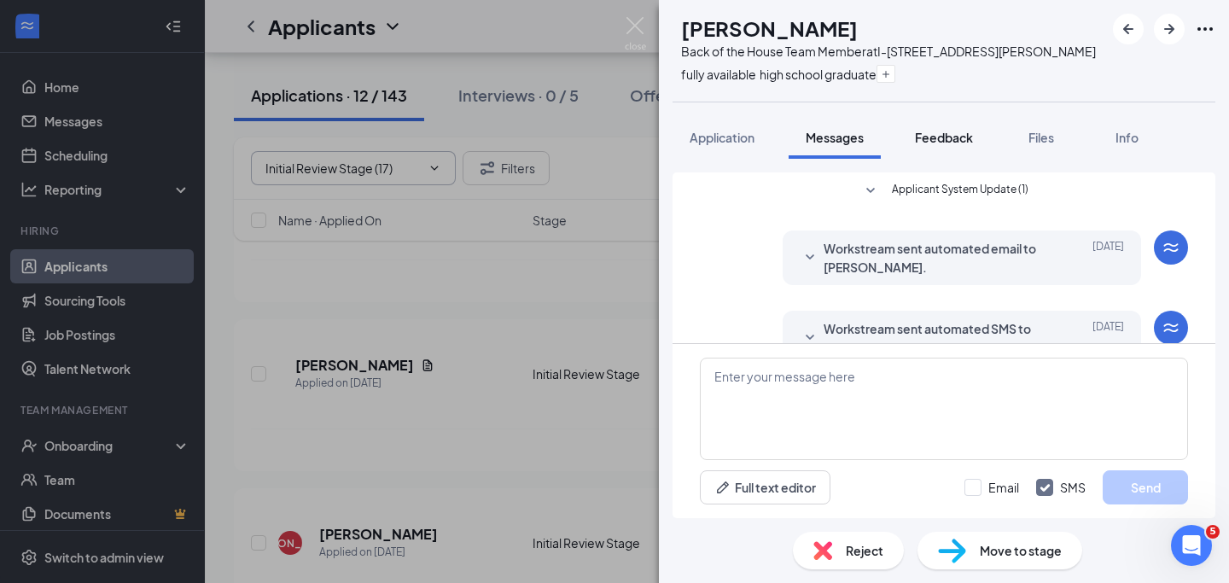
click at [934, 137] on span "Feedback" at bounding box center [944, 137] width 58 height 15
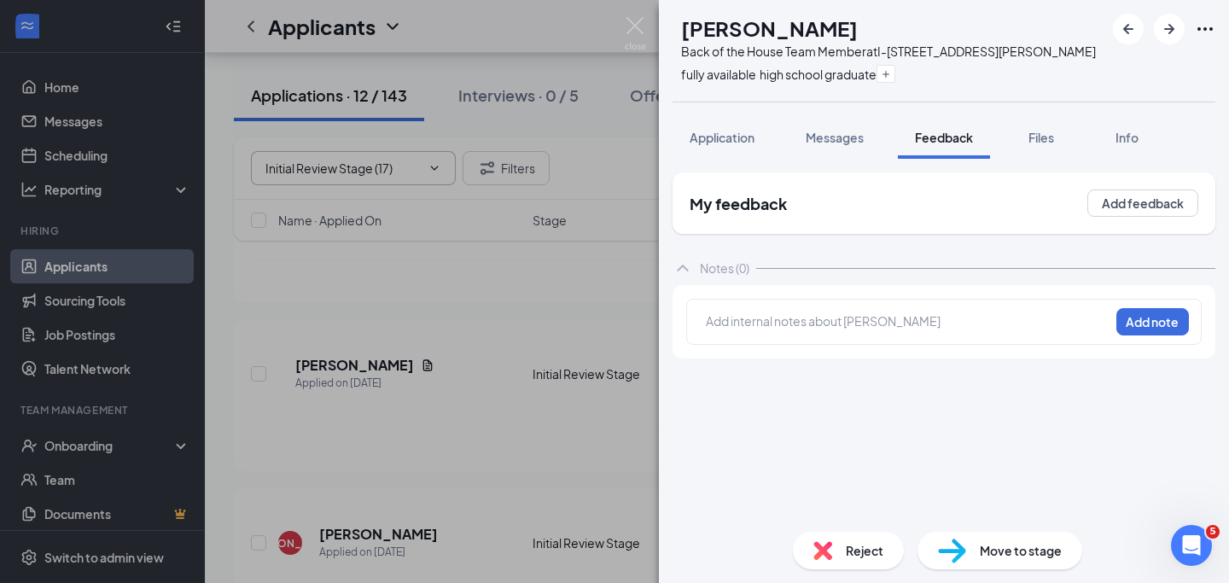
click at [800, 316] on div at bounding box center [908, 321] width 402 height 18
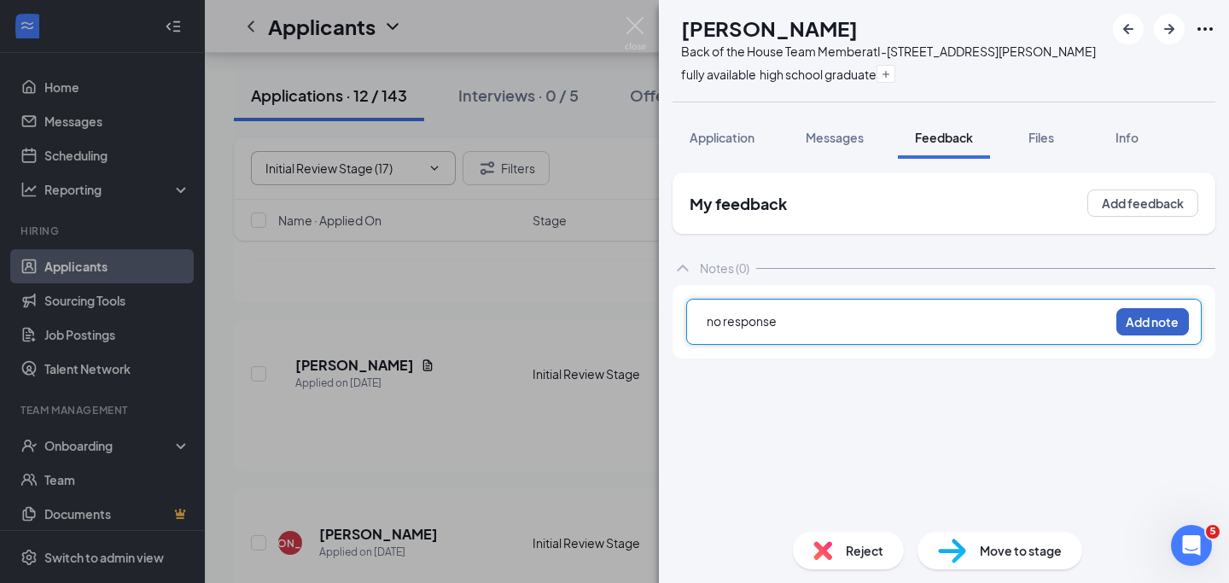
click at [1132, 316] on button "Add note" at bounding box center [1152, 321] width 73 height 27
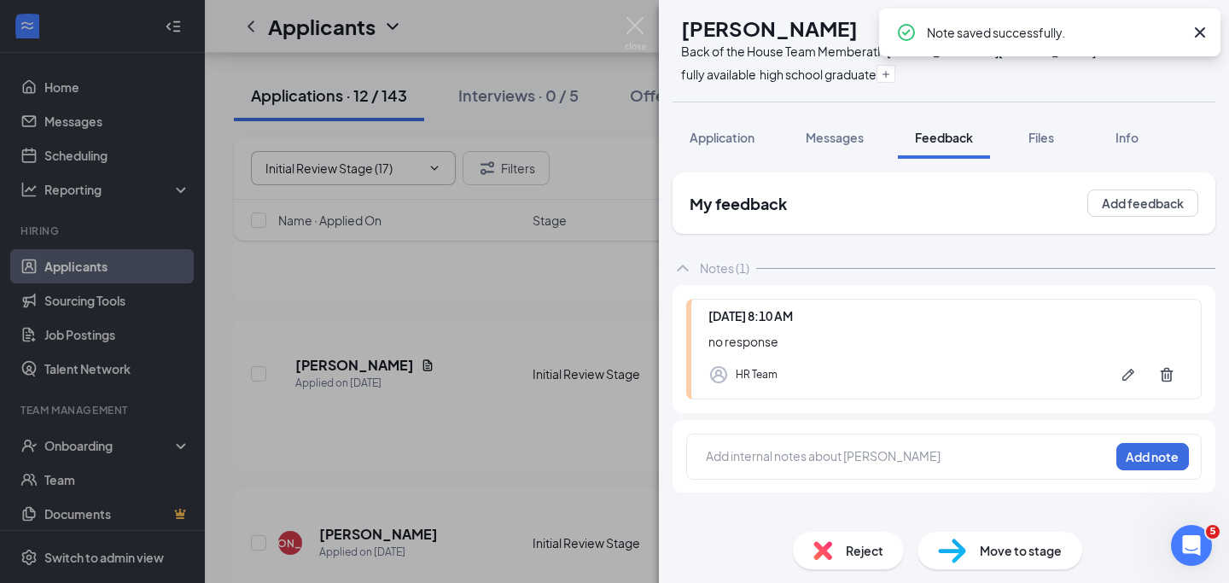
click at [858, 546] on span "Reject" at bounding box center [865, 550] width 38 height 19
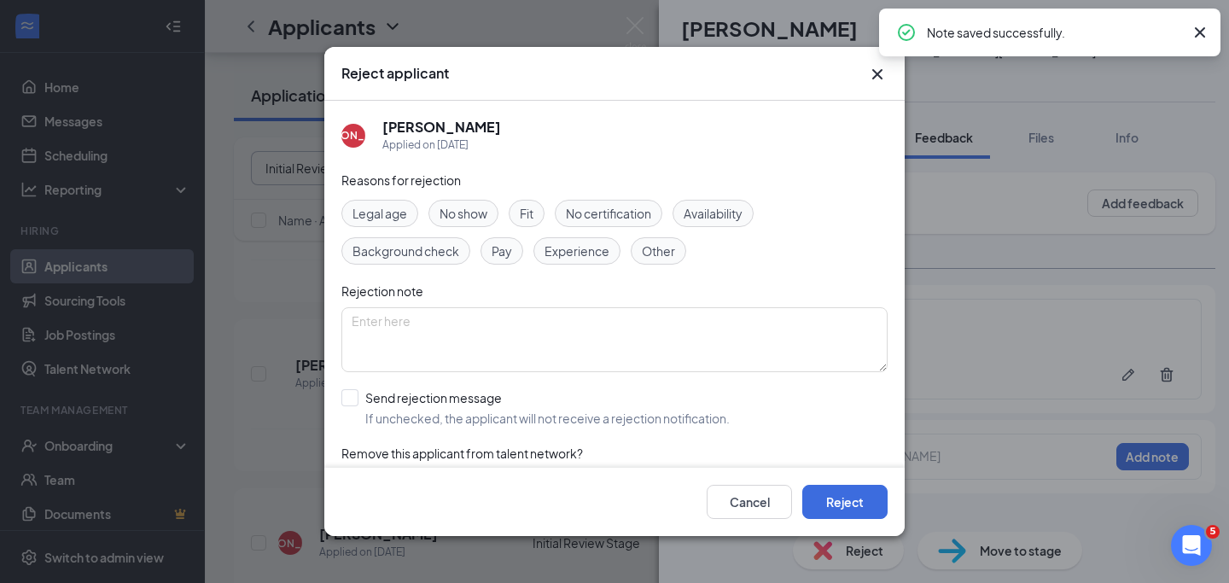
scroll to position [45, 0]
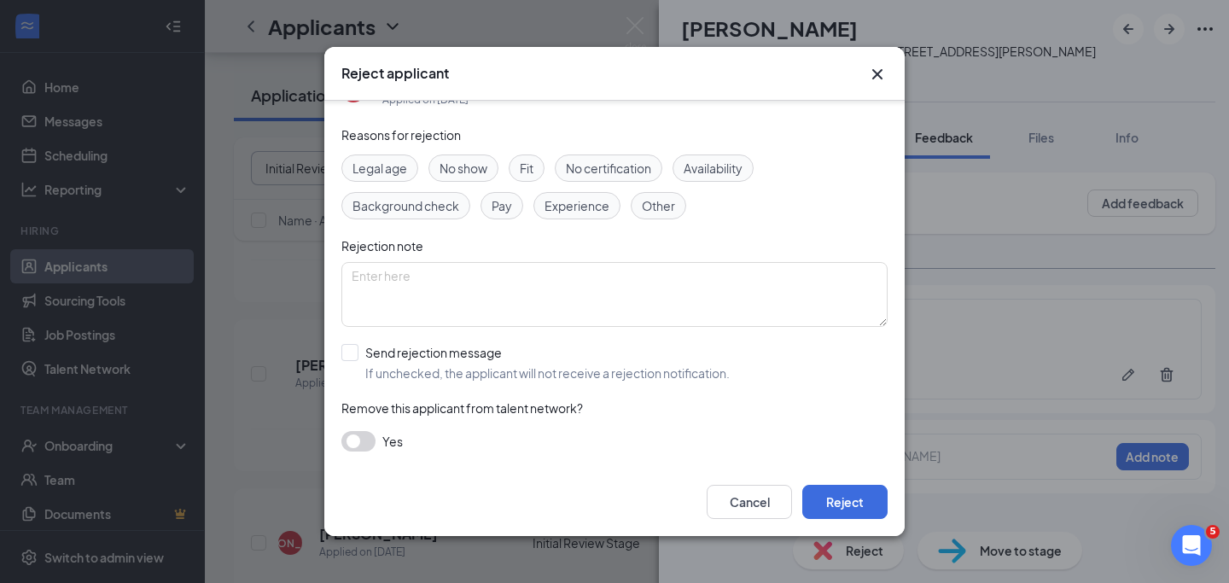
click at [373, 440] on button "button" at bounding box center [358, 441] width 34 height 20
click at [870, 503] on button "Reject" at bounding box center [844, 502] width 85 height 34
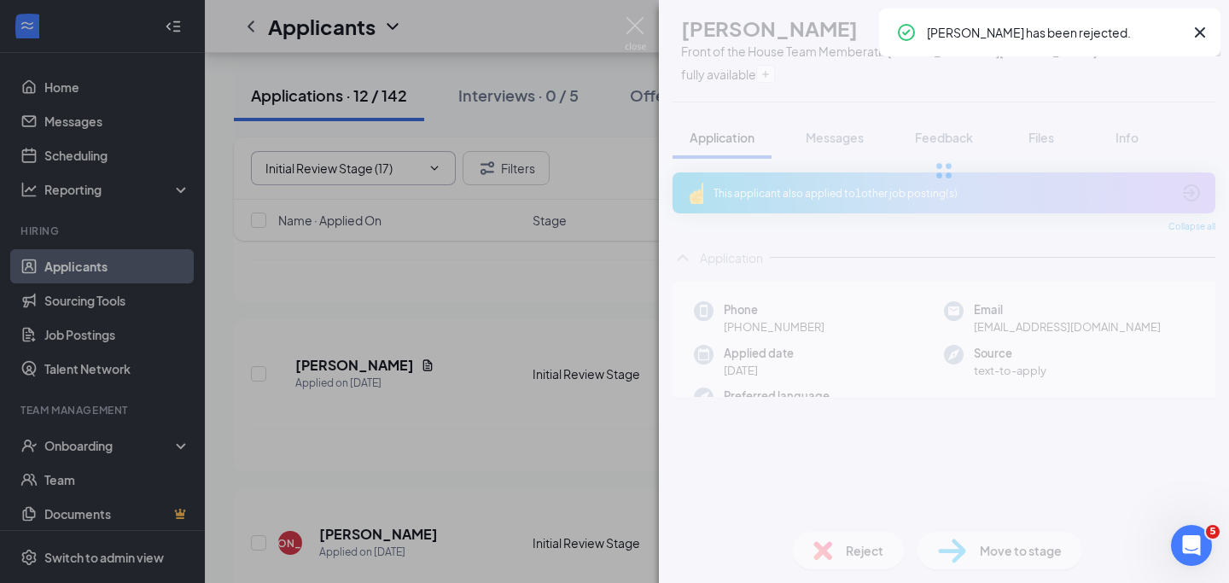
click at [636, 20] on img at bounding box center [635, 33] width 21 height 33
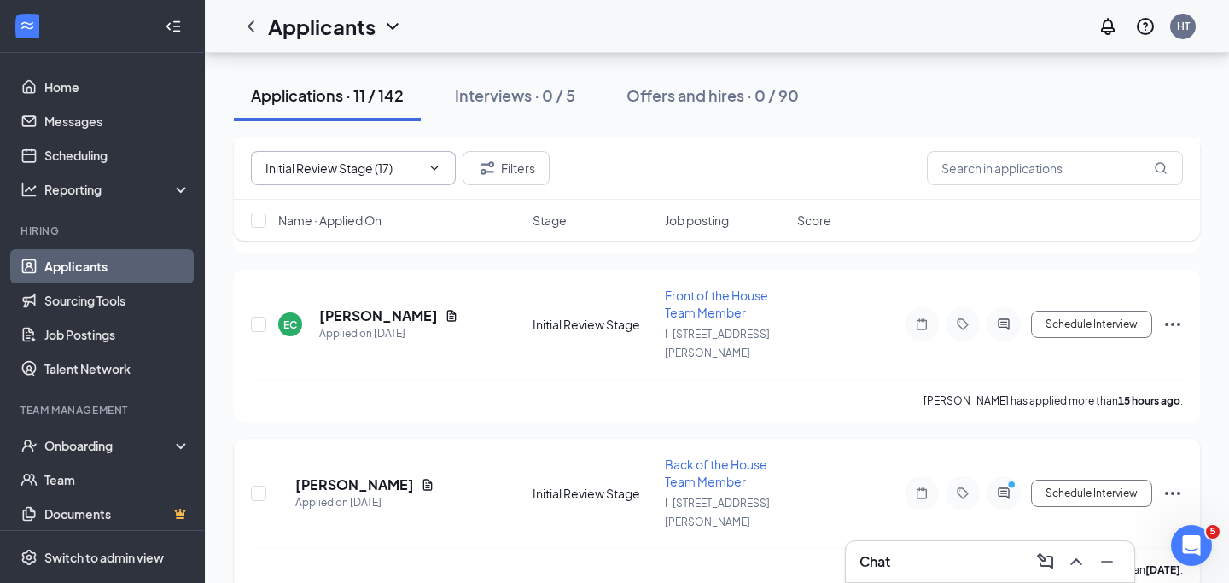
scroll to position [299, 0]
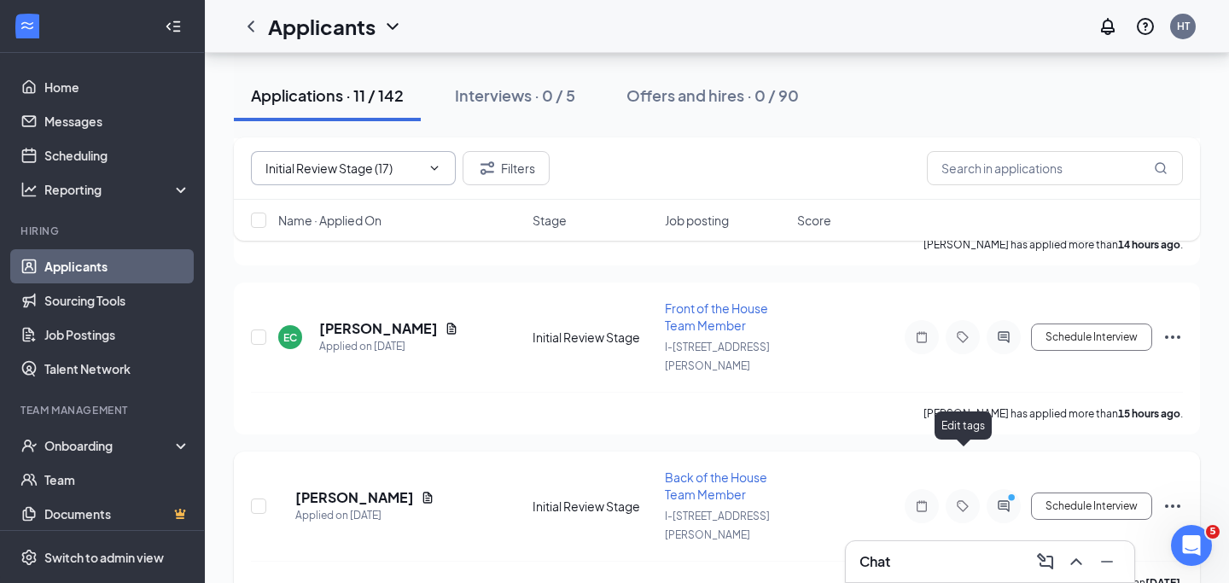
click at [1003, 500] on icon "ActiveChat" at bounding box center [1003, 505] width 11 height 11
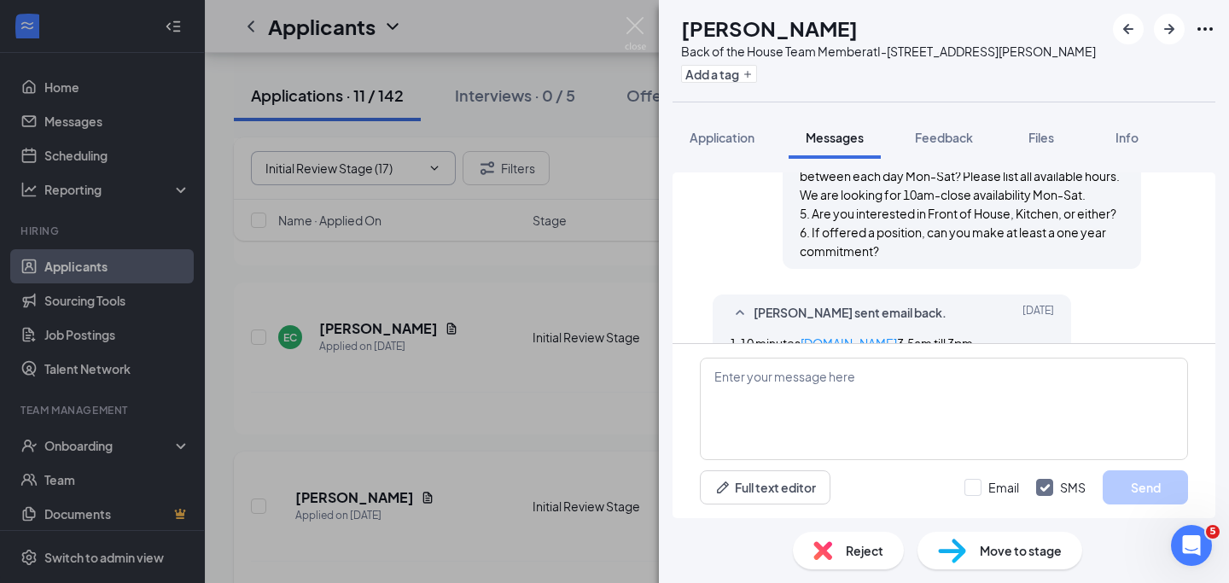
scroll to position [659, 0]
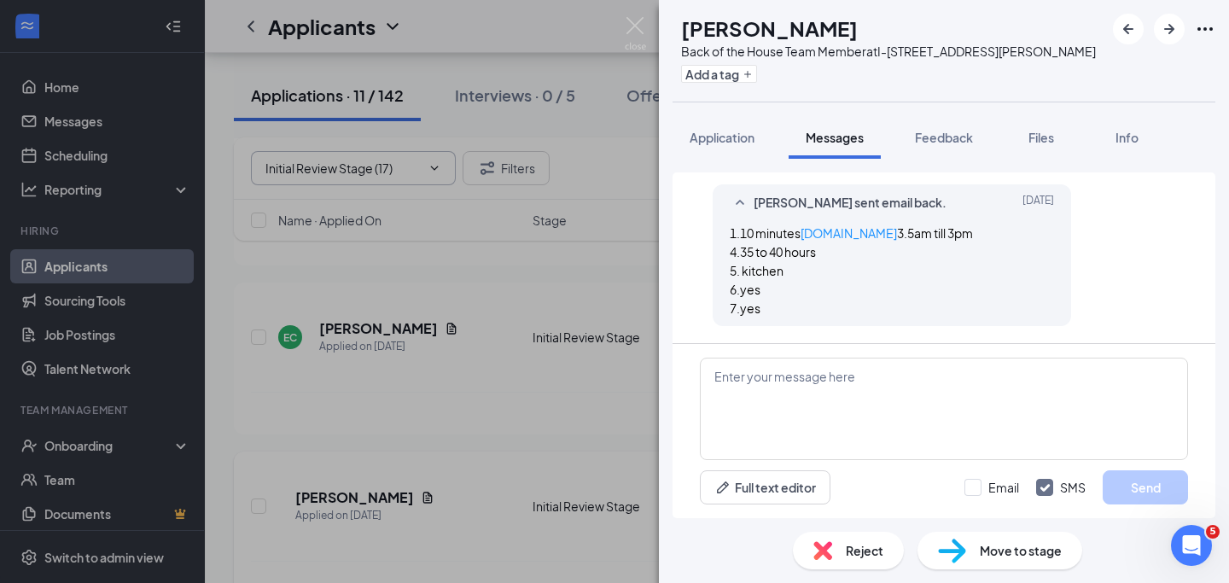
scroll to position [807, 0]
click at [906, 387] on textarea at bounding box center [944, 409] width 488 height 102
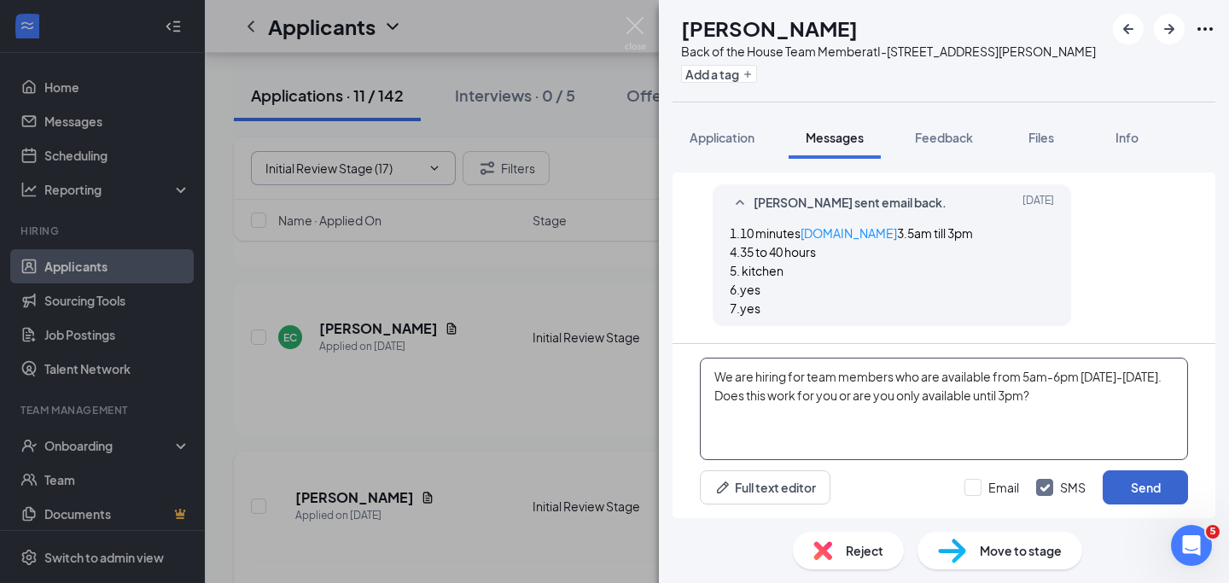
type textarea "We are hiring for team members who are available from 5am-6pm [DATE]-[DATE]. Do…"
click at [1131, 473] on button "Send" at bounding box center [1144, 487] width 85 height 34
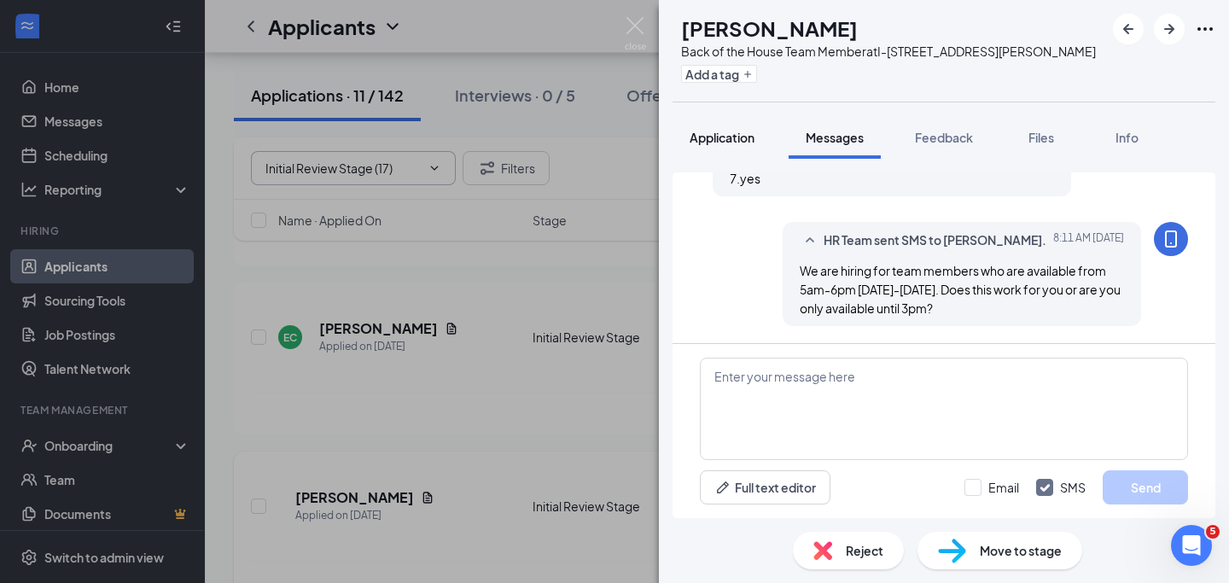
scroll to position [937, 0]
click at [632, 25] on img at bounding box center [635, 33] width 21 height 33
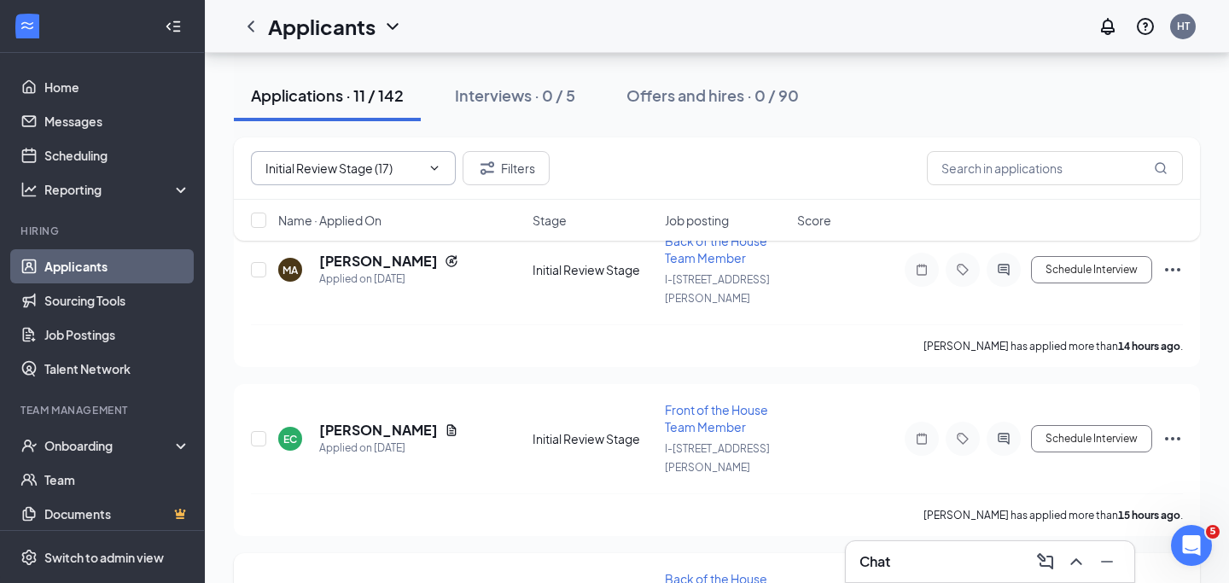
scroll to position [187, 0]
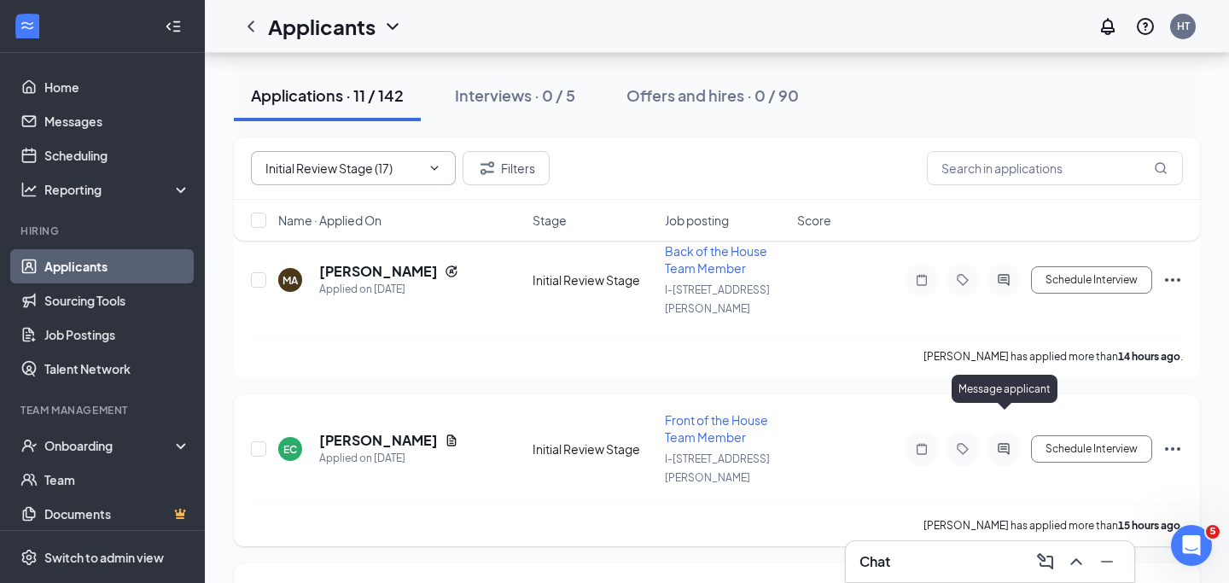
click at [1010, 442] on icon "ActiveChat" at bounding box center [1003, 449] width 20 height 14
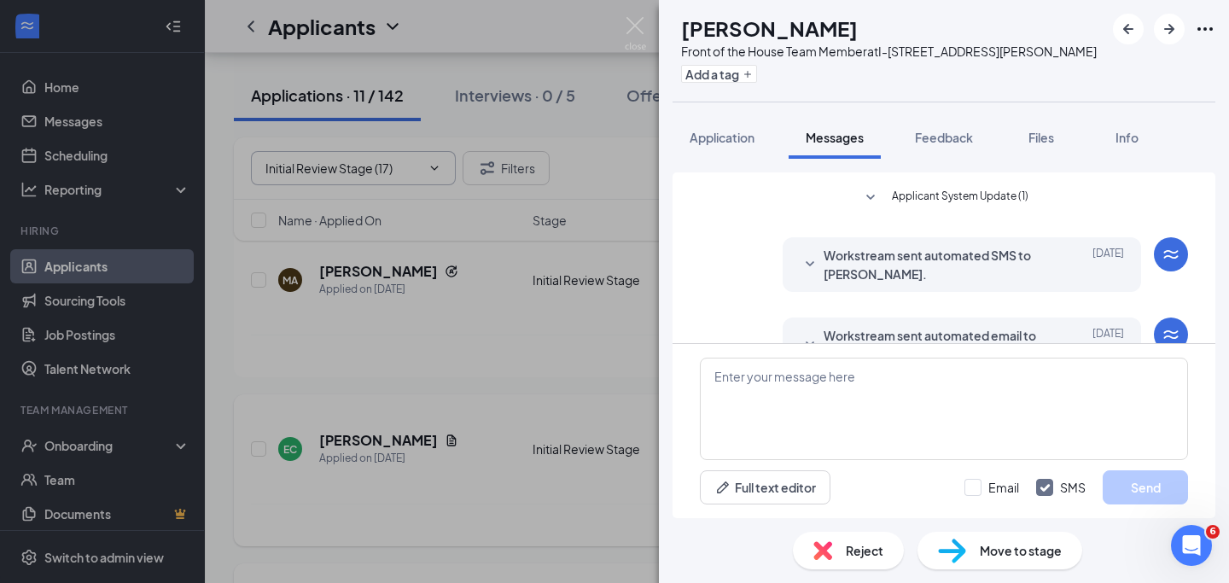
scroll to position [249, 0]
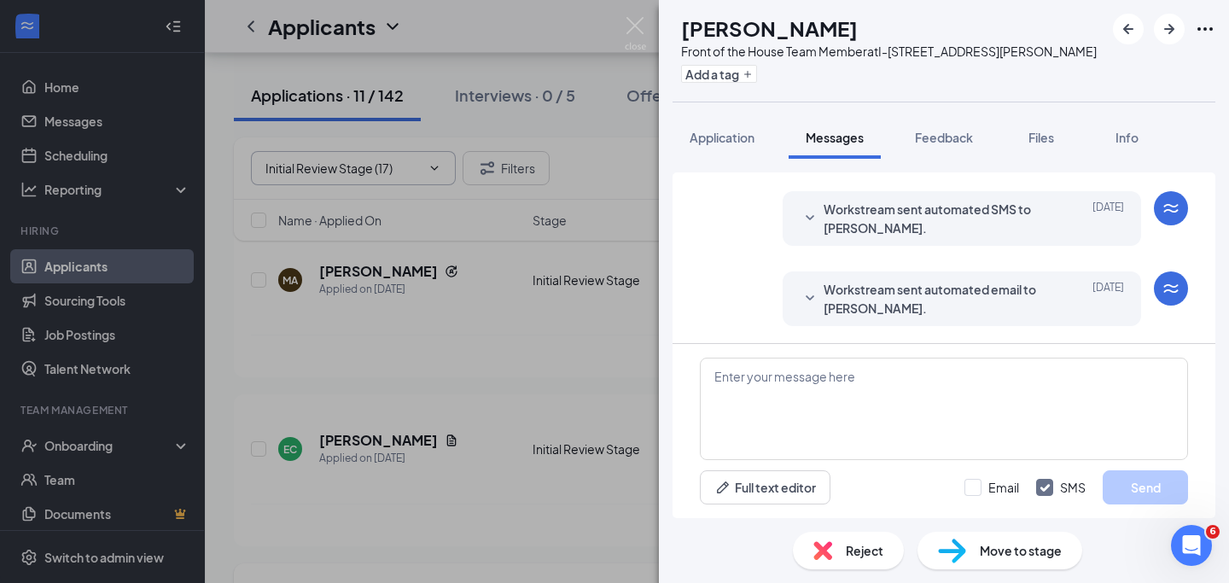
click at [987, 305] on span "Workstream sent automated email to [PERSON_NAME]." at bounding box center [935, 299] width 224 height 38
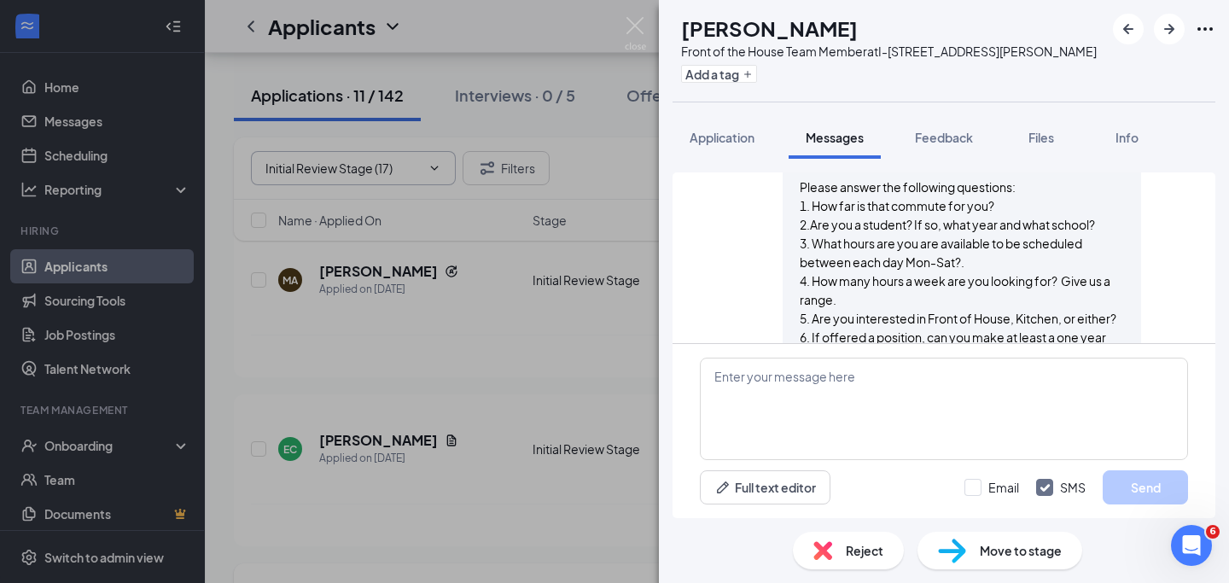
scroll to position [485, 0]
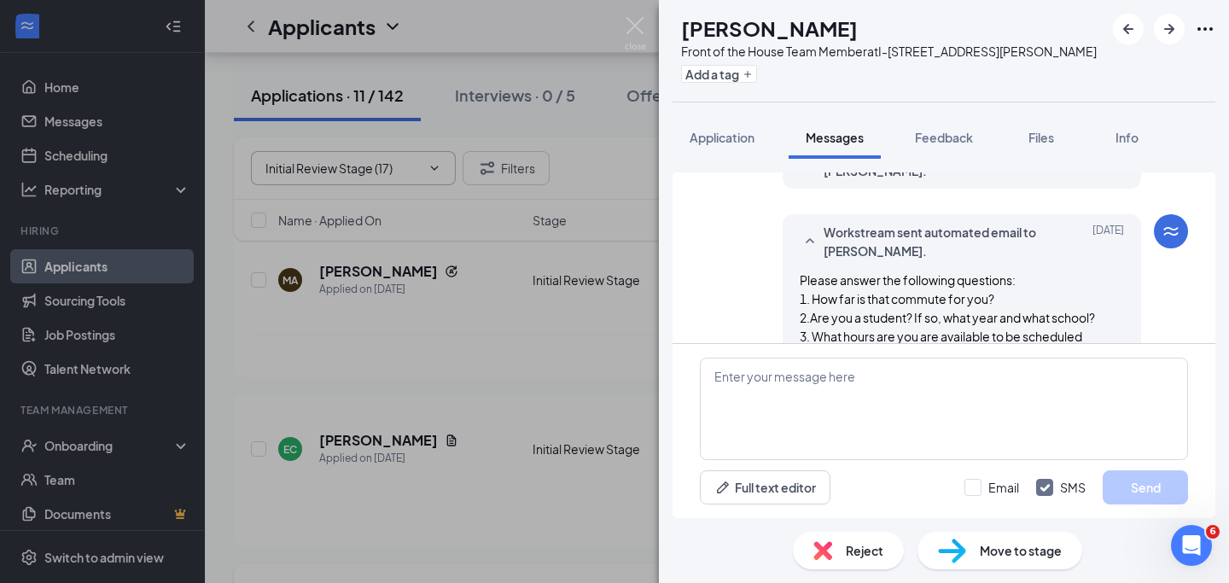
scroll to position [305, 0]
click at [637, 20] on img at bounding box center [635, 33] width 21 height 33
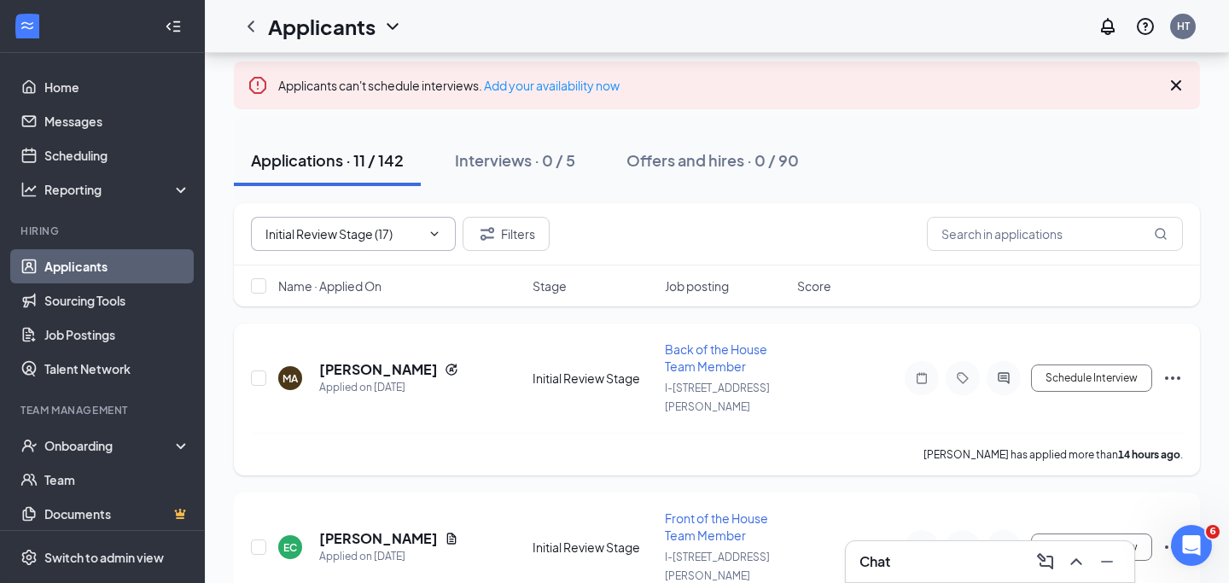
scroll to position [88, 0]
click at [994, 373] on icon "ActiveChat" at bounding box center [1003, 379] width 20 height 14
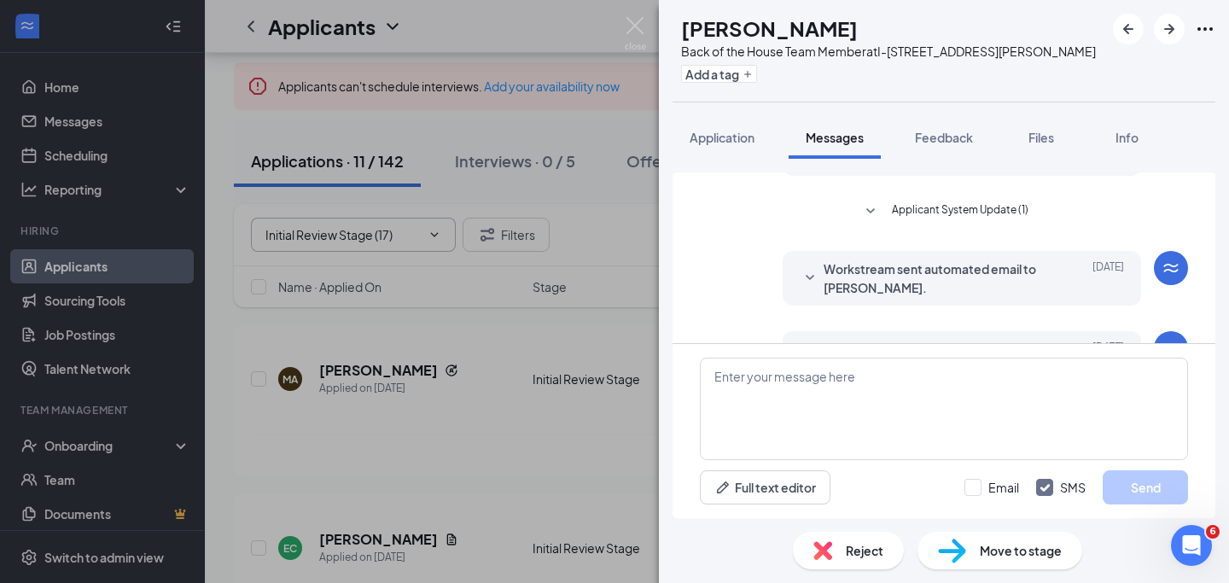
scroll to position [249, 0]
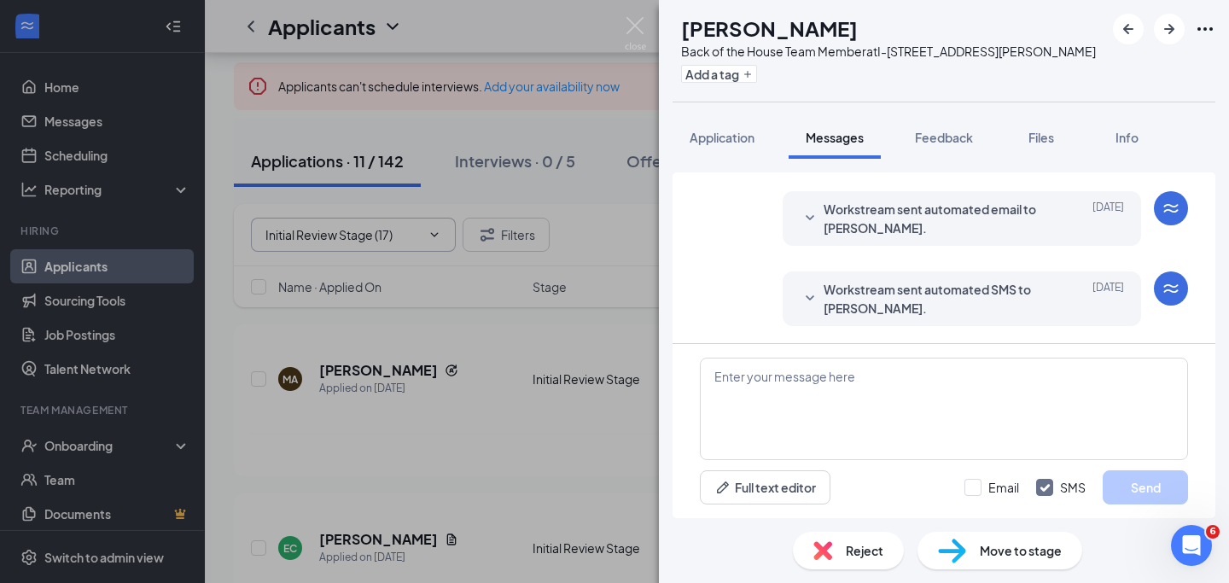
click at [928, 311] on span "Workstream sent automated SMS to [PERSON_NAME]." at bounding box center [935, 299] width 224 height 38
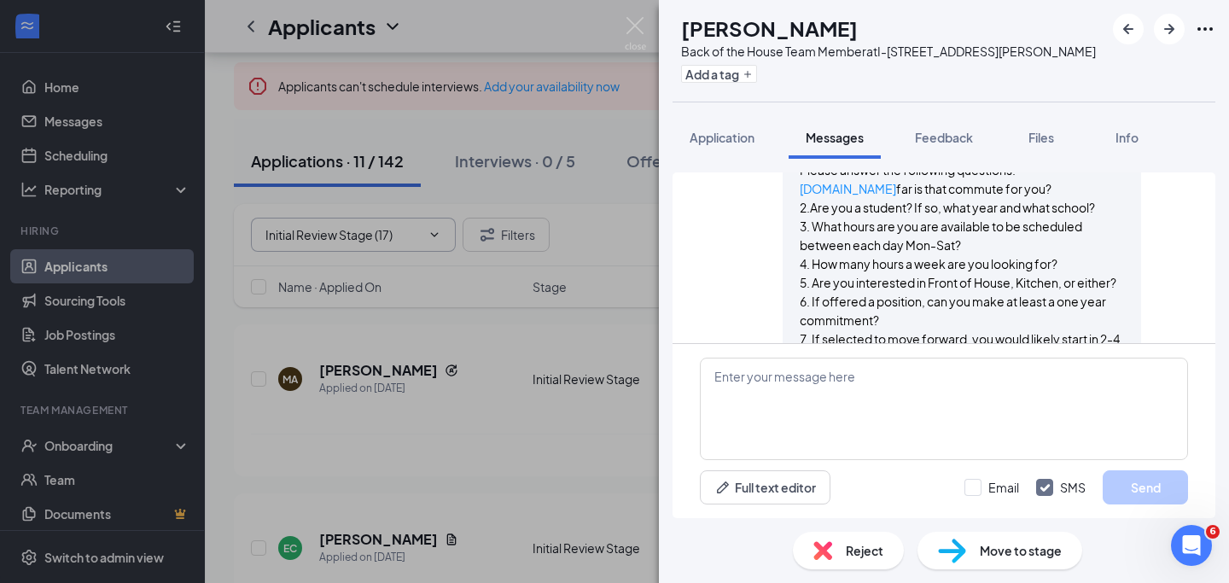
scroll to position [466, 0]
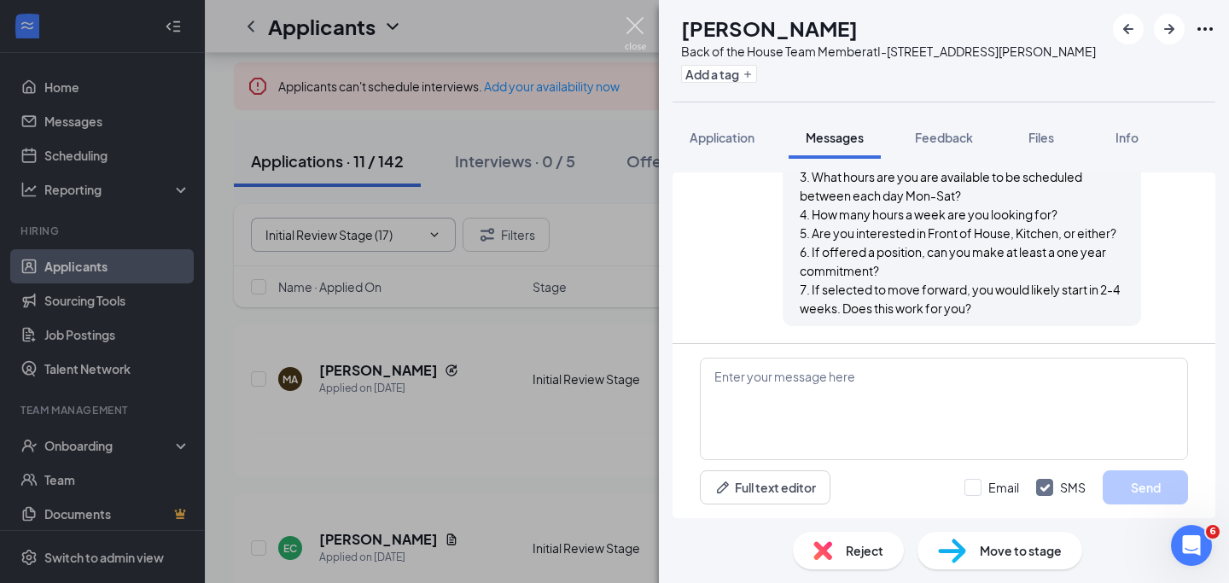
click at [633, 24] on img at bounding box center [635, 33] width 21 height 33
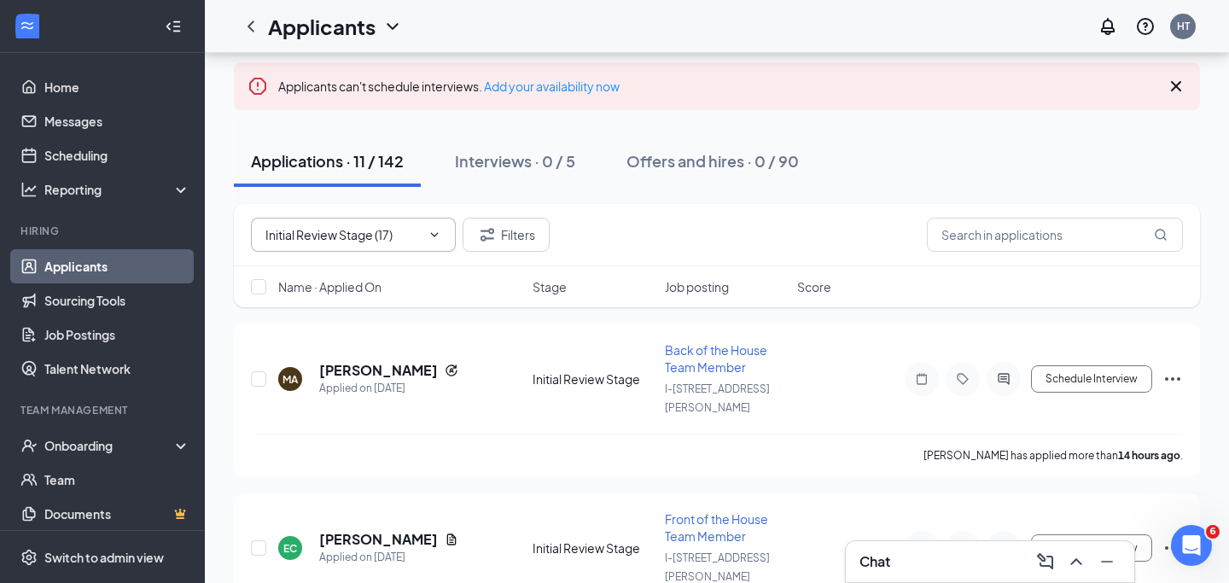
type textarea "Thank you."
click at [1195, 543] on icon "Close Intercom Messenger" at bounding box center [1188, 542] width 20 height 20
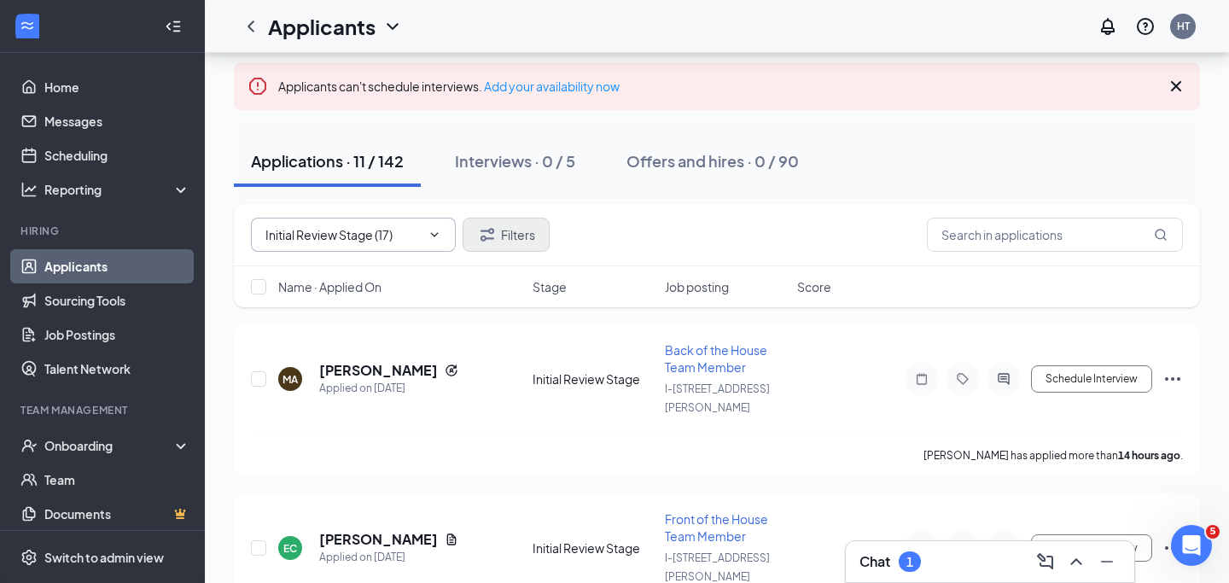
scroll to position [0, 0]
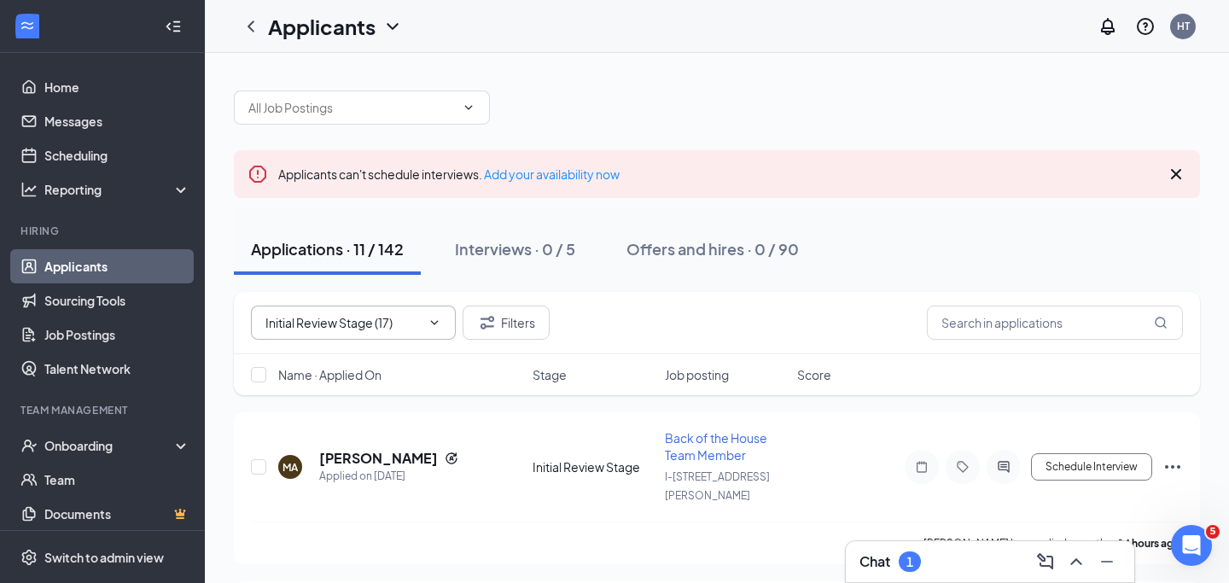
click at [931, 553] on div "Chat 1" at bounding box center [989, 561] width 261 height 27
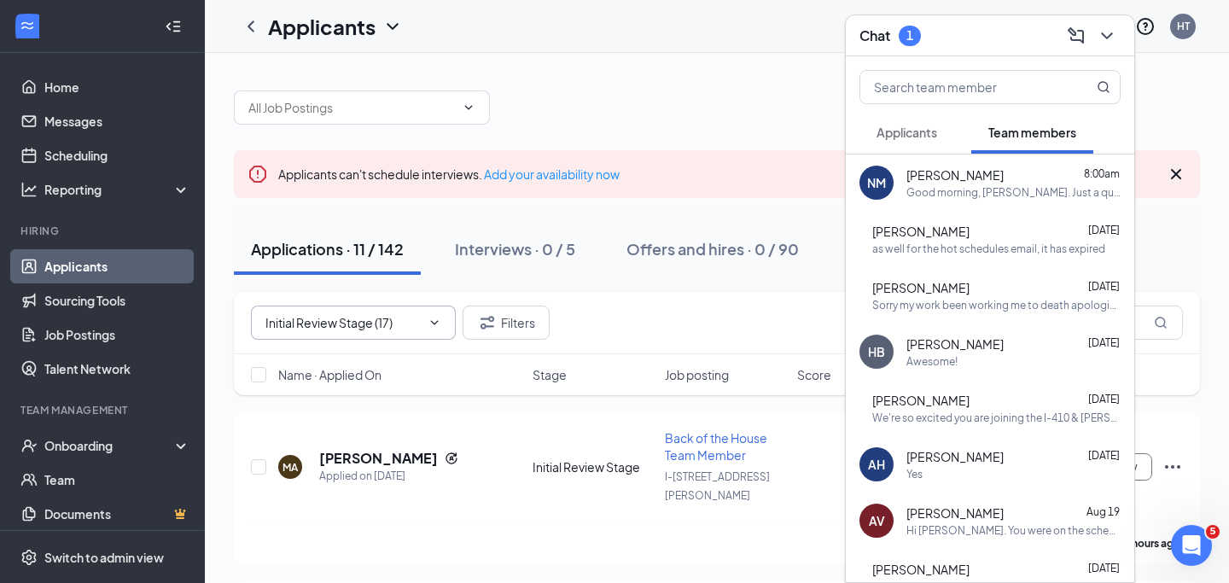
click at [922, 137] on span "Applicants" at bounding box center [906, 132] width 61 height 15
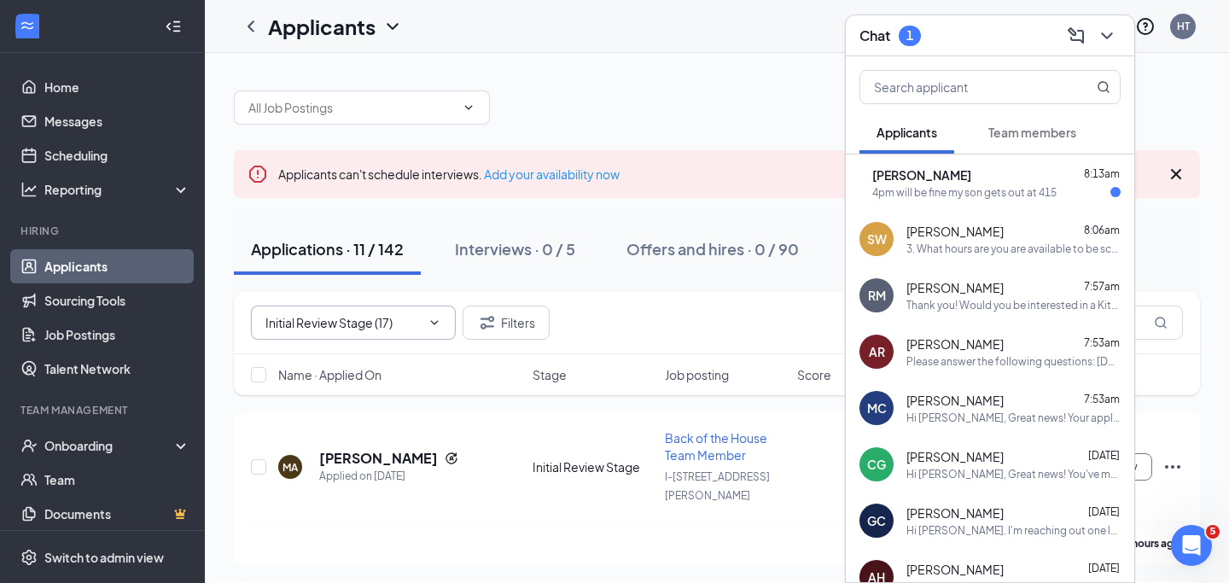
click at [1035, 187] on div "4pm will be fine my son gets out at 415" at bounding box center [964, 192] width 184 height 15
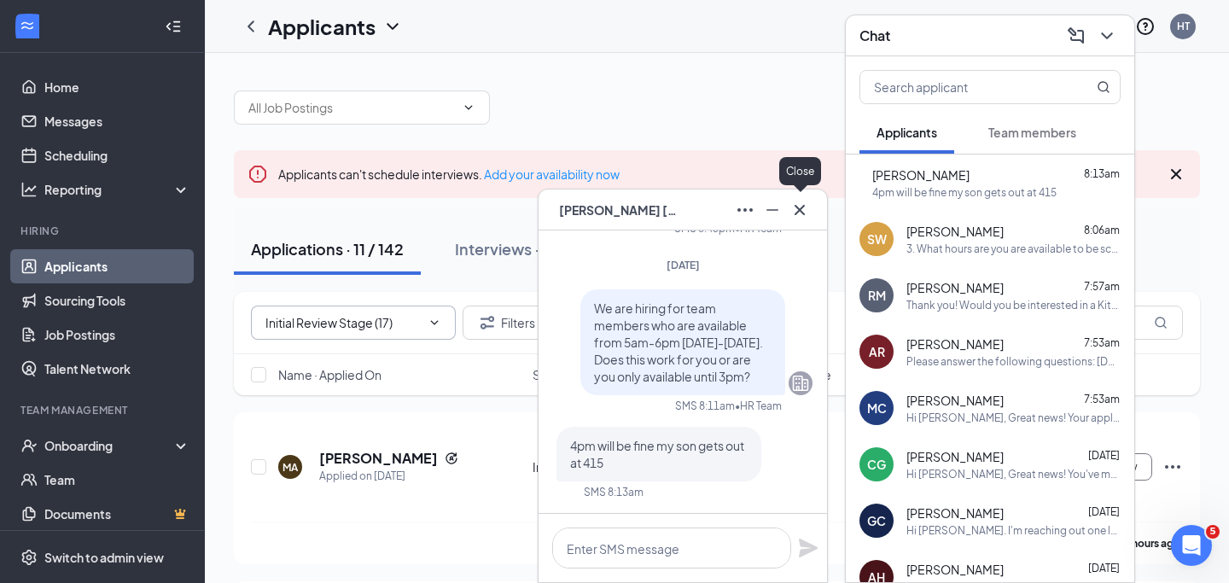
click at [792, 215] on icon "Cross" at bounding box center [799, 210] width 20 height 20
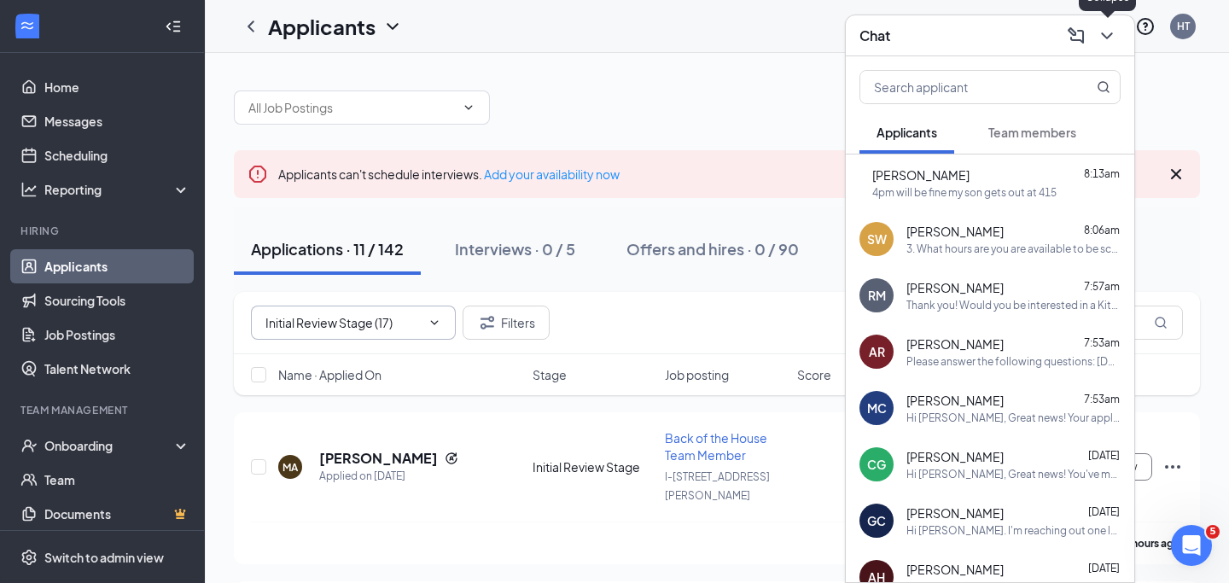
click at [1103, 33] on icon "ChevronDown" at bounding box center [1106, 35] width 11 height 7
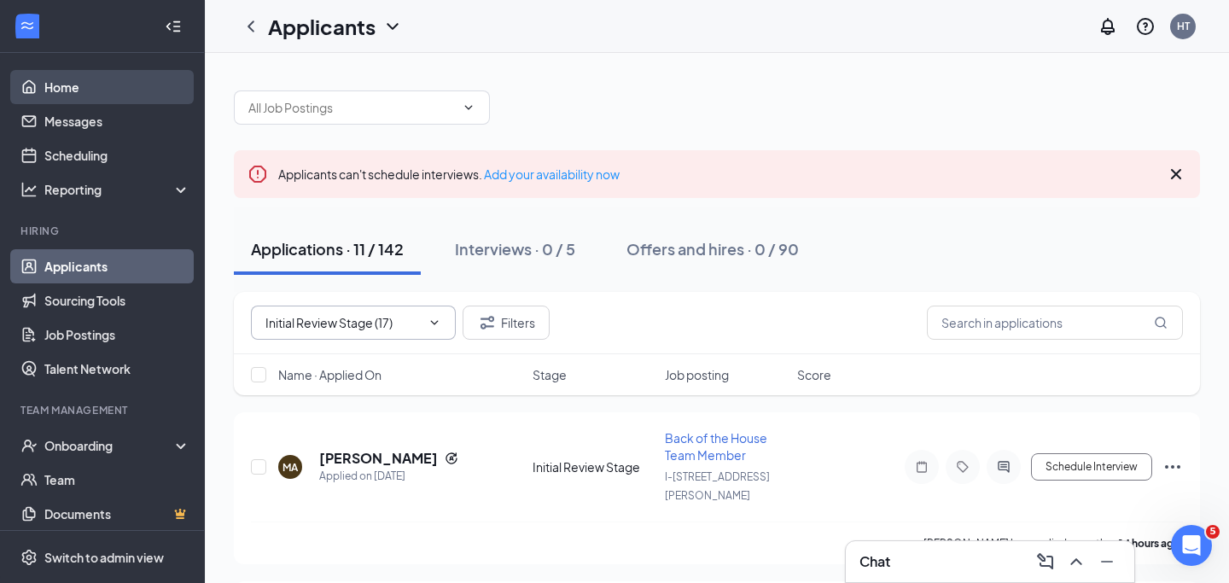
click at [46, 83] on link "Home" at bounding box center [117, 87] width 146 height 34
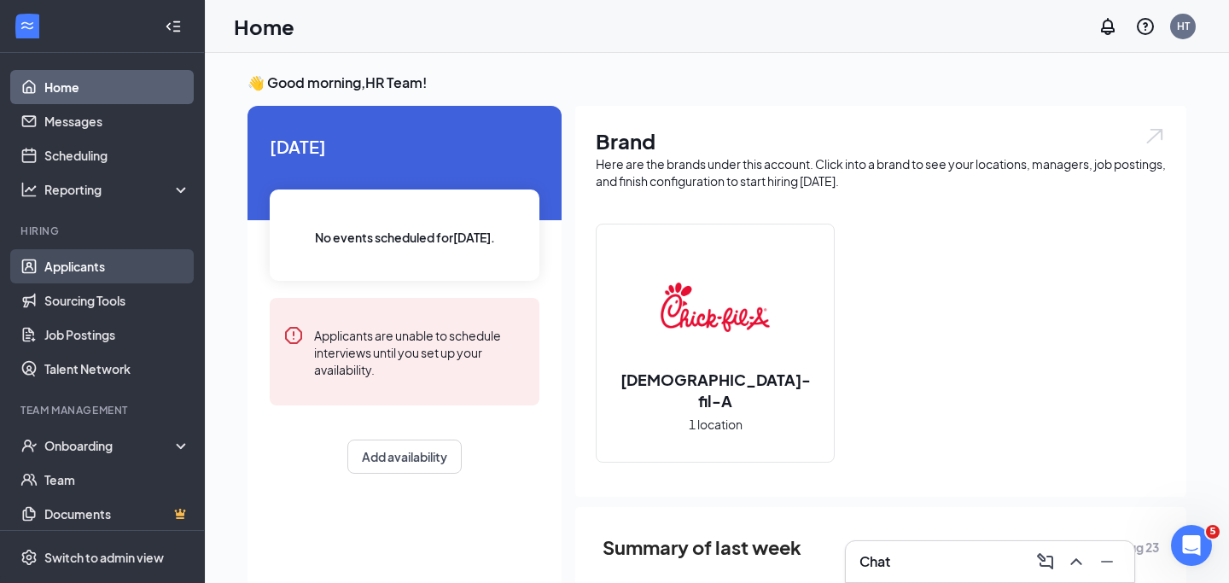
click at [96, 263] on link "Applicants" at bounding box center [117, 266] width 146 height 34
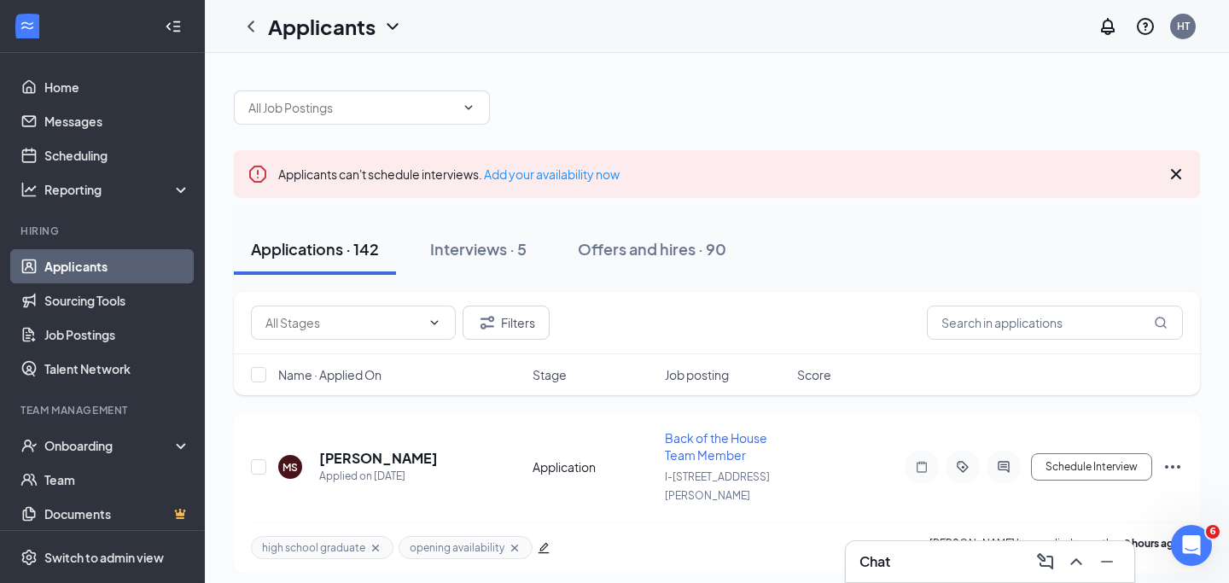
click at [1188, 559] on div "Close Intercom Messenger" at bounding box center [1188, 542] width 41 height 41
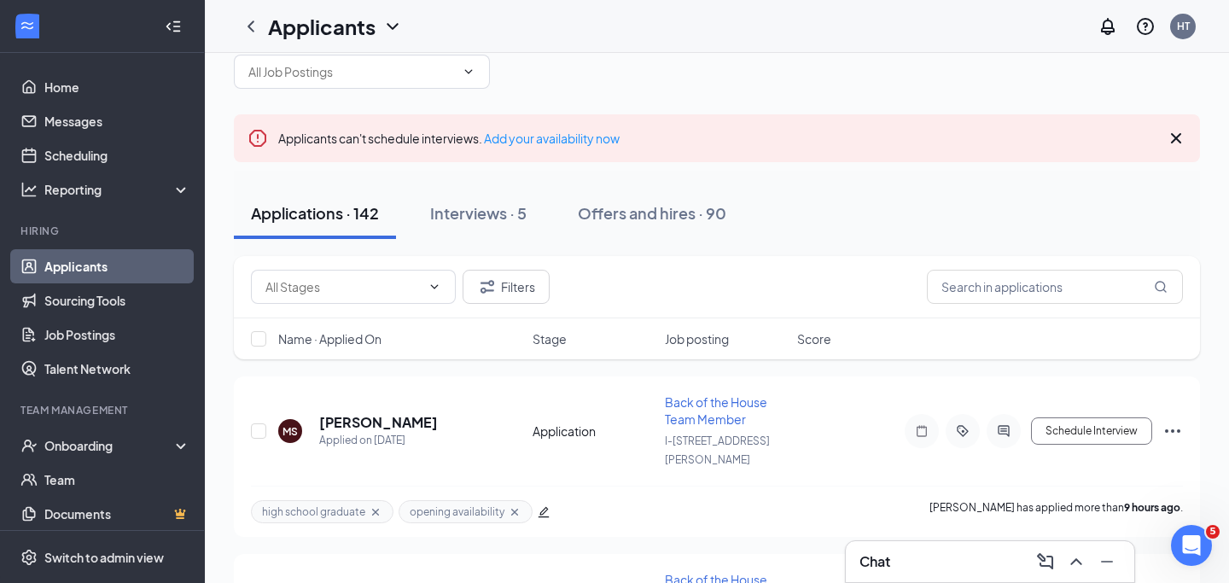
scroll to position [0, 0]
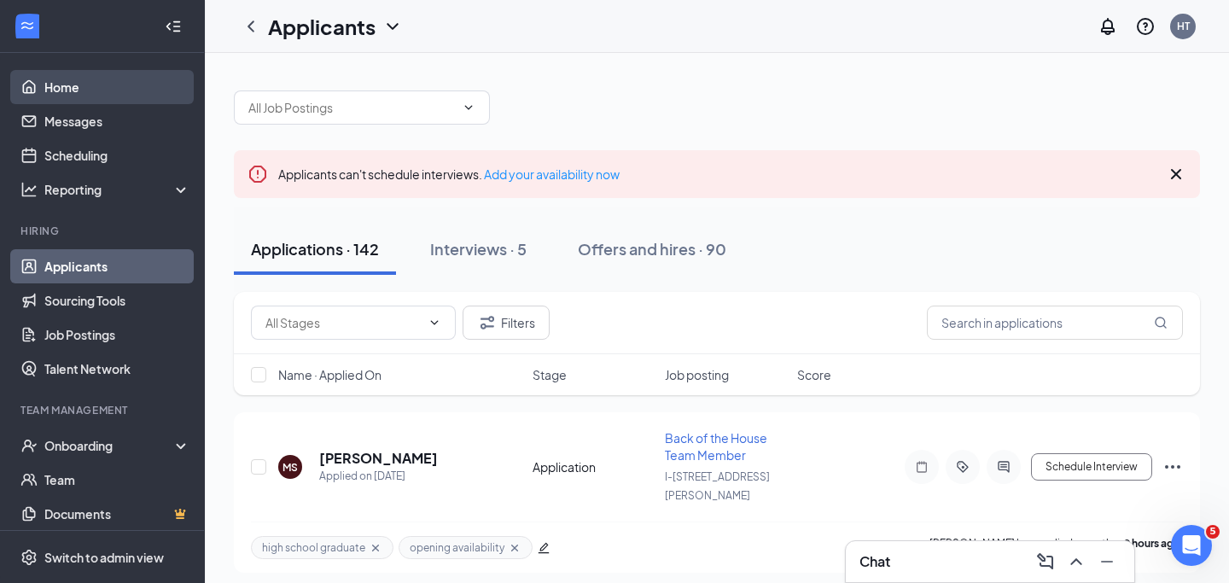
click at [134, 79] on link "Home" at bounding box center [117, 87] width 146 height 34
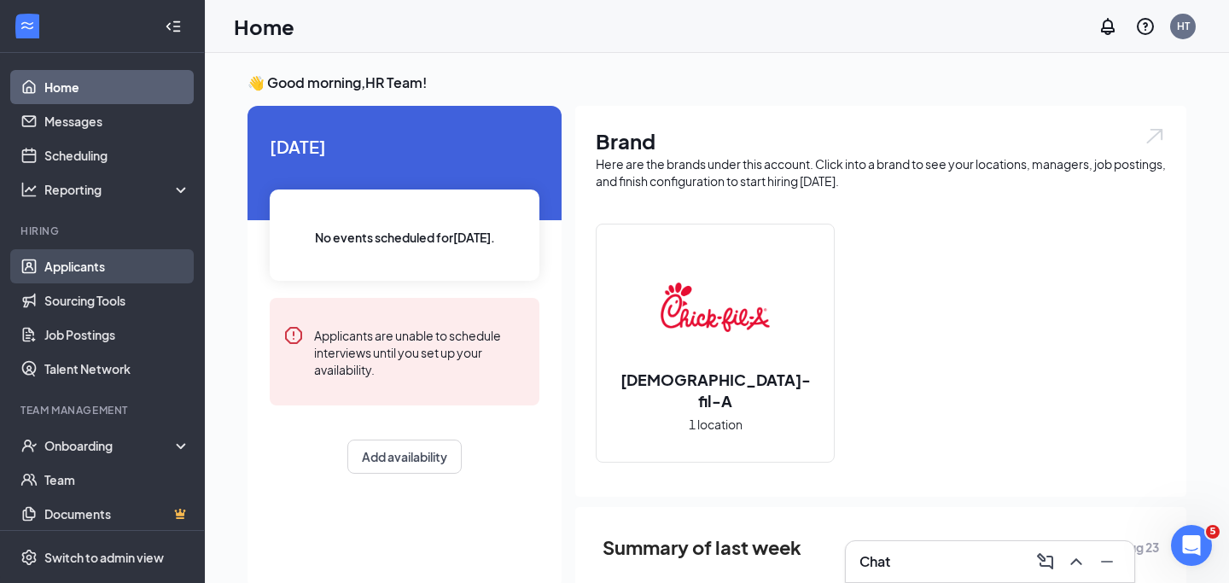
click at [108, 267] on link "Applicants" at bounding box center [117, 266] width 146 height 34
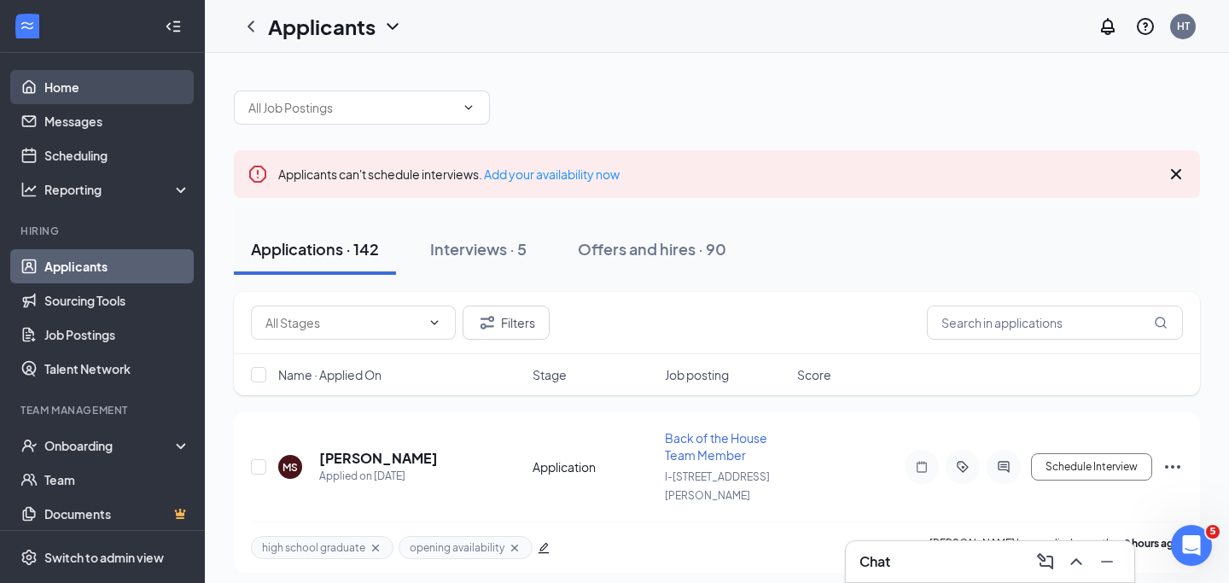
click at [54, 92] on link "Home" at bounding box center [117, 87] width 146 height 34
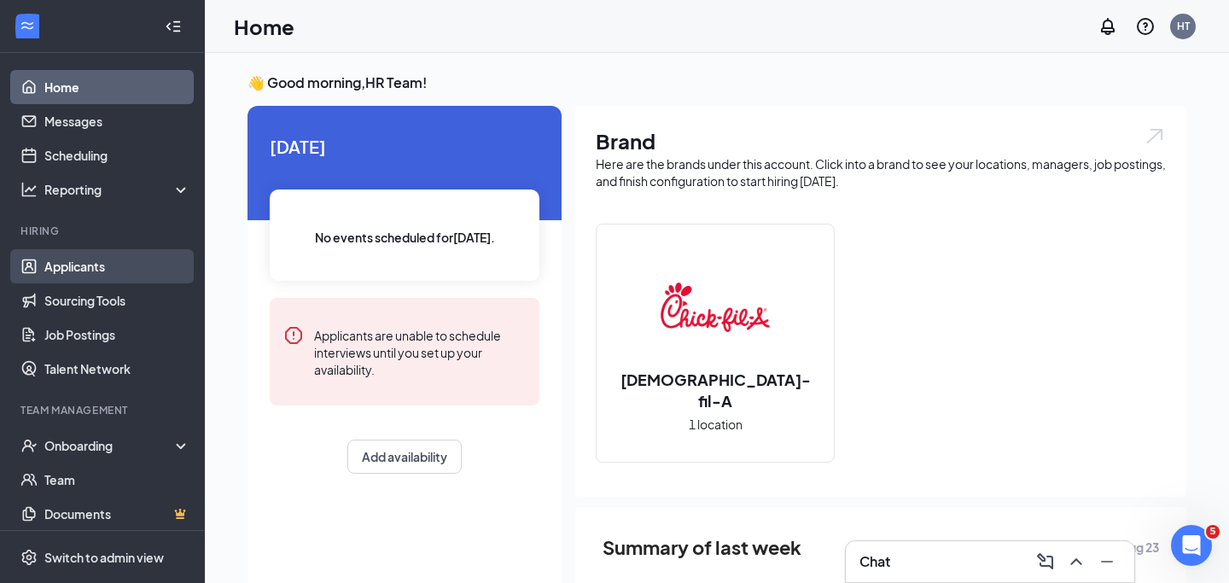
click at [66, 280] on link "Applicants" at bounding box center [117, 266] width 146 height 34
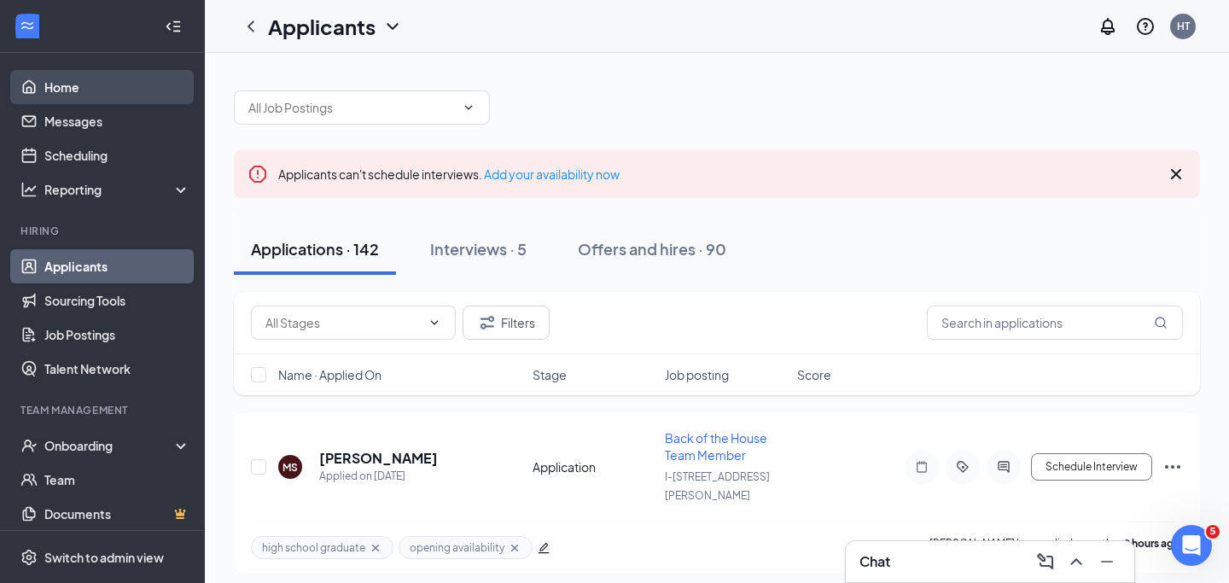
click at [134, 77] on link "Home" at bounding box center [117, 87] width 146 height 34
